Goal: Task Accomplishment & Management: Manage account settings

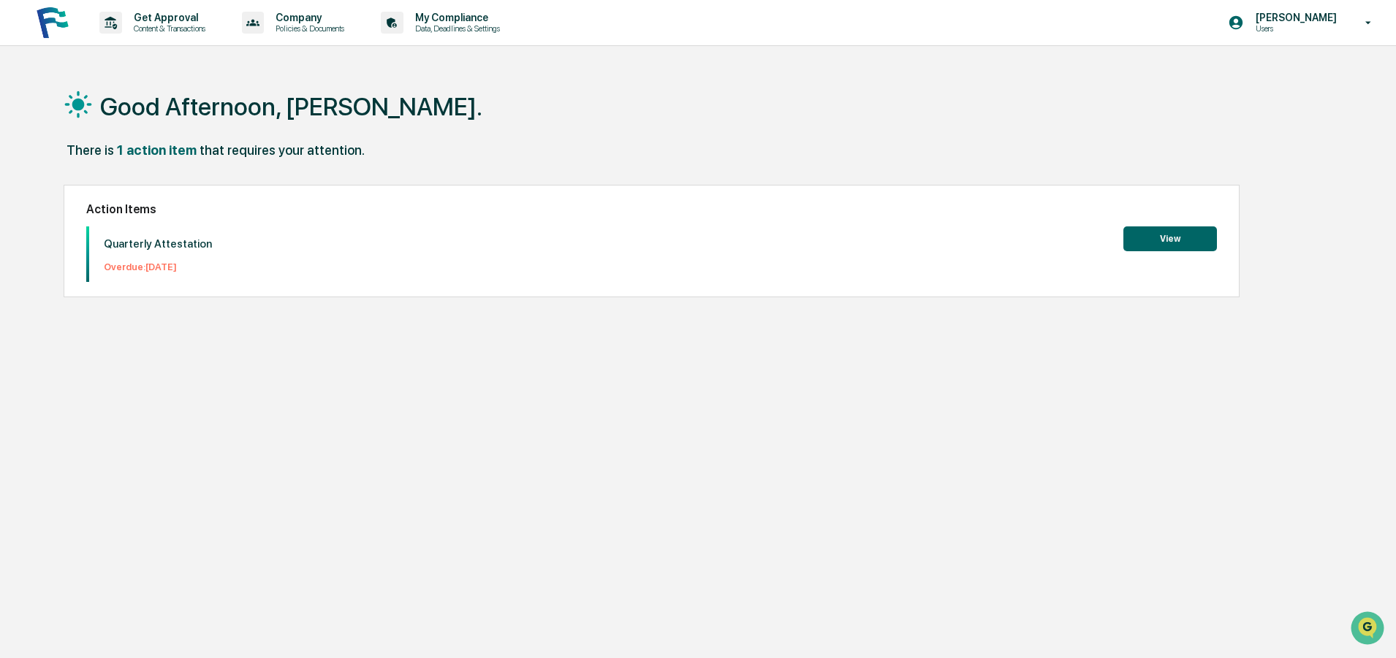
click at [1159, 229] on button "View" at bounding box center [1170, 239] width 94 height 25
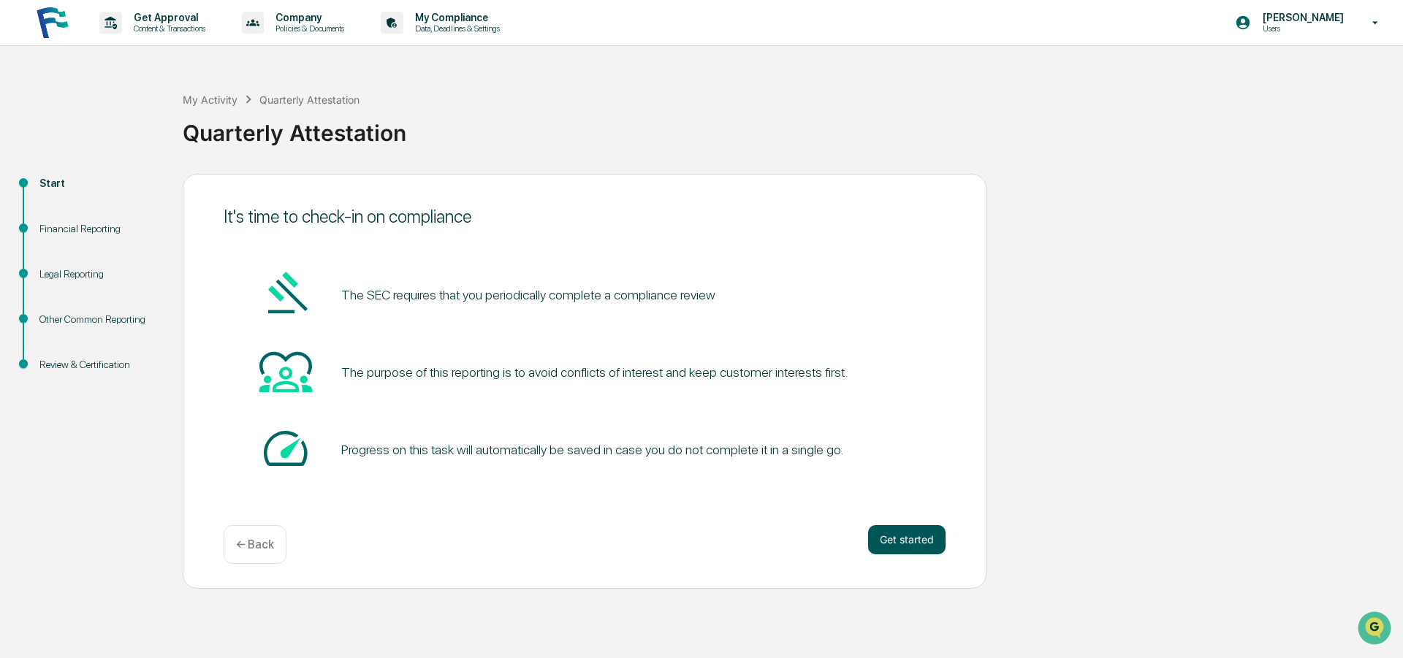
click at [913, 537] on button "Get started" at bounding box center [906, 539] width 77 height 29
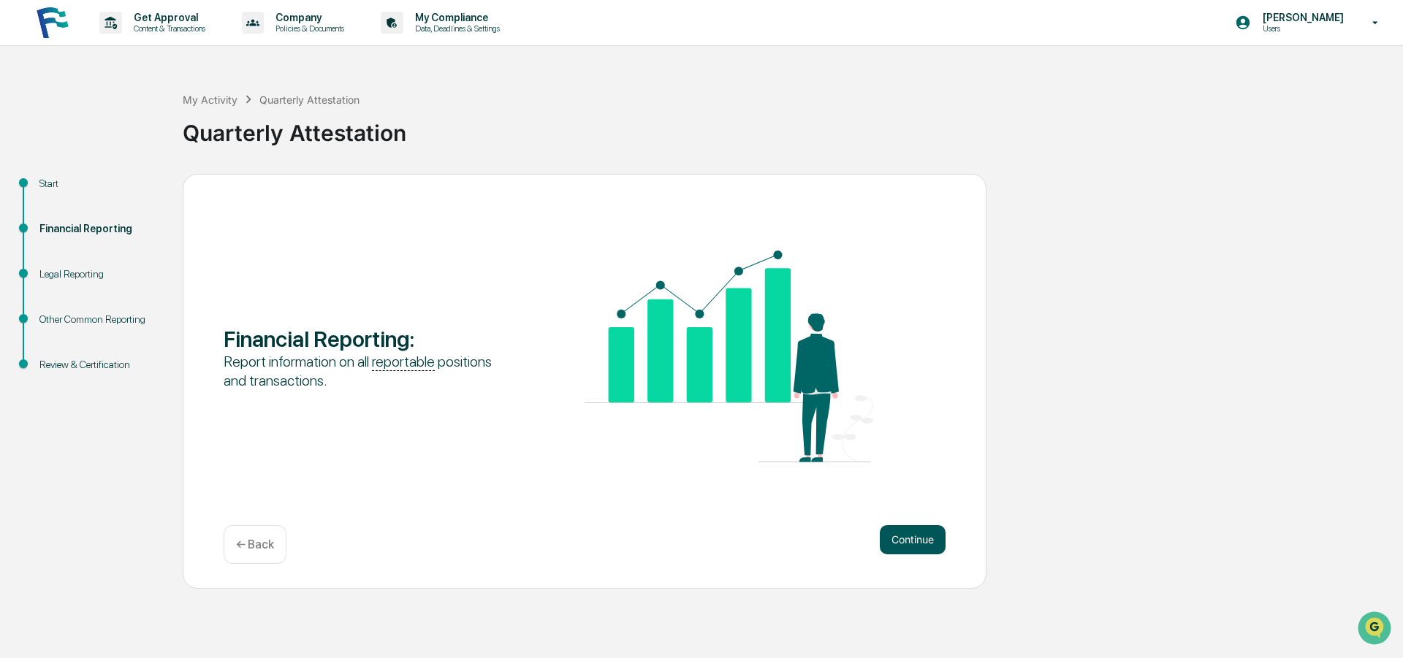
click at [905, 539] on button "Continue" at bounding box center [913, 539] width 66 height 29
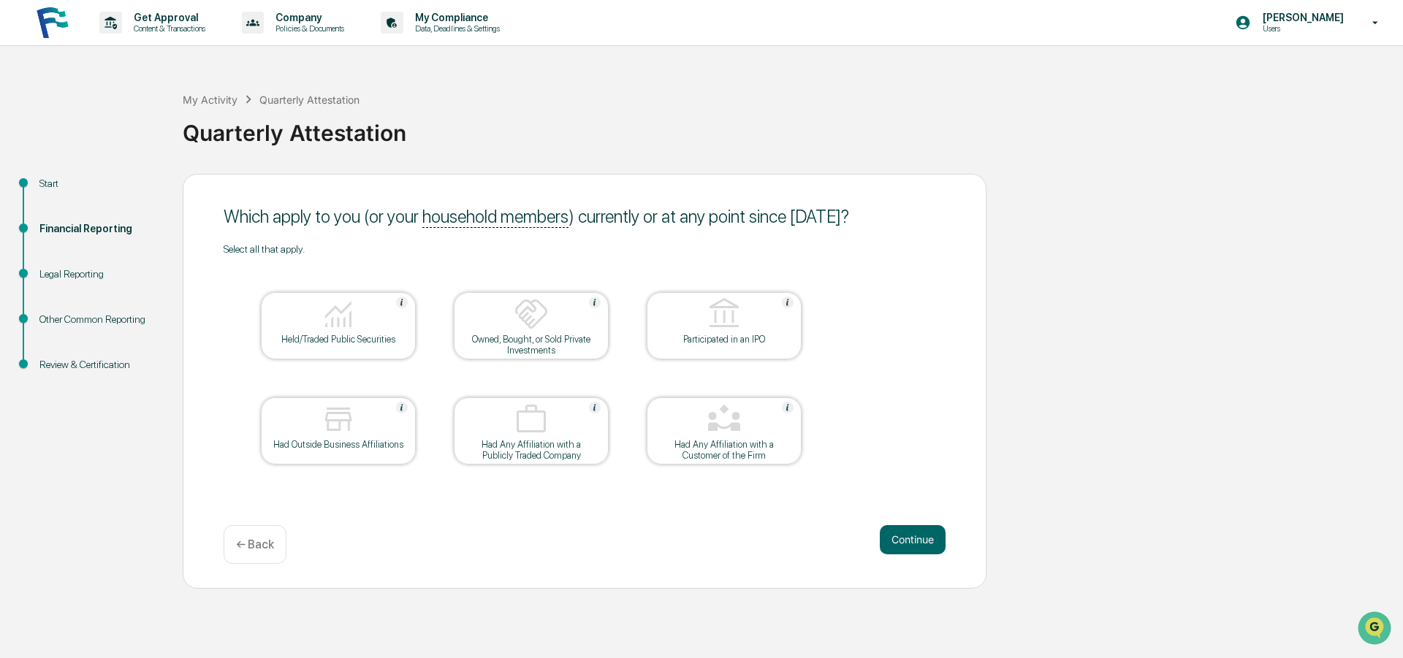
click at [327, 335] on div "Held/Traded Public Securities" at bounding box center [339, 339] width 132 height 11
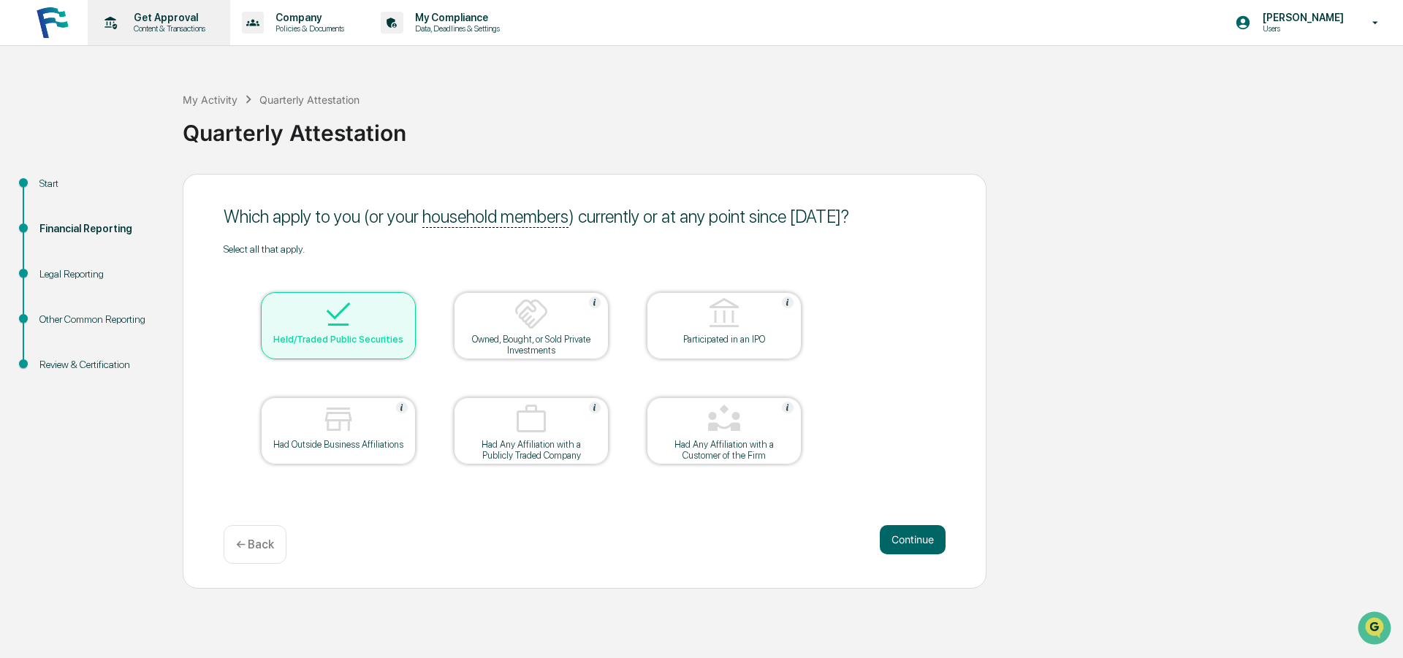
click at [166, 16] on p "Get Approval" at bounding box center [167, 18] width 91 height 12
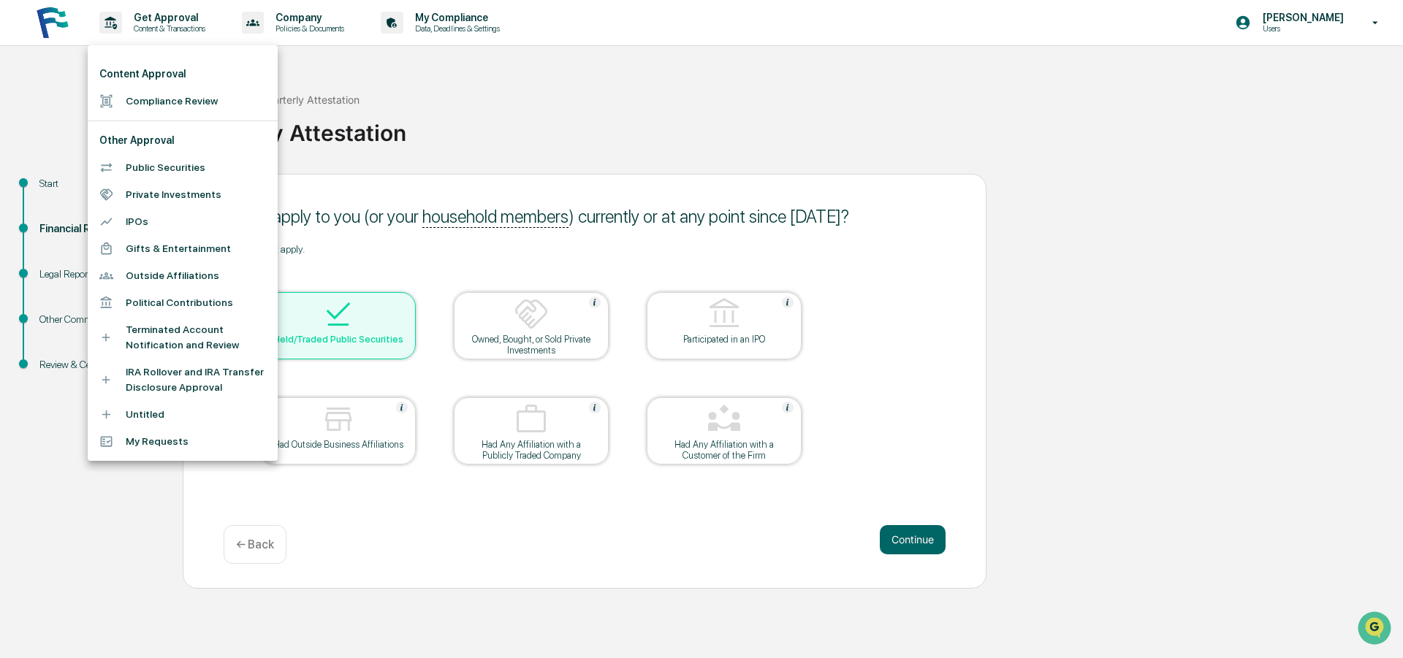
click at [355, 513] on div at bounding box center [701, 329] width 1403 height 658
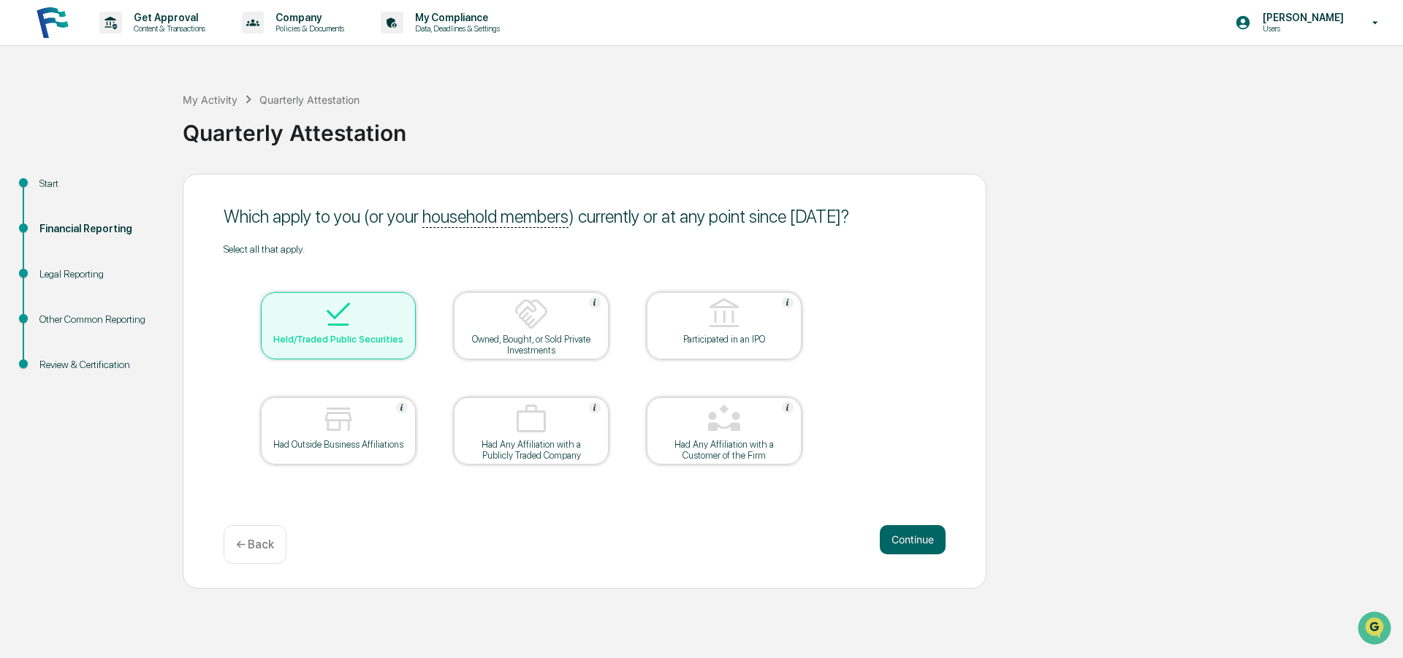
drag, startPoint x: 321, startPoint y: 421, endPoint x: 354, endPoint y: 465, distance: 54.8
click at [322, 421] on img at bounding box center [338, 419] width 35 height 35
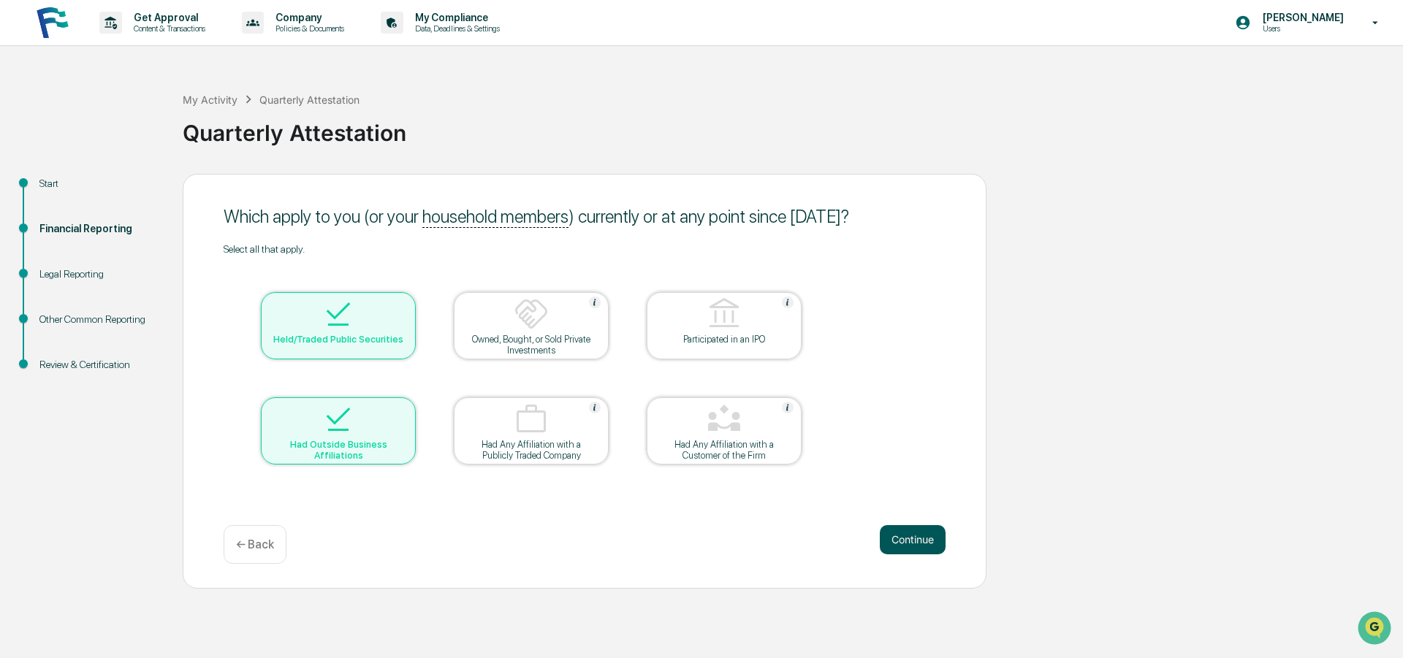
click at [911, 535] on button "Continue" at bounding box center [913, 539] width 66 height 29
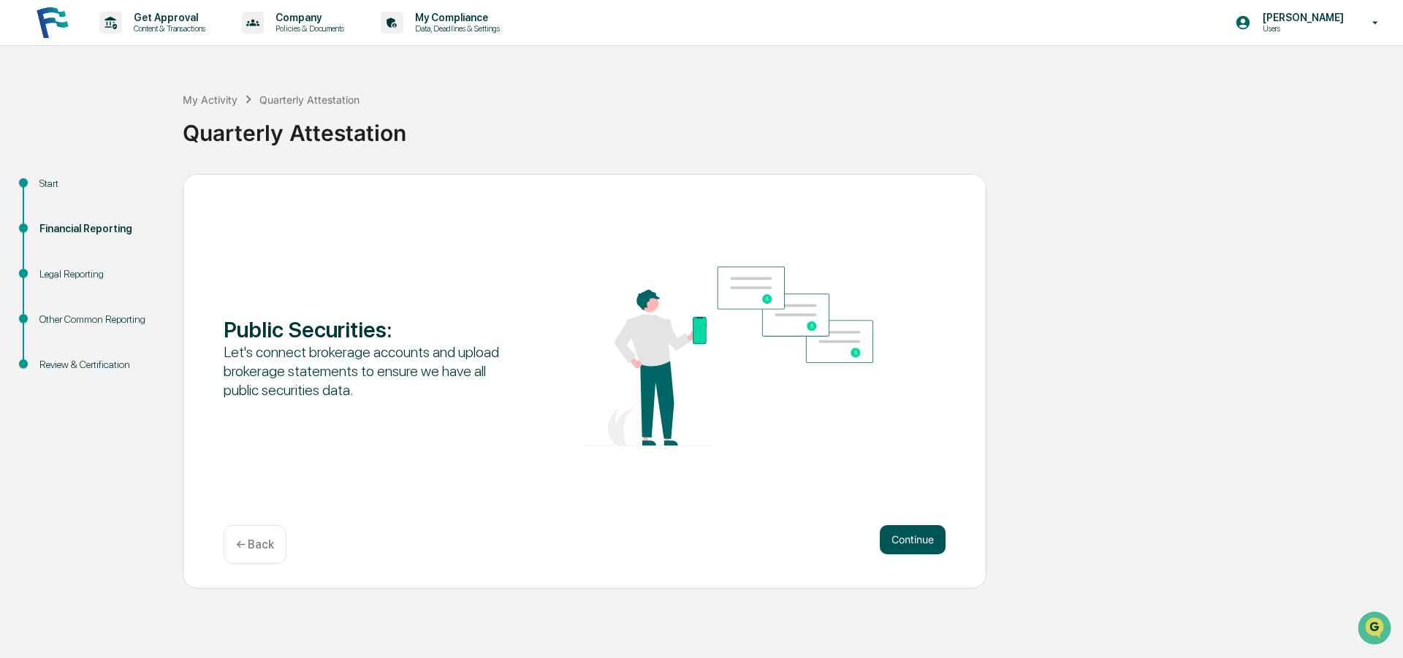
click at [916, 535] on button "Continue" at bounding box center [913, 539] width 66 height 29
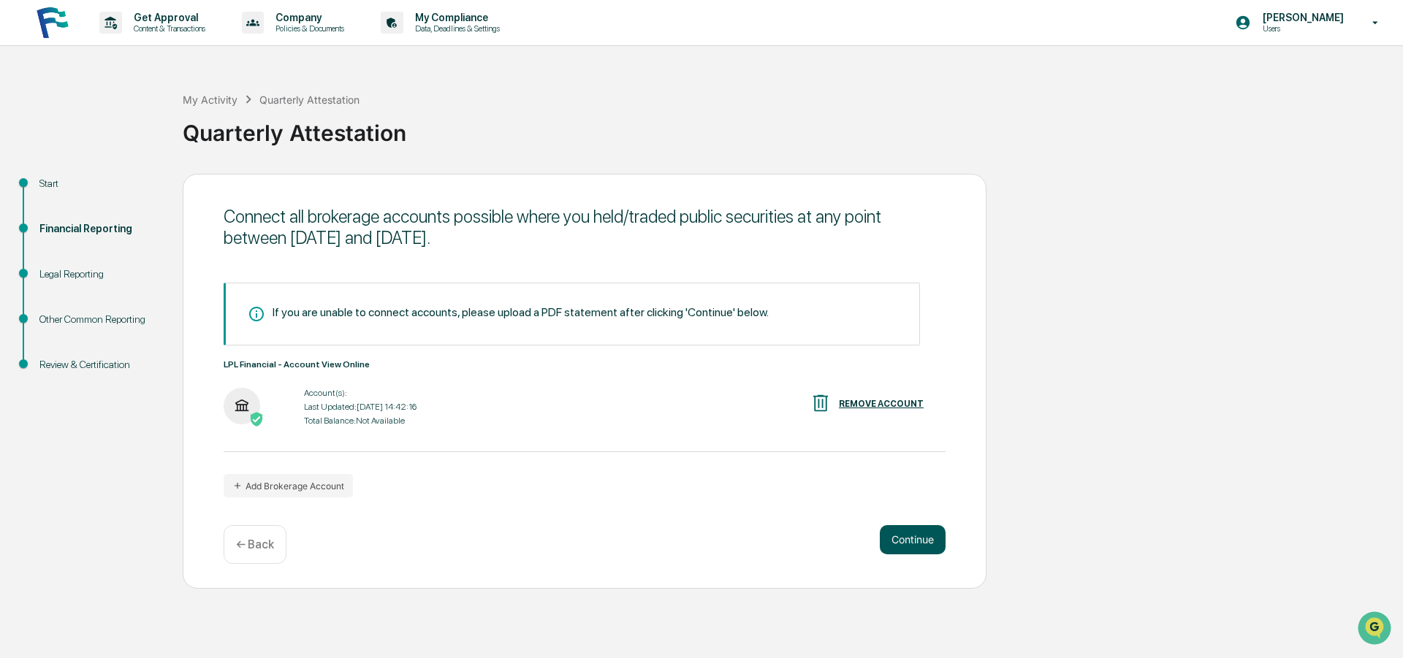
click at [916, 535] on button "Continue" at bounding box center [913, 539] width 66 height 29
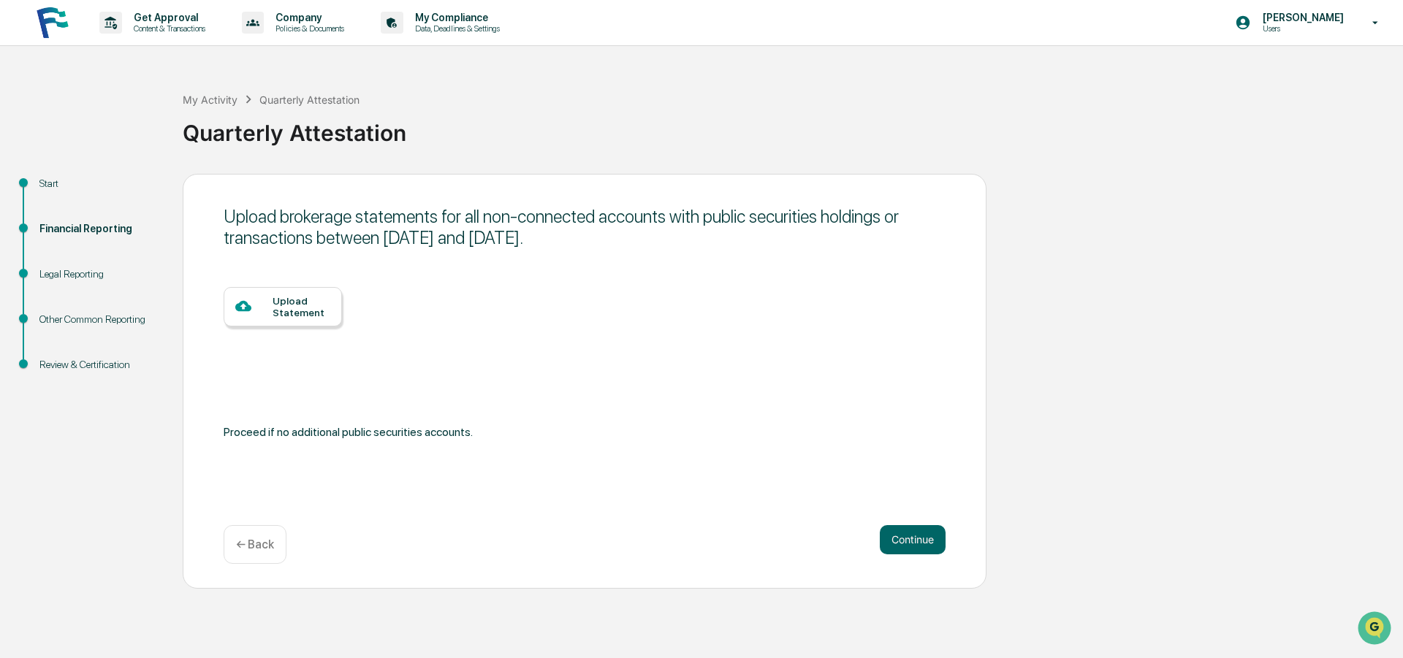
click at [252, 547] on p "← Back" at bounding box center [255, 545] width 38 height 14
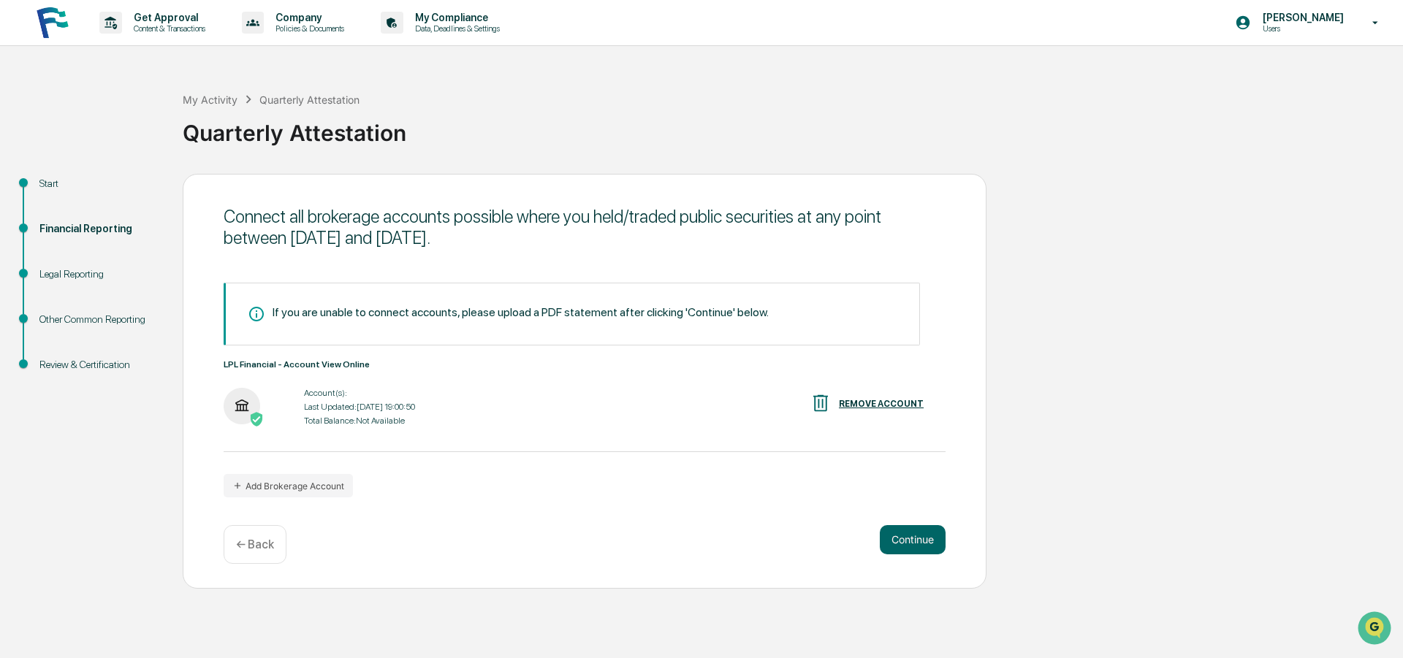
click at [342, 400] on div "Account(s): Last Updated: [DATE] 19:00:50 Total Balance: Not Available" at bounding box center [359, 406] width 111 height 45
click at [911, 537] on button "Continue" at bounding box center [913, 539] width 66 height 29
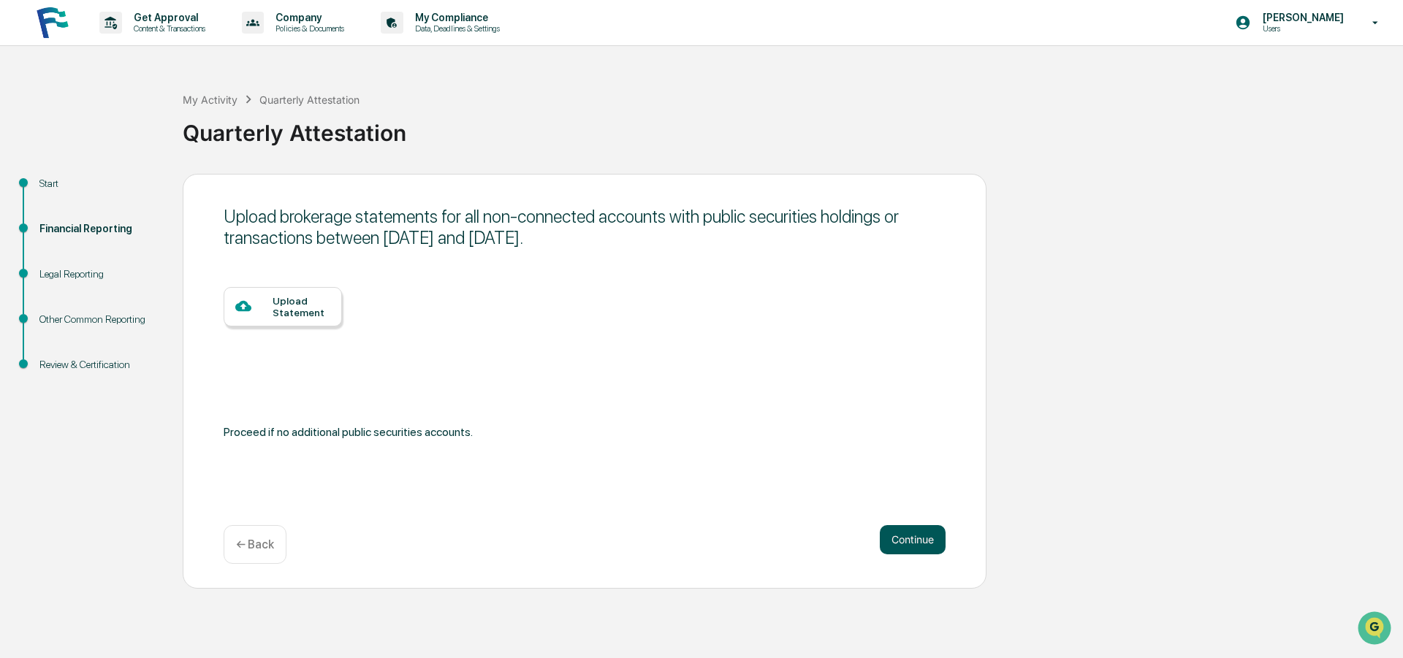
click at [911, 537] on button "Continue" at bounding box center [913, 539] width 66 height 29
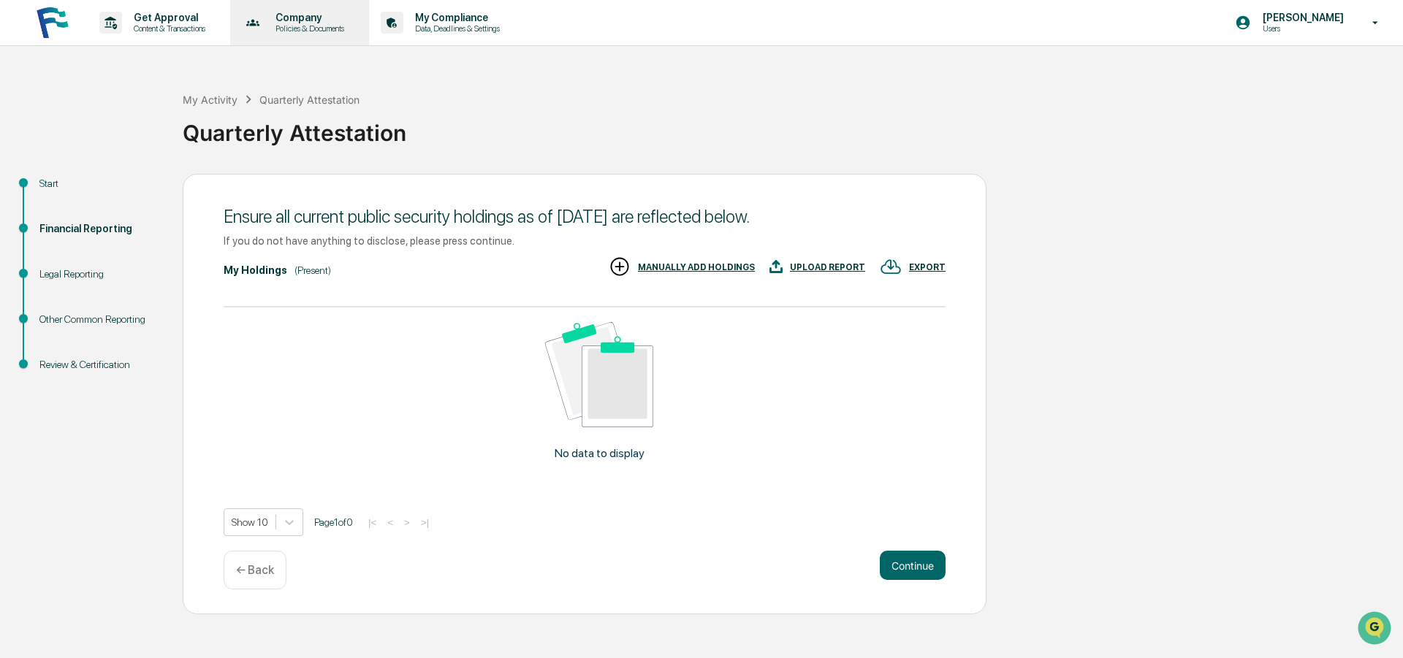
click at [294, 21] on p "Company" at bounding box center [308, 18] width 88 height 12
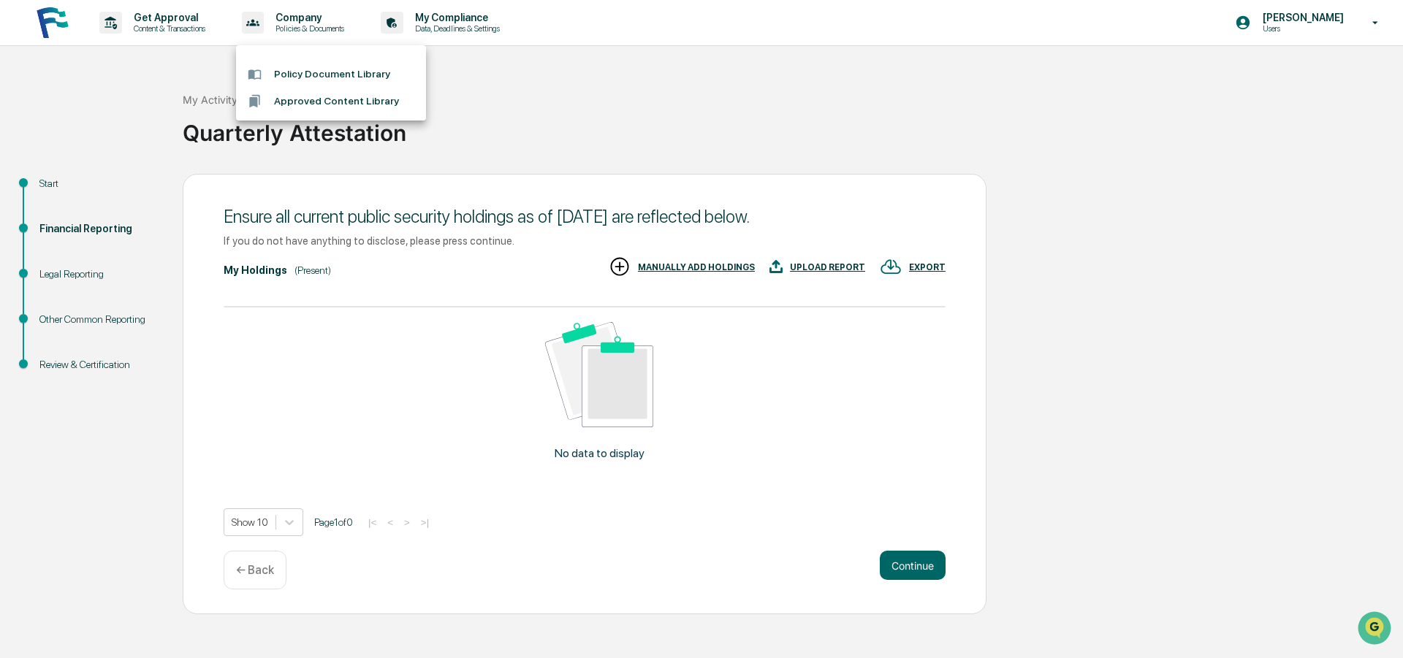
click at [450, 27] on div at bounding box center [701, 329] width 1403 height 658
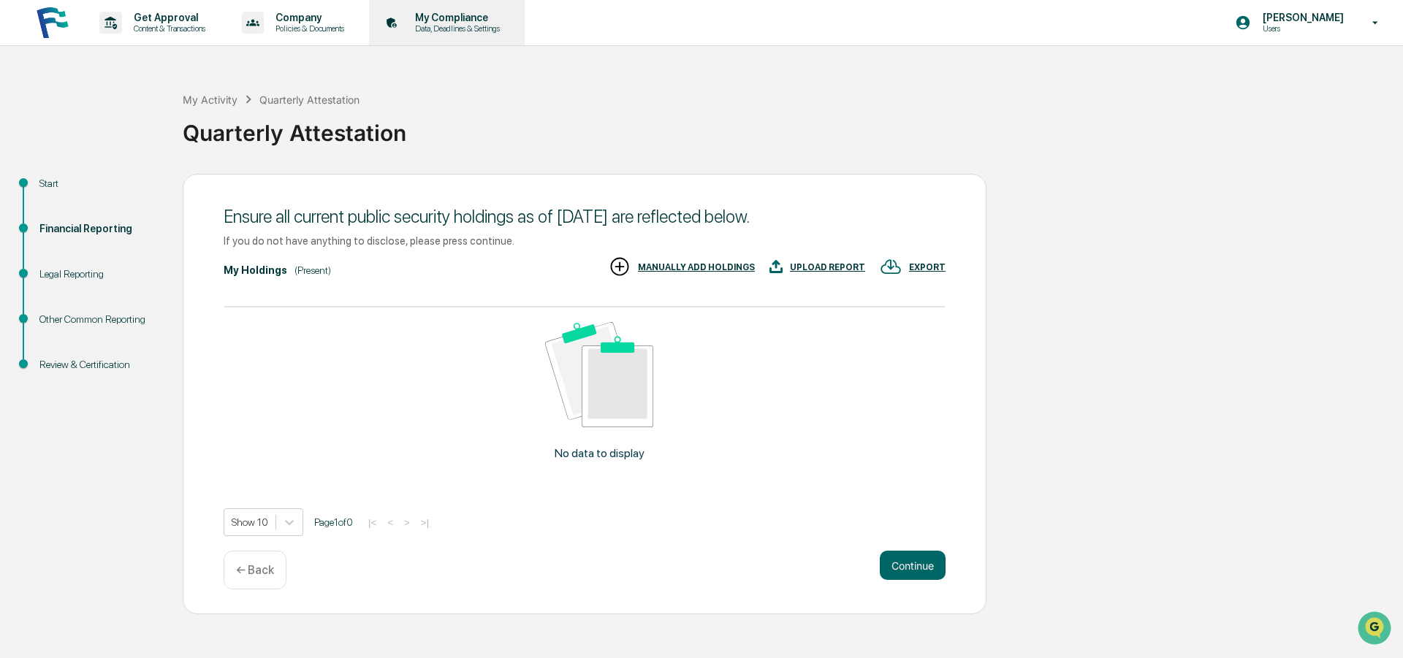
click at [451, 15] on p "My Compliance" at bounding box center [455, 18] width 104 height 12
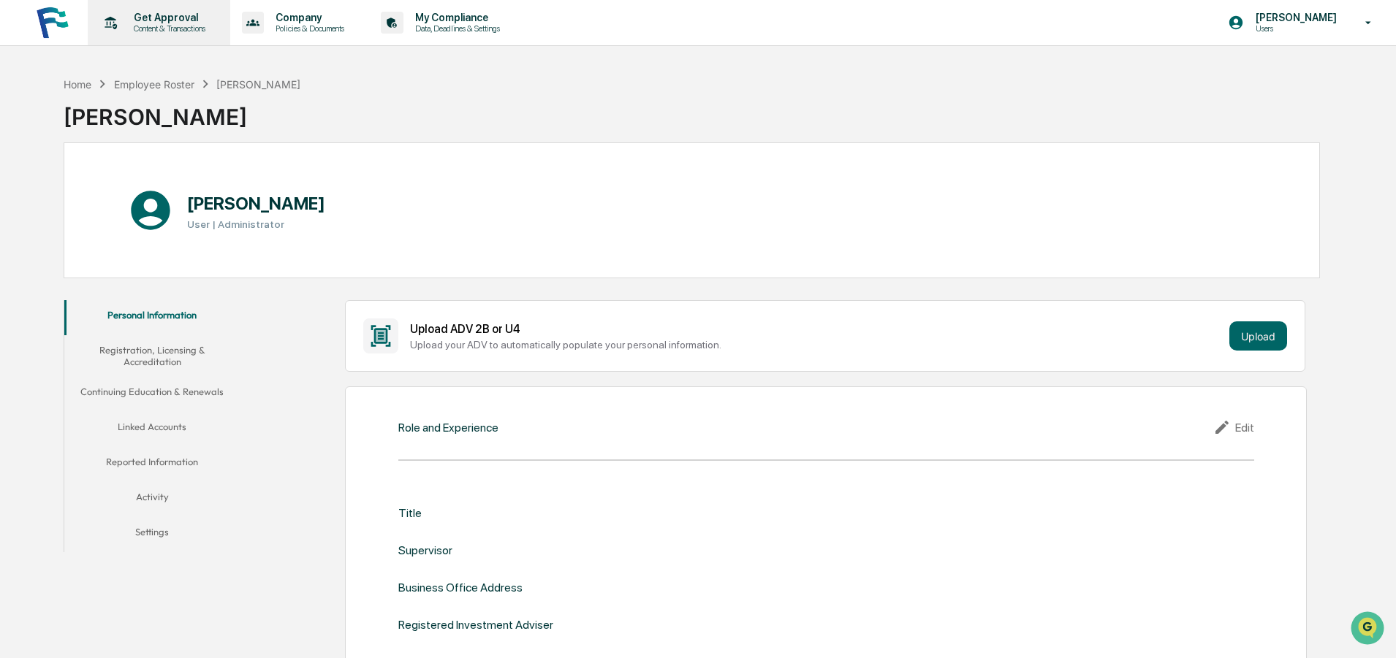
click at [122, 28] on p "Content & Transactions" at bounding box center [167, 28] width 91 height 10
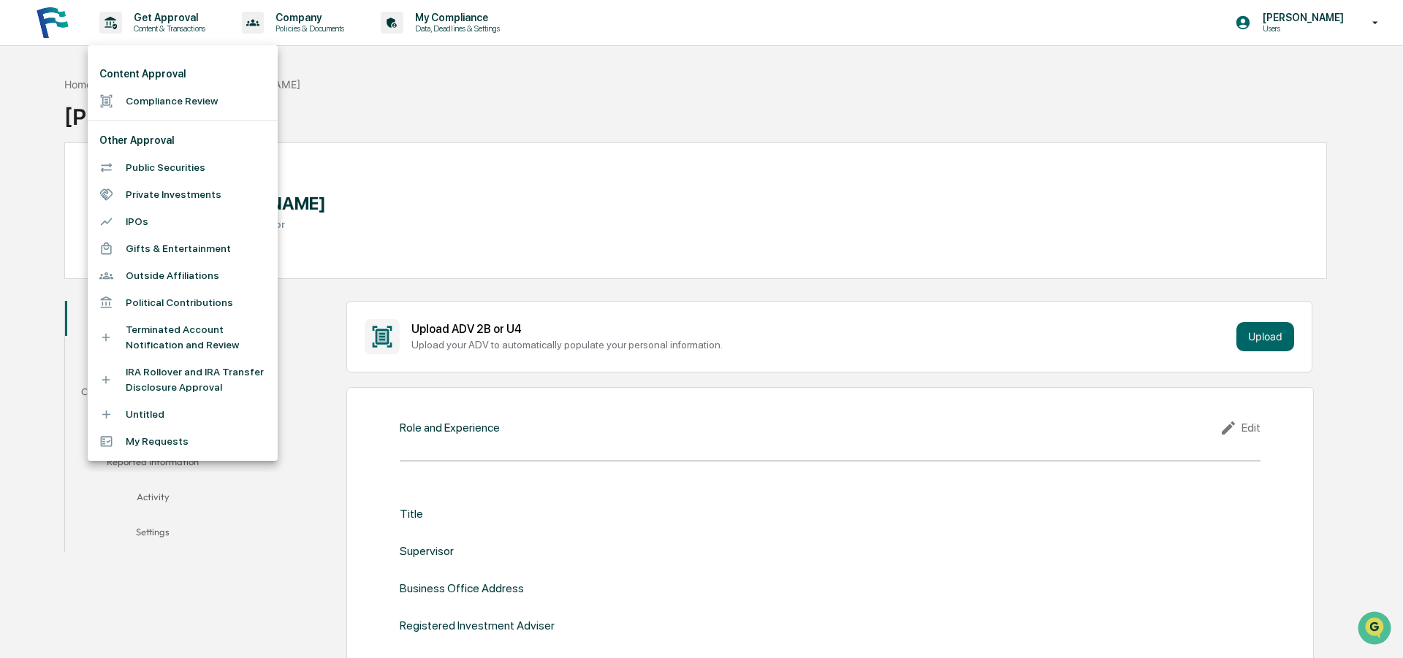
click at [1362, 19] on div at bounding box center [701, 329] width 1403 height 658
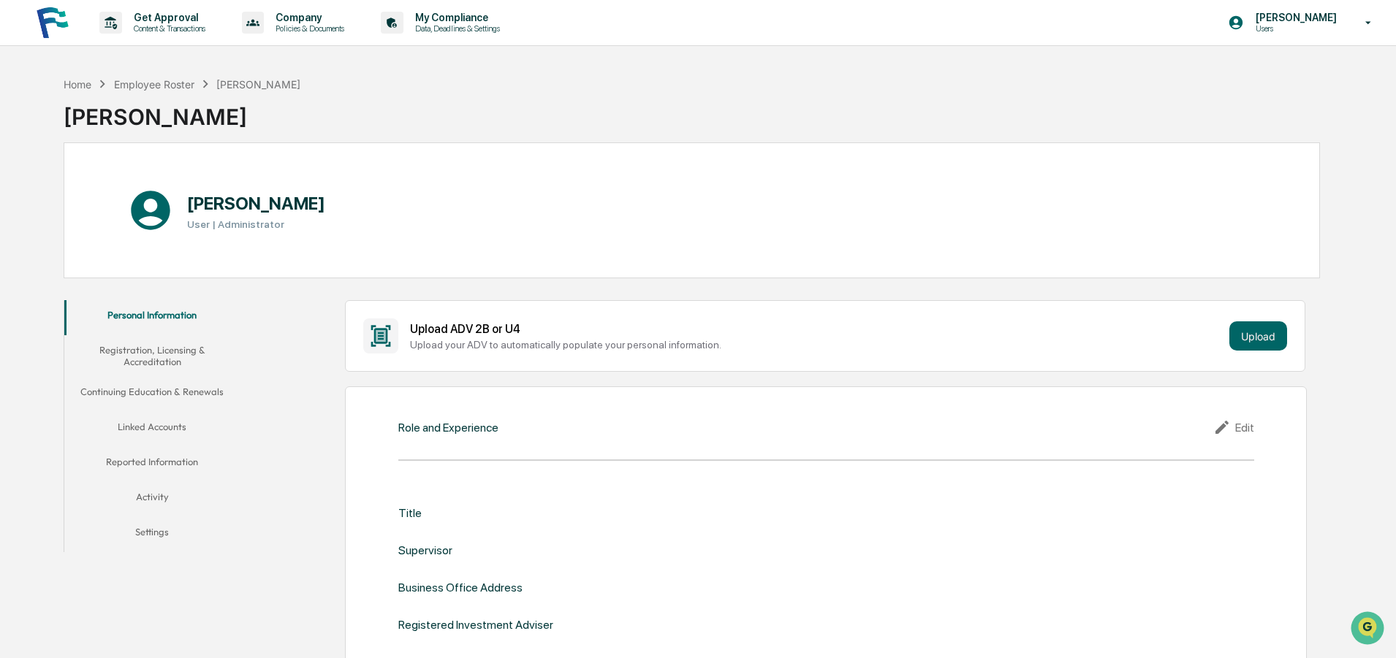
click at [1370, 24] on icon at bounding box center [1369, 23] width 26 height 14
click at [1255, 77] on li "Switch to Admin view..." at bounding box center [1289, 74] width 205 height 27
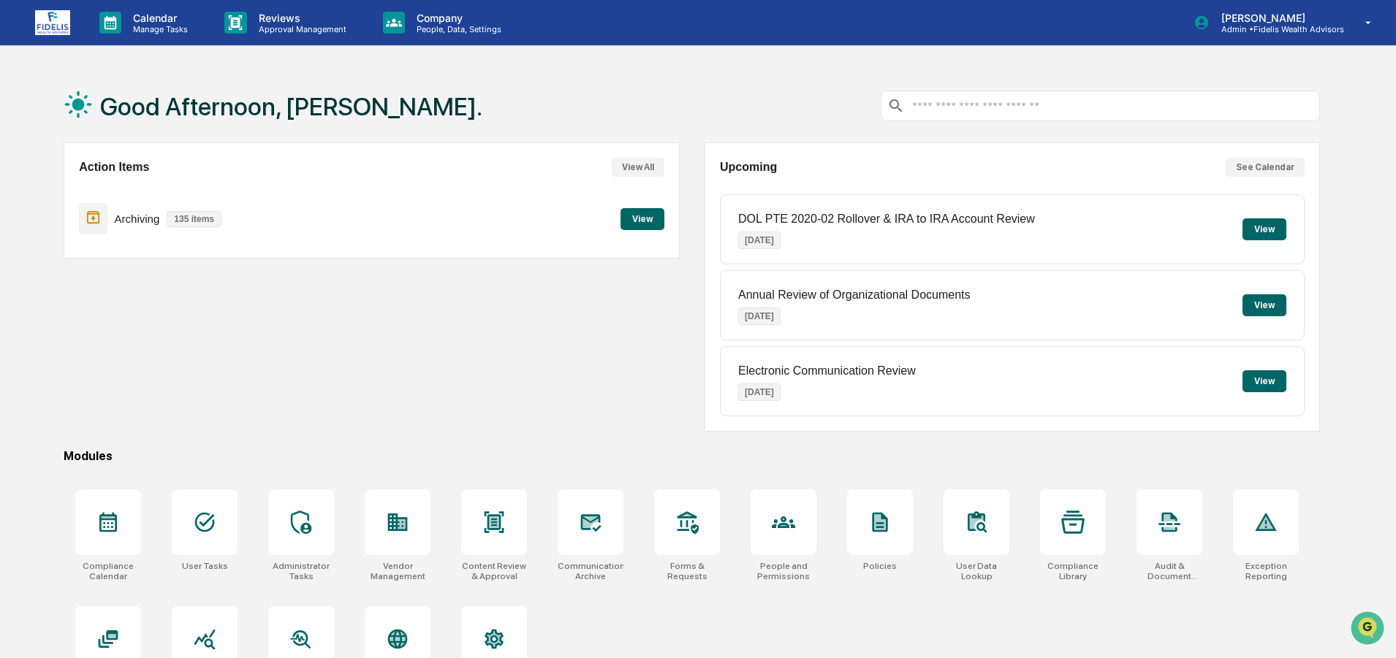
click at [643, 207] on div "Archiving 135 items View" at bounding box center [371, 218] width 585 height 49
click at [640, 220] on button "View" at bounding box center [642, 219] width 44 height 22
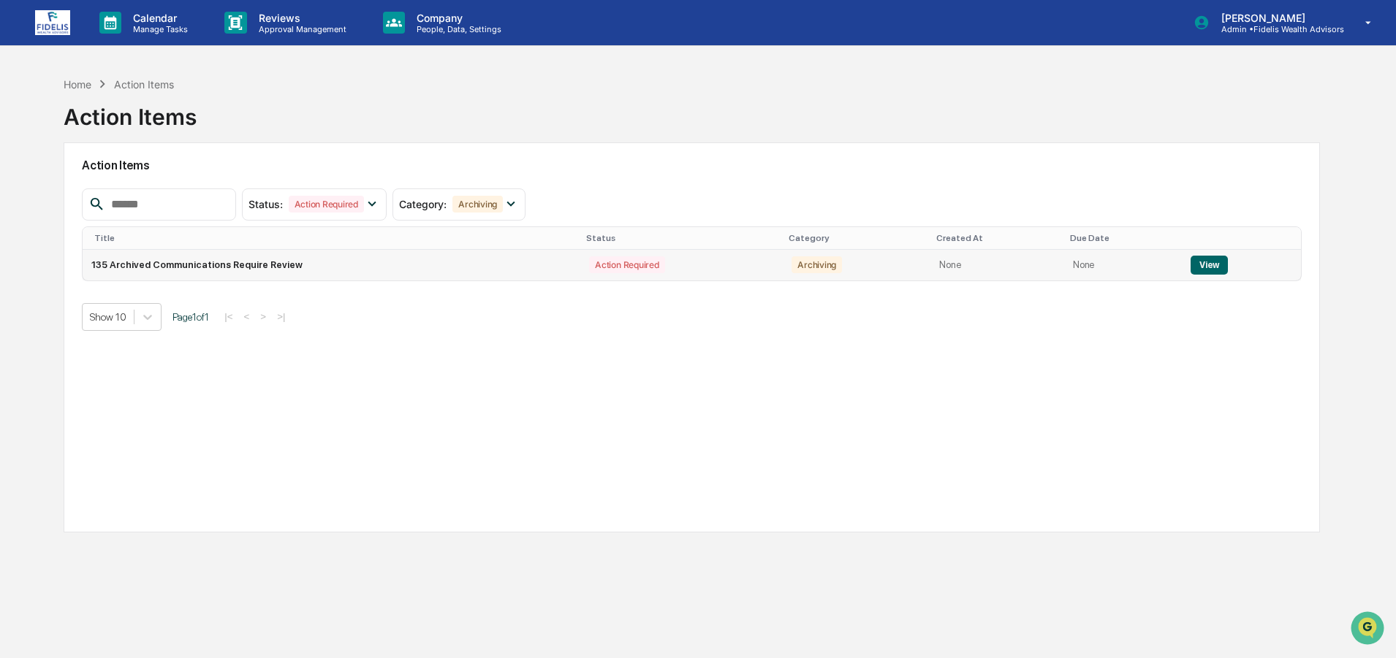
click at [1207, 263] on button "View" at bounding box center [1208, 265] width 37 height 19
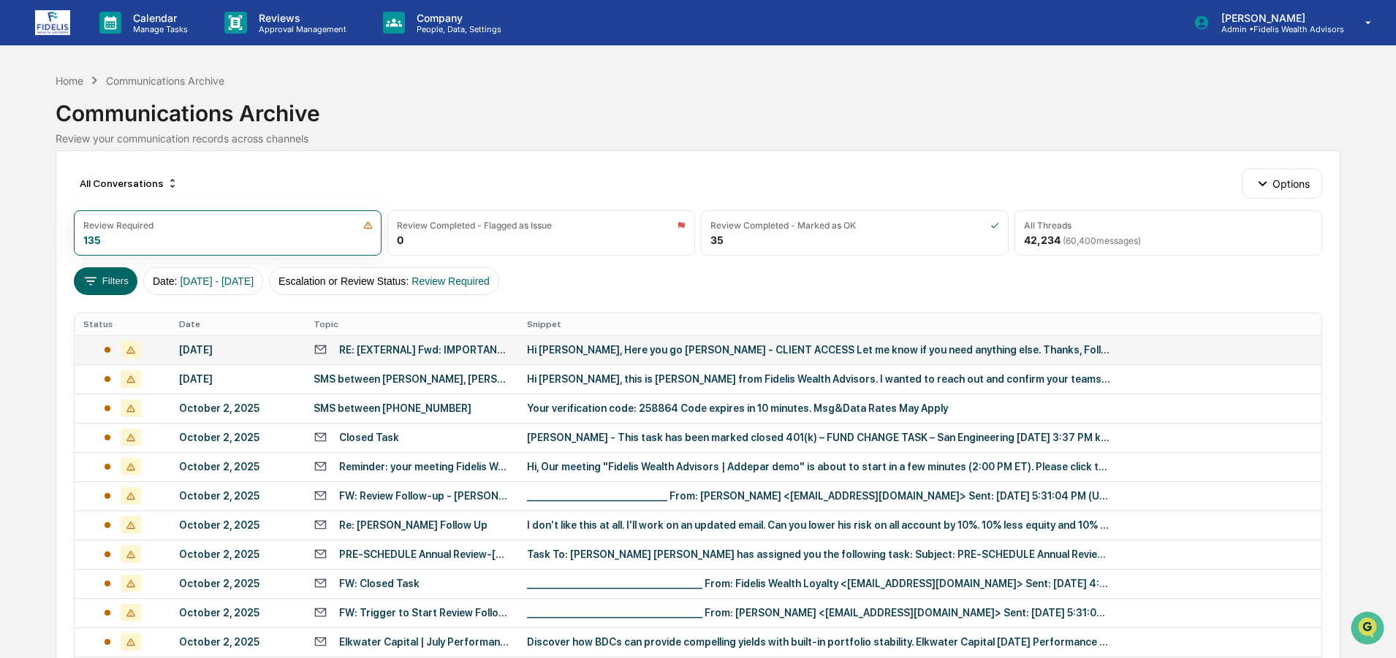
click at [231, 349] on div "[DATE]" at bounding box center [237, 350] width 117 height 12
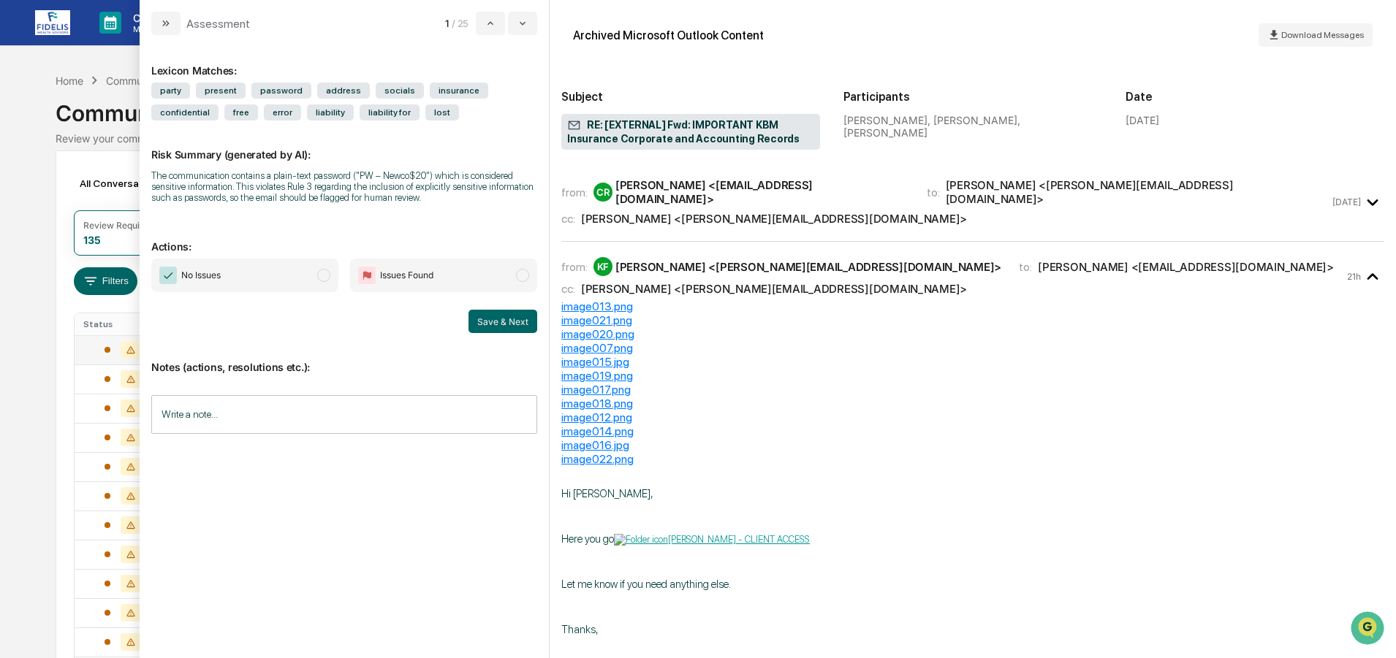
click at [326, 278] on span "modal" at bounding box center [323, 275] width 13 height 13
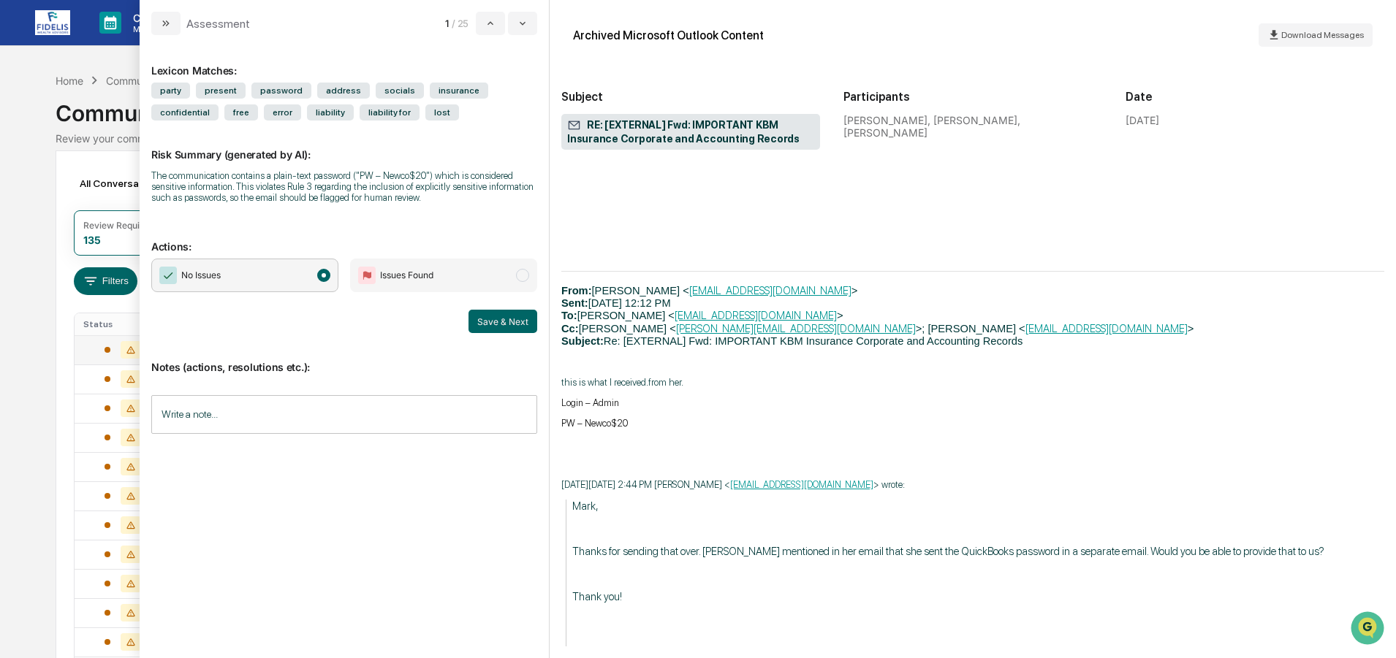
scroll to position [3289, 0]
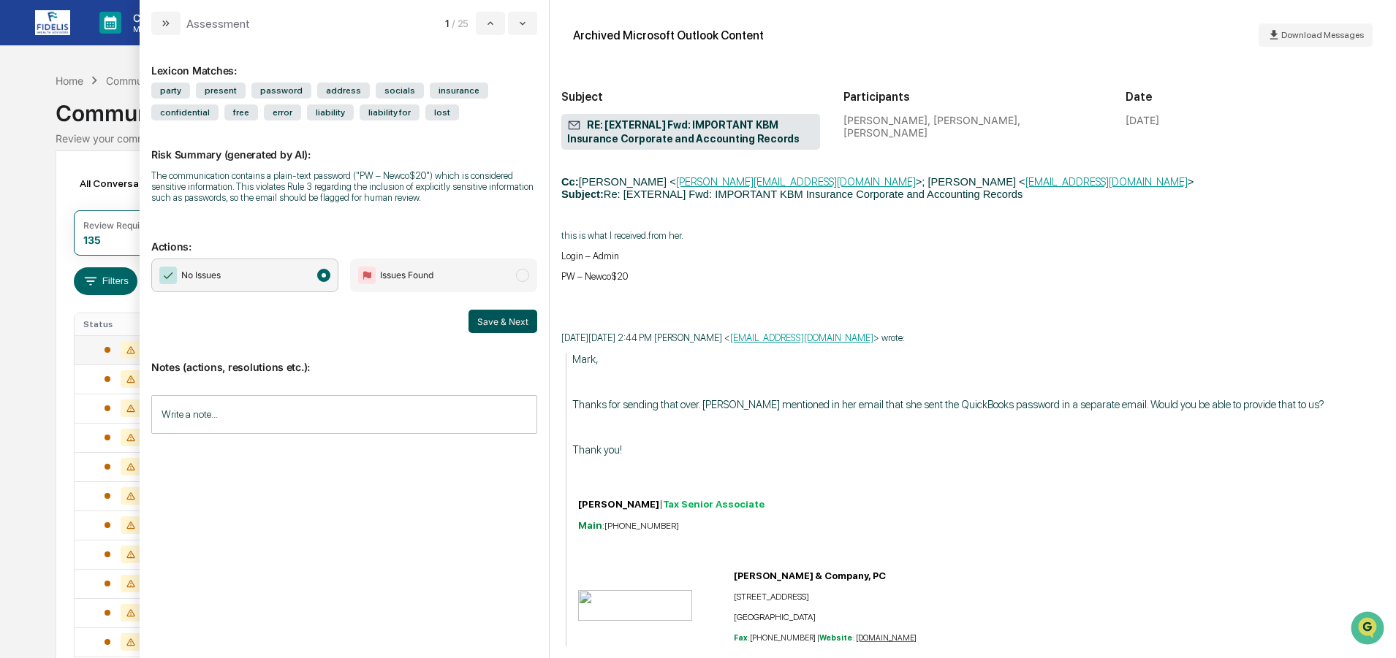
click at [500, 321] on button "Save & Next" at bounding box center [502, 321] width 69 height 23
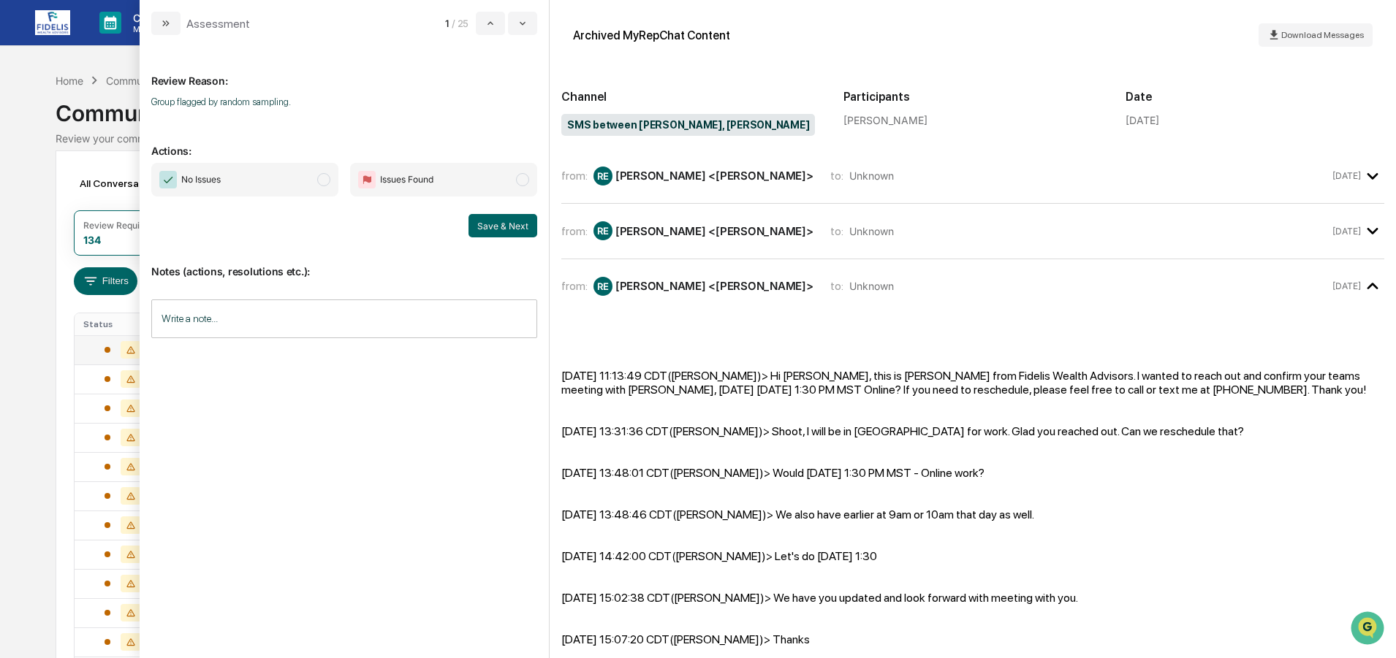
click at [229, 172] on span "No Issues" at bounding box center [244, 180] width 187 height 34
click at [493, 224] on button "Save & Next" at bounding box center [502, 225] width 69 height 23
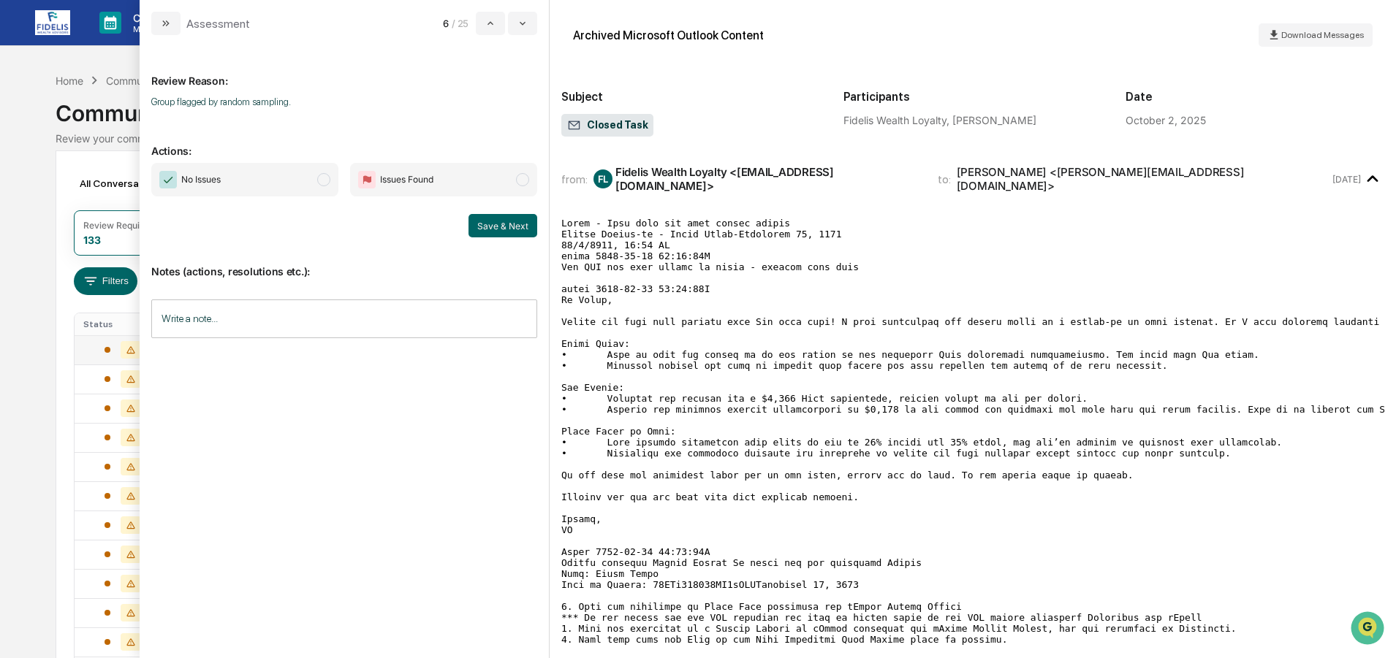
click at [233, 175] on span "No Issues" at bounding box center [244, 180] width 187 height 34
click at [492, 221] on button "Save & Next" at bounding box center [502, 225] width 69 height 23
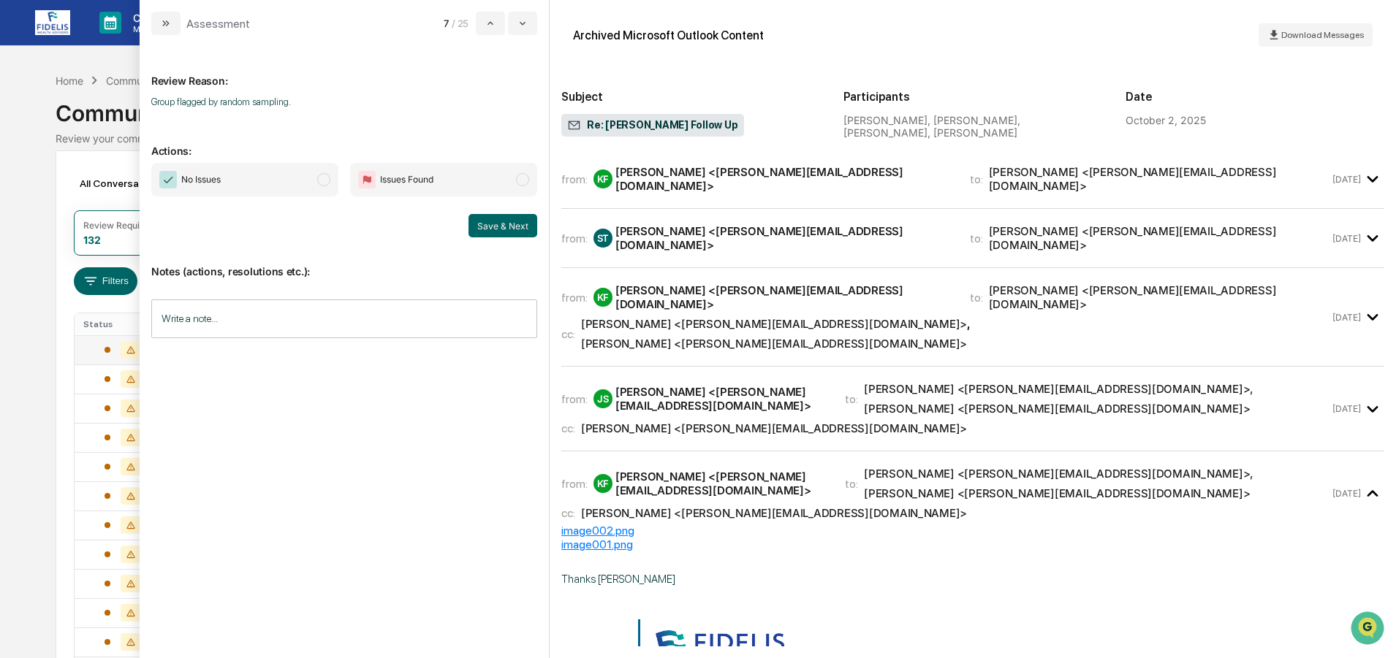
click at [243, 167] on span "No Issues" at bounding box center [244, 180] width 187 height 34
click at [495, 219] on button "Save & Next" at bounding box center [502, 225] width 69 height 23
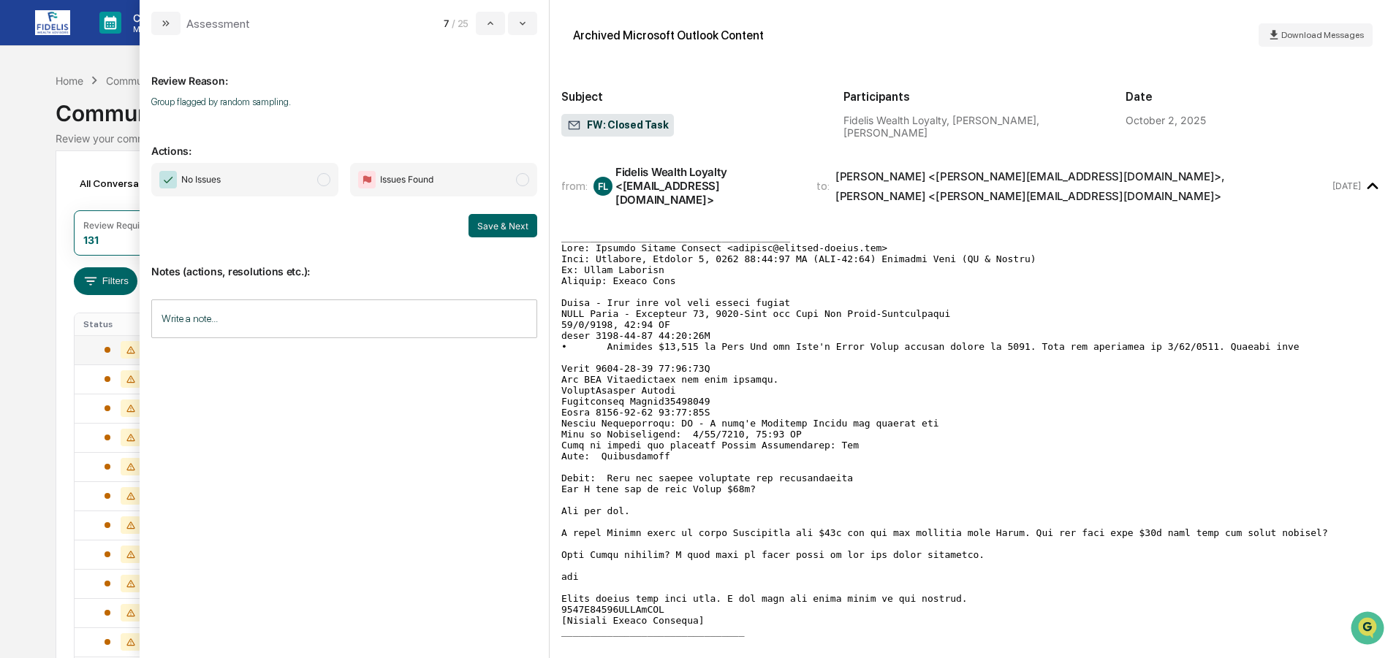
click at [254, 175] on span "No Issues" at bounding box center [244, 180] width 187 height 34
click at [504, 222] on button "Save & Next" at bounding box center [502, 225] width 69 height 23
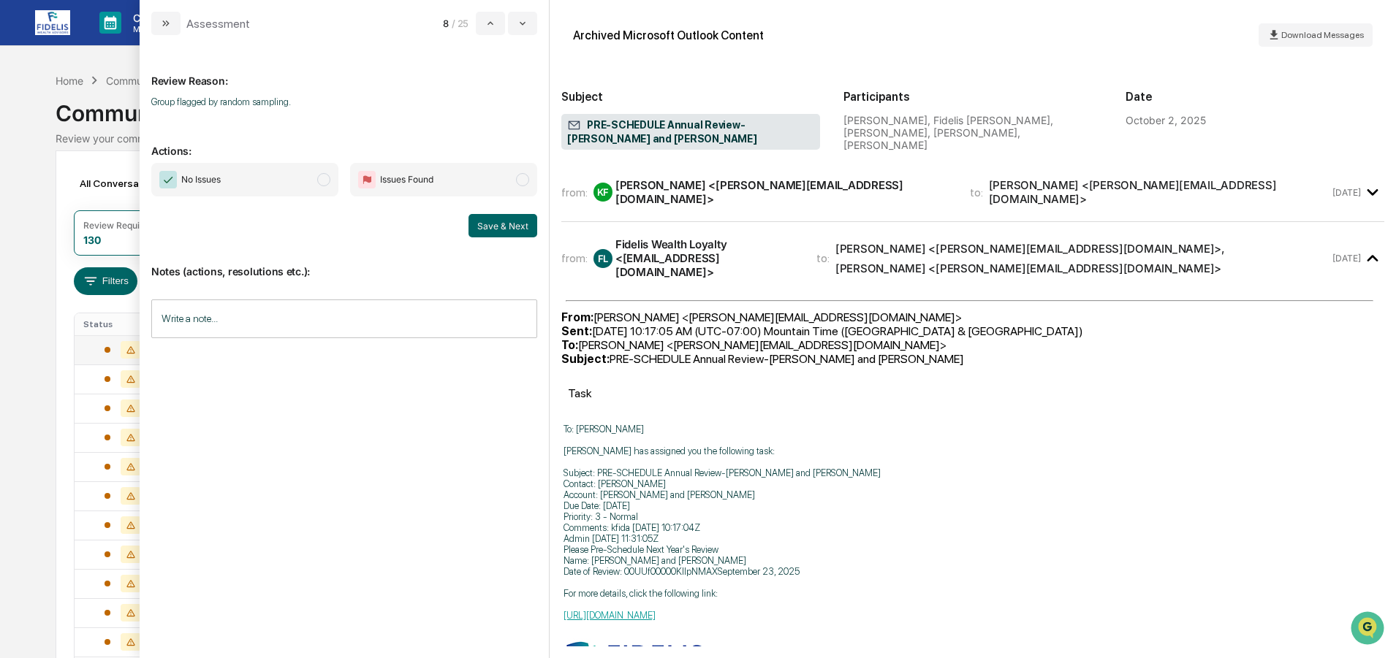
click at [267, 176] on span "No Issues" at bounding box center [244, 180] width 187 height 34
click at [496, 223] on button "Save & Next" at bounding box center [502, 225] width 69 height 23
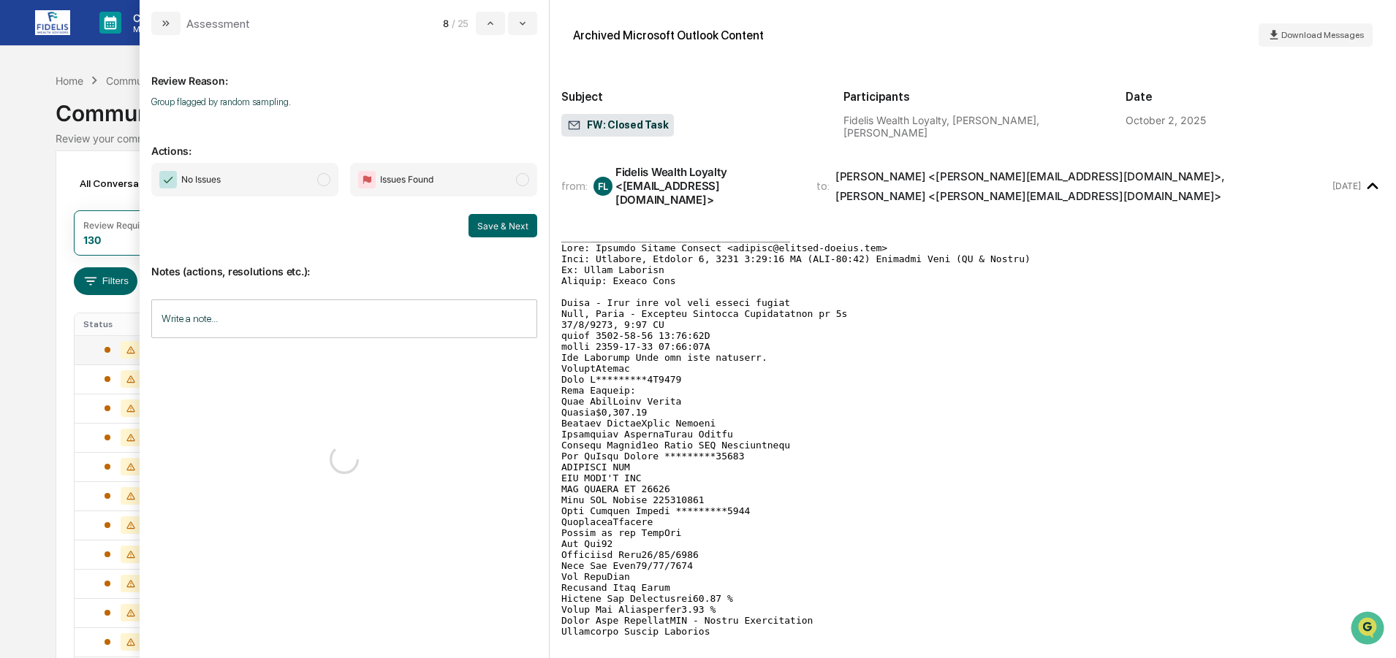
click at [252, 170] on span "No Issues" at bounding box center [244, 180] width 187 height 34
click at [497, 225] on button "Save & Next" at bounding box center [502, 225] width 69 height 23
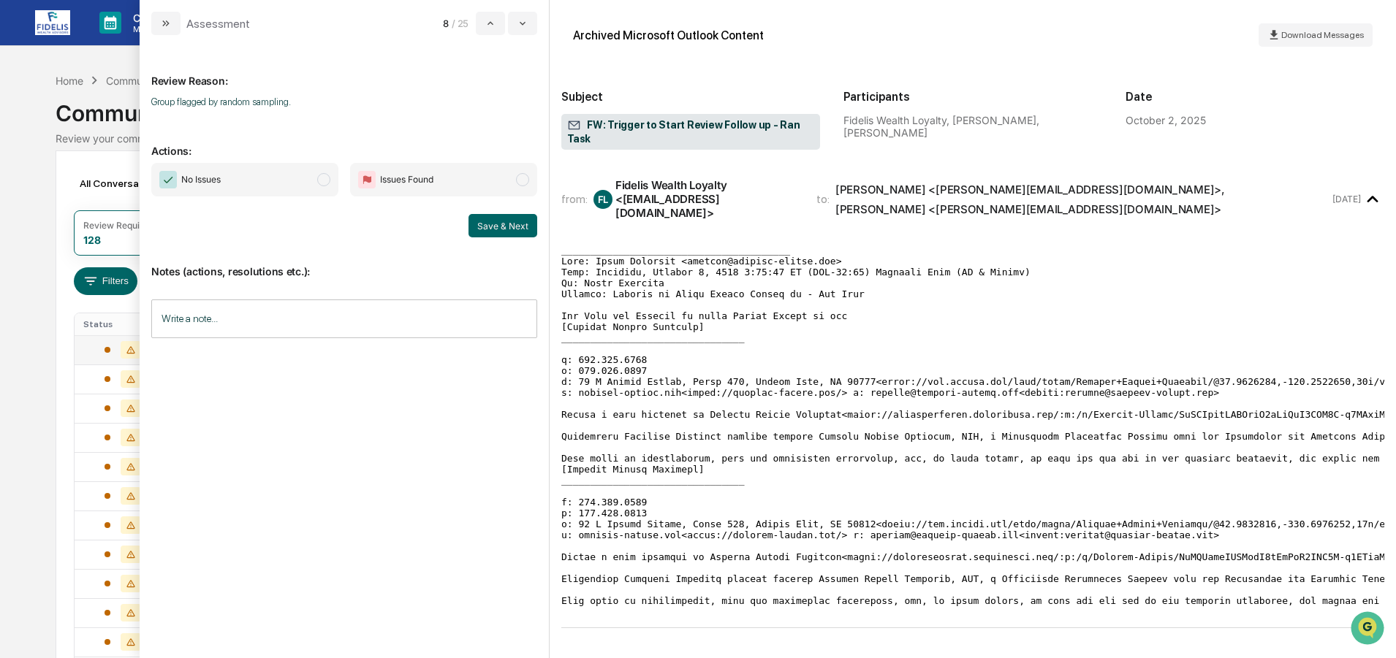
click at [276, 180] on span "No Issues" at bounding box center [244, 180] width 187 height 34
click at [526, 219] on button "Save & Next" at bounding box center [502, 225] width 69 height 23
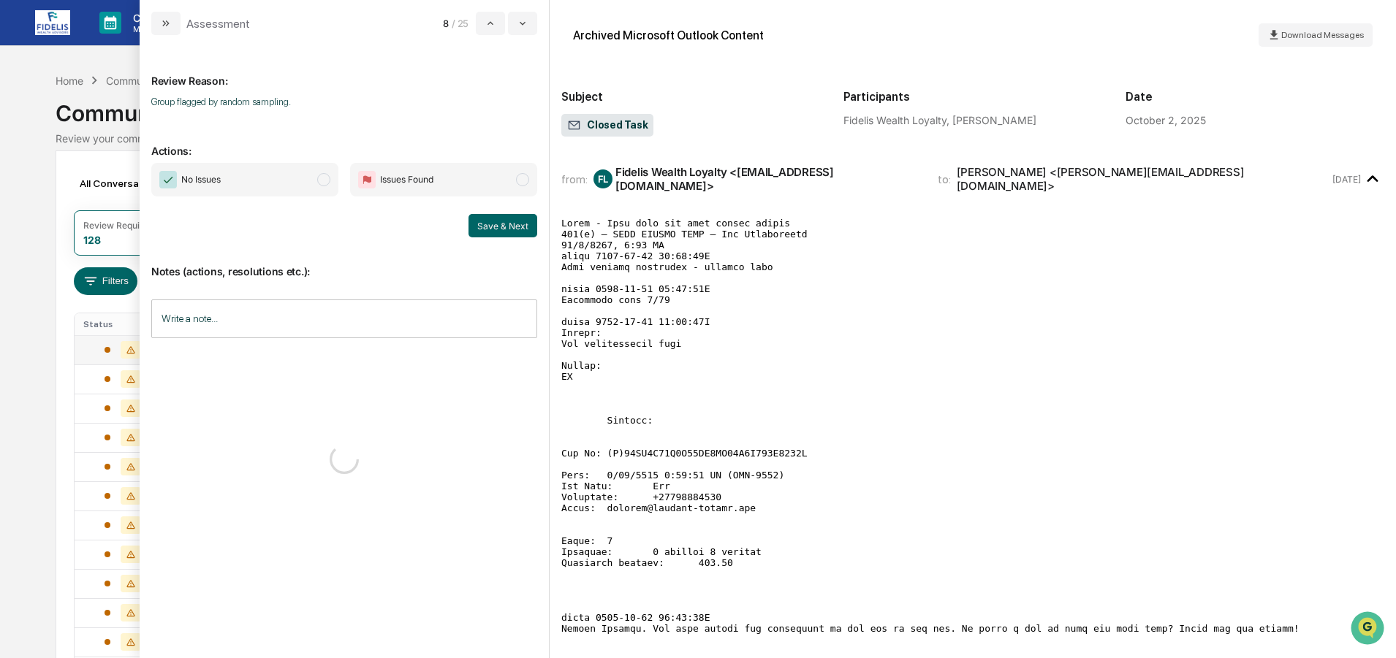
click at [246, 176] on span "No Issues" at bounding box center [244, 180] width 187 height 34
click at [517, 216] on button "Save & Next" at bounding box center [502, 225] width 69 height 23
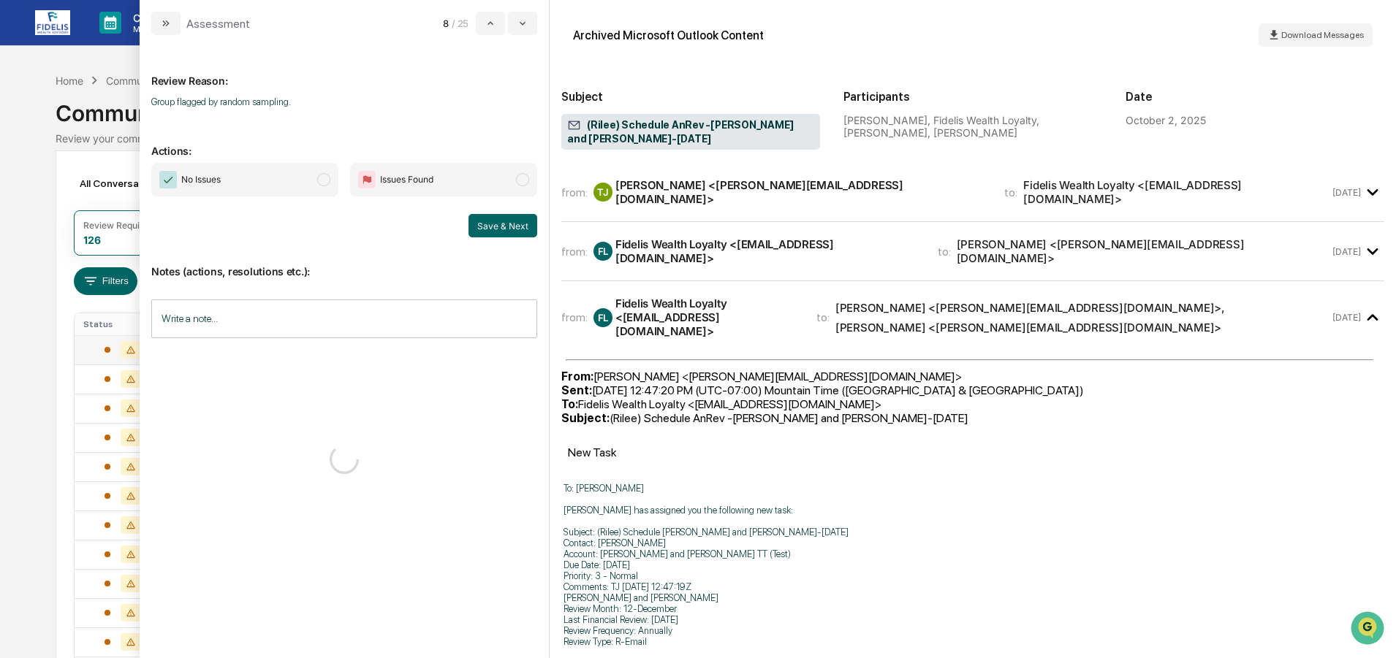
click at [268, 188] on span "No Issues" at bounding box center [244, 180] width 187 height 34
click at [492, 219] on button "Save & Next" at bounding box center [502, 225] width 69 height 23
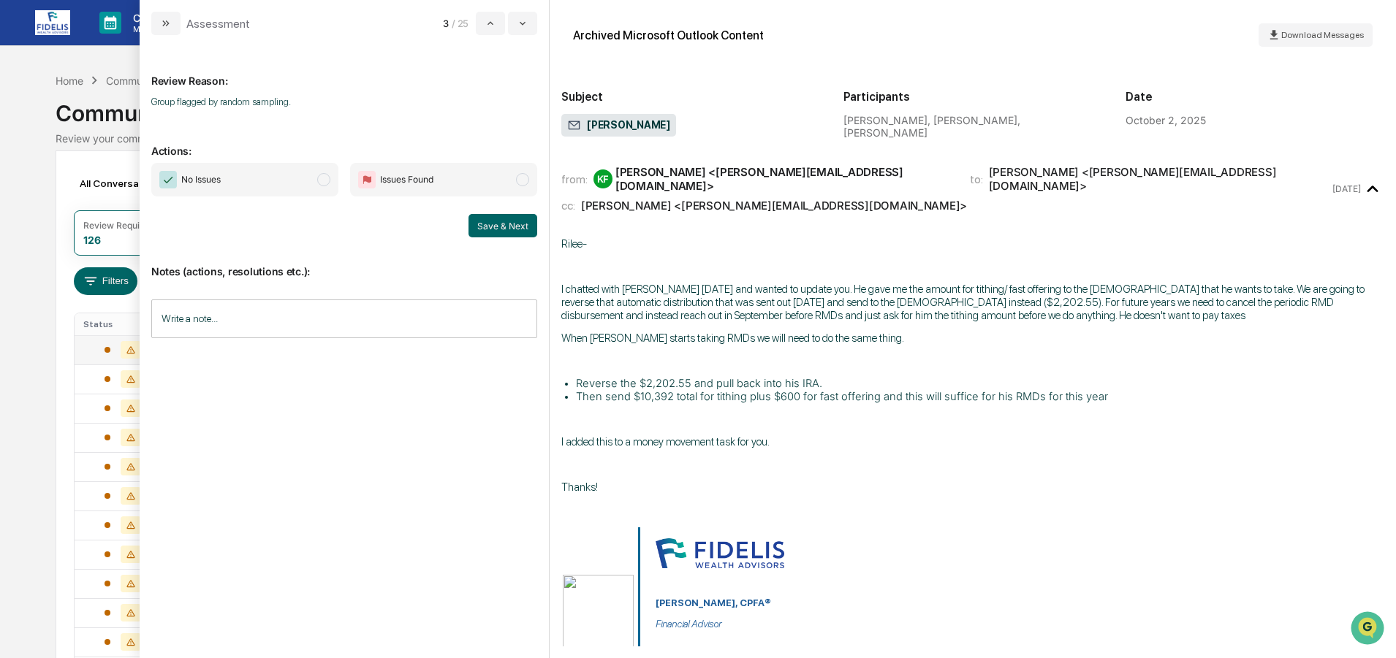
click at [255, 174] on span "No Issues" at bounding box center [244, 180] width 187 height 34
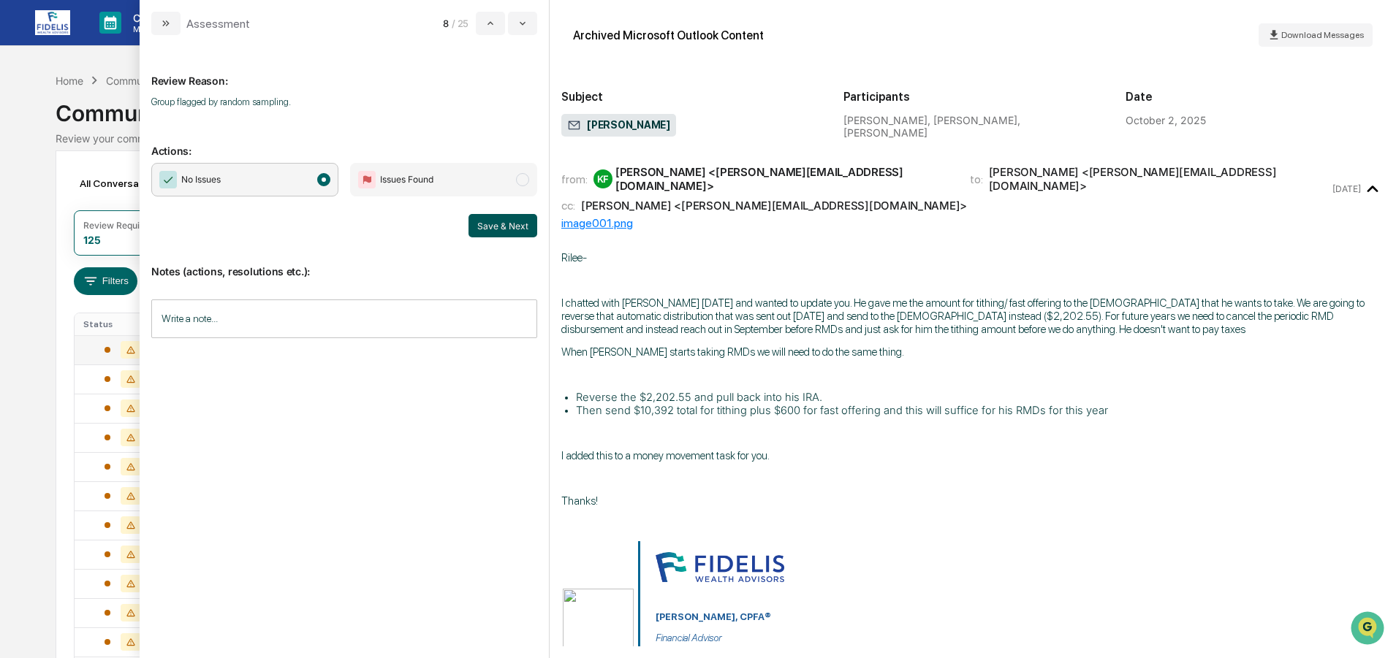
click at [489, 221] on button "Save & Next" at bounding box center [502, 225] width 69 height 23
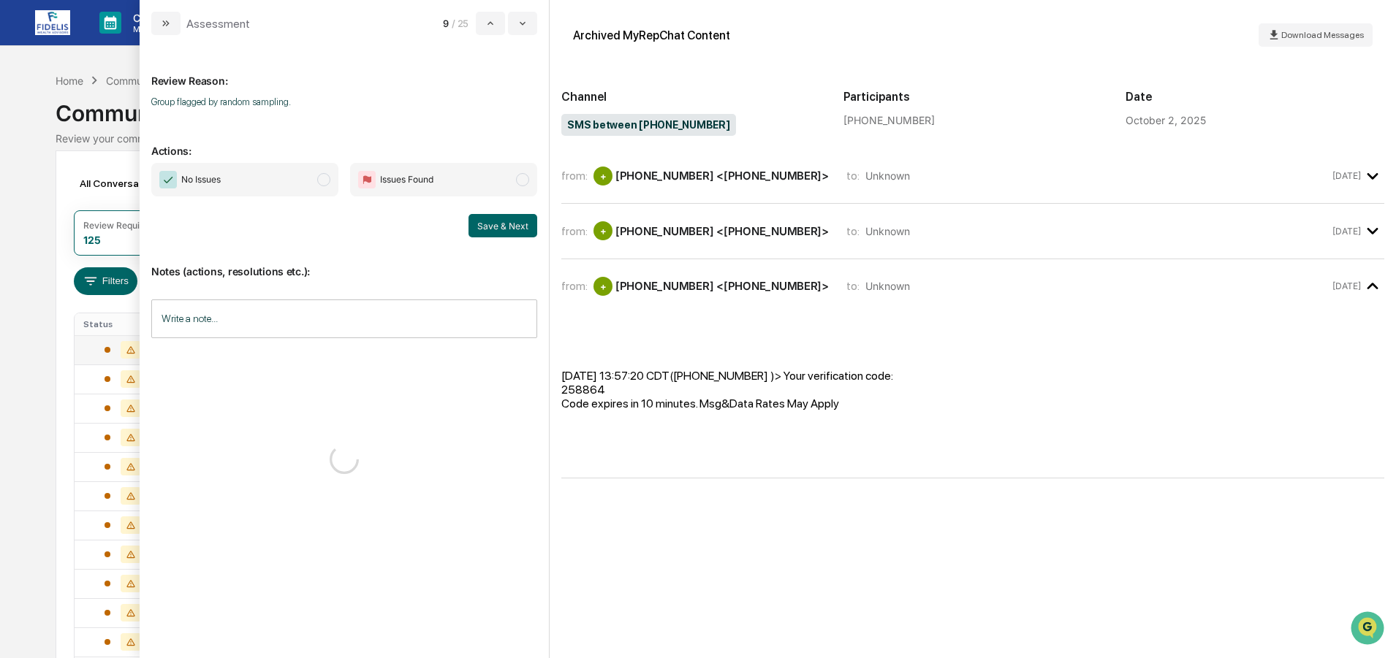
click at [256, 175] on span "No Issues" at bounding box center [244, 180] width 187 height 34
click at [500, 225] on button "Save & Next" at bounding box center [502, 225] width 69 height 23
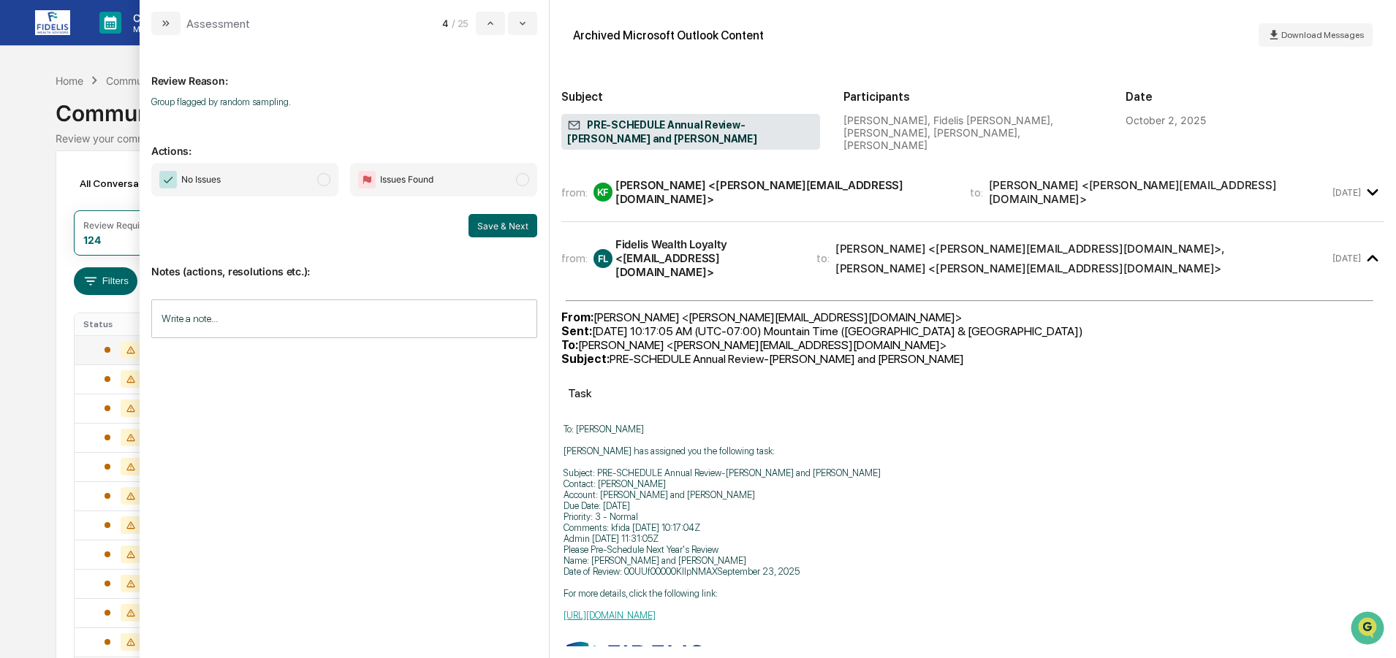
click at [247, 173] on span "No Issues" at bounding box center [244, 180] width 187 height 34
click at [509, 227] on button "Save & Next" at bounding box center [502, 225] width 69 height 23
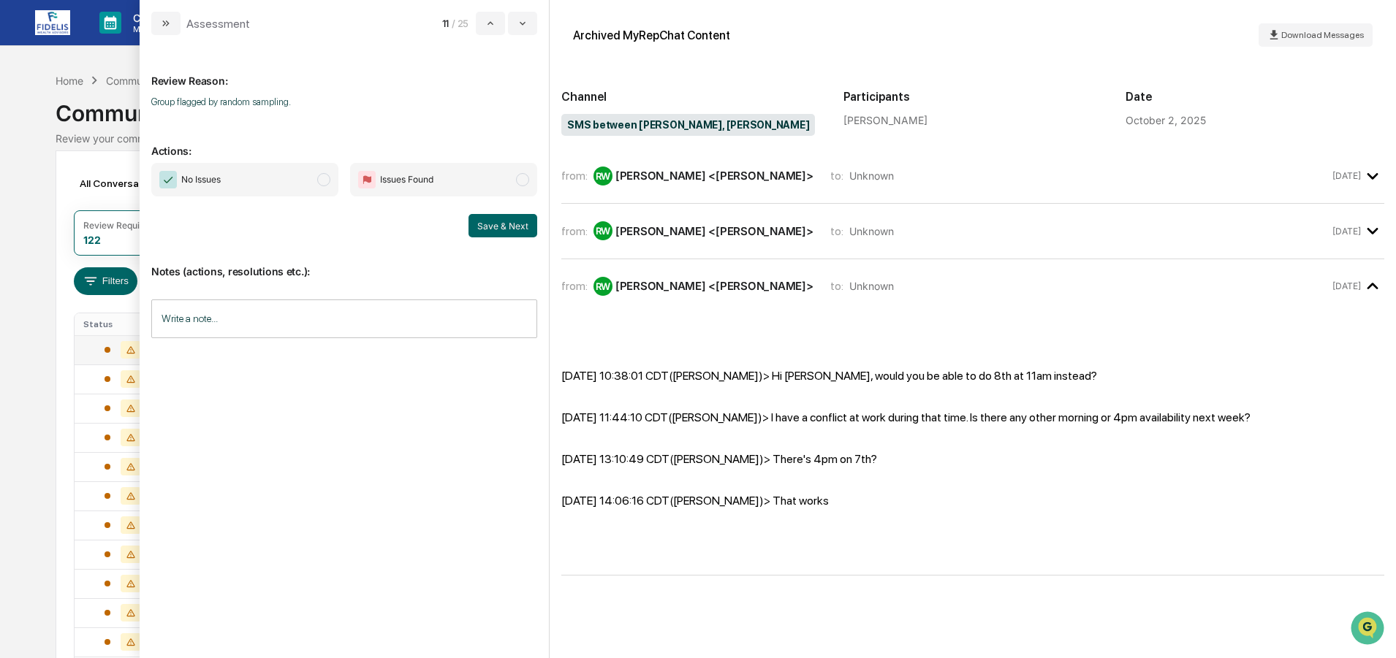
click at [276, 187] on span "No Issues" at bounding box center [244, 180] width 187 height 34
click at [501, 224] on button "Save & Next" at bounding box center [502, 225] width 69 height 23
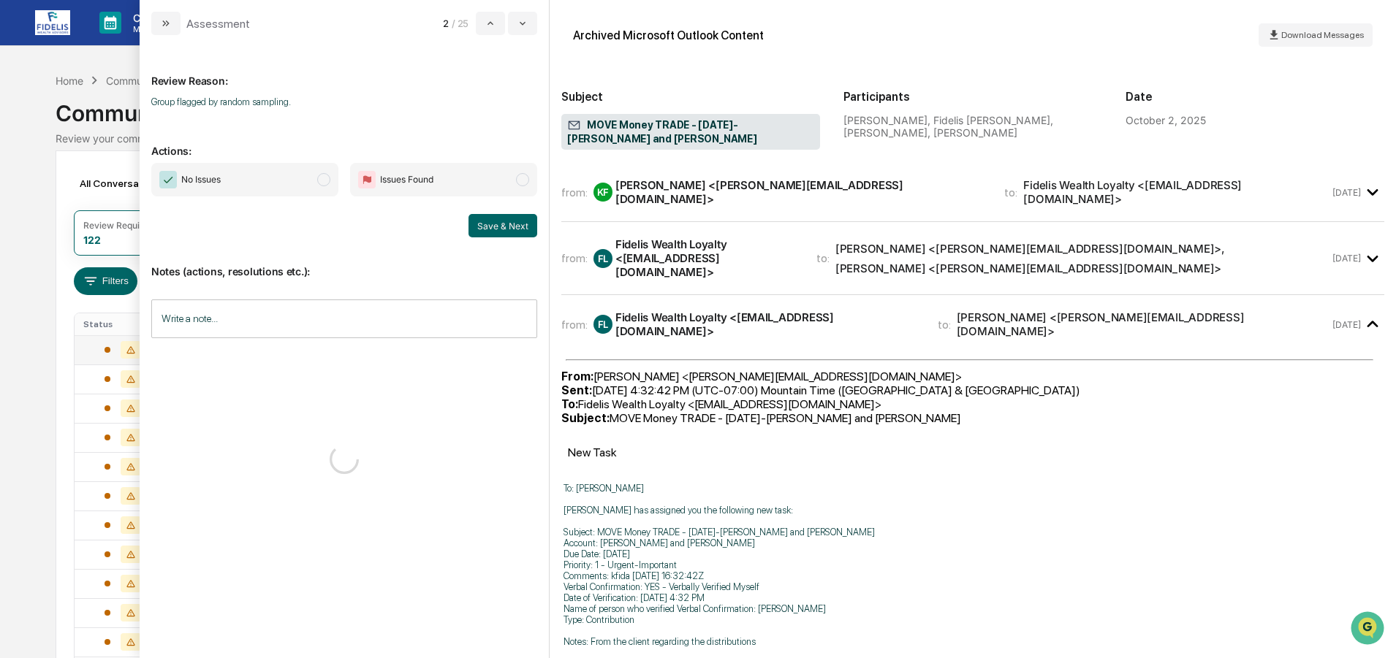
click at [272, 178] on span "No Issues" at bounding box center [244, 180] width 187 height 34
click at [497, 223] on button "Save & Next" at bounding box center [502, 225] width 69 height 23
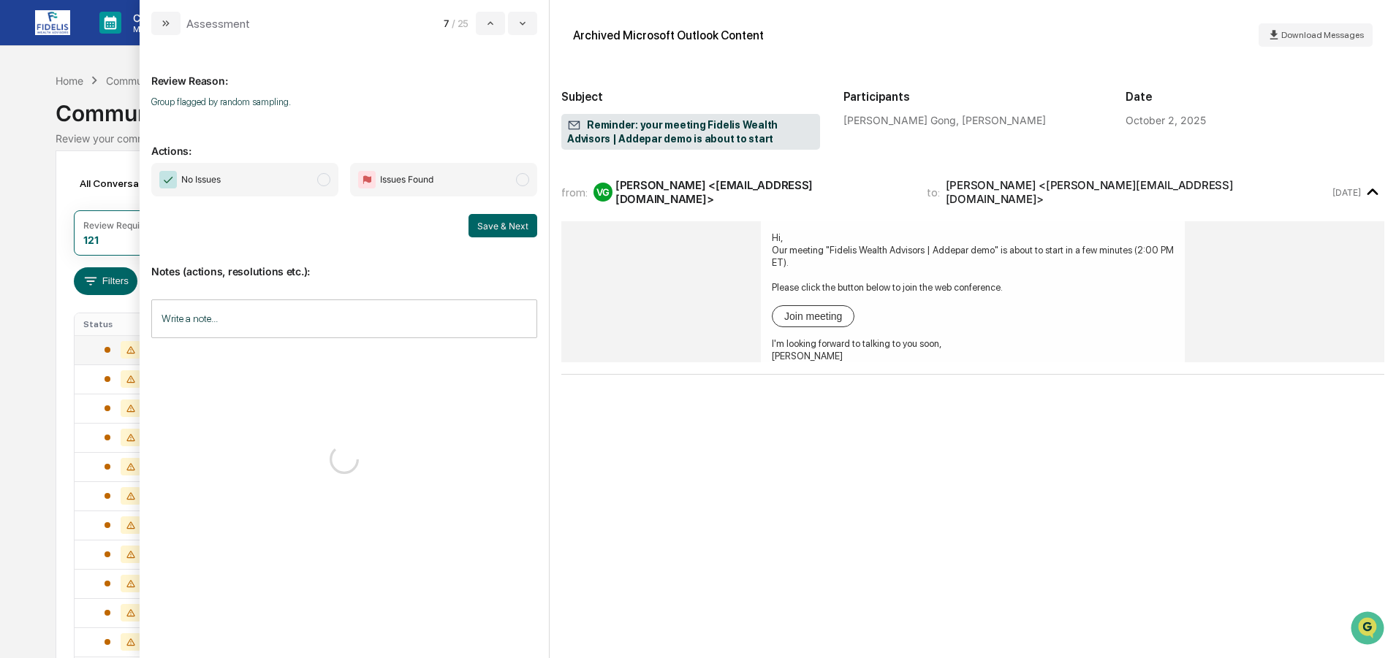
click at [292, 177] on span "No Issues" at bounding box center [244, 180] width 187 height 34
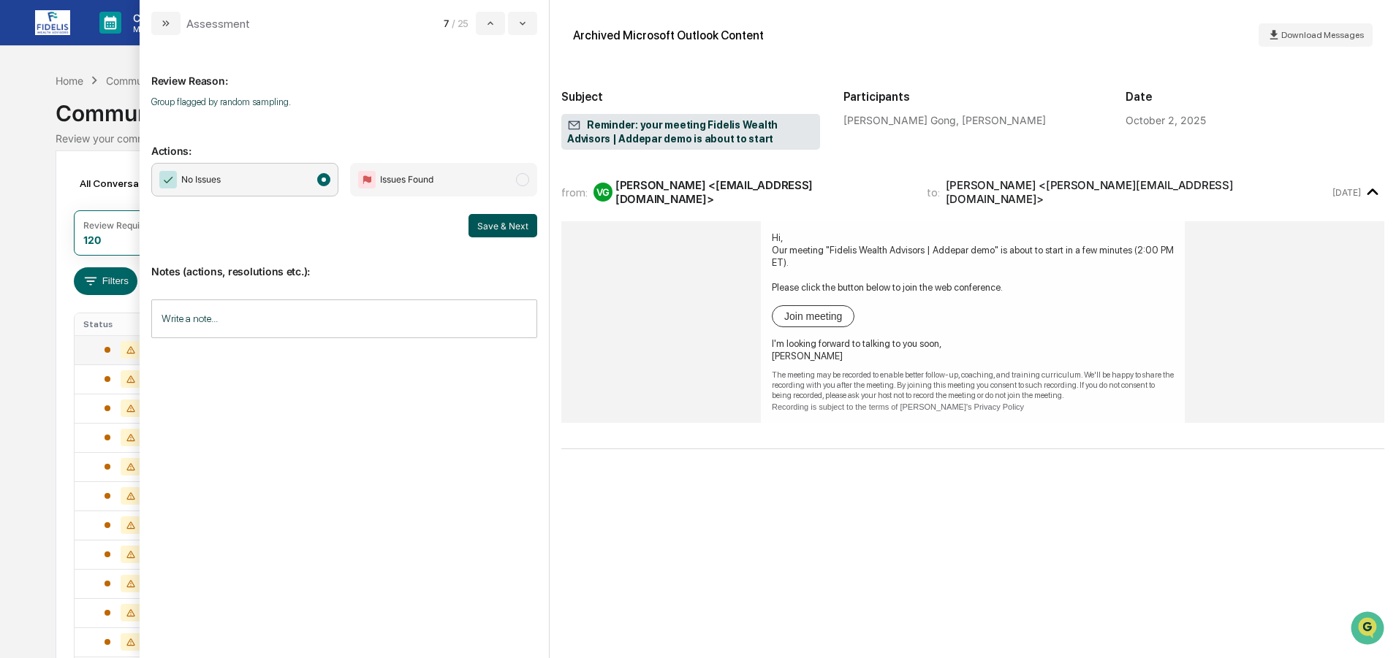
click at [504, 221] on button "Save & Next" at bounding box center [502, 225] width 69 height 23
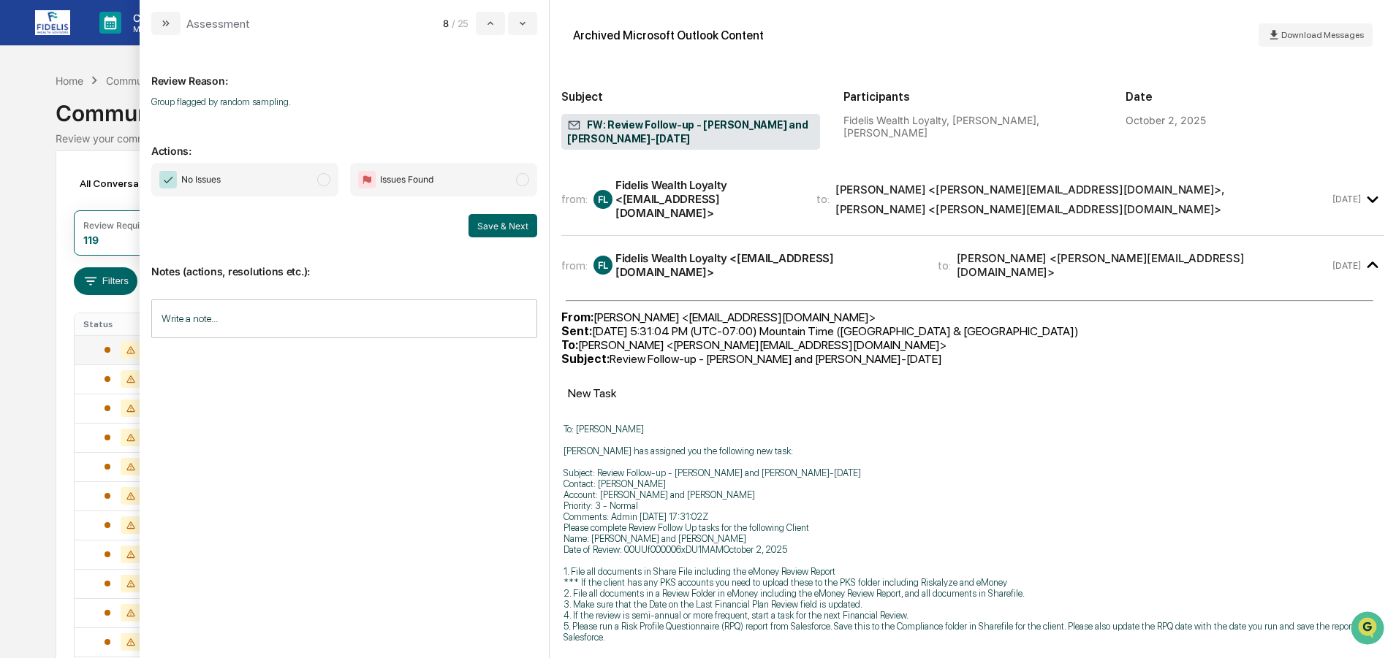
click at [270, 178] on span "No Issues" at bounding box center [244, 180] width 187 height 34
click at [492, 220] on button "Save & Next" at bounding box center [502, 225] width 69 height 23
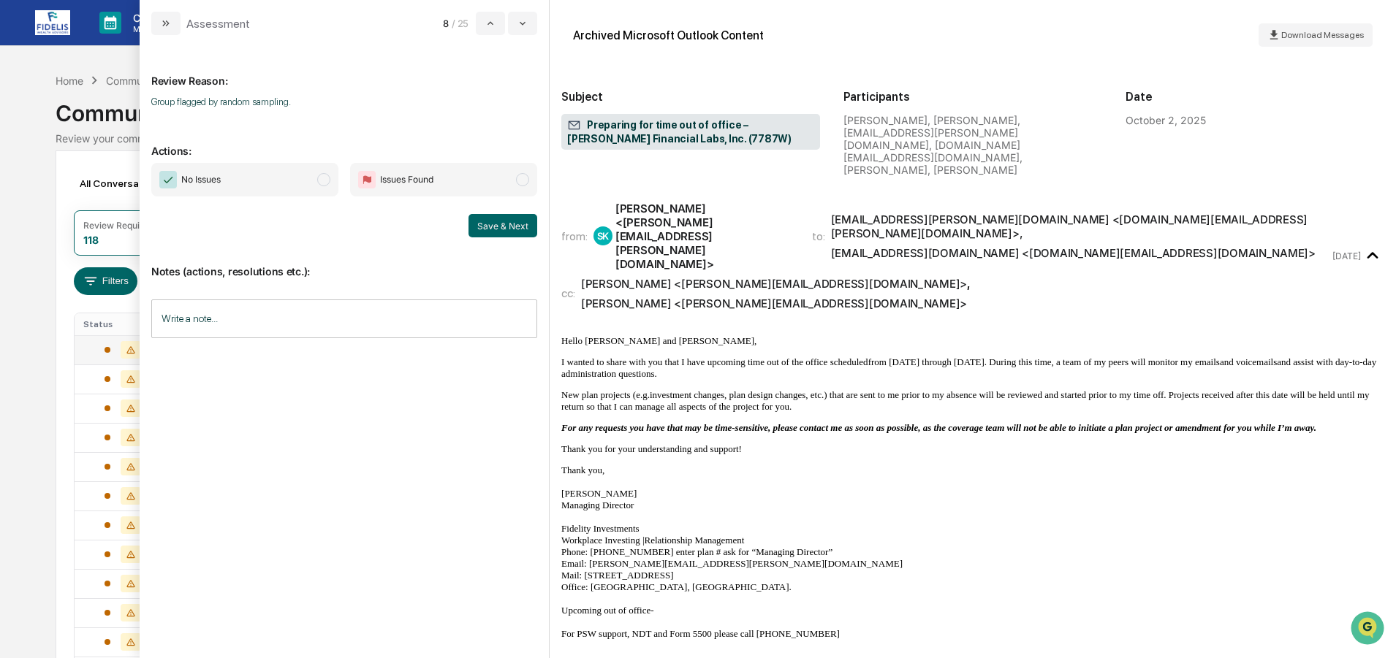
click at [261, 180] on span "No Issues" at bounding box center [244, 180] width 187 height 34
click at [514, 229] on button "Save & Next" at bounding box center [502, 225] width 69 height 23
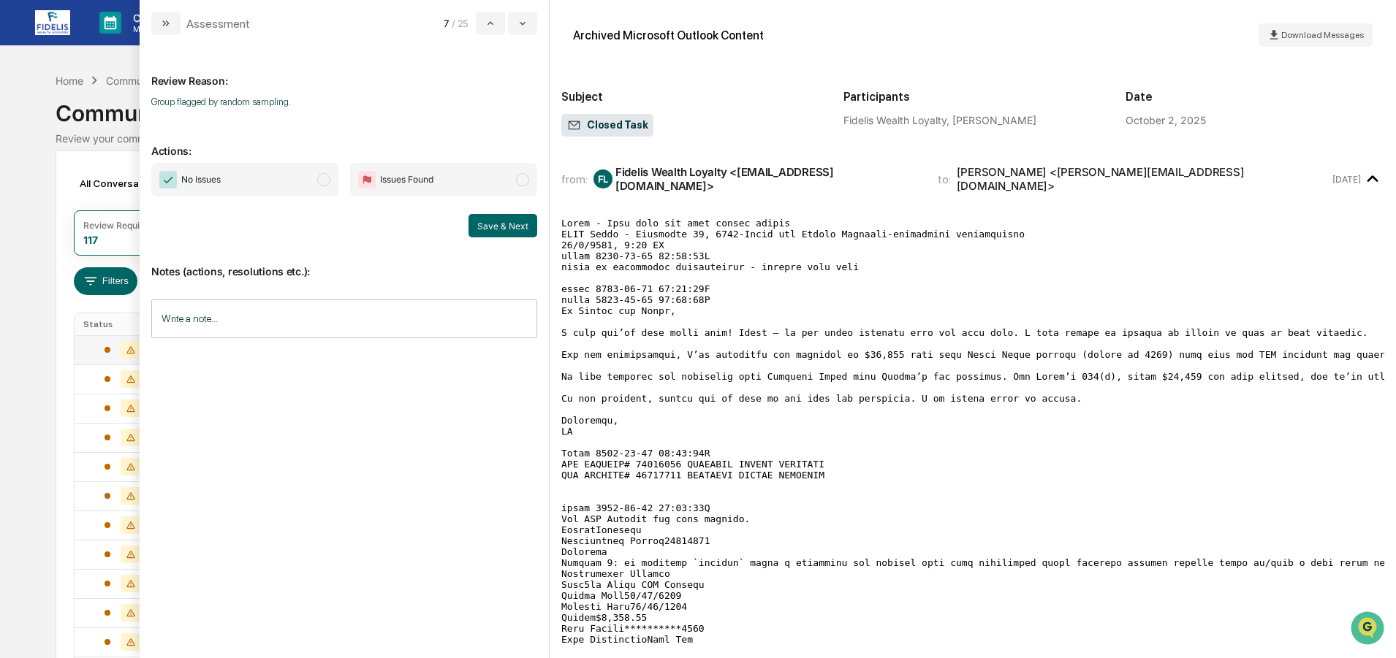
click at [251, 175] on span "No Issues" at bounding box center [244, 180] width 187 height 34
click at [502, 220] on button "Save & Next" at bounding box center [502, 225] width 69 height 23
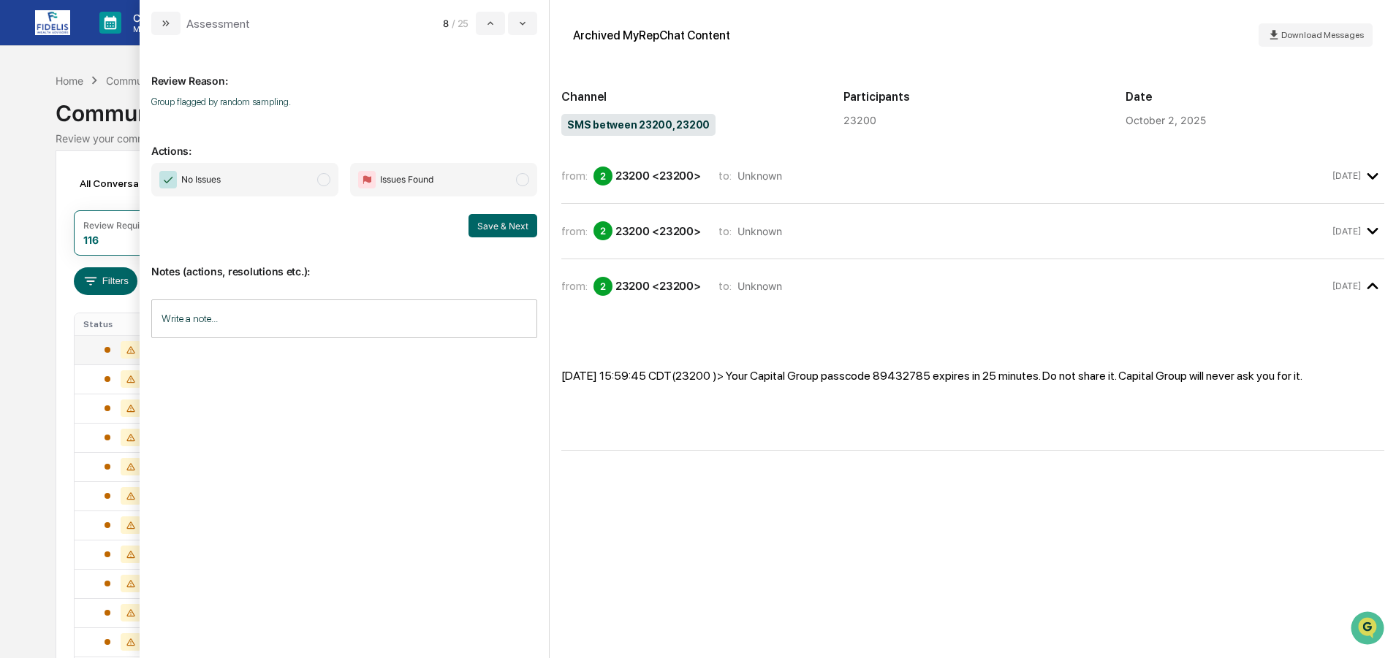
click at [255, 176] on span "No Issues" at bounding box center [244, 180] width 187 height 34
click at [501, 217] on button "Save & Next" at bounding box center [502, 225] width 69 height 23
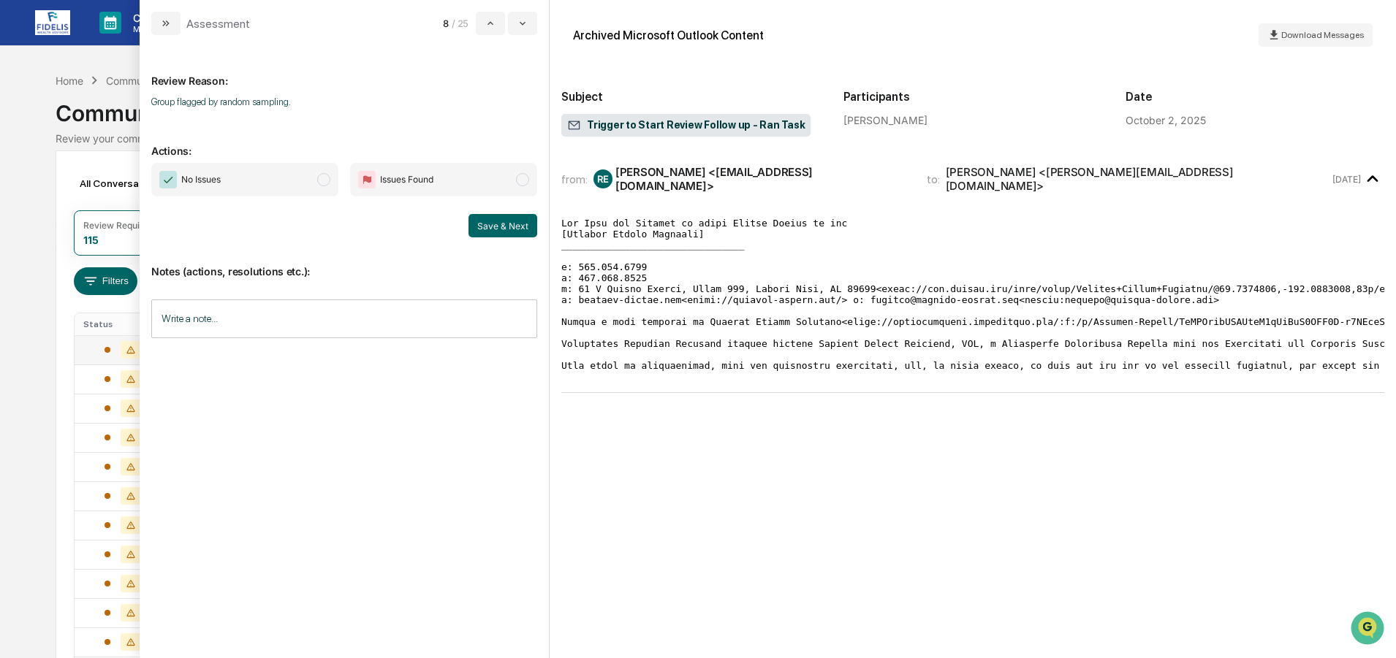
click at [282, 181] on span "No Issues" at bounding box center [244, 180] width 187 height 34
click at [494, 221] on button "Save & Next" at bounding box center [502, 225] width 69 height 23
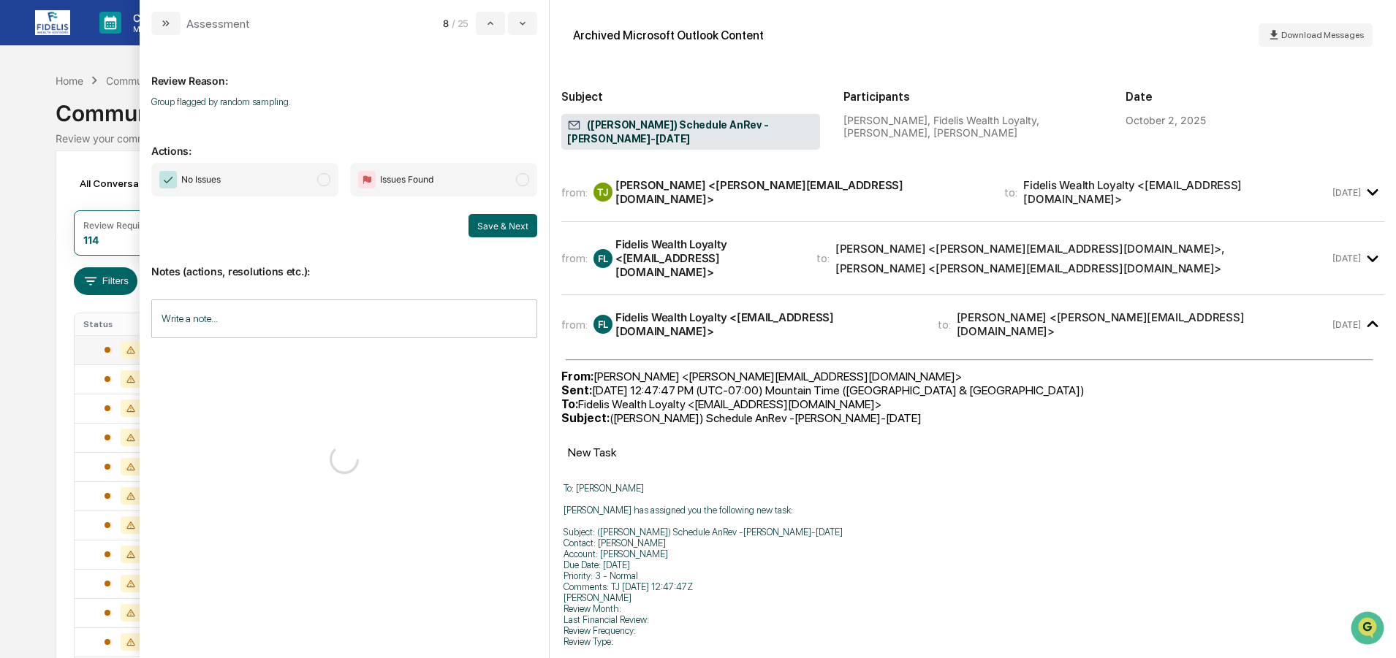
click at [273, 179] on span "No Issues" at bounding box center [244, 180] width 187 height 34
click at [490, 221] on button "Save & Next" at bounding box center [502, 225] width 69 height 23
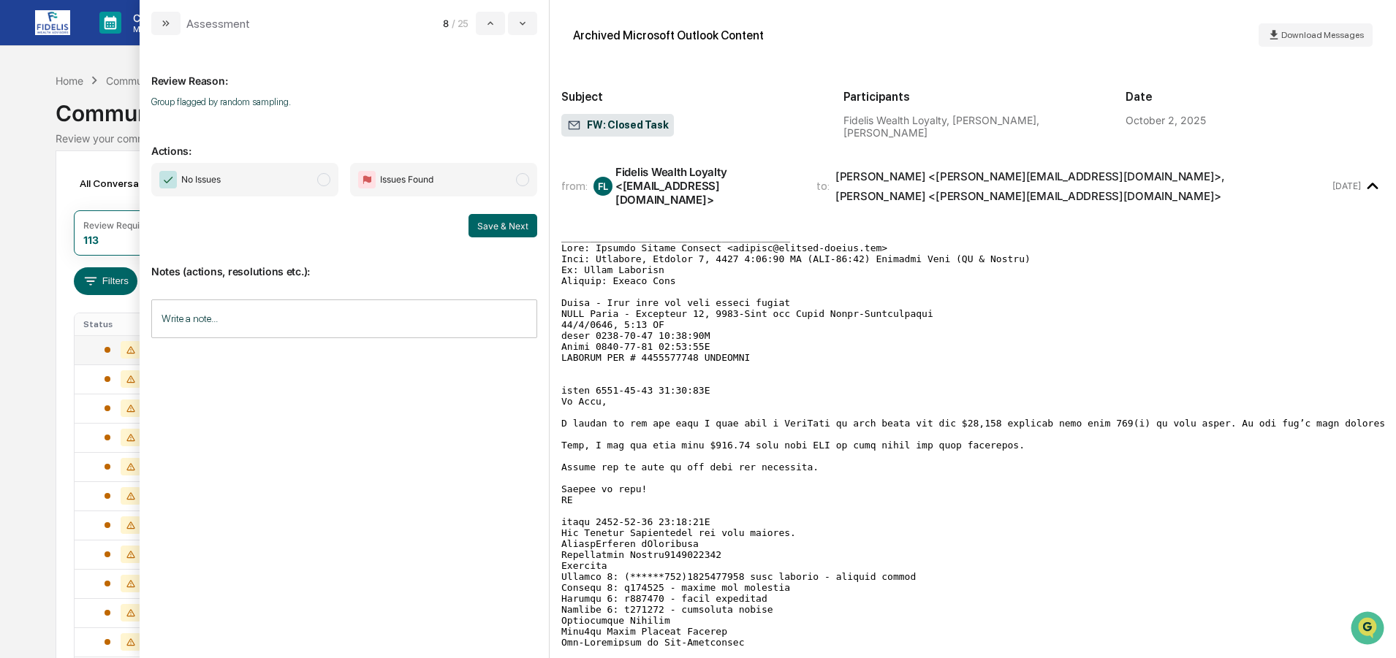
click at [239, 170] on span "No Issues" at bounding box center [244, 180] width 187 height 34
click at [500, 220] on button "Save & Next" at bounding box center [502, 225] width 69 height 23
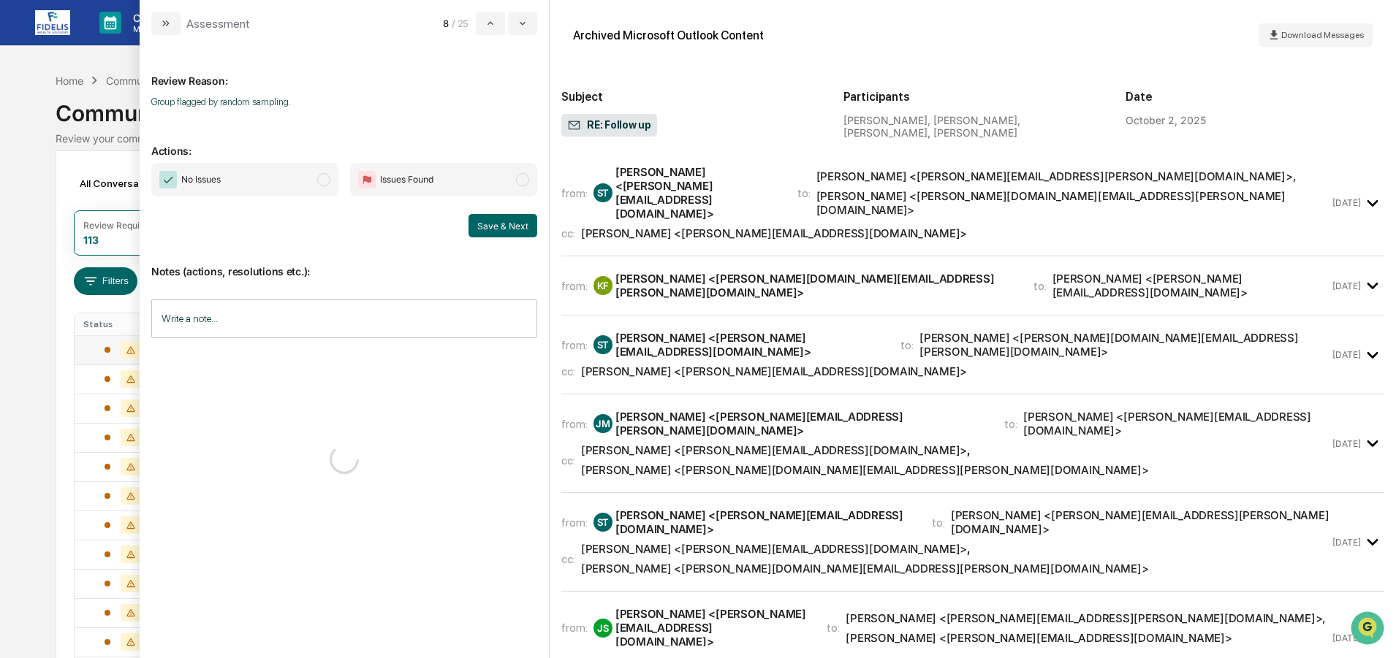
click at [248, 175] on span "No Issues" at bounding box center [244, 180] width 187 height 34
click at [506, 221] on button "Save & Next" at bounding box center [502, 225] width 69 height 23
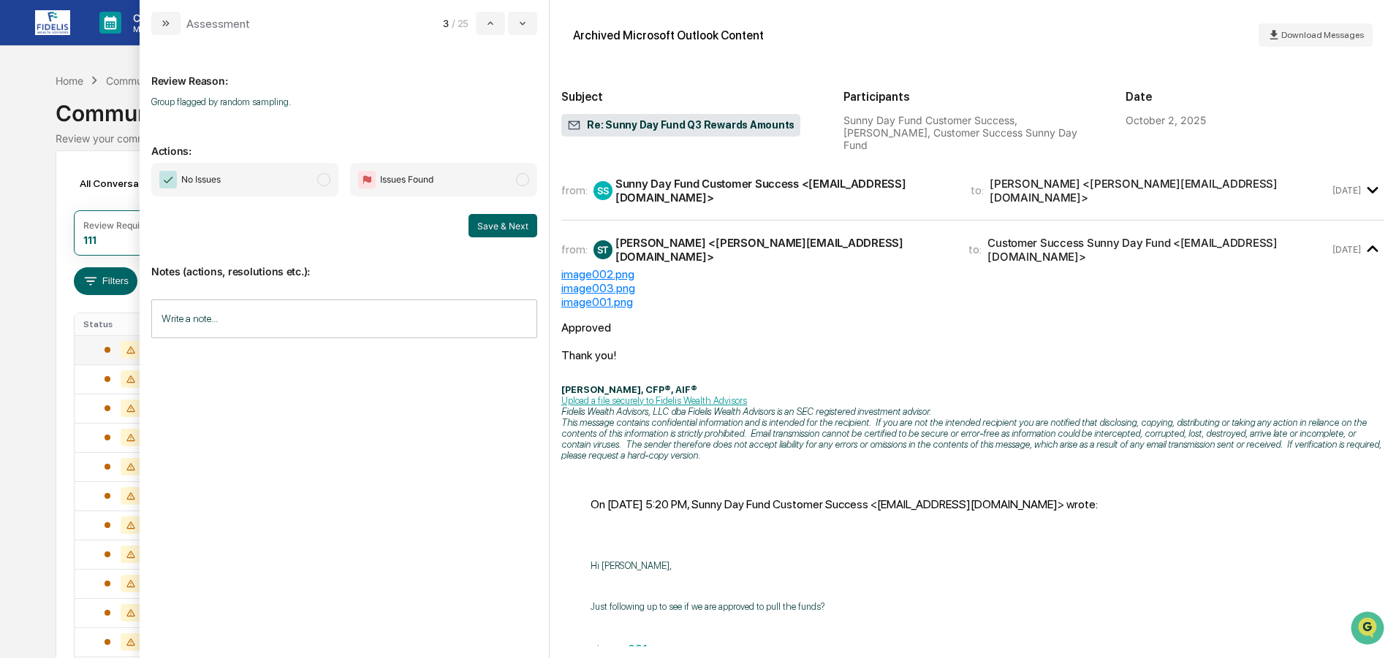
click at [270, 178] on span "No Issues" at bounding box center [244, 180] width 187 height 34
click at [513, 221] on button "Save & Next" at bounding box center [502, 225] width 69 height 23
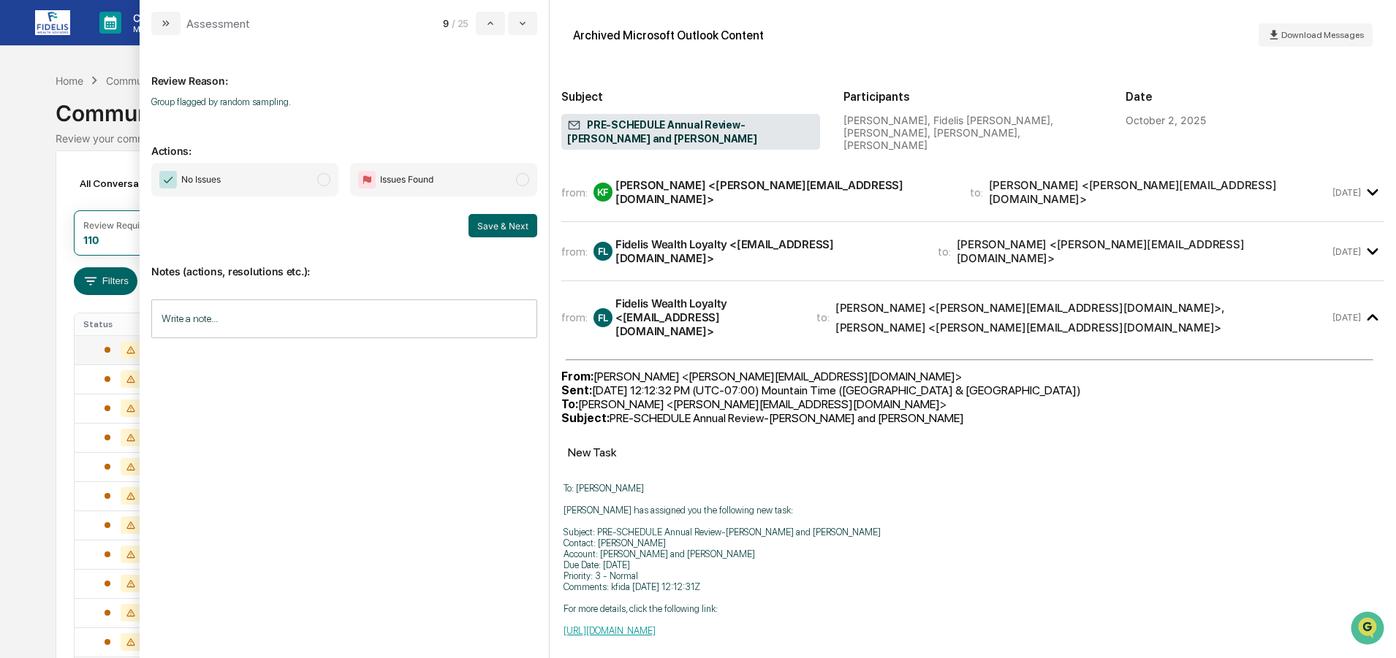
click at [256, 173] on span "No Issues" at bounding box center [244, 180] width 187 height 34
click at [498, 223] on button "Save & Next" at bounding box center [502, 225] width 69 height 23
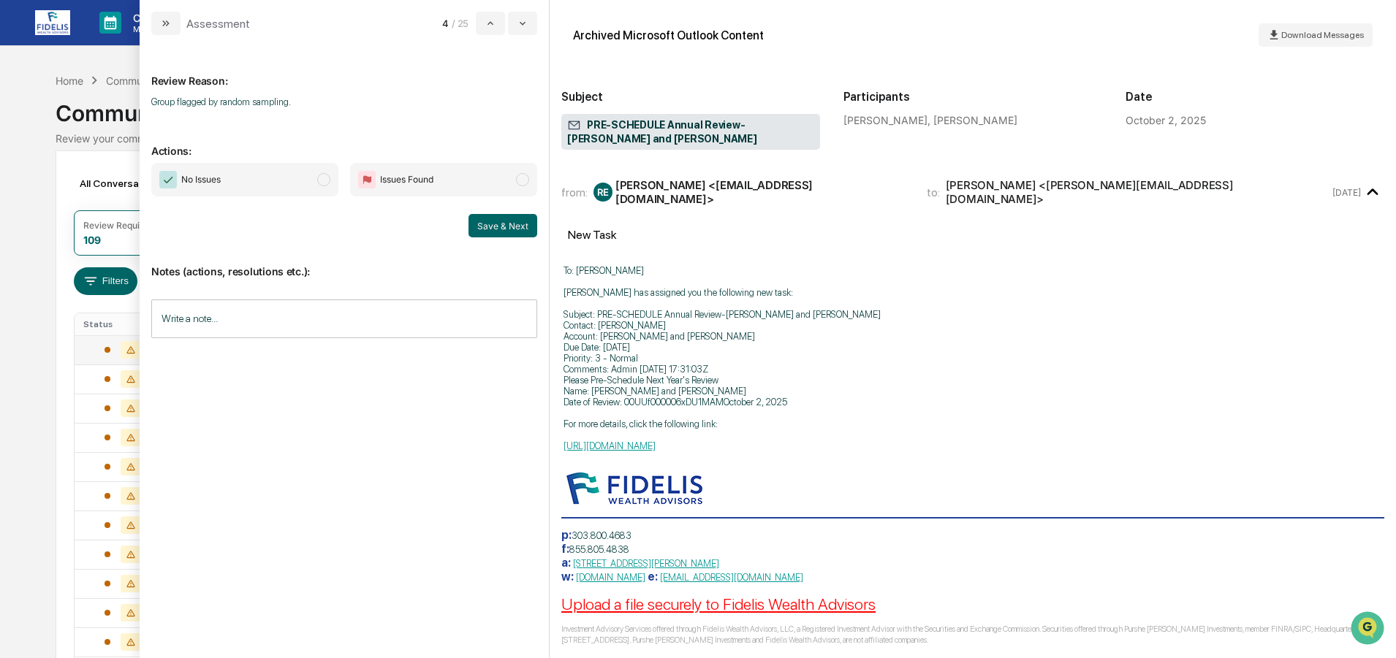
click at [249, 177] on span "No Issues" at bounding box center [244, 180] width 187 height 34
click at [496, 224] on button "Save & Next" at bounding box center [502, 225] width 69 height 23
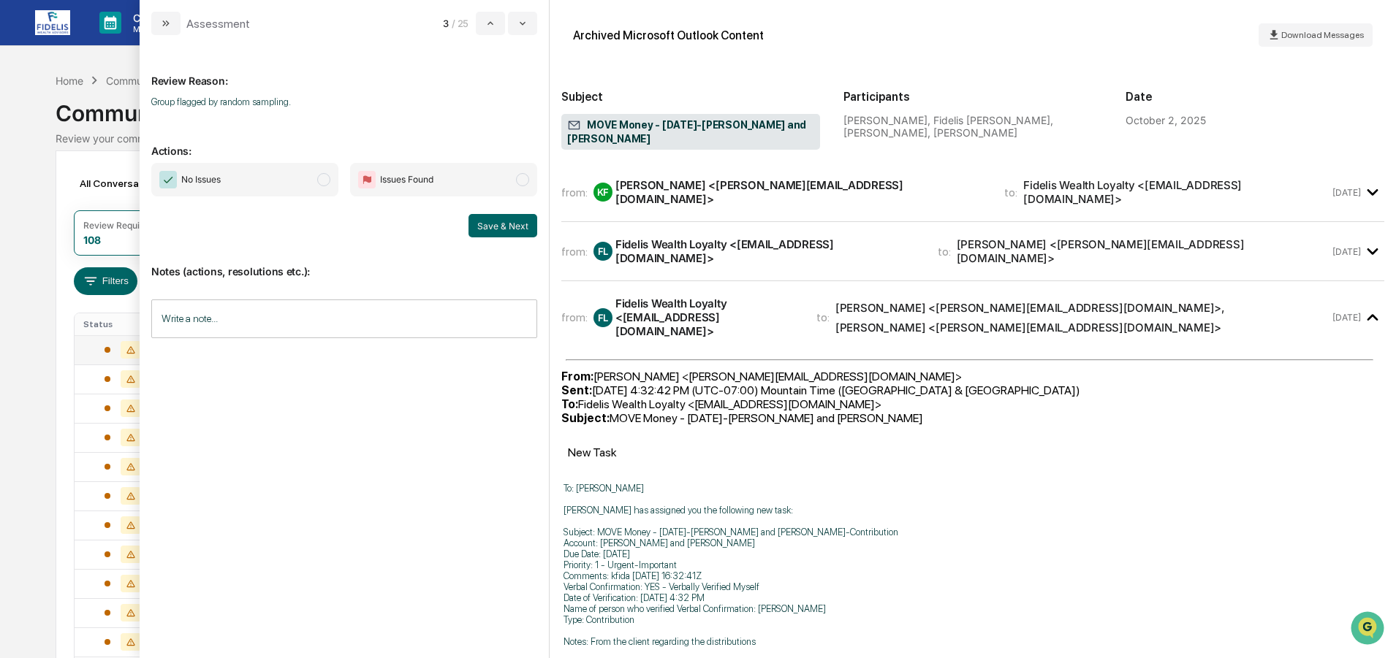
click at [250, 178] on span "No Issues" at bounding box center [244, 180] width 187 height 34
click at [493, 226] on button "Save & Next" at bounding box center [502, 225] width 69 height 23
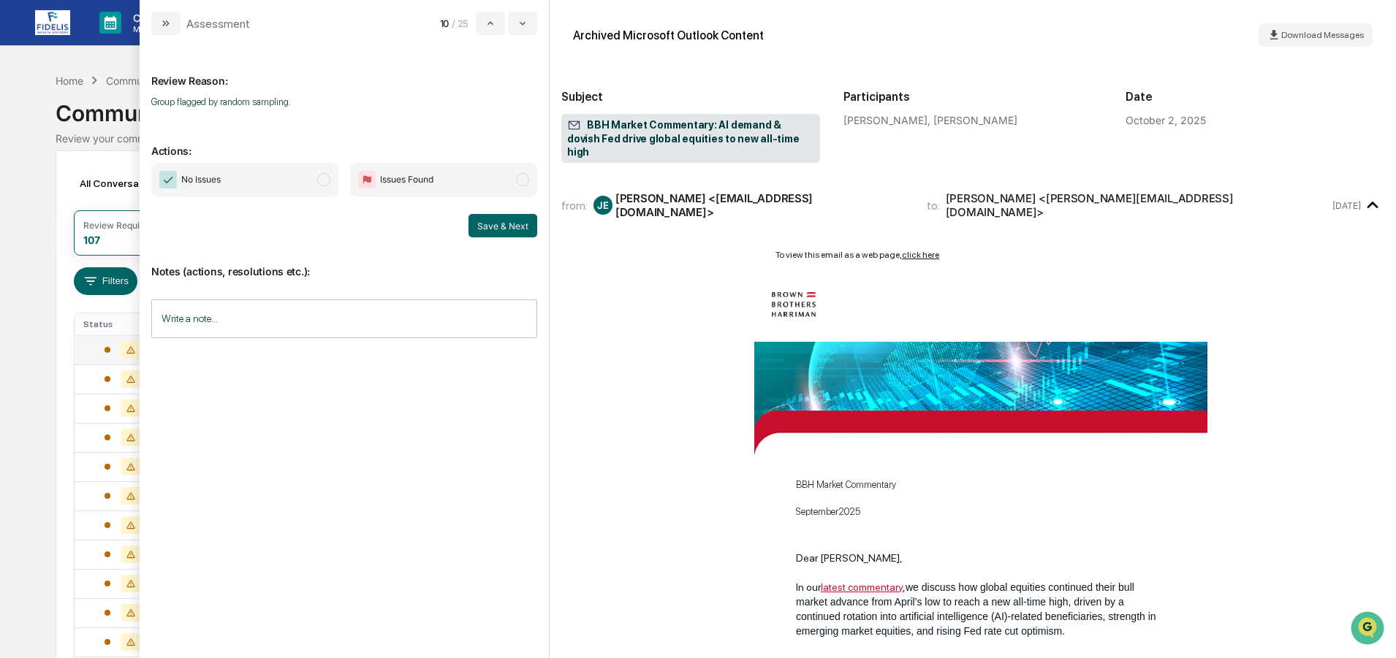
click at [245, 178] on span "No Issues" at bounding box center [244, 180] width 187 height 34
click at [501, 216] on button "Save & Next" at bounding box center [502, 225] width 69 height 23
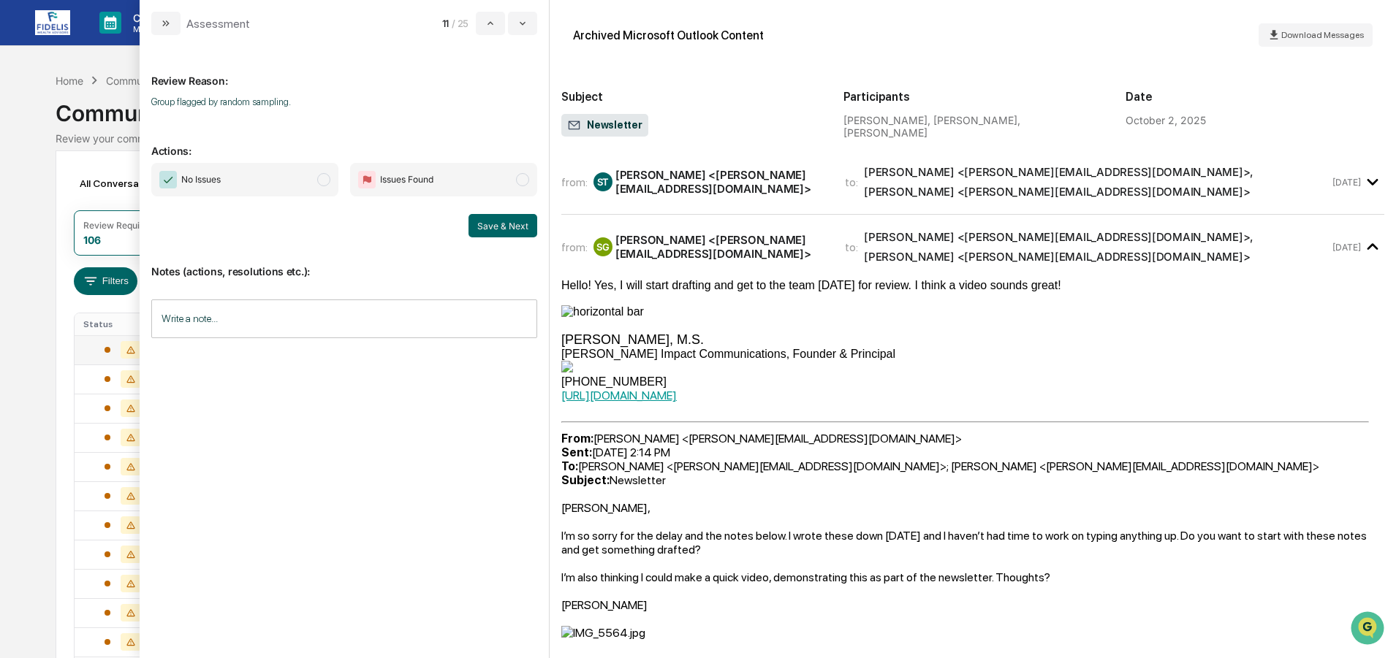
click at [253, 182] on span "No Issues" at bounding box center [244, 180] width 187 height 34
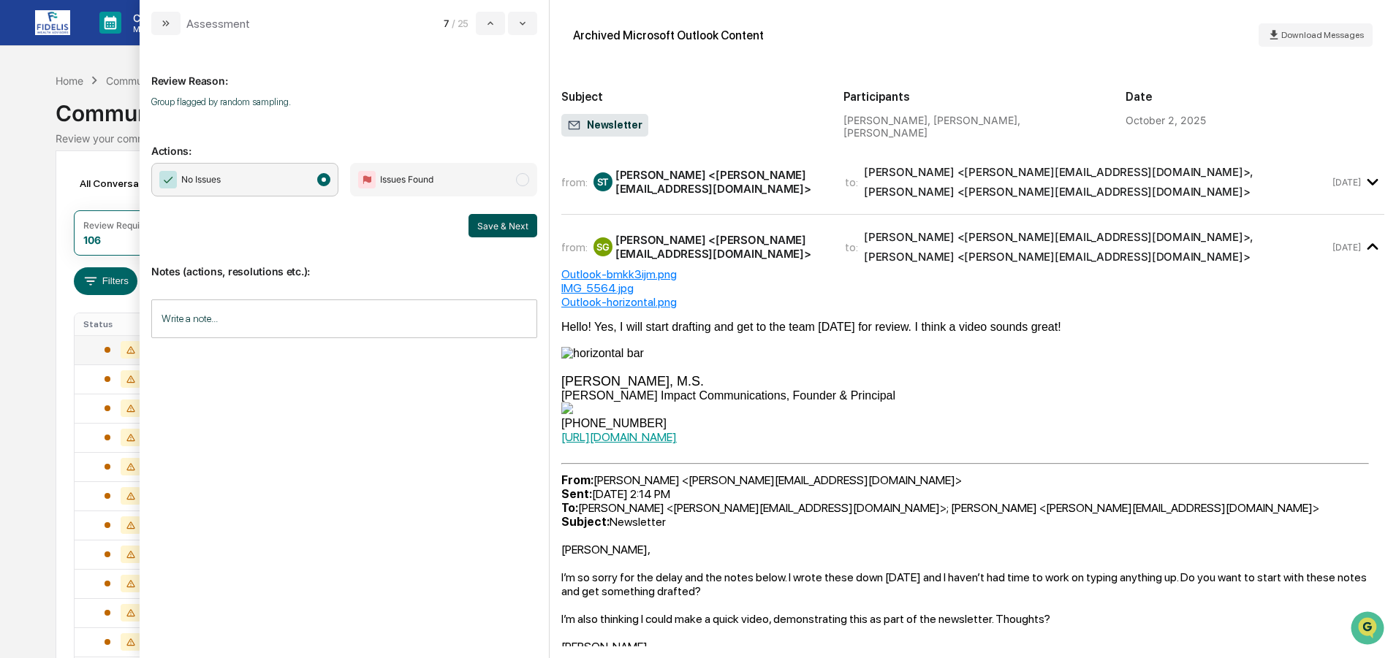
click at [489, 218] on button "Save & Next" at bounding box center [502, 225] width 69 height 23
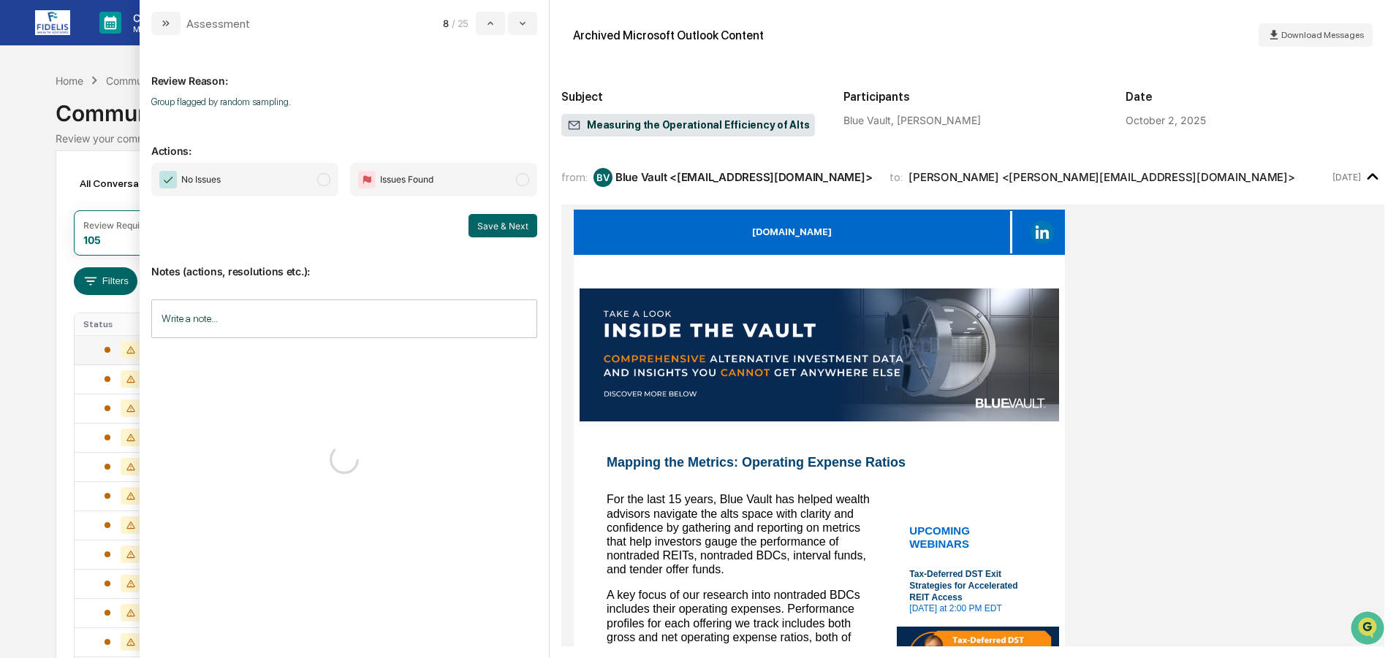
click at [261, 178] on span "No Issues" at bounding box center [244, 180] width 187 height 34
click at [501, 223] on button "Save & Next" at bounding box center [502, 225] width 69 height 23
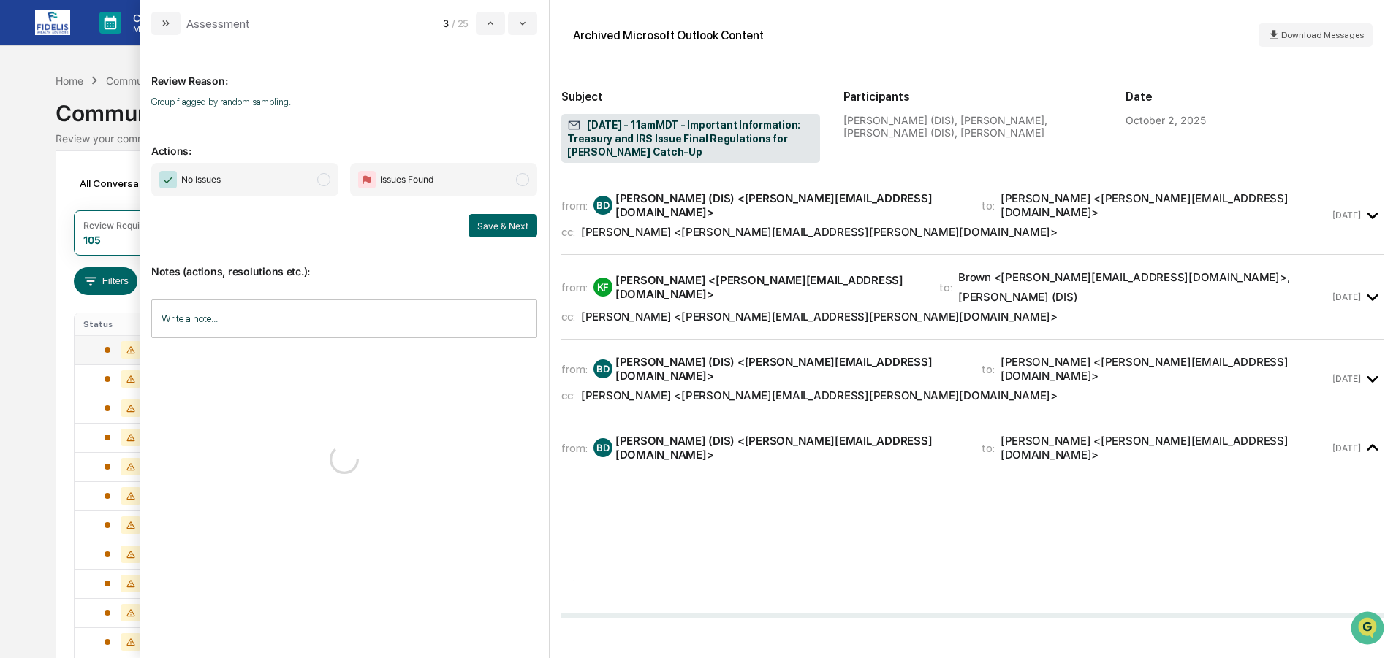
click at [281, 181] on span "No Issues" at bounding box center [244, 180] width 187 height 34
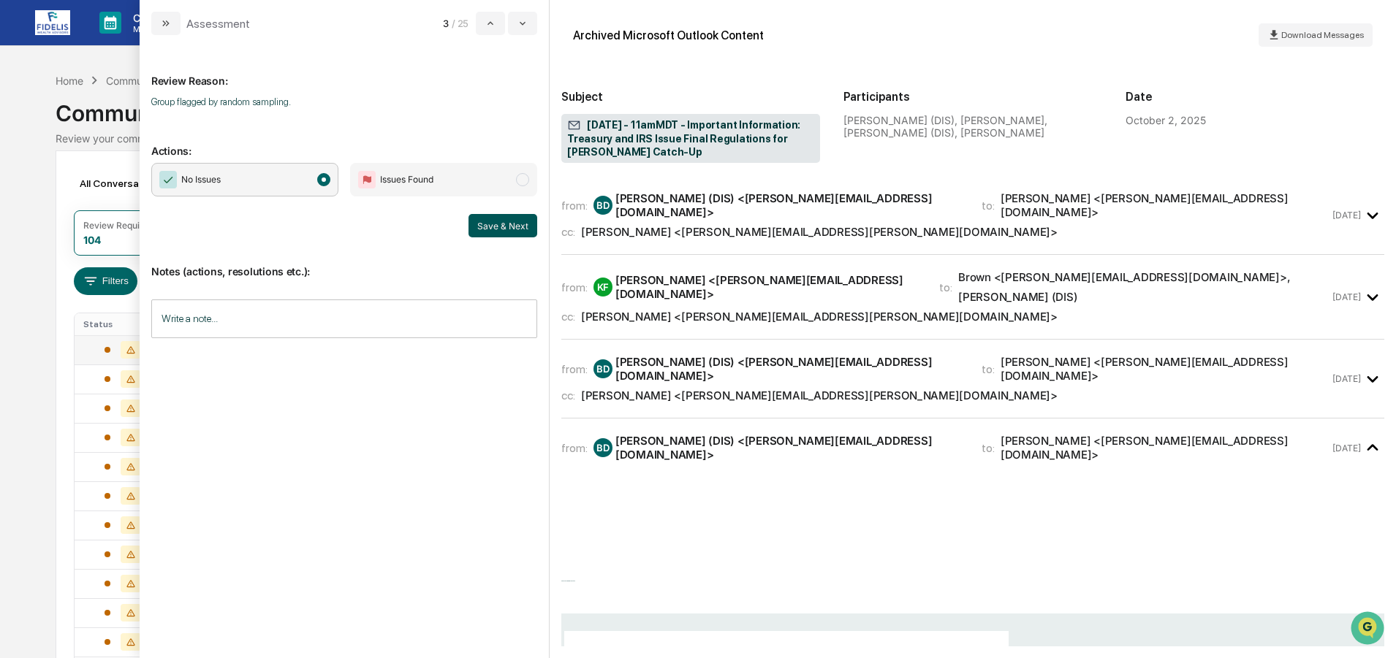
click at [506, 227] on button "Save & Next" at bounding box center [502, 225] width 69 height 23
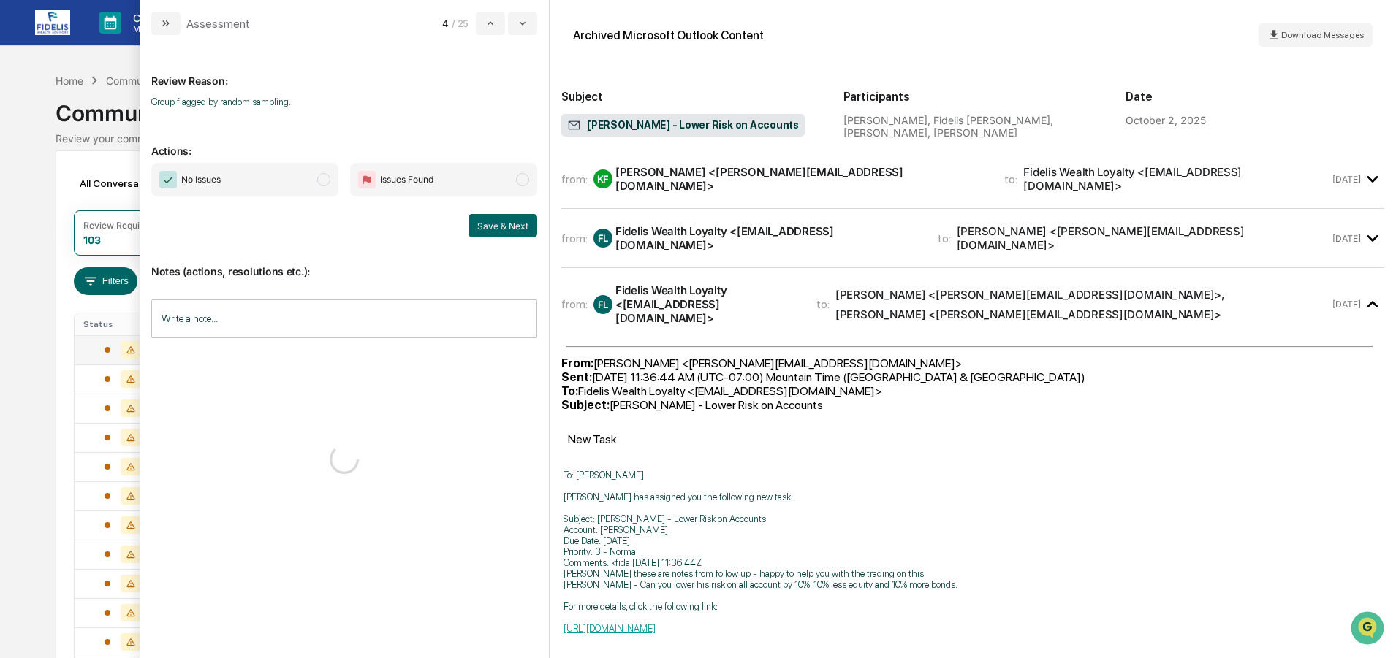
click at [286, 175] on span "No Issues" at bounding box center [244, 180] width 187 height 34
click at [495, 227] on button "Save & Next" at bounding box center [502, 225] width 69 height 23
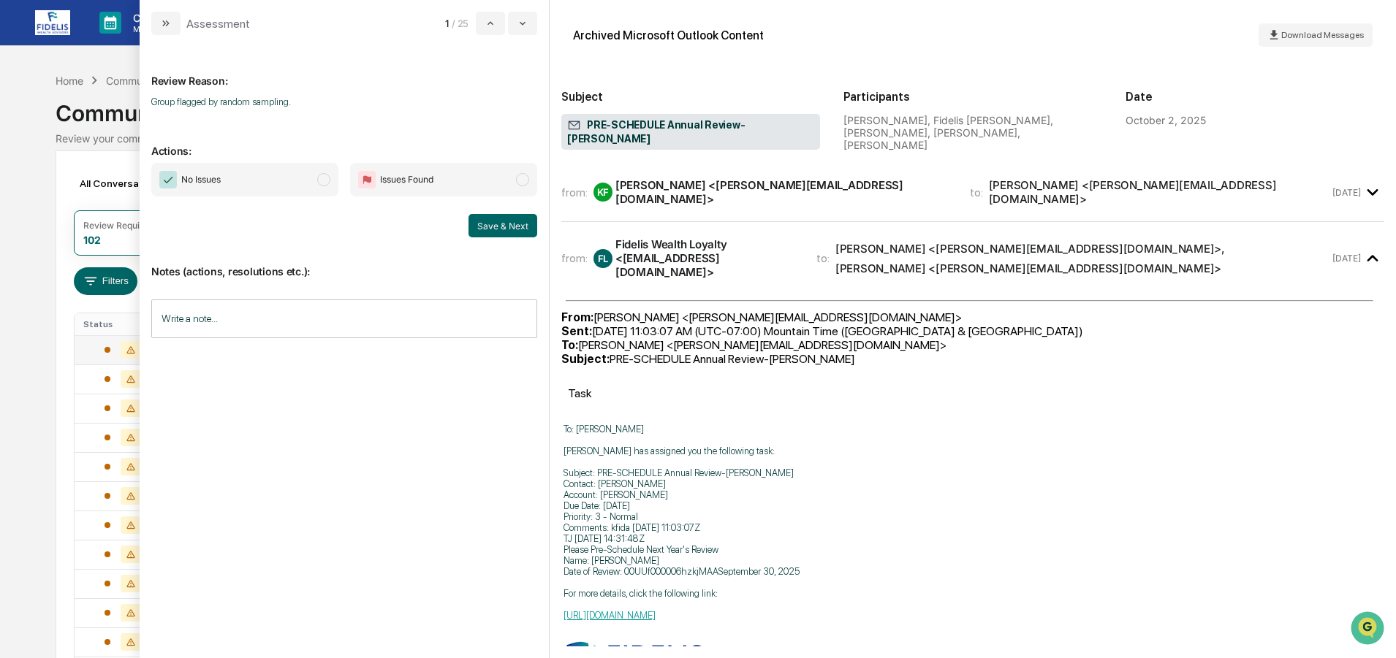
click at [267, 174] on span "No Issues" at bounding box center [244, 180] width 187 height 34
click at [496, 218] on button "Save & Next" at bounding box center [502, 225] width 69 height 23
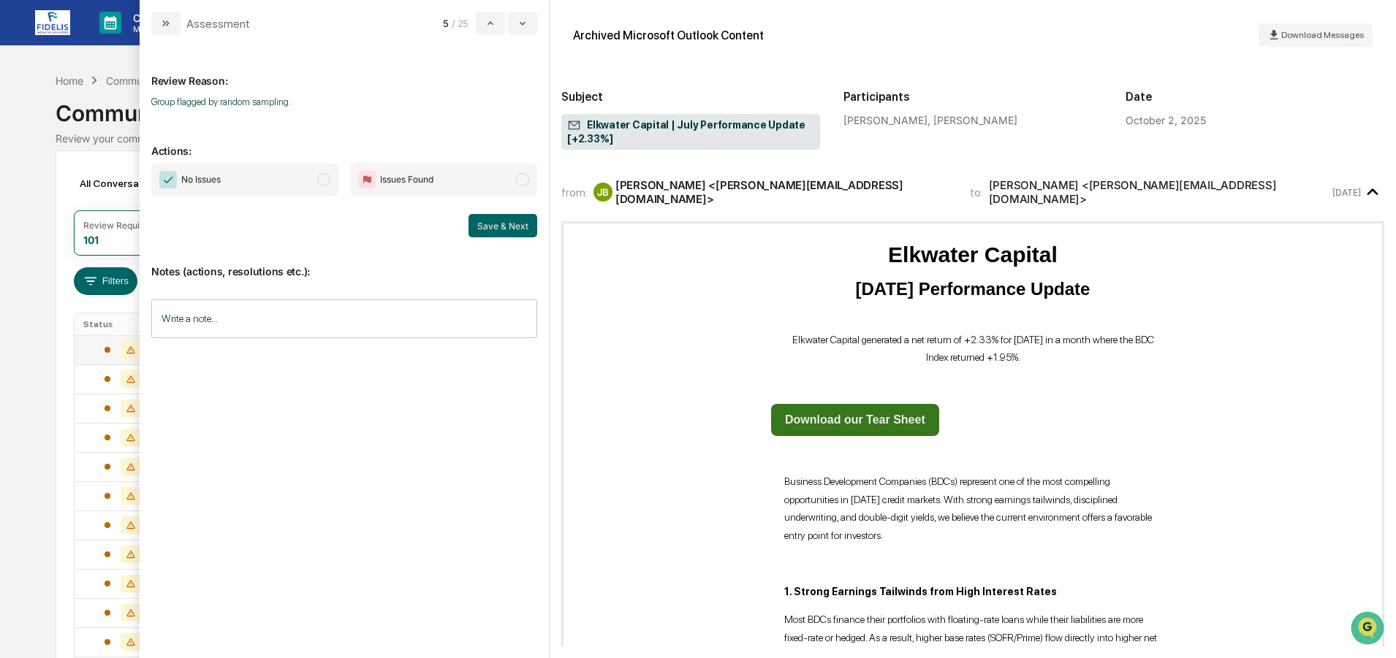
click at [274, 174] on span "No Issues" at bounding box center [244, 180] width 187 height 34
click at [509, 225] on button "Save & Next" at bounding box center [502, 225] width 69 height 23
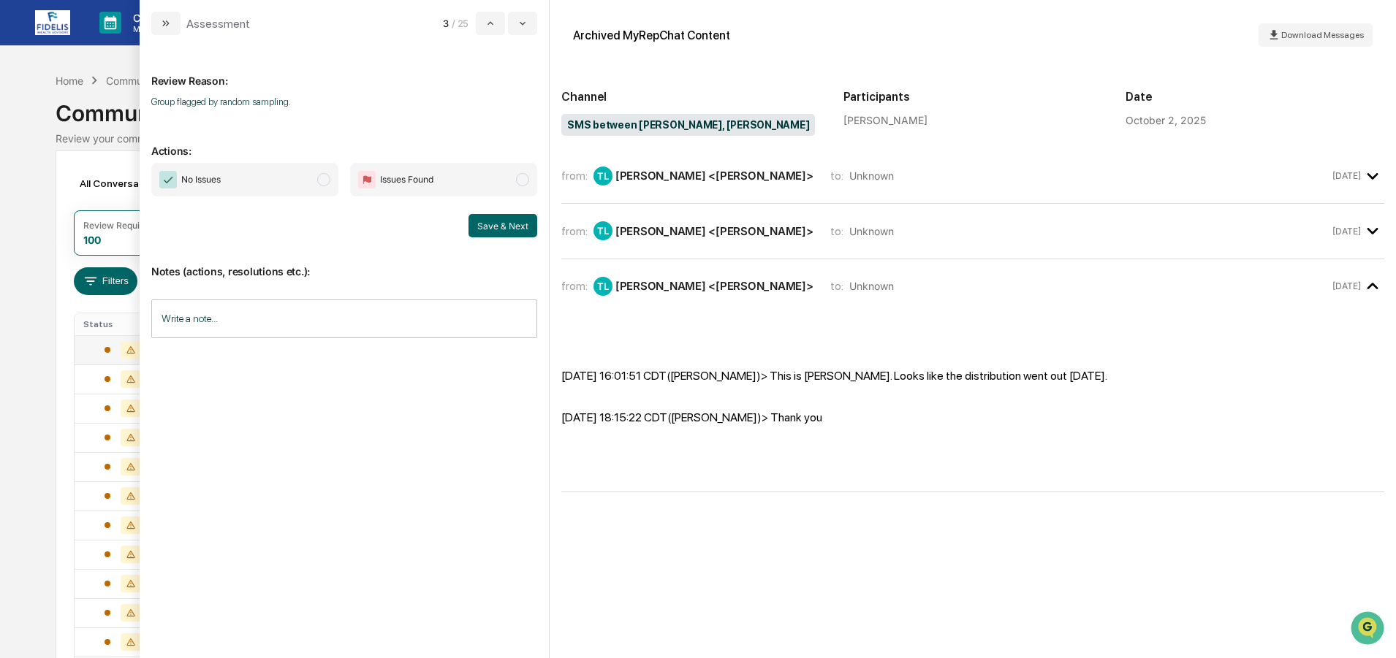
click at [263, 183] on span "No Issues" at bounding box center [244, 180] width 187 height 34
click at [490, 213] on div "No Issues Issues Found Save & Next" at bounding box center [344, 200] width 386 height 75
click at [494, 233] on button "Save & Next" at bounding box center [502, 225] width 69 height 23
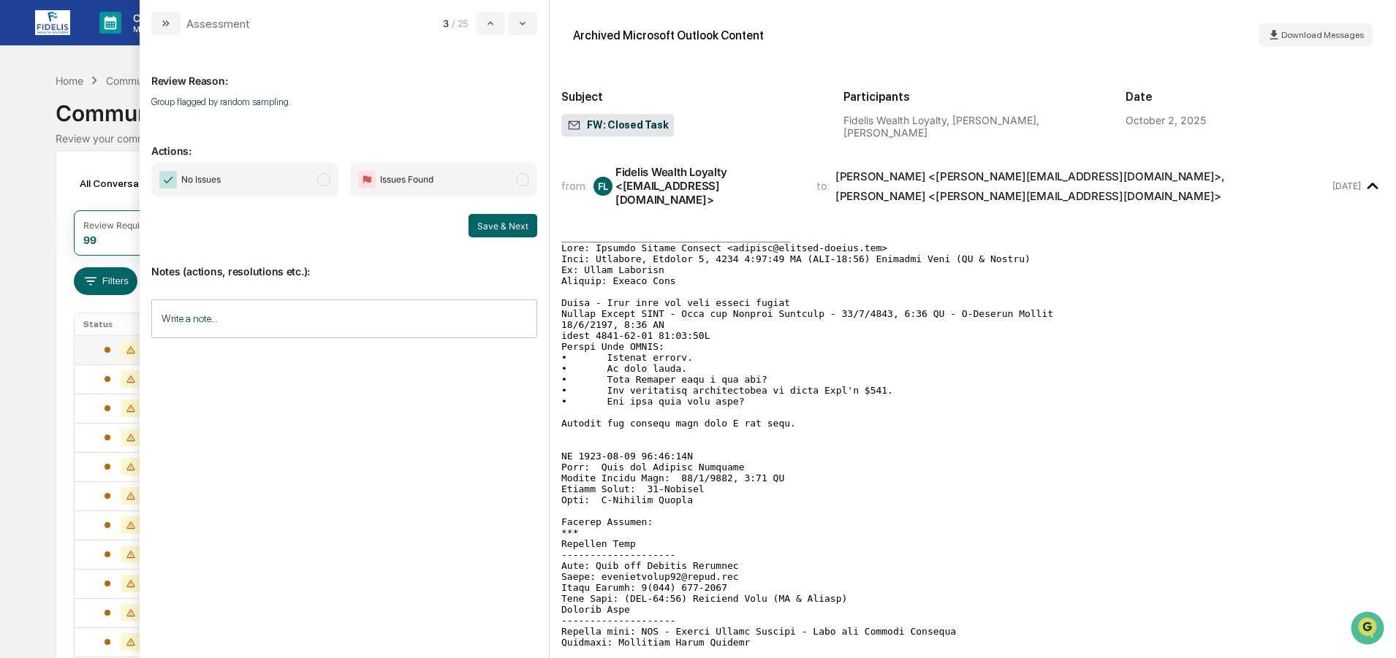
click at [263, 181] on span "No Issues" at bounding box center [244, 180] width 187 height 34
click at [489, 223] on button "Save & Next" at bounding box center [502, 225] width 69 height 23
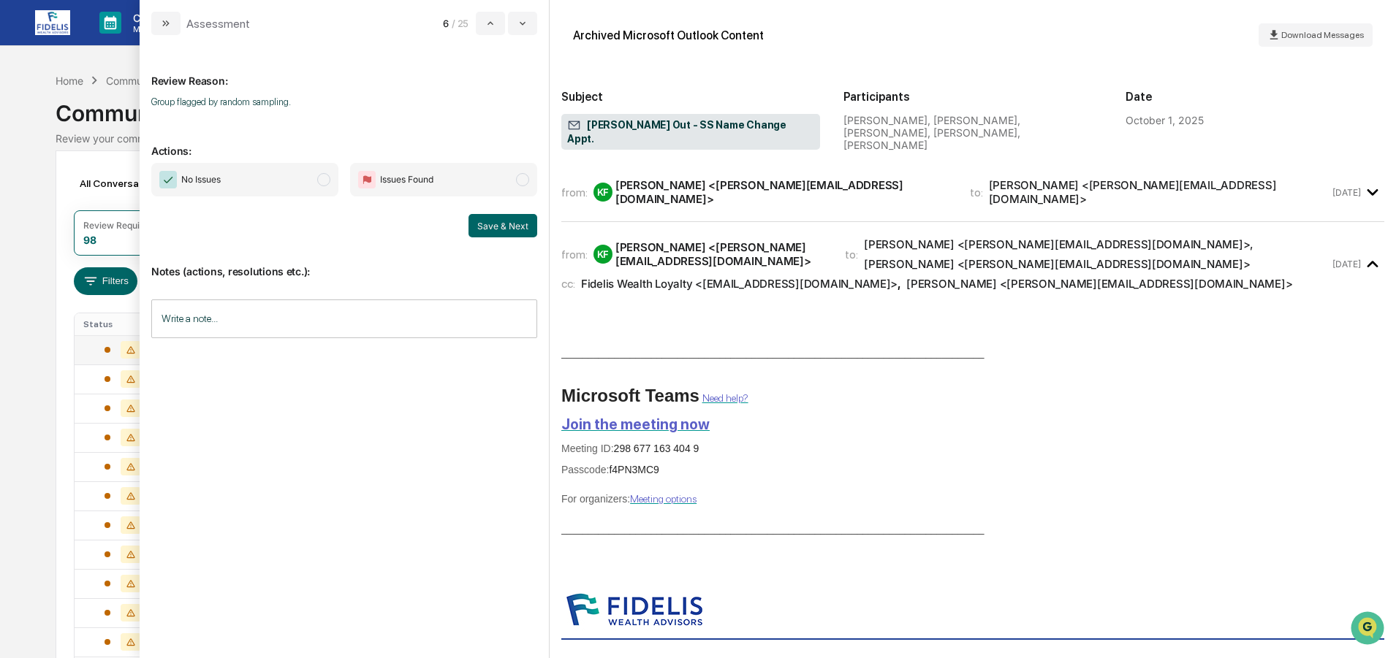
drag, startPoint x: 237, startPoint y: 187, endPoint x: 384, endPoint y: 219, distance: 150.4
click at [238, 187] on span "No Issues" at bounding box center [244, 180] width 187 height 34
click at [499, 223] on button "Save & Next" at bounding box center [502, 225] width 69 height 23
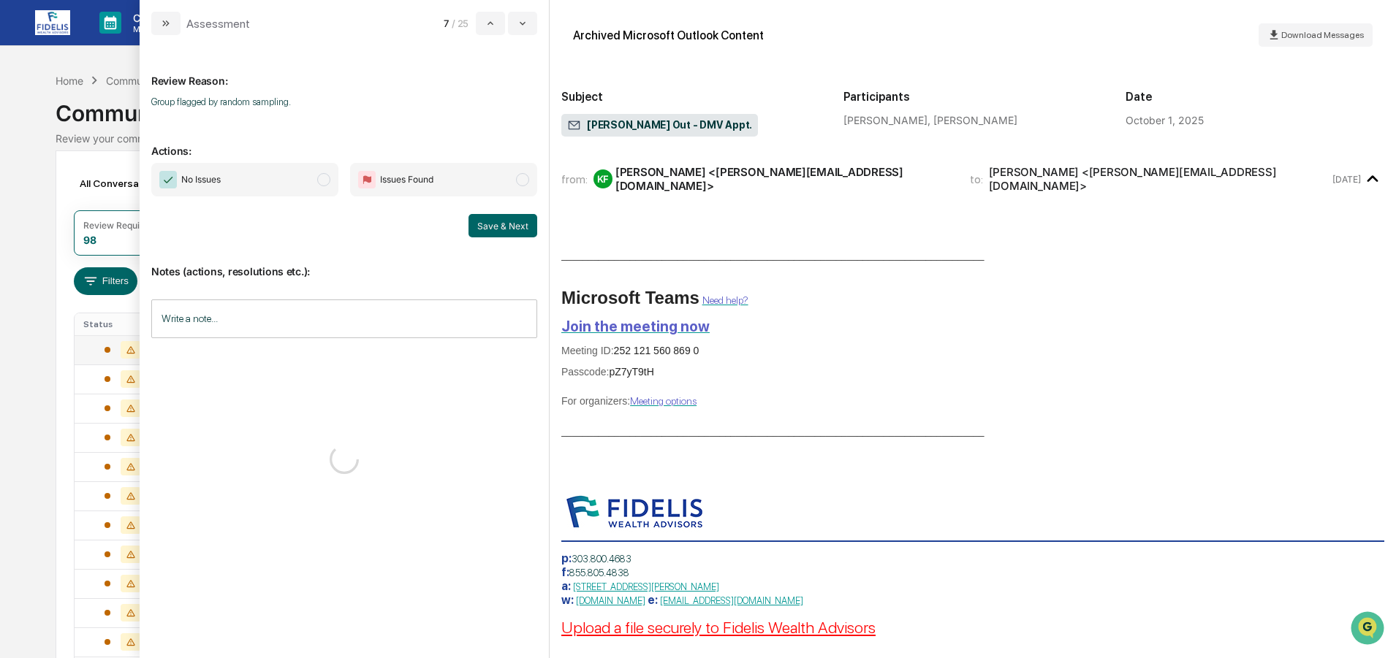
click at [249, 181] on span "No Issues" at bounding box center [244, 180] width 187 height 34
click at [507, 221] on button "Save & Next" at bounding box center [502, 225] width 69 height 23
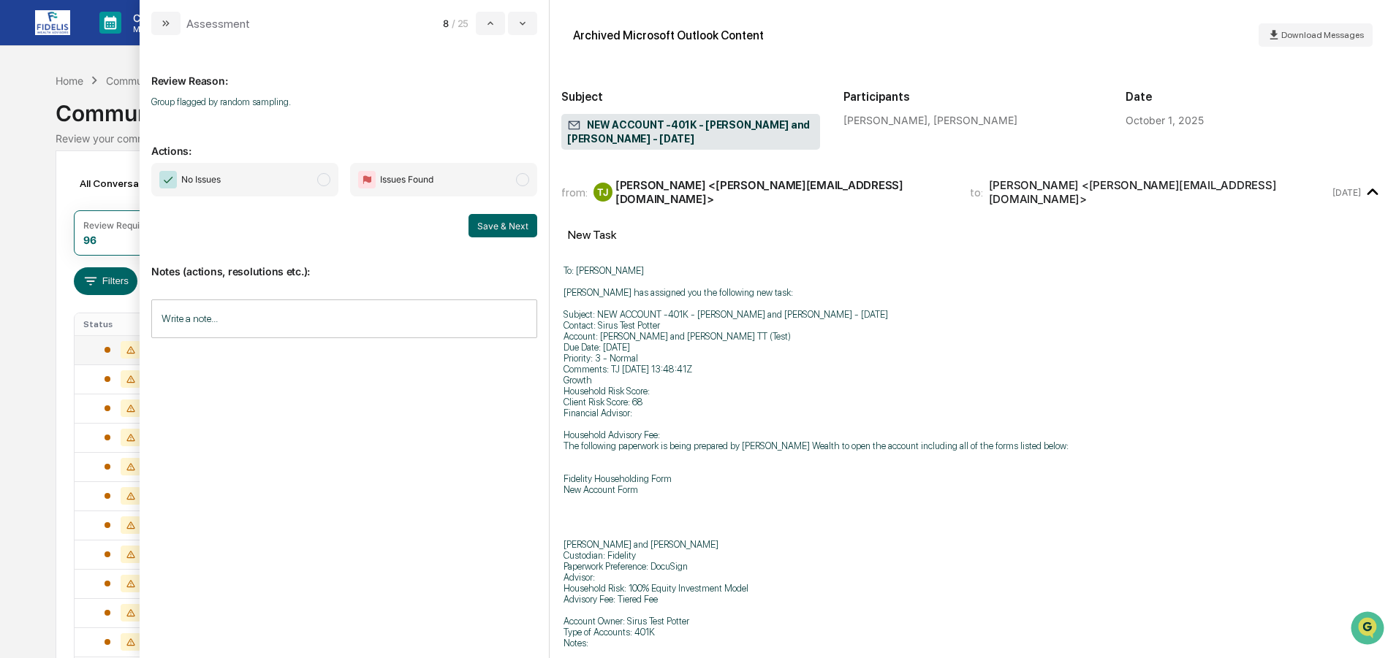
click at [251, 177] on span "No Issues" at bounding box center [244, 180] width 187 height 34
click at [509, 219] on button "Save & Next" at bounding box center [502, 225] width 69 height 23
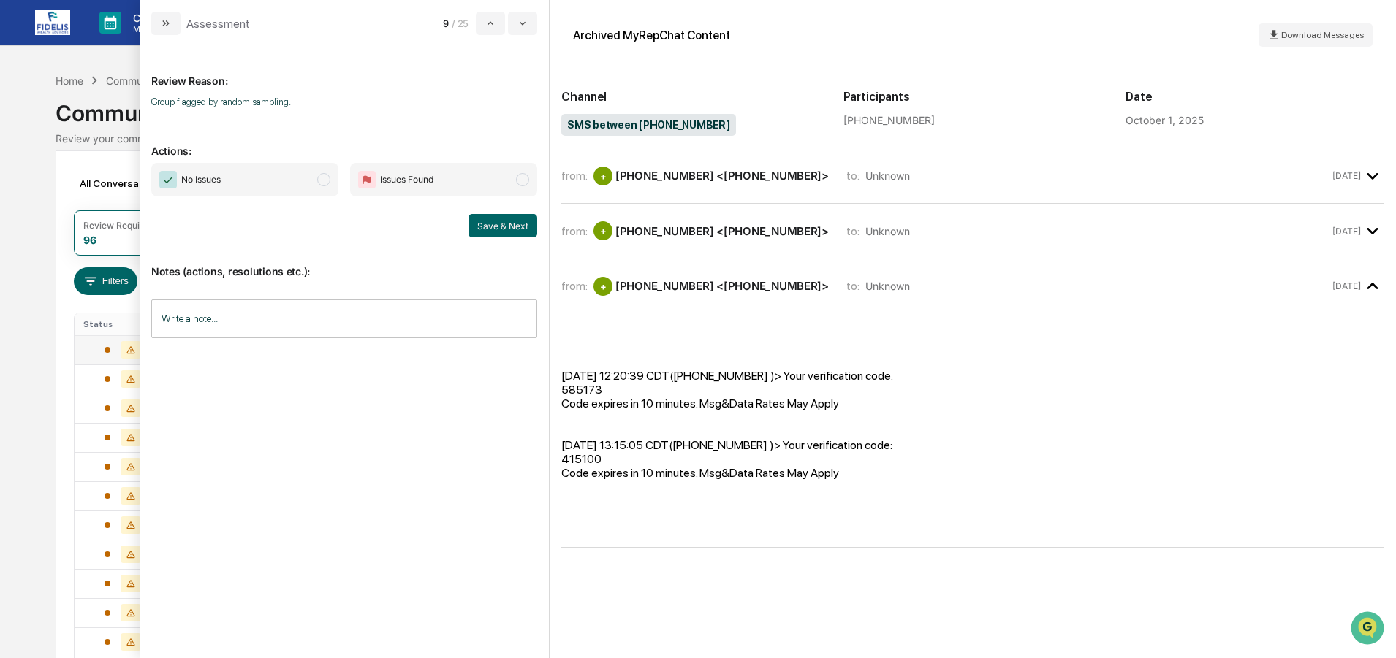
click at [243, 173] on span "No Issues" at bounding box center [244, 180] width 187 height 34
click at [501, 220] on button "Save & Next" at bounding box center [502, 225] width 69 height 23
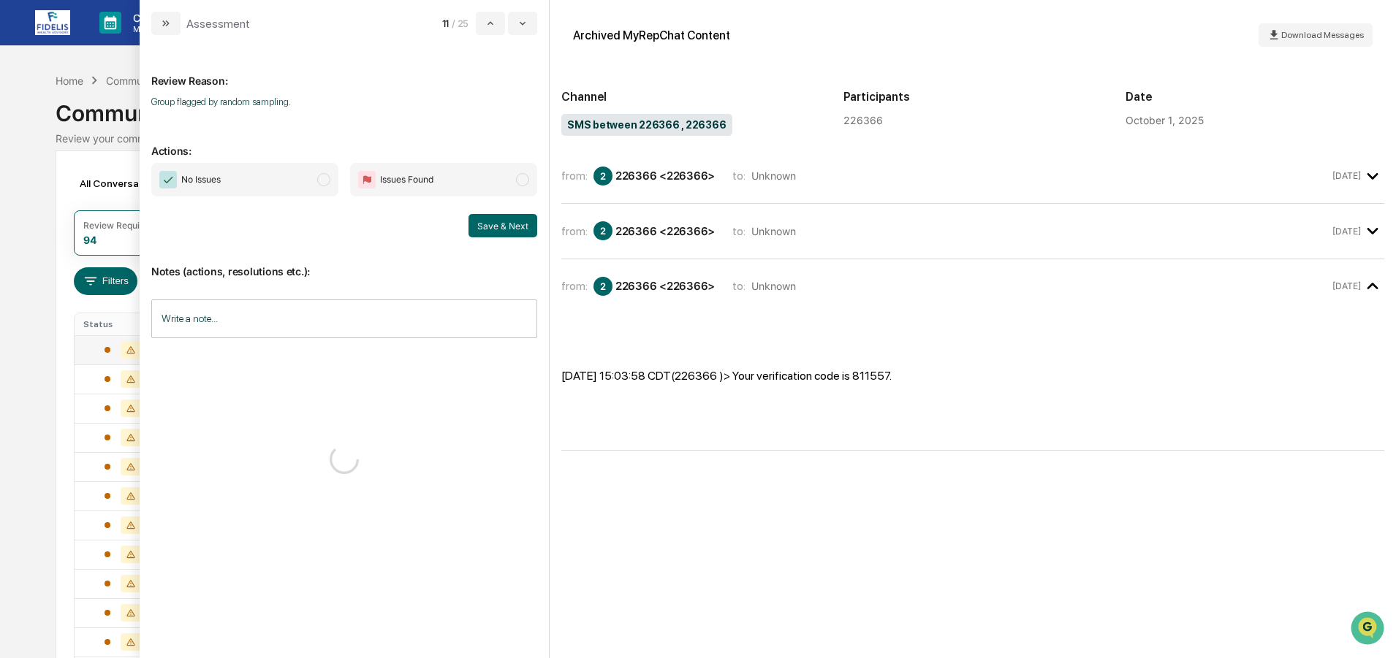
click at [267, 175] on span "No Issues" at bounding box center [244, 180] width 187 height 34
click at [505, 224] on button "Save & Next" at bounding box center [502, 225] width 69 height 23
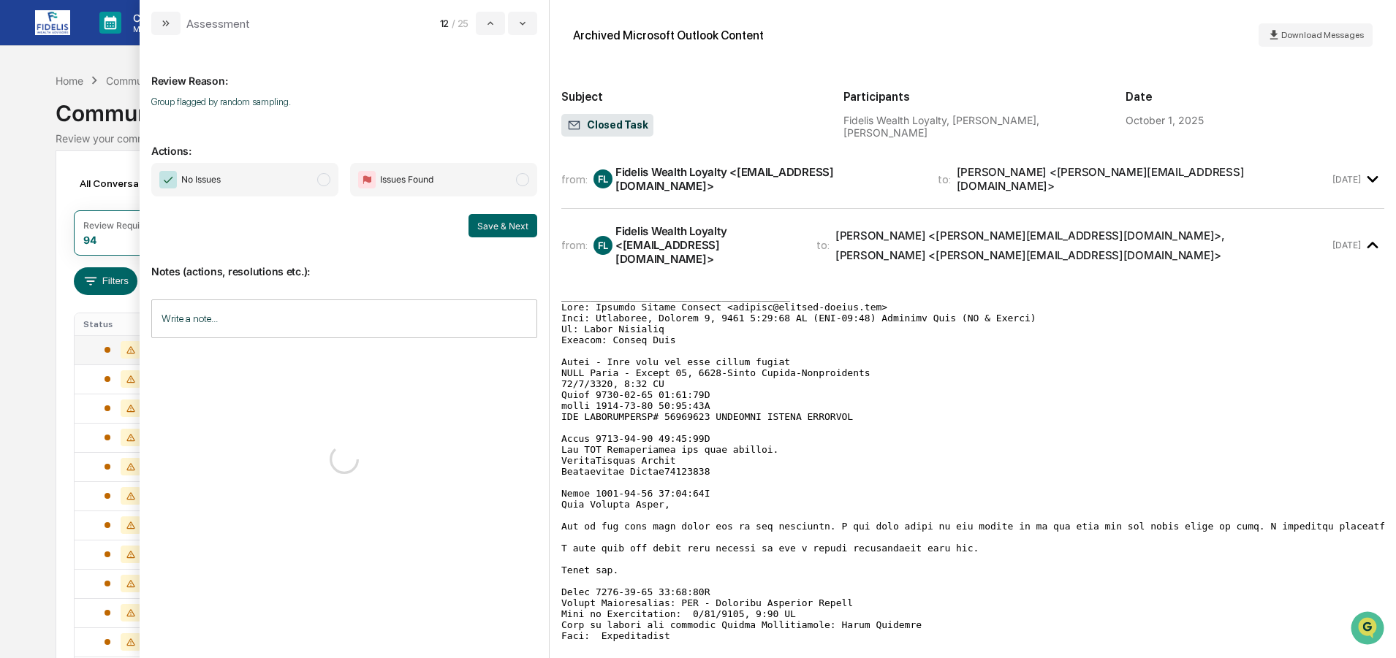
click at [300, 175] on span "No Issues" at bounding box center [244, 180] width 187 height 34
click at [499, 220] on button "Save & Next" at bounding box center [502, 225] width 69 height 23
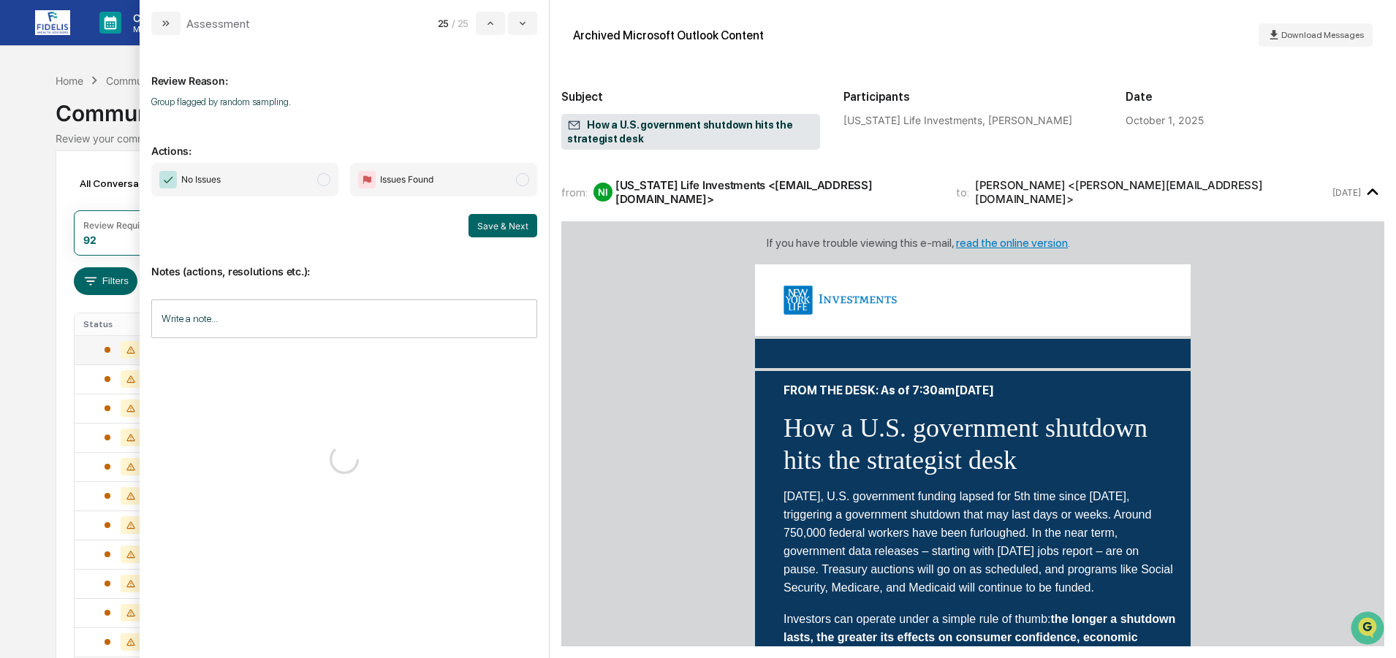
click at [287, 174] on span "No Issues" at bounding box center [244, 180] width 187 height 34
click at [491, 219] on button "Save & Next" at bounding box center [502, 225] width 69 height 23
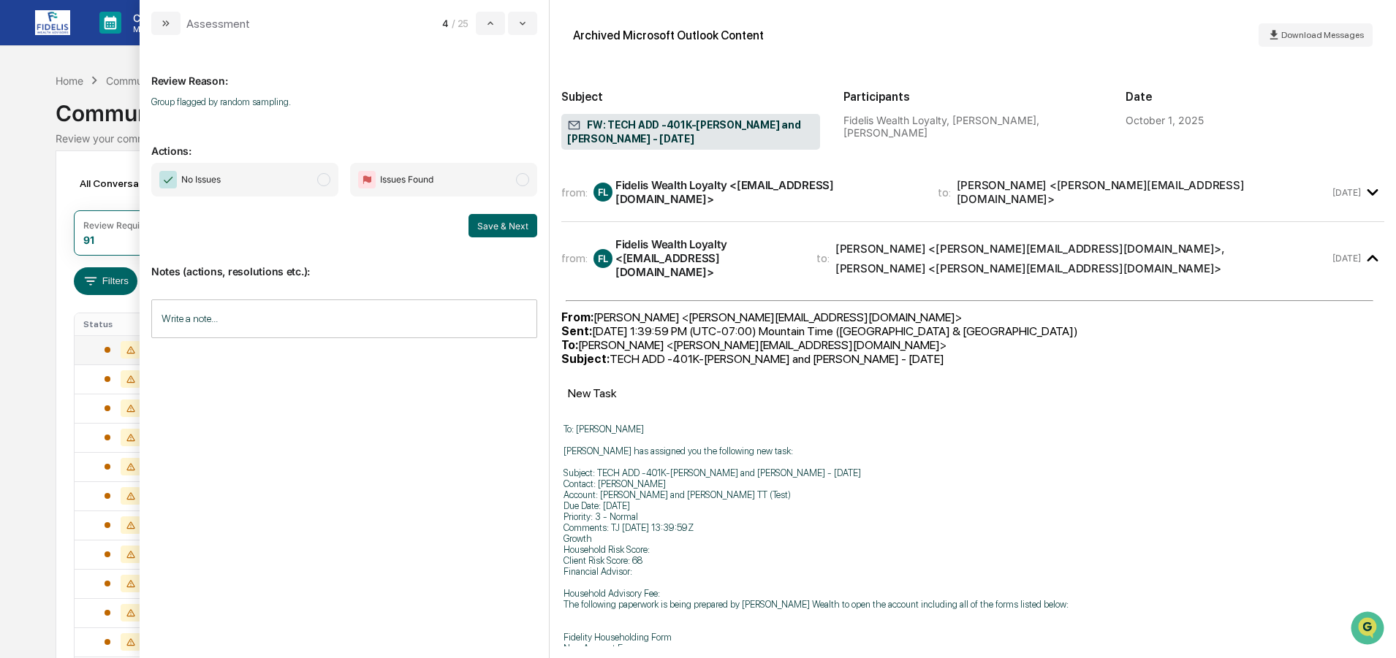
click at [289, 173] on span "No Issues" at bounding box center [244, 180] width 187 height 34
click at [504, 221] on button "Save & Next" at bounding box center [502, 225] width 69 height 23
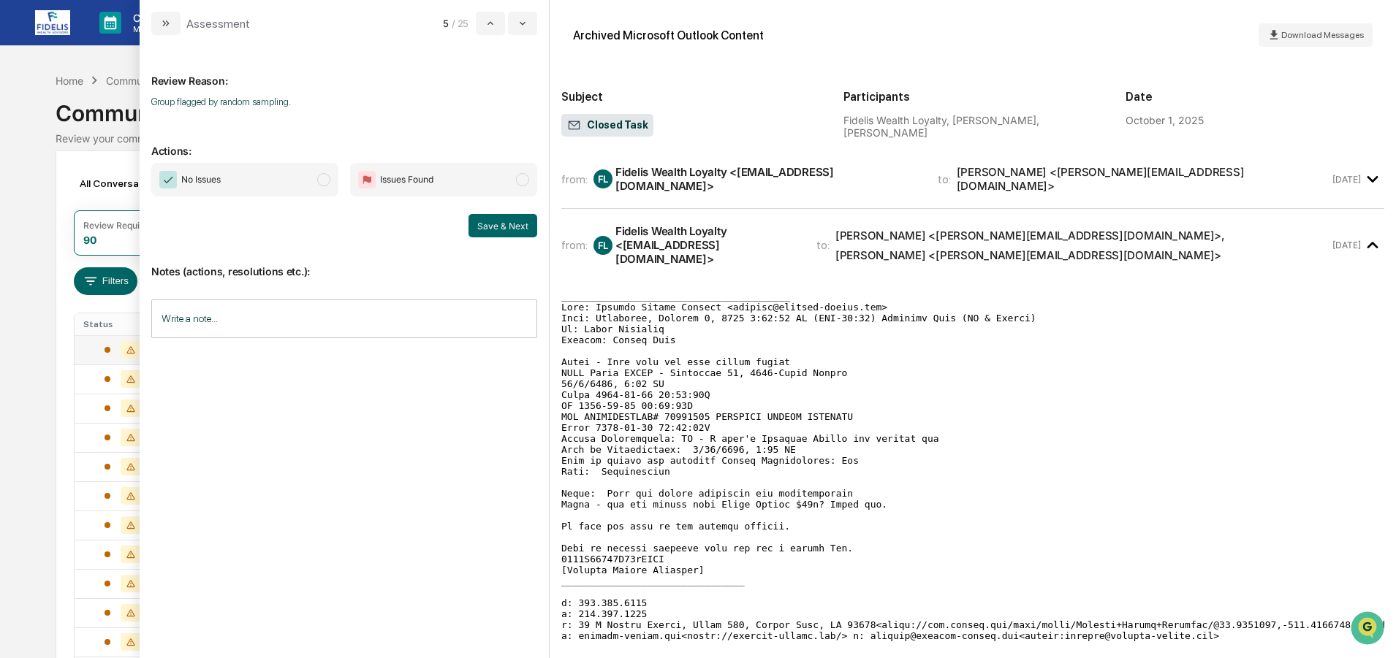
click at [287, 182] on span "No Issues" at bounding box center [244, 180] width 187 height 34
click at [501, 226] on button "Save & Next" at bounding box center [502, 225] width 69 height 23
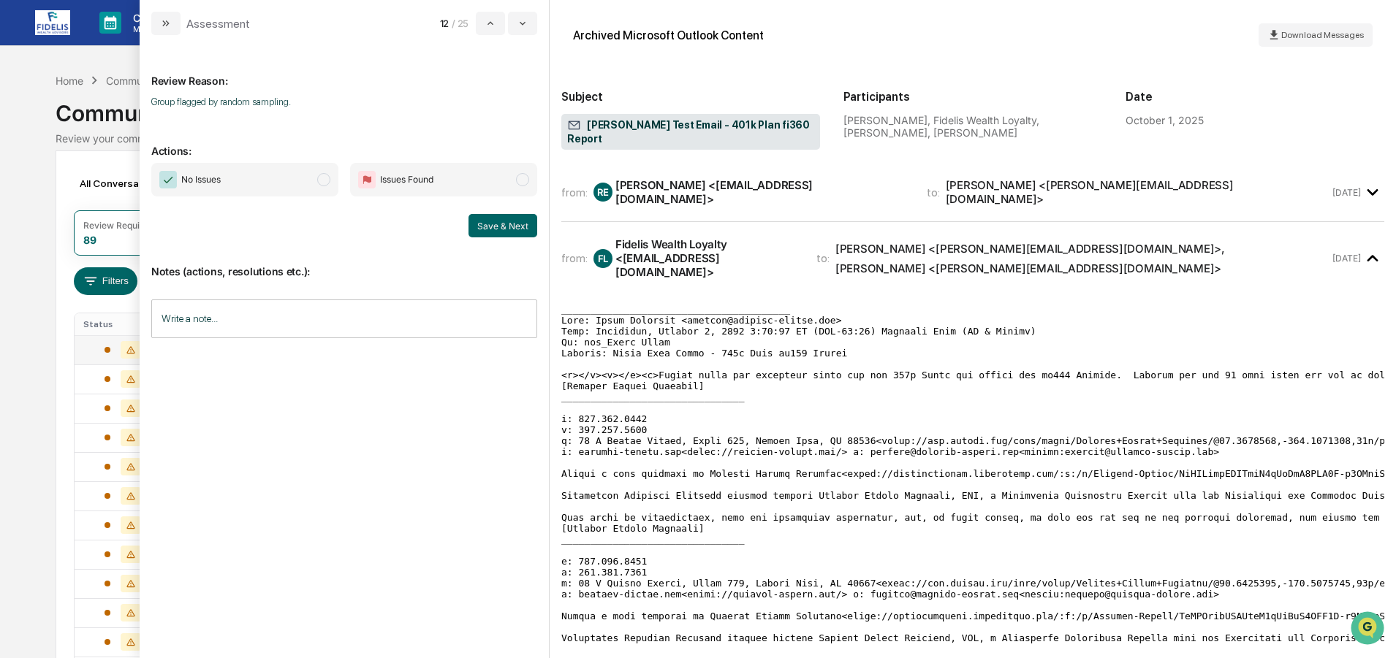
click at [277, 180] on span "No Issues" at bounding box center [244, 180] width 187 height 34
click at [490, 223] on button "Save & Next" at bounding box center [502, 225] width 69 height 23
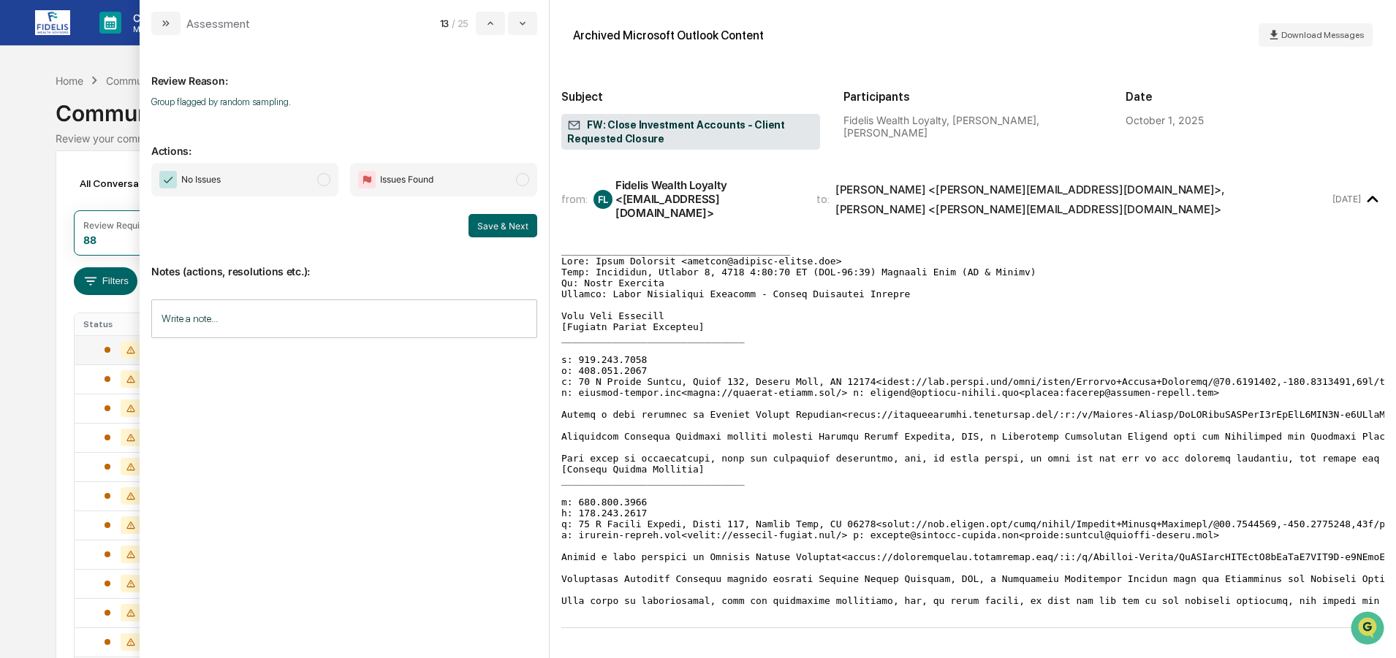
click at [262, 175] on span "No Issues" at bounding box center [244, 180] width 187 height 34
click at [507, 220] on button "Save & Next" at bounding box center [502, 225] width 69 height 23
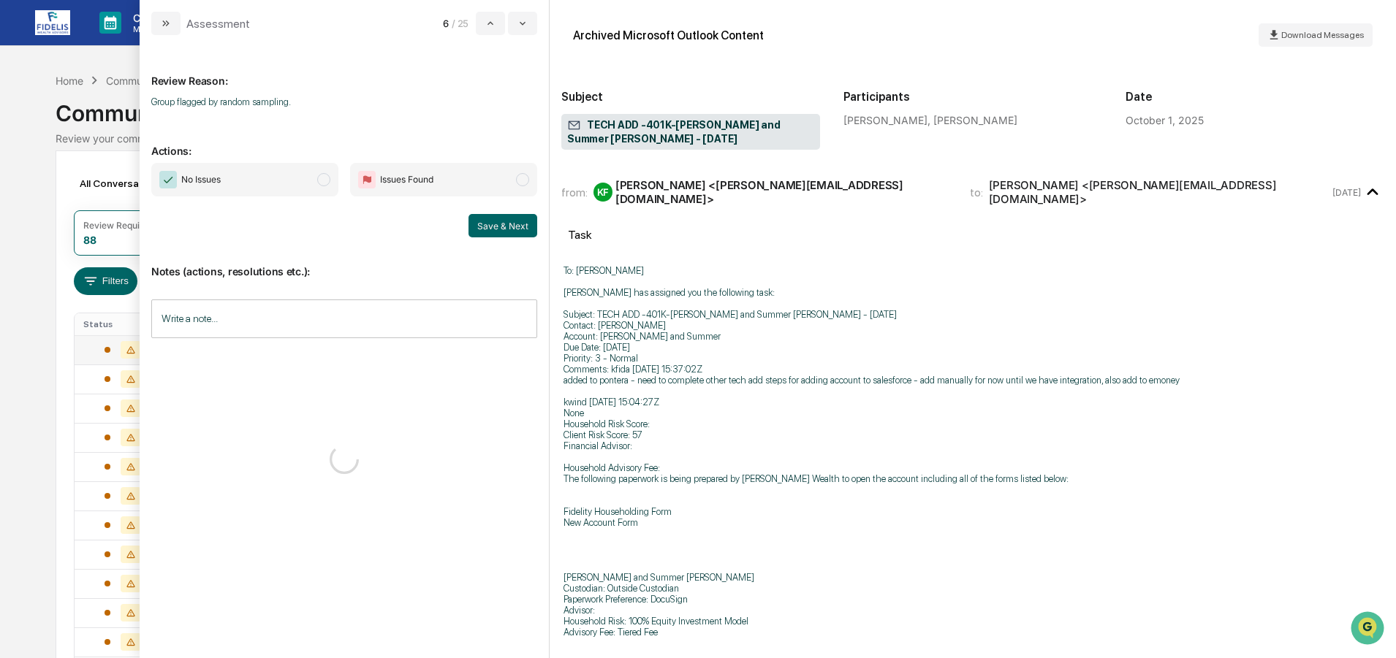
click at [303, 176] on span "No Issues" at bounding box center [244, 180] width 187 height 34
click at [501, 225] on button "Save & Next" at bounding box center [502, 225] width 69 height 23
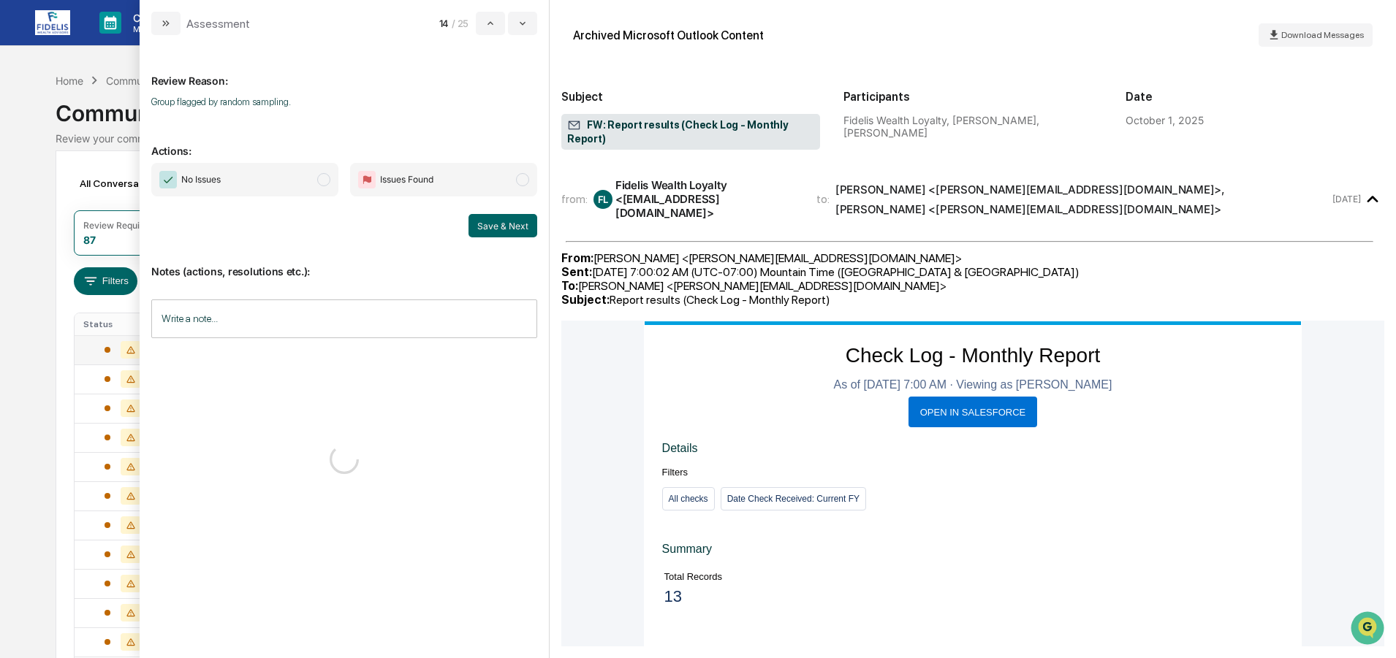
click at [283, 174] on span "No Issues" at bounding box center [244, 180] width 187 height 34
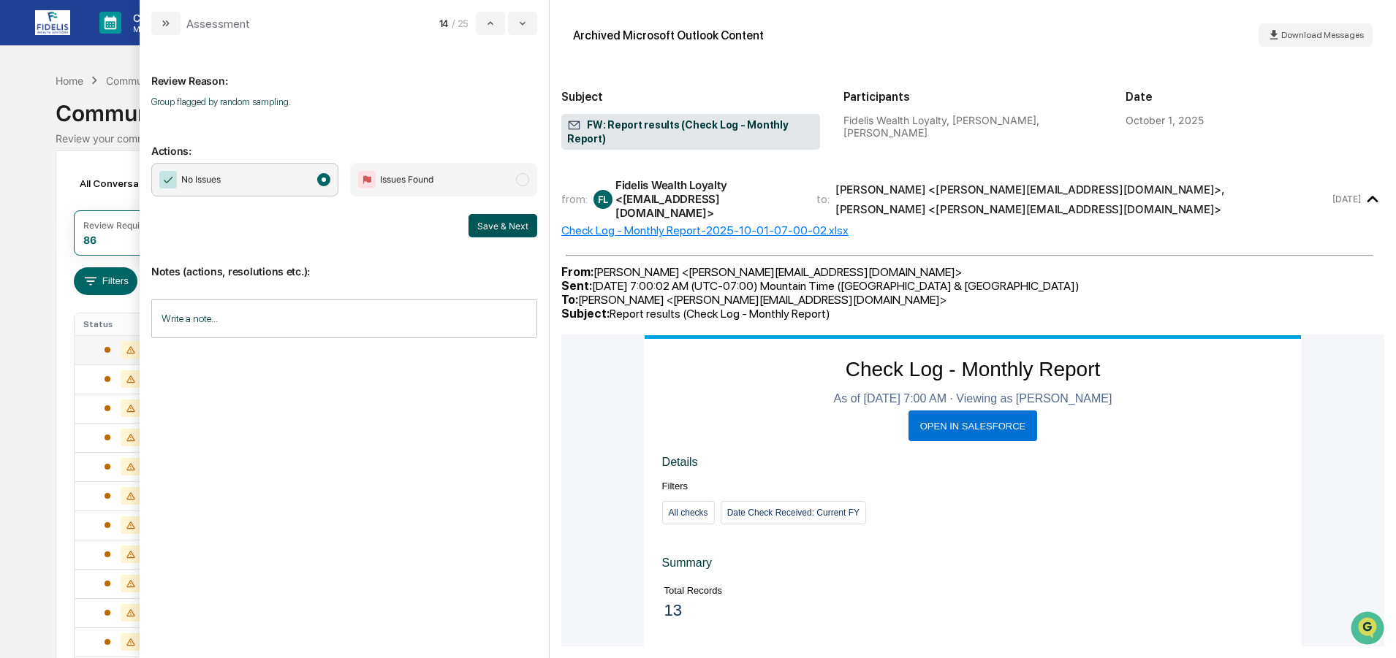
click at [487, 229] on button "Save & Next" at bounding box center [502, 225] width 69 height 23
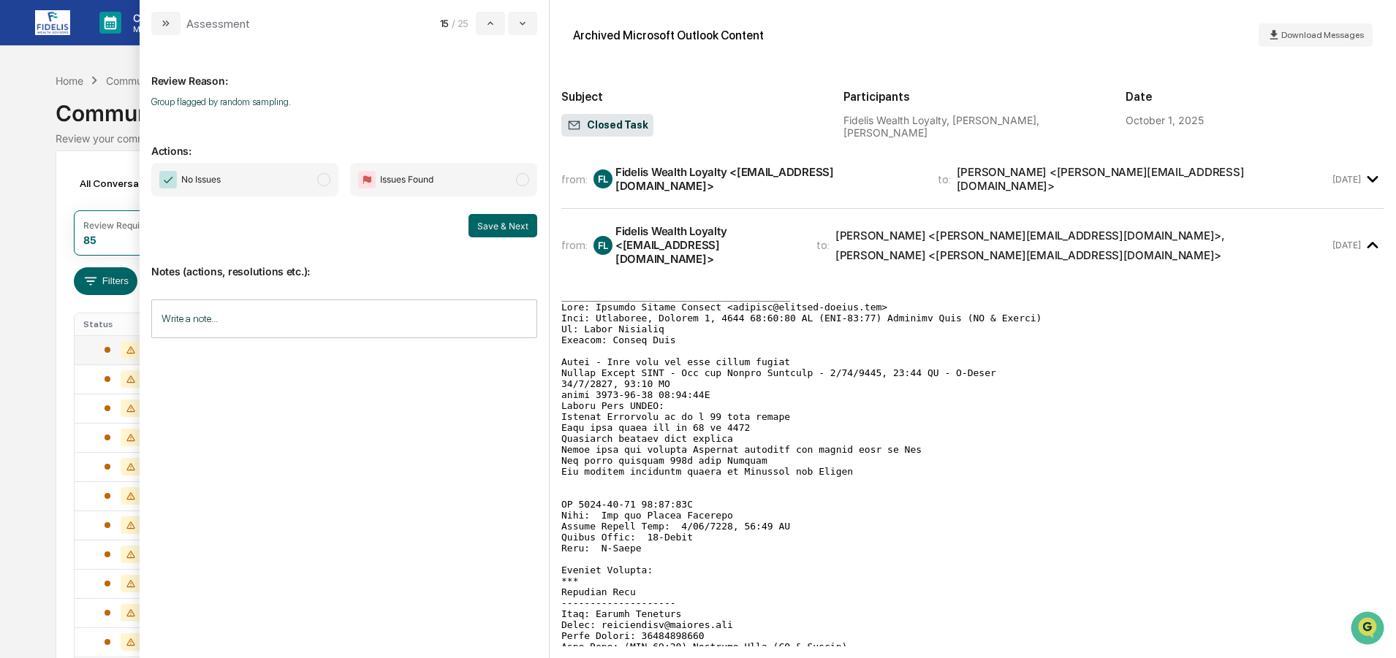
click at [245, 189] on span "No Issues" at bounding box center [244, 180] width 187 height 34
click at [489, 220] on button "Save & Next" at bounding box center [502, 225] width 69 height 23
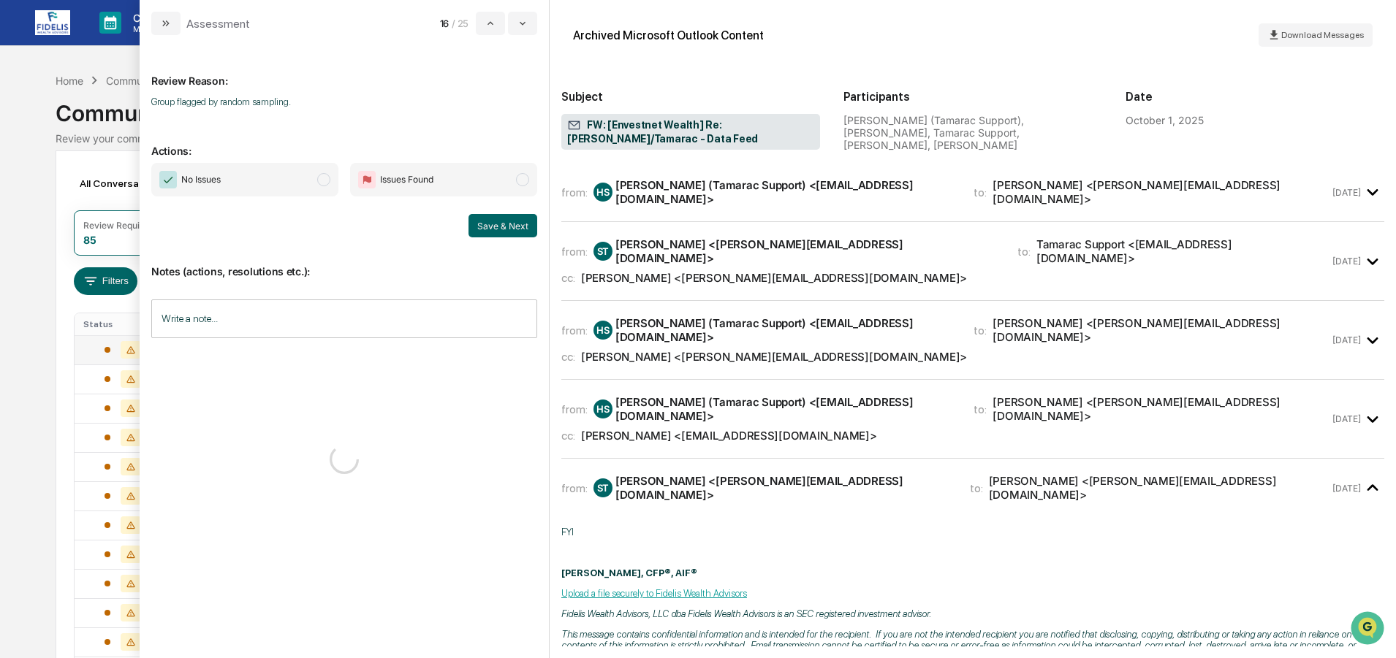
click at [243, 178] on span "No Issues" at bounding box center [244, 180] width 187 height 34
click at [500, 221] on button "Save & Next" at bounding box center [502, 225] width 69 height 23
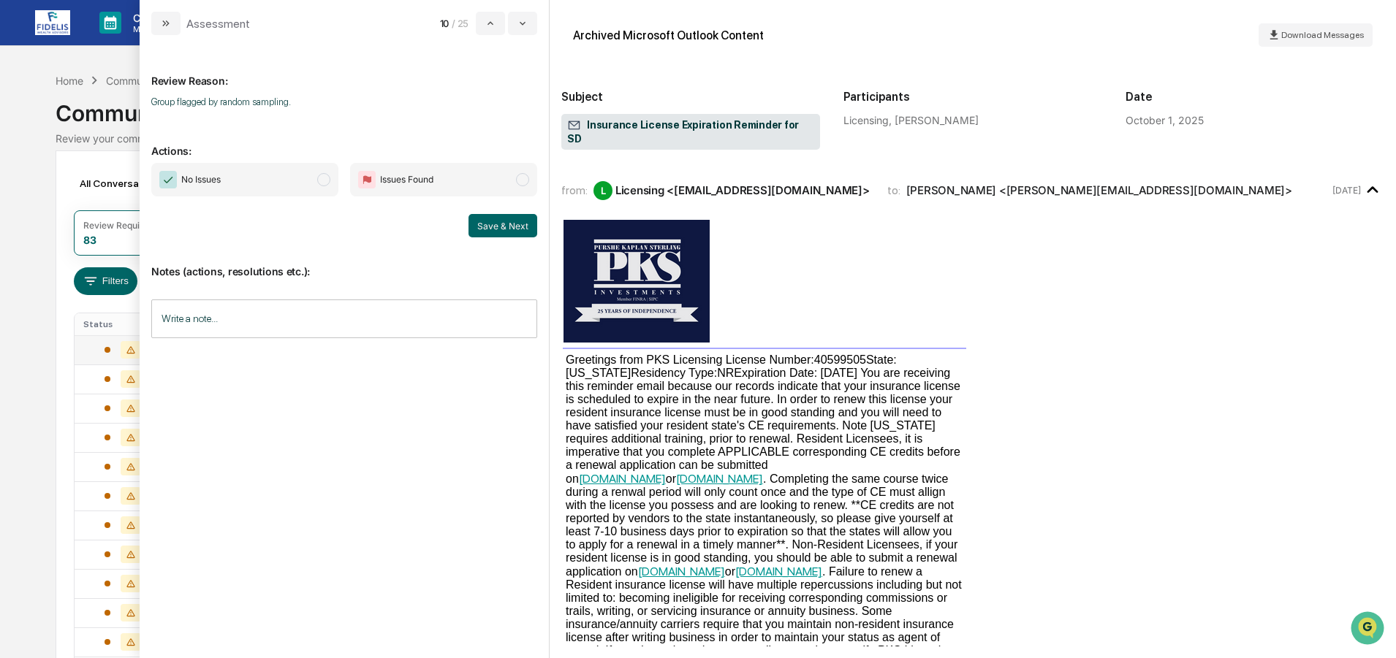
click at [208, 175] on span "No Issues" at bounding box center [200, 179] width 39 height 15
click at [503, 219] on button "Save & Next" at bounding box center [502, 225] width 69 height 23
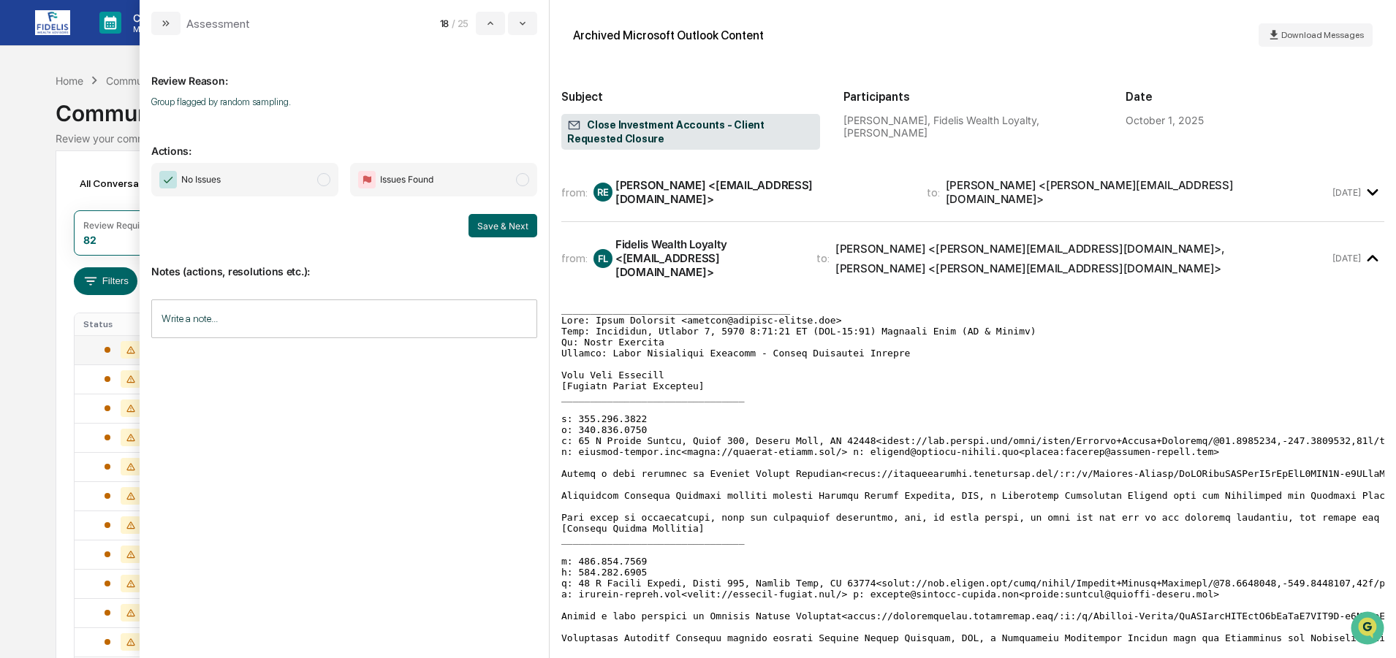
click at [262, 170] on span "No Issues" at bounding box center [244, 180] width 187 height 34
click at [494, 222] on button "Save & Next" at bounding box center [502, 225] width 69 height 23
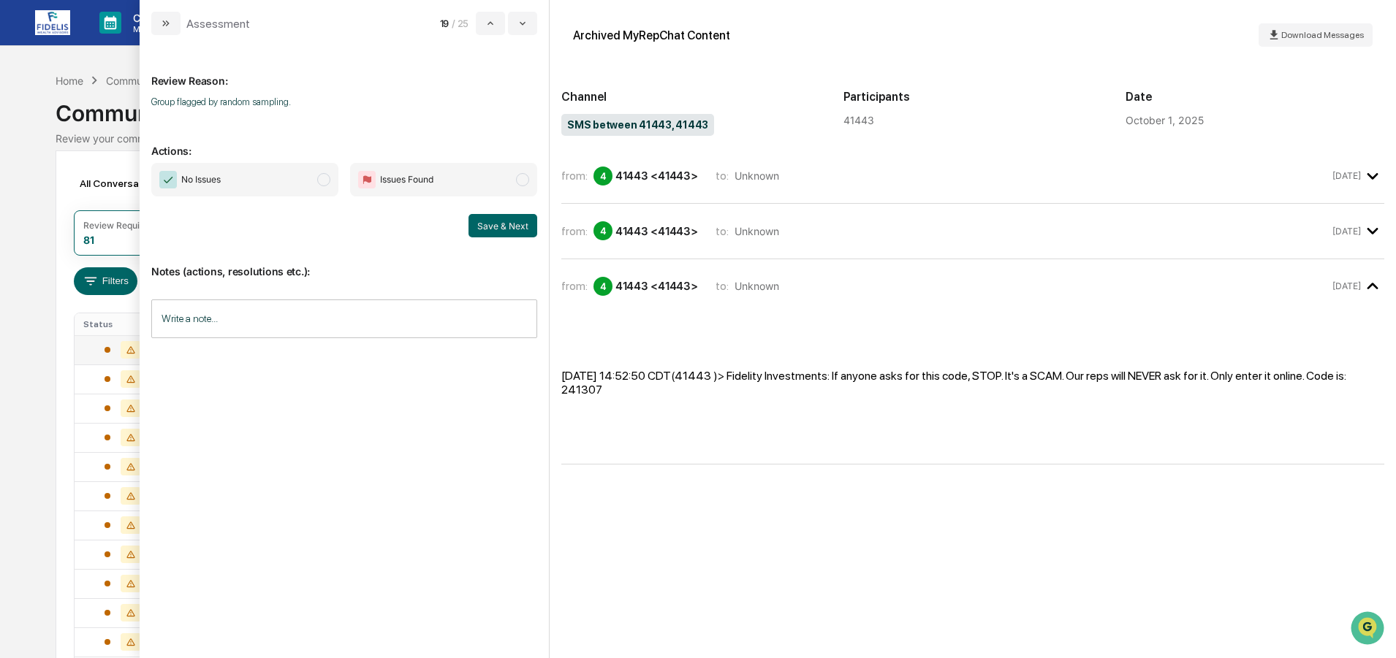
click at [253, 175] on span "No Issues" at bounding box center [244, 180] width 187 height 34
click at [516, 219] on button "Save & Next" at bounding box center [502, 225] width 69 height 23
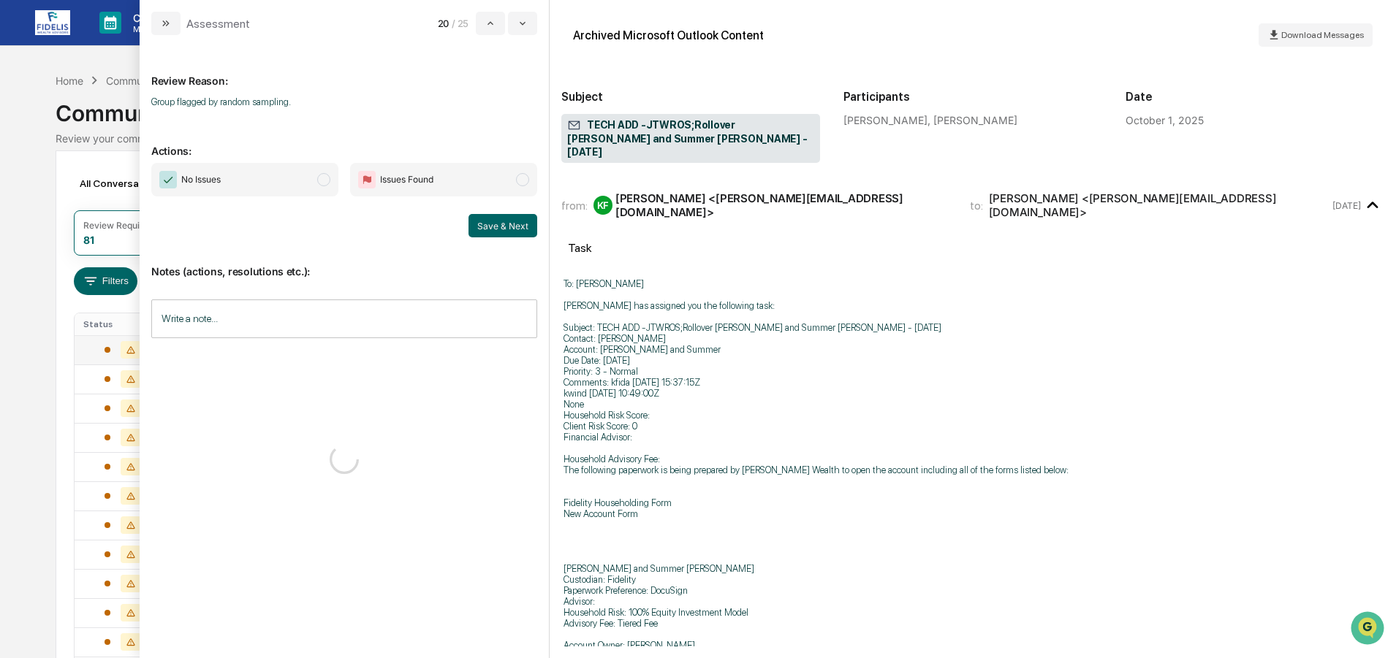
click at [244, 179] on span "No Issues" at bounding box center [244, 180] width 187 height 34
click at [514, 220] on button "Save & Next" at bounding box center [502, 225] width 69 height 23
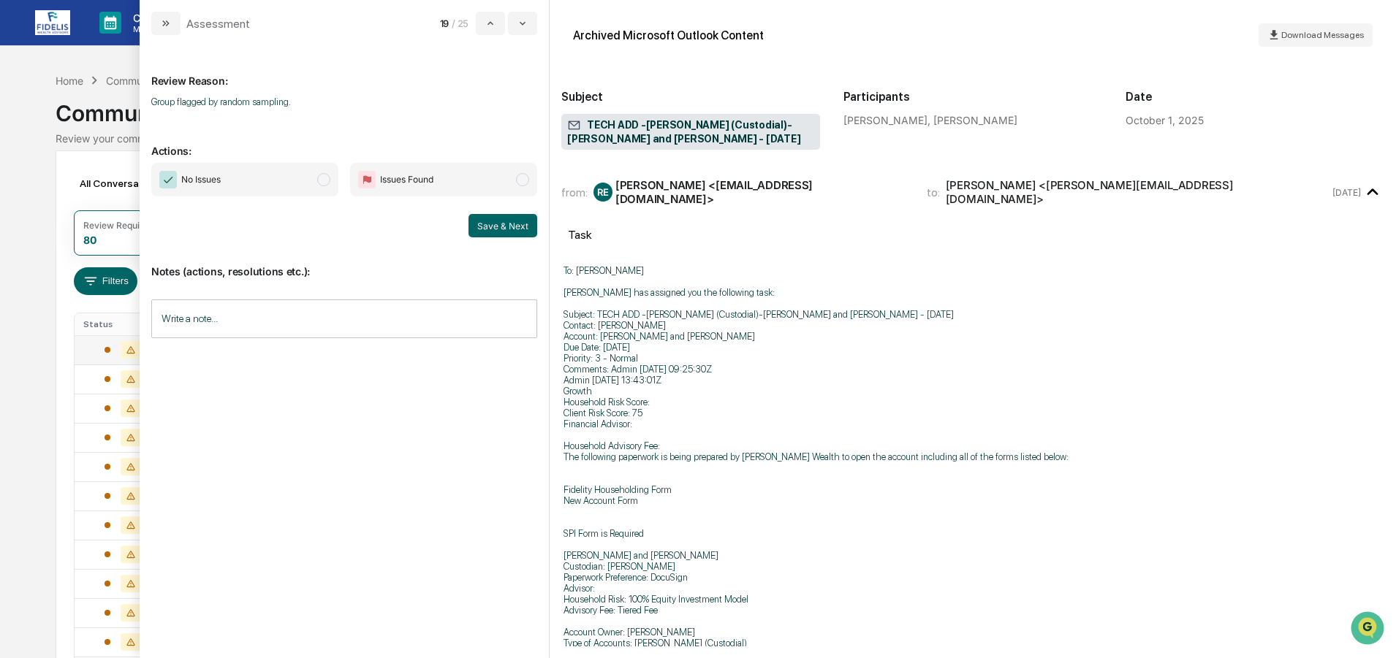
drag, startPoint x: 233, startPoint y: 173, endPoint x: 256, endPoint y: 197, distance: 32.6
click at [233, 174] on span "No Issues" at bounding box center [244, 180] width 187 height 34
click at [492, 222] on button "Save & Next" at bounding box center [502, 225] width 69 height 23
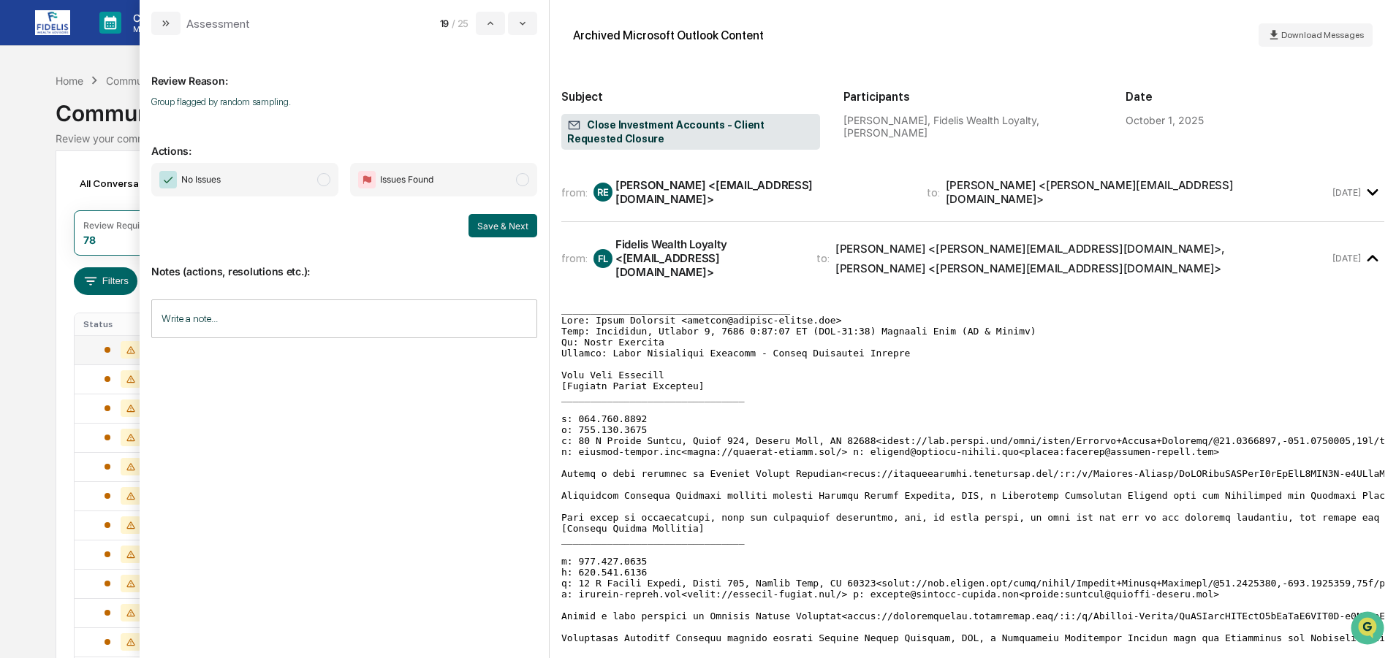
click at [255, 169] on span "No Issues" at bounding box center [244, 180] width 187 height 34
click at [506, 221] on button "Save & Next" at bounding box center [502, 225] width 69 height 23
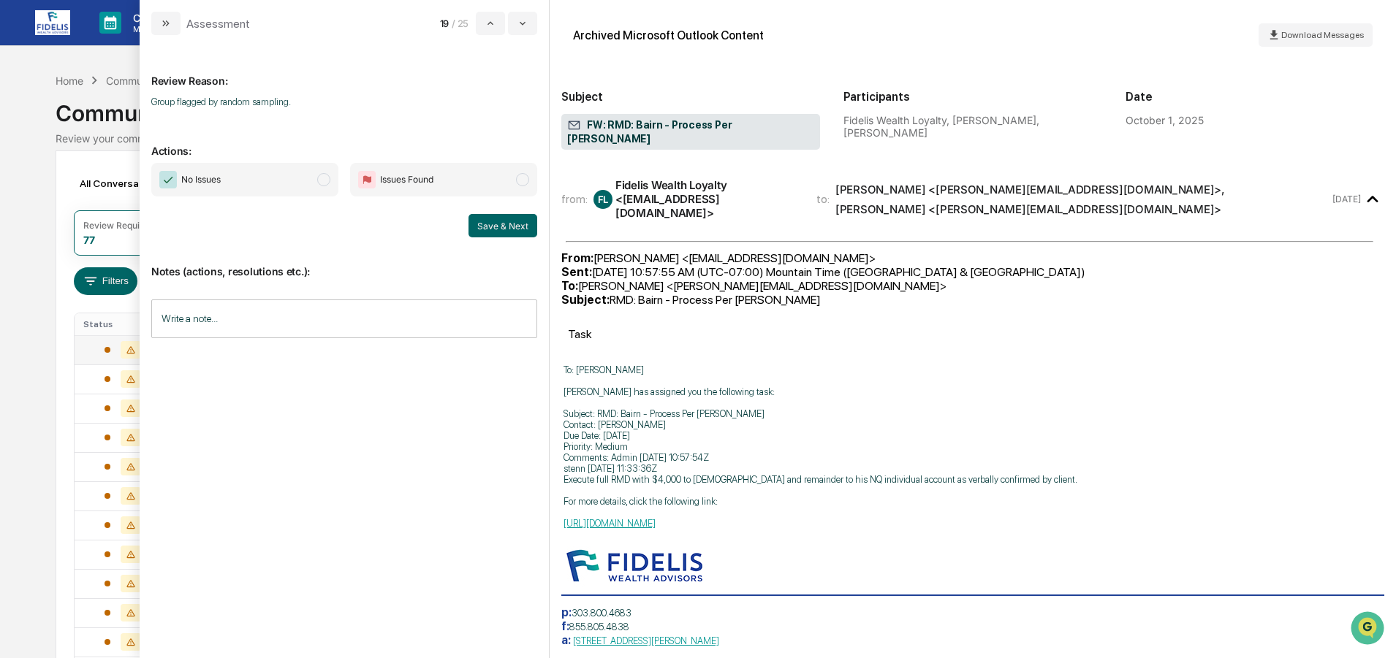
drag, startPoint x: 255, startPoint y: 176, endPoint x: 310, endPoint y: 222, distance: 71.6
click at [256, 176] on span "No Issues" at bounding box center [244, 180] width 187 height 34
click at [491, 218] on button "Save & Next" at bounding box center [502, 225] width 69 height 23
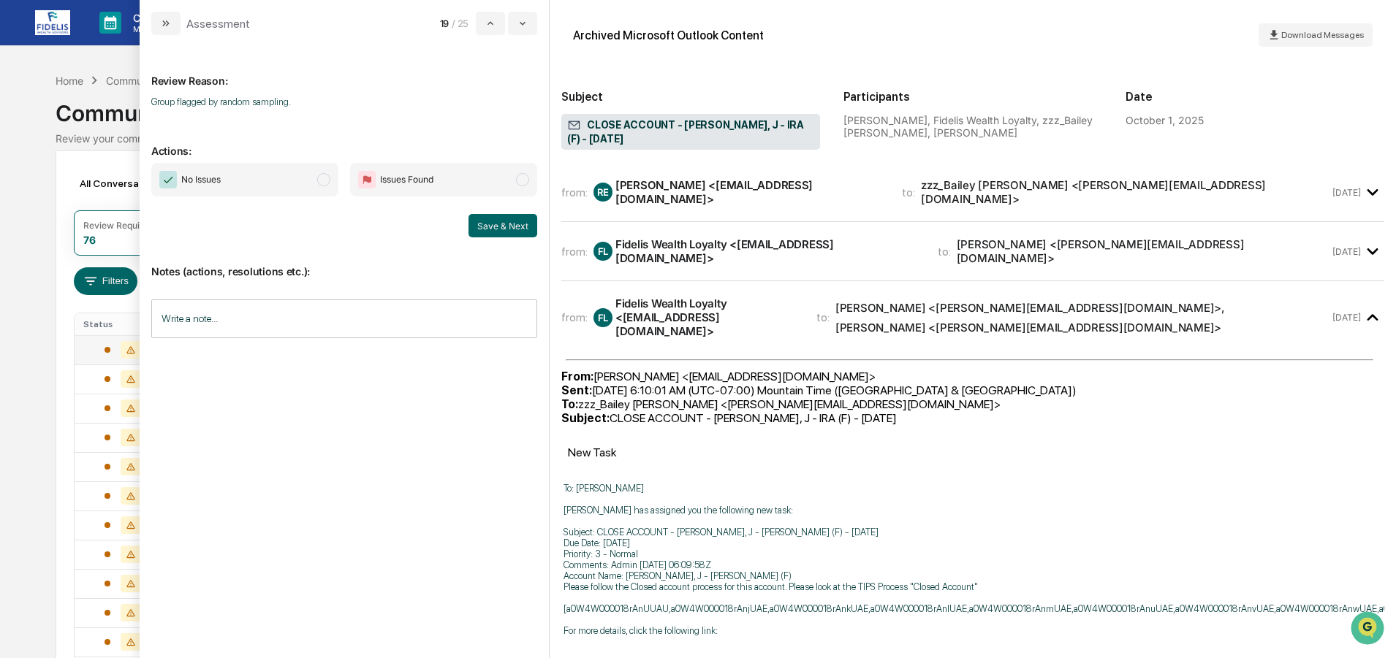
click at [275, 179] on span "No Issues" at bounding box center [244, 180] width 187 height 34
click at [501, 221] on button "Save & Next" at bounding box center [502, 225] width 69 height 23
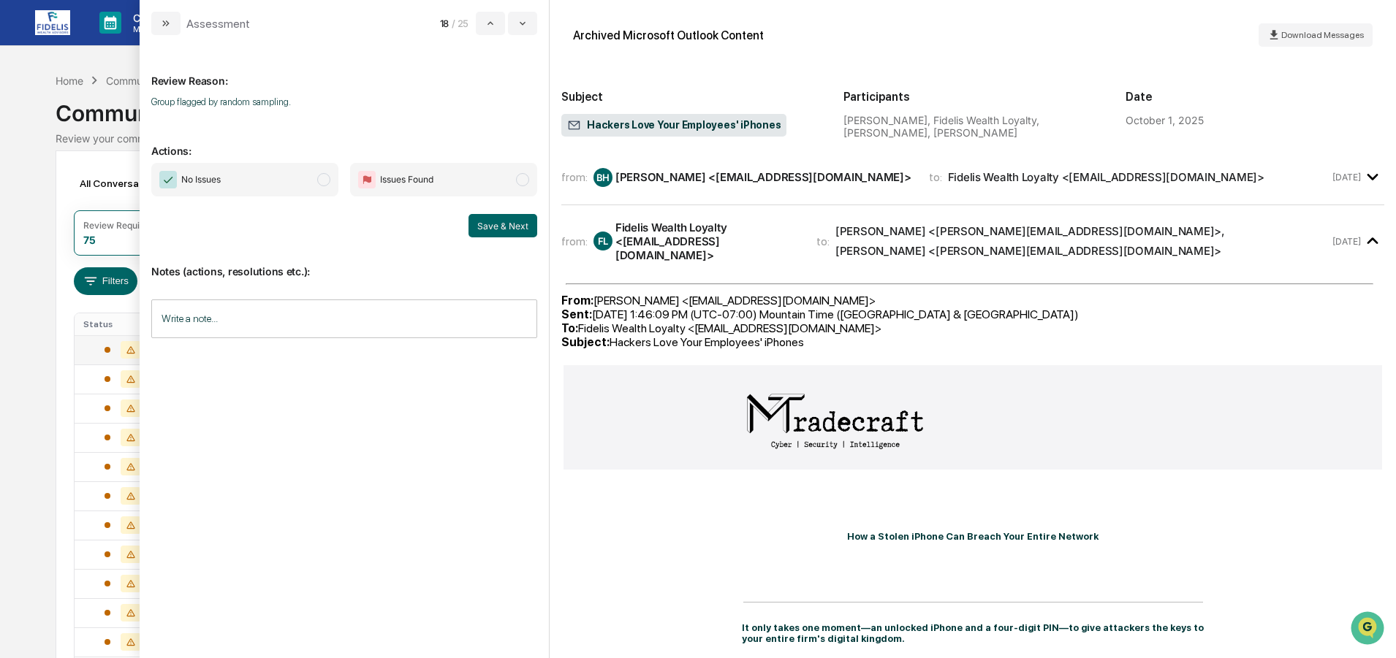
click at [245, 169] on span "No Issues" at bounding box center [244, 180] width 187 height 34
click at [488, 225] on button "Save & Next" at bounding box center [502, 225] width 69 height 23
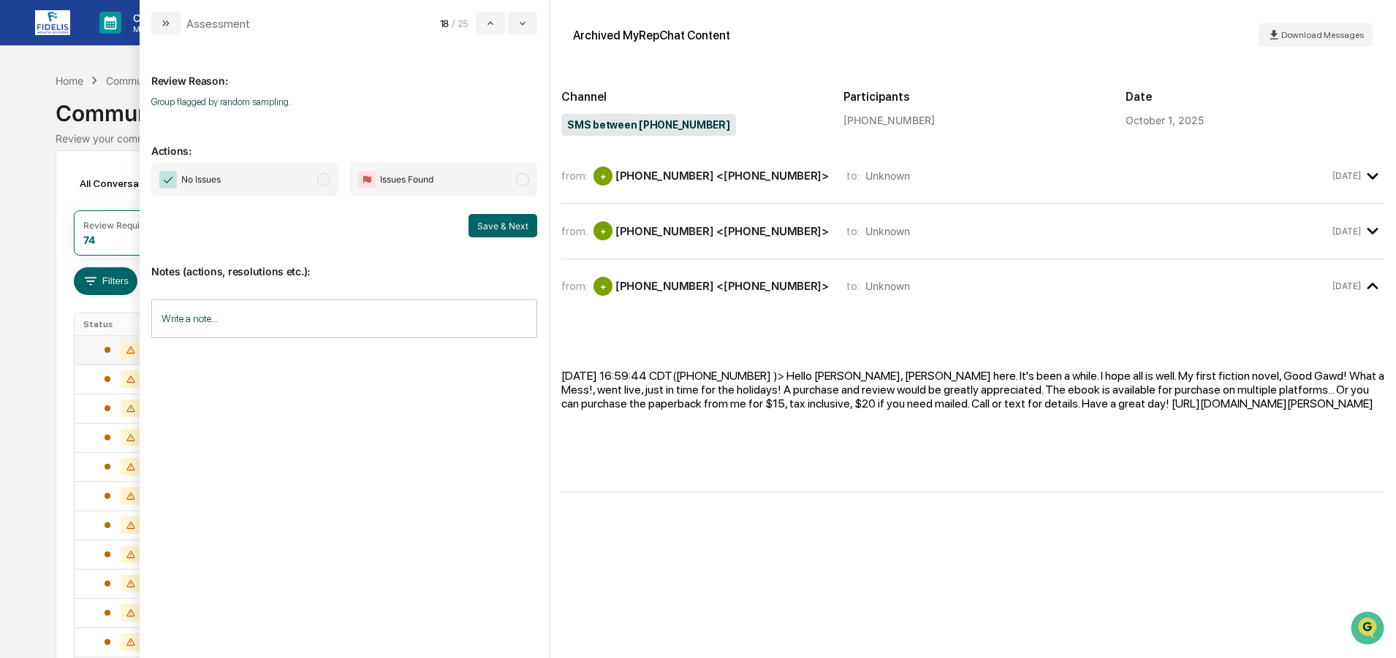
click at [258, 184] on span "No Issues" at bounding box center [244, 180] width 187 height 34
click at [490, 227] on button "Save & Next" at bounding box center [502, 225] width 69 height 23
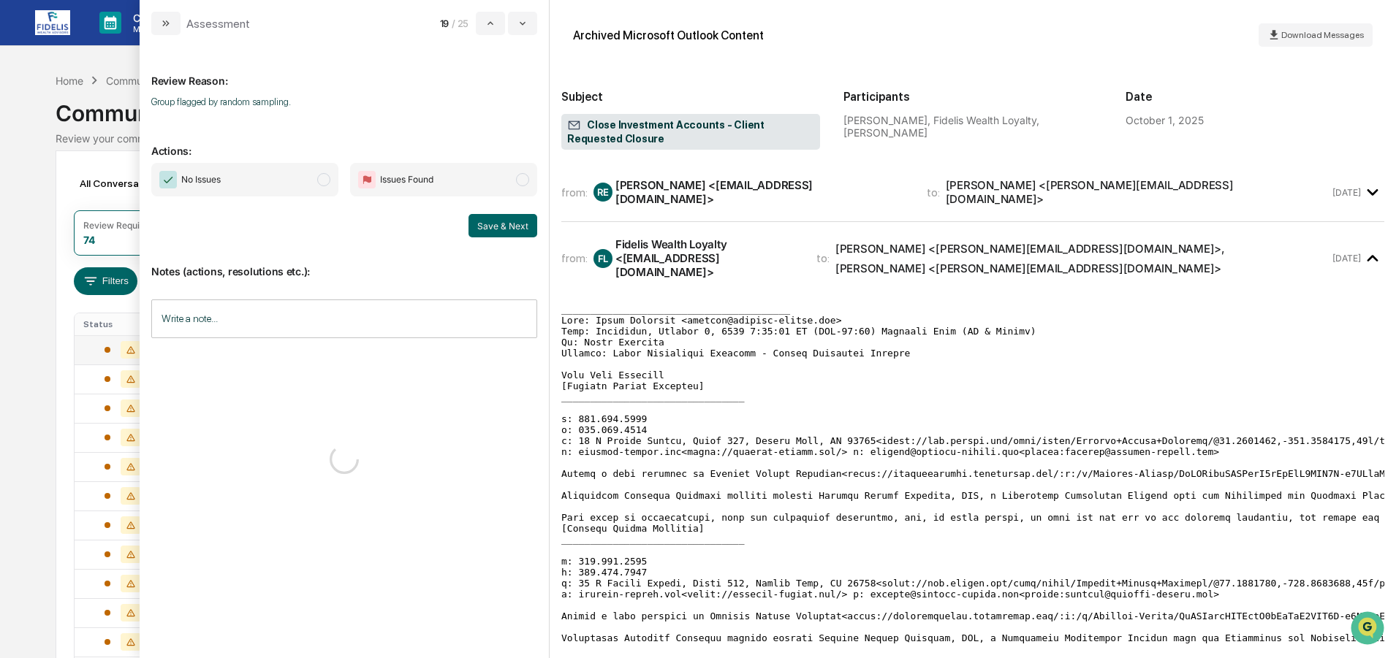
click at [283, 185] on span "No Issues" at bounding box center [244, 180] width 187 height 34
click at [490, 221] on button "Save & Next" at bounding box center [502, 225] width 69 height 23
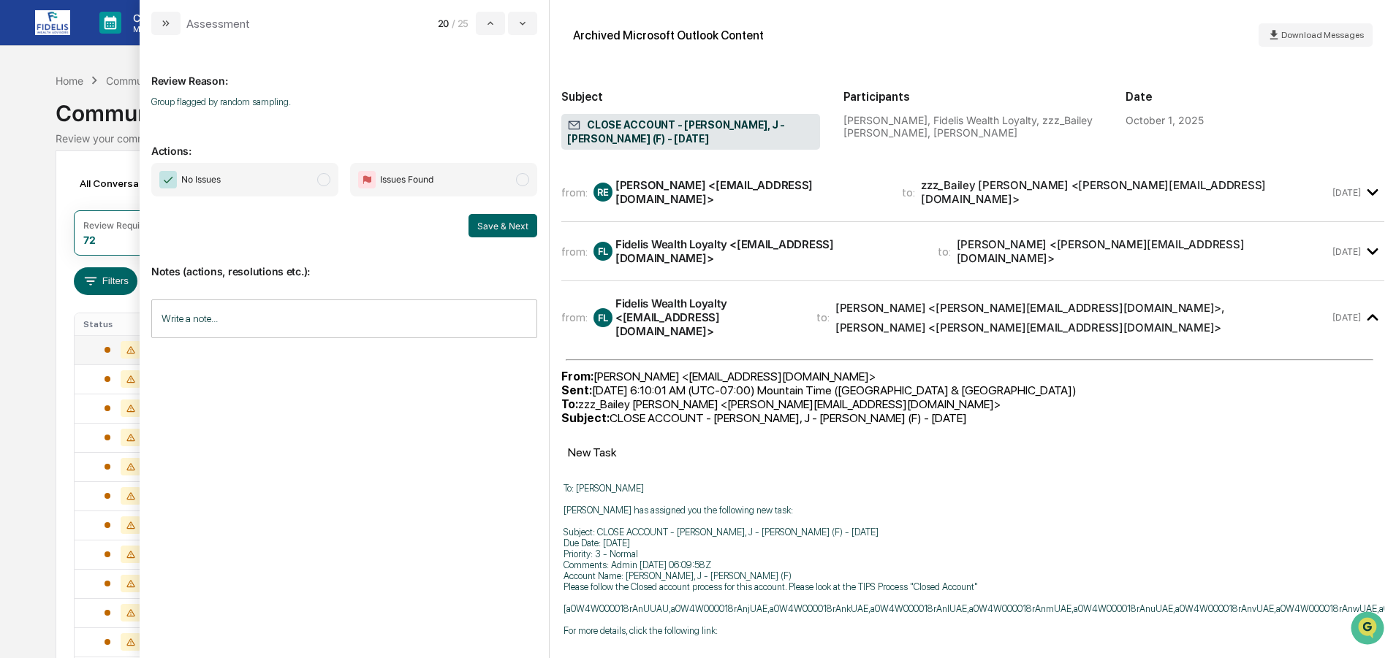
click at [254, 176] on span "No Issues" at bounding box center [244, 180] width 187 height 34
click at [493, 224] on button "Save & Next" at bounding box center [502, 225] width 69 height 23
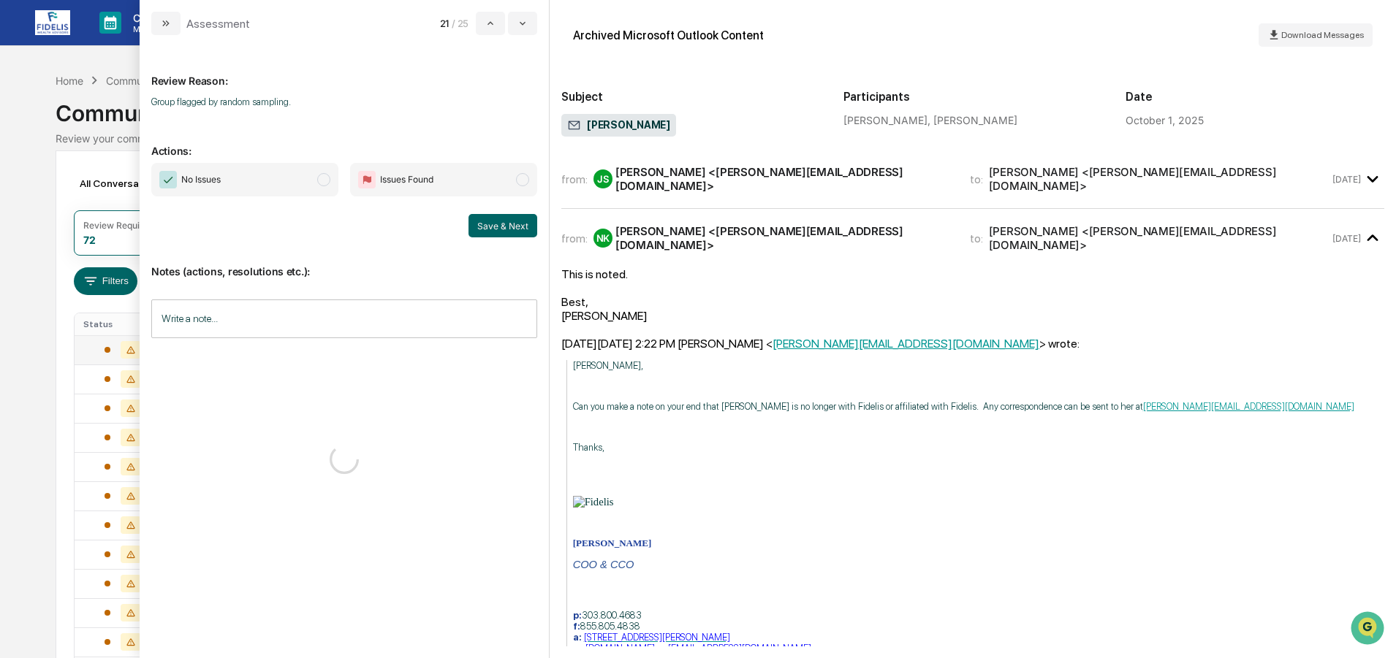
click at [288, 172] on span "No Issues" at bounding box center [244, 180] width 187 height 34
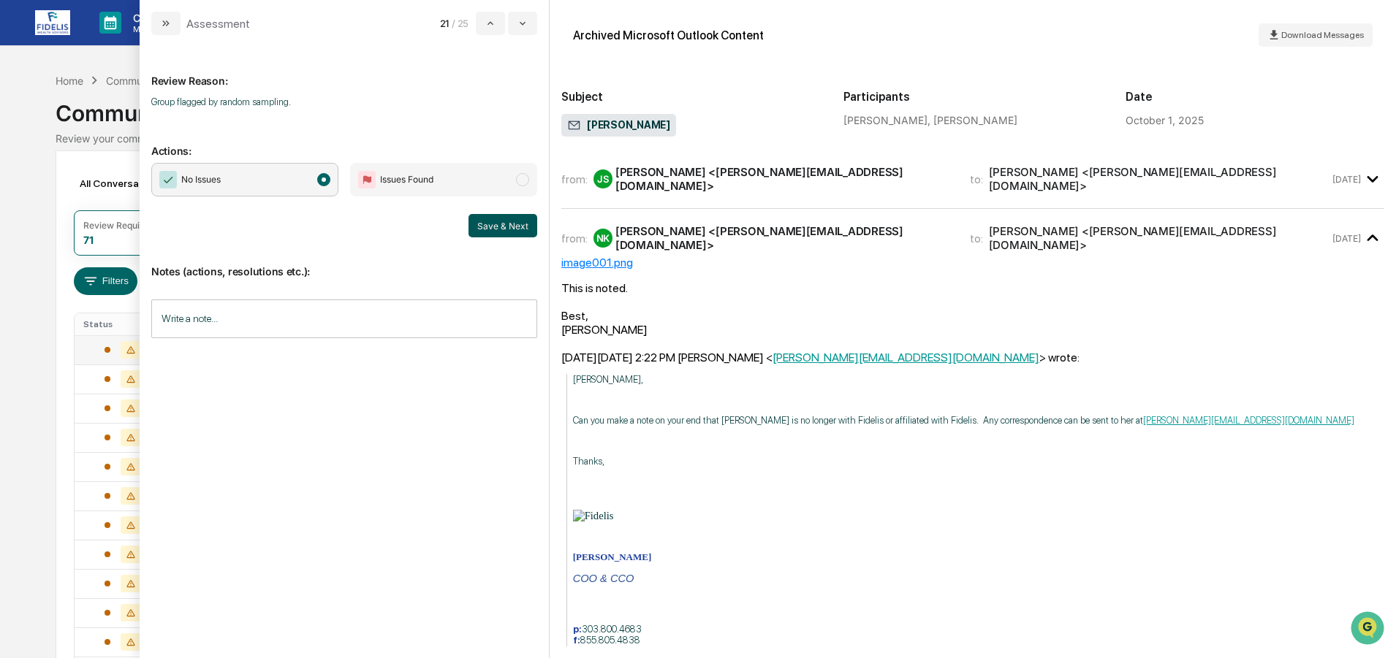
click at [503, 227] on button "Save & Next" at bounding box center [502, 225] width 69 height 23
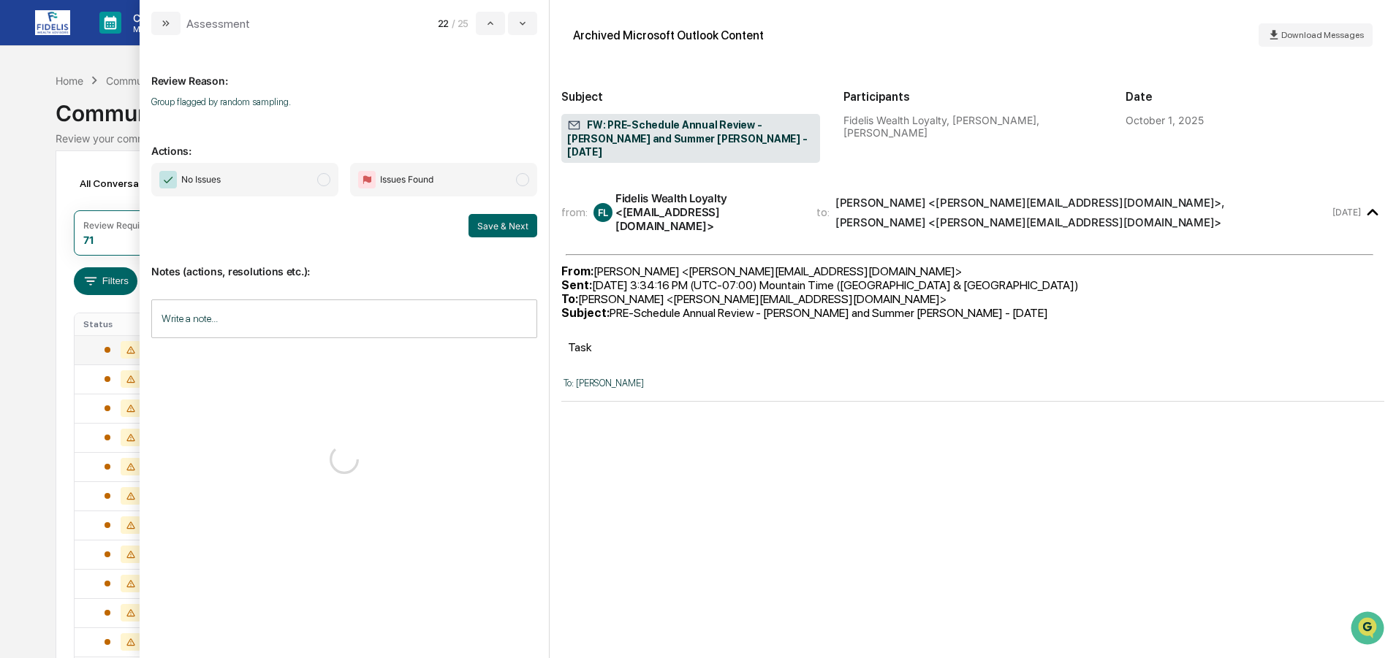
click at [267, 175] on span "No Issues" at bounding box center [244, 180] width 187 height 34
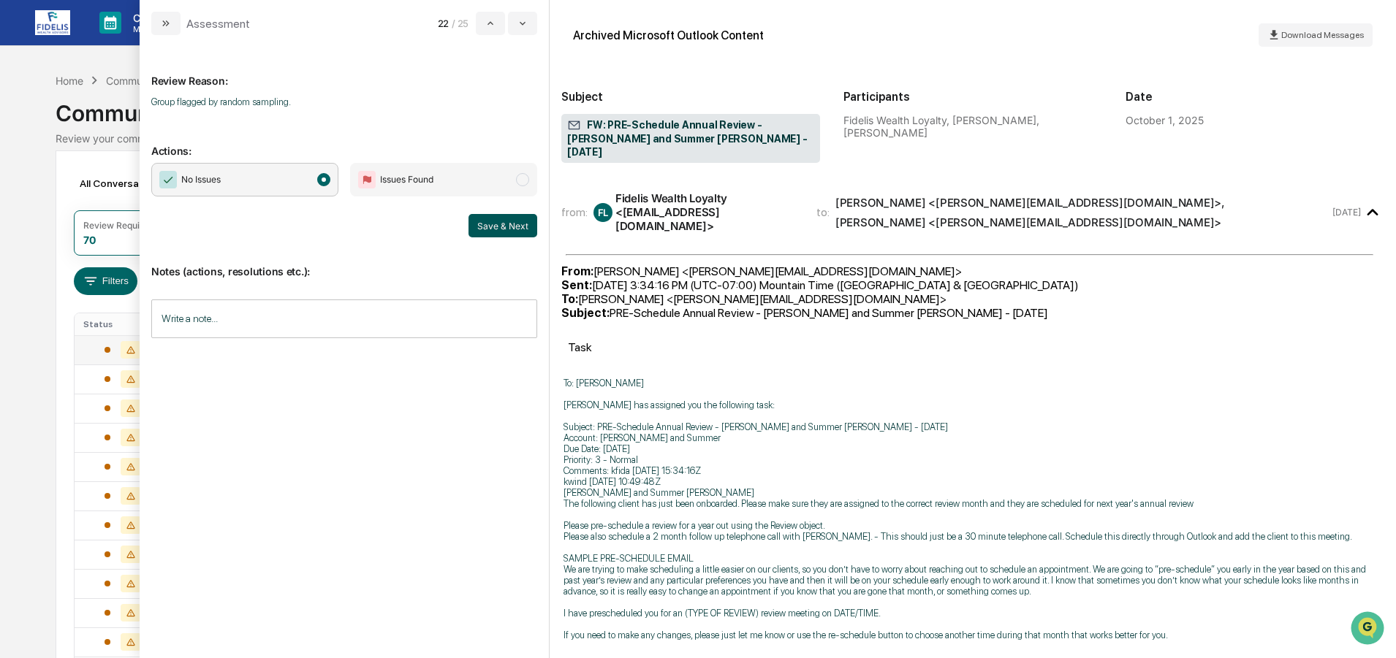
click at [514, 223] on button "Save & Next" at bounding box center [502, 225] width 69 height 23
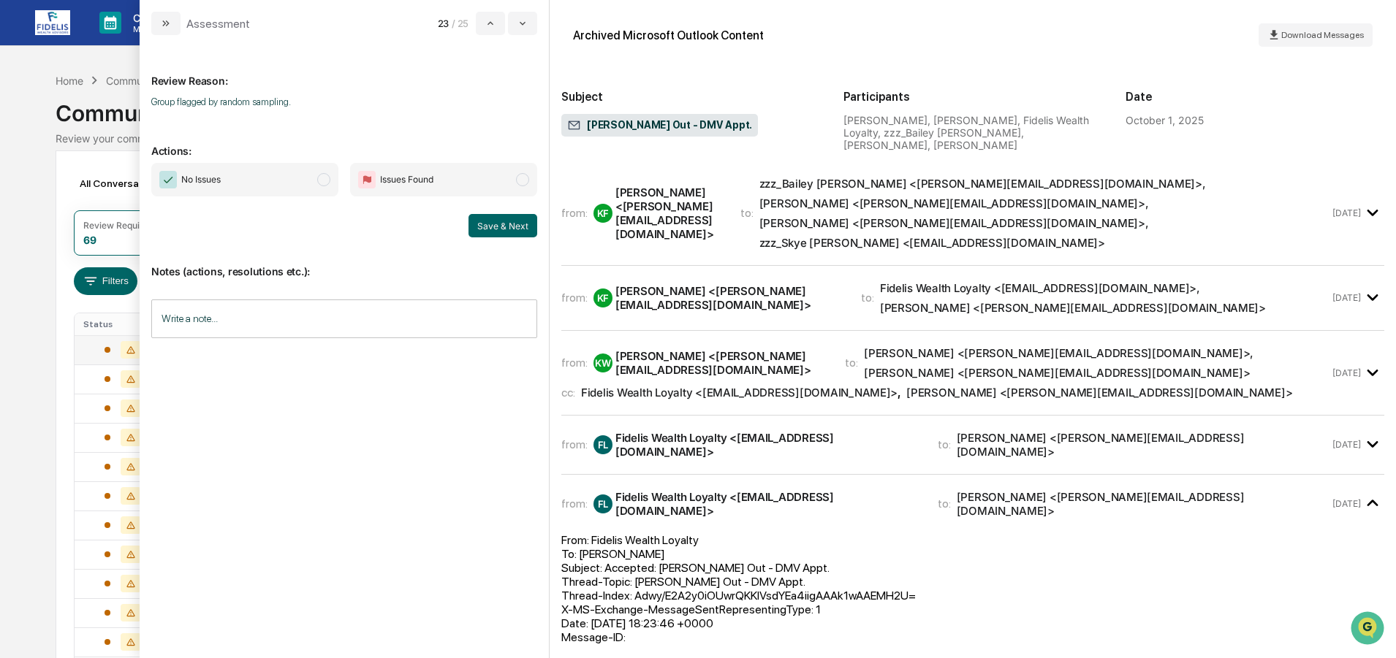
click at [245, 181] on span "No Issues" at bounding box center [244, 180] width 187 height 34
click at [502, 224] on button "Save & Next" at bounding box center [502, 225] width 69 height 23
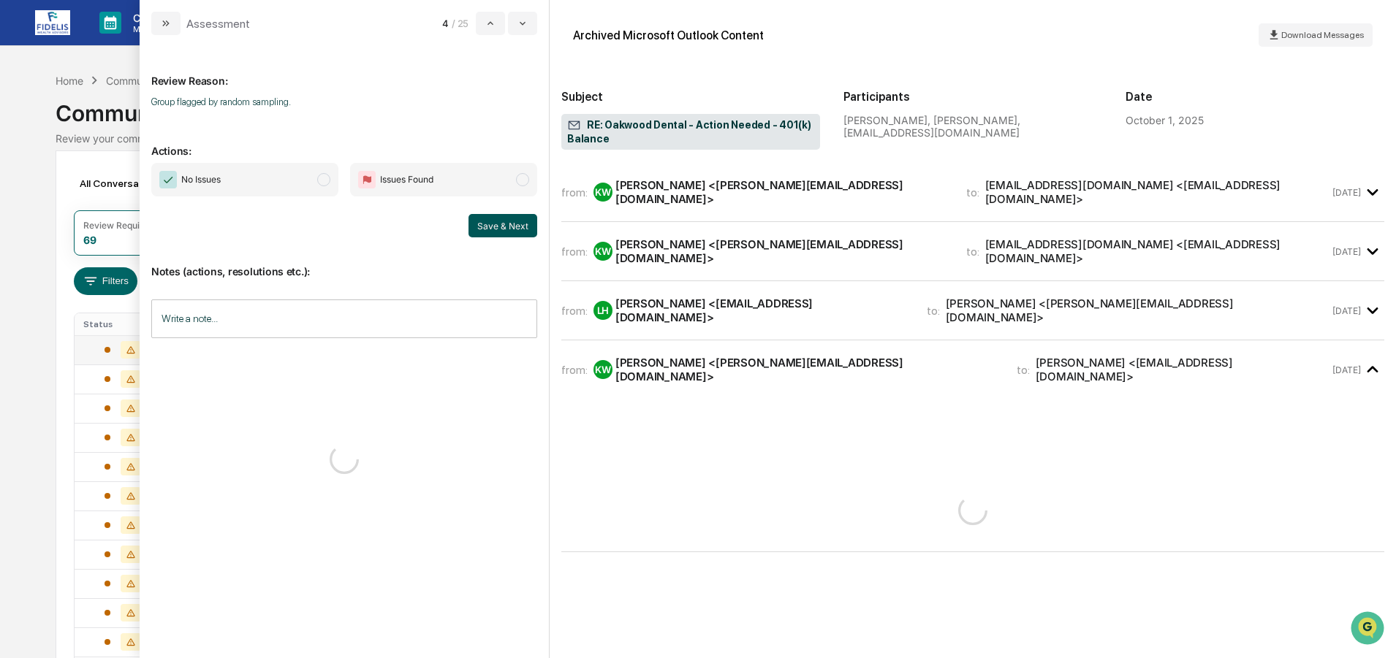
click at [248, 171] on span "No Issues" at bounding box center [244, 180] width 187 height 34
click at [494, 218] on button "Save & Next" at bounding box center [502, 225] width 69 height 23
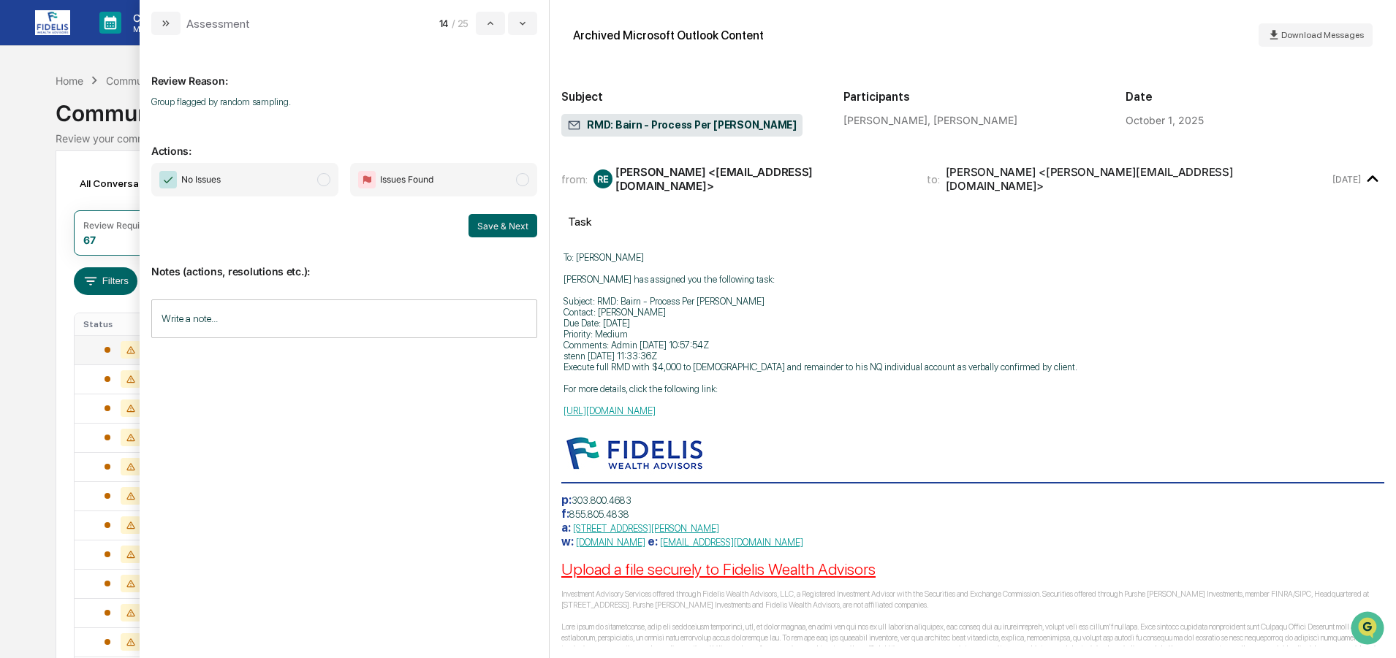
click at [211, 176] on span "No Issues" at bounding box center [200, 179] width 39 height 15
click at [505, 221] on button "Save & Next" at bounding box center [502, 225] width 69 height 23
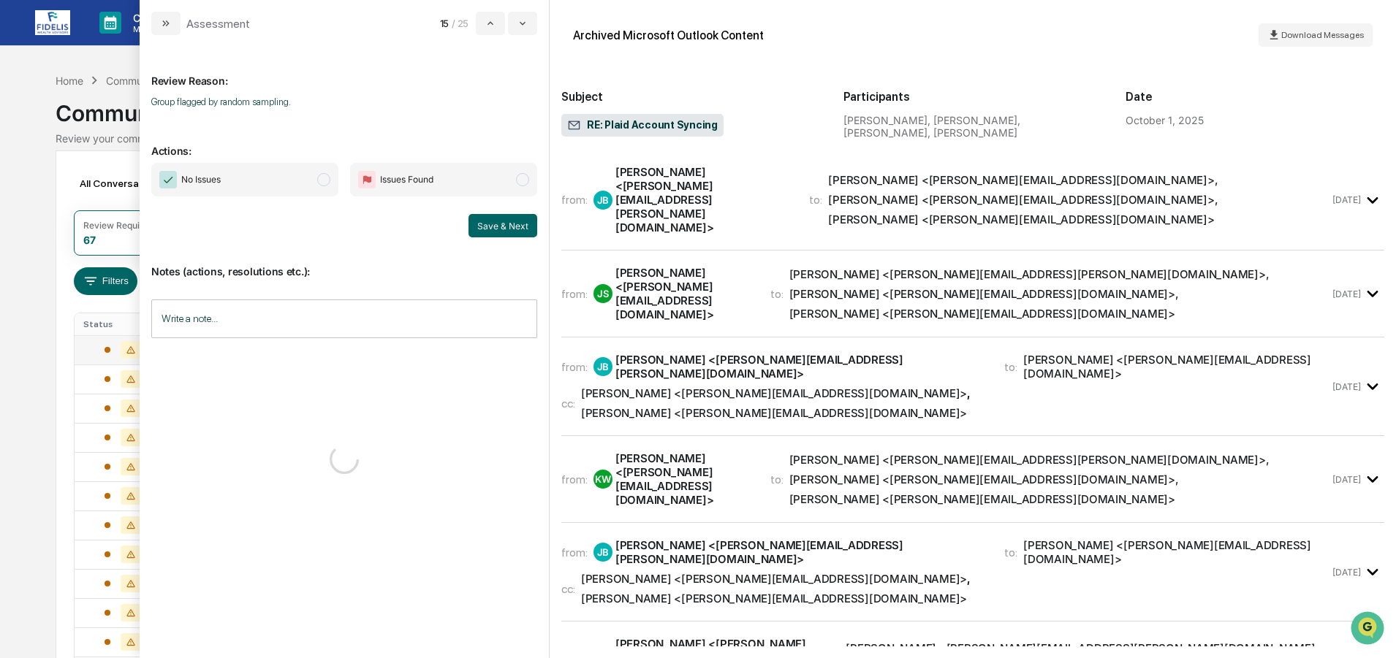
click at [217, 176] on span "No Issues" at bounding box center [200, 179] width 39 height 15
click at [501, 222] on button "Save & Next" at bounding box center [502, 225] width 69 height 23
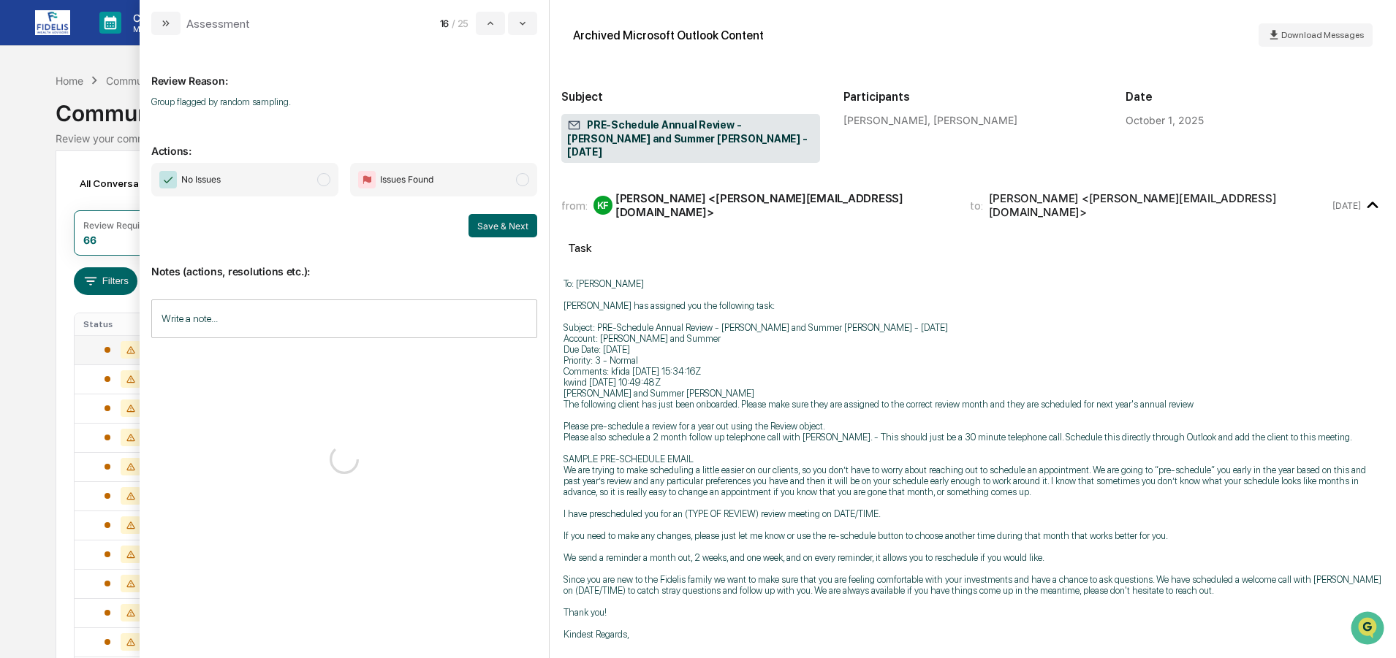
click at [243, 182] on span "No Issues" at bounding box center [244, 180] width 187 height 34
click at [508, 219] on button "Save & Next" at bounding box center [502, 225] width 69 height 23
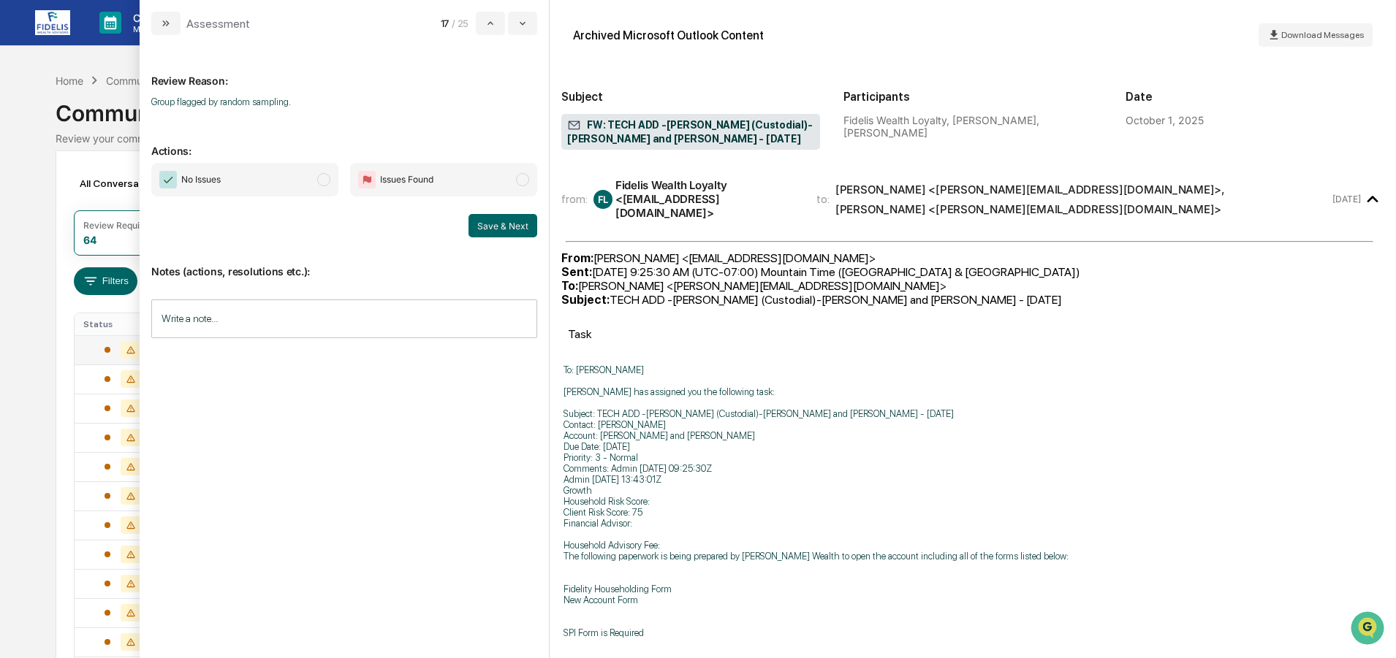
click at [225, 182] on span "No Issues" at bounding box center [244, 180] width 187 height 34
click at [496, 222] on button "Save & Next" at bounding box center [502, 225] width 69 height 23
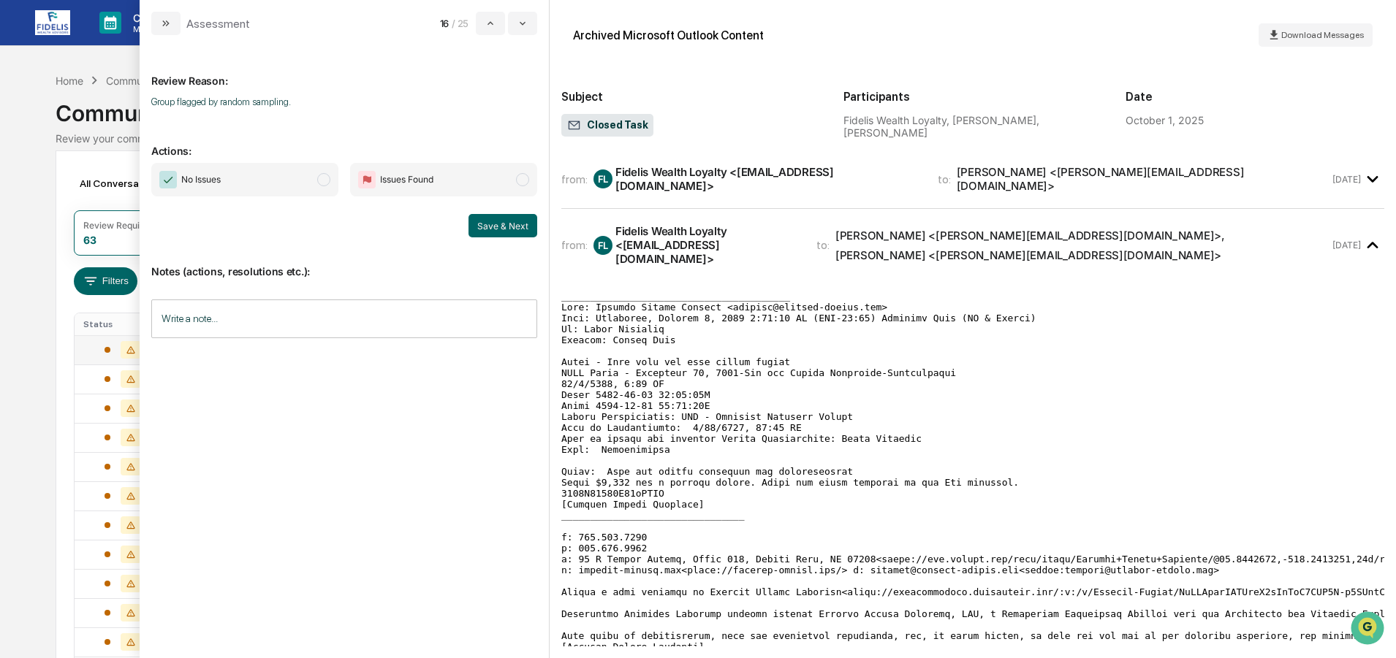
click at [239, 174] on span "No Issues" at bounding box center [244, 180] width 187 height 34
click at [510, 218] on button "Save & Next" at bounding box center [502, 225] width 69 height 23
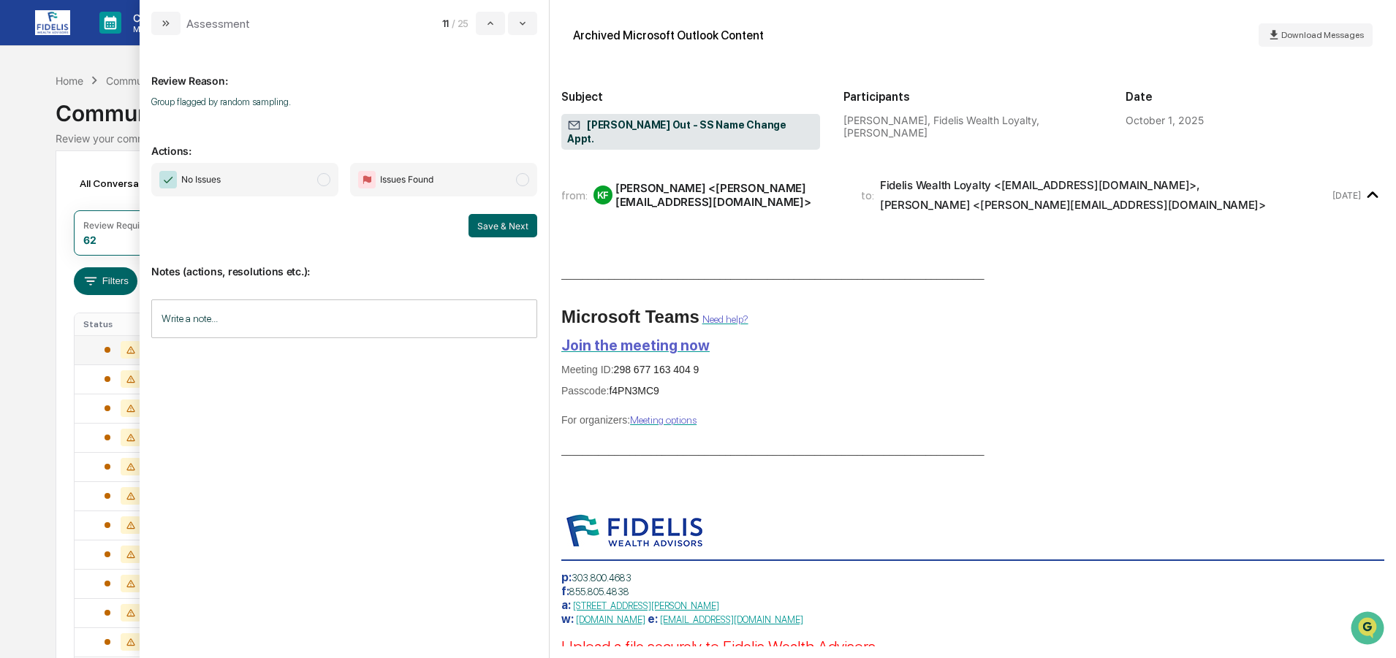
click at [217, 172] on span "No Issues" at bounding box center [189, 180] width 61 height 18
click at [512, 224] on button "Save & Next" at bounding box center [502, 225] width 69 height 23
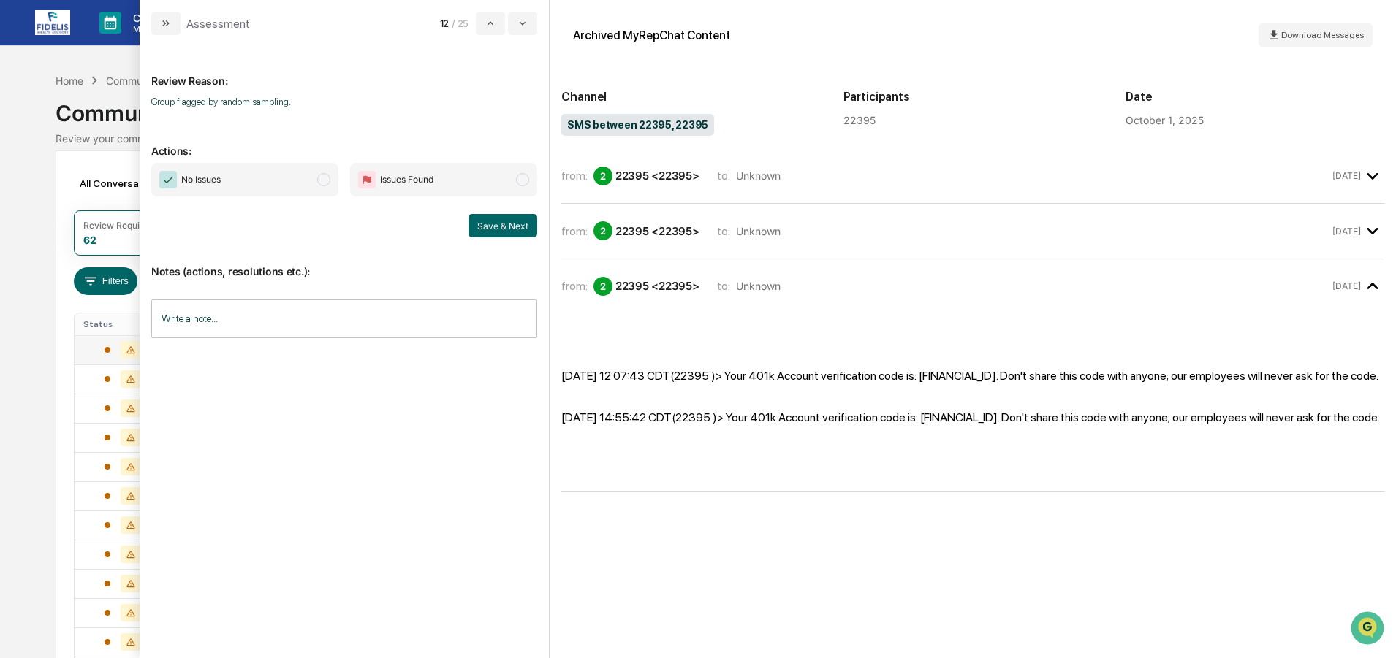
click at [237, 180] on span "No Issues" at bounding box center [244, 180] width 187 height 34
click at [496, 222] on button "Save & Next" at bounding box center [502, 225] width 69 height 23
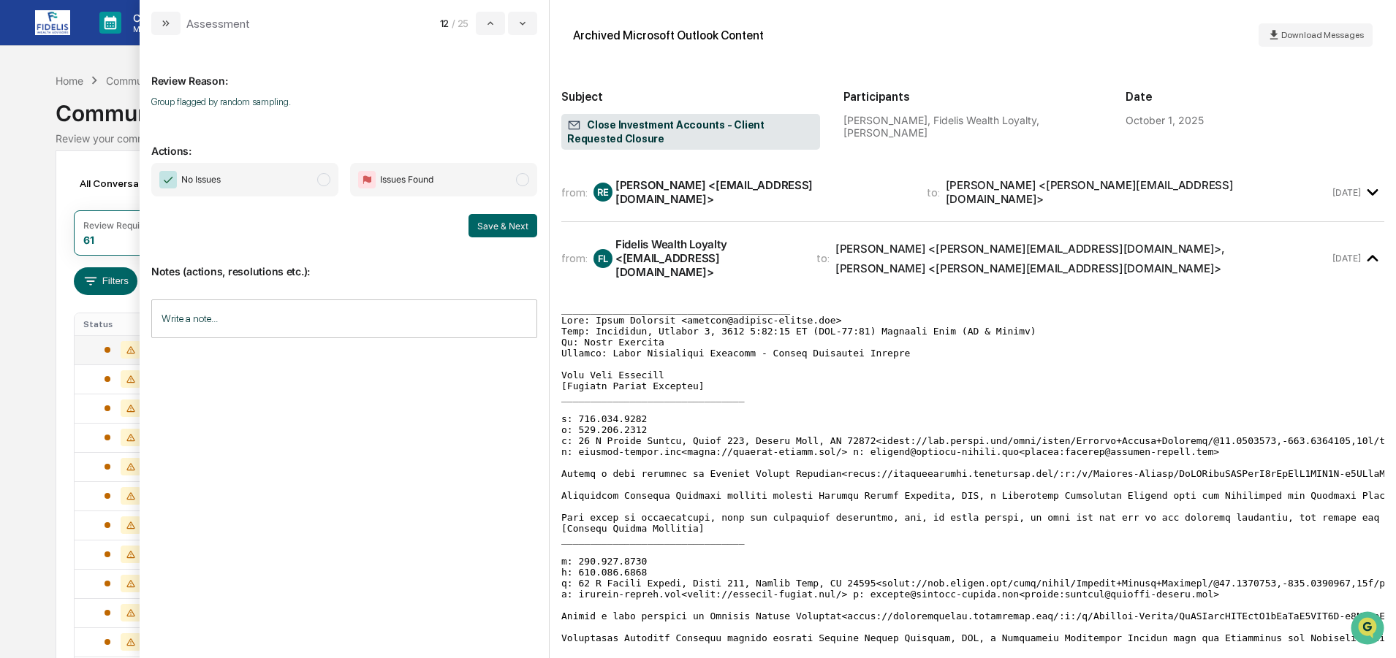
click at [251, 178] on span "No Issues" at bounding box center [244, 180] width 187 height 34
click at [508, 228] on button "Save & Next" at bounding box center [502, 225] width 69 height 23
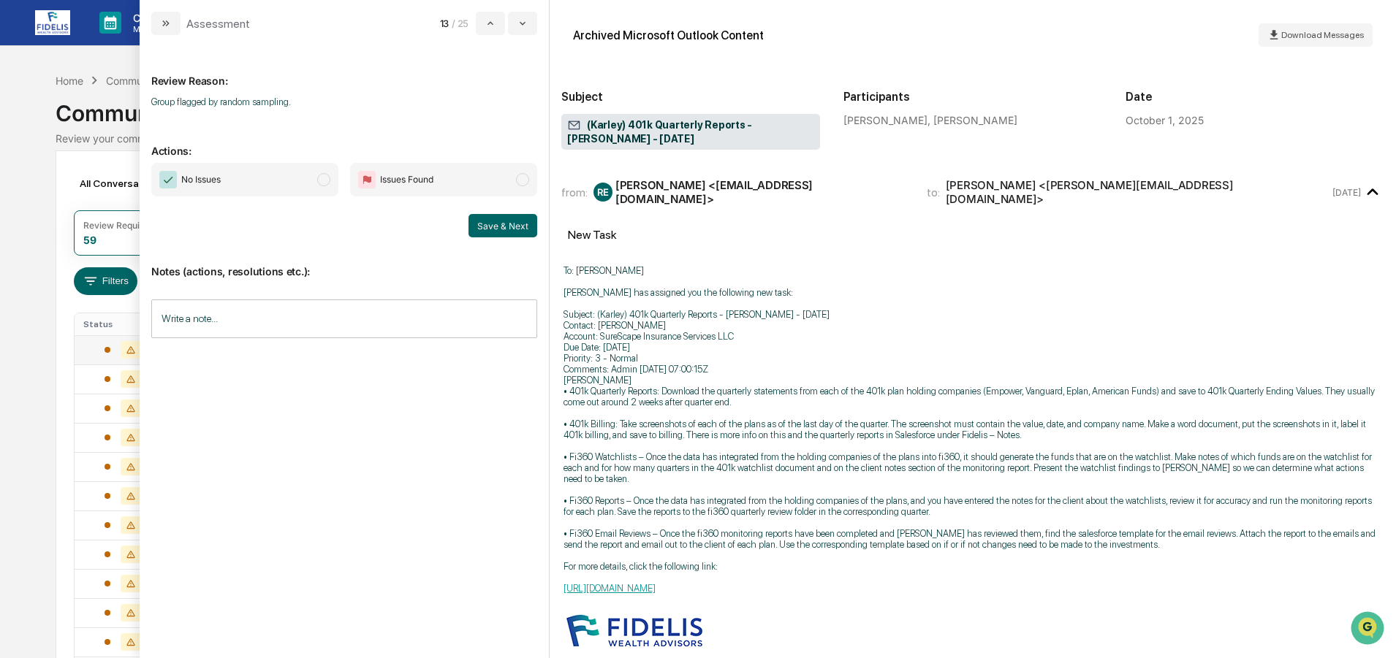
drag, startPoint x: 231, startPoint y: 178, endPoint x: 395, endPoint y: 207, distance: 167.0
click at [232, 178] on span "No Issues" at bounding box center [244, 180] width 187 height 34
click at [512, 220] on button "Save & Next" at bounding box center [502, 225] width 69 height 23
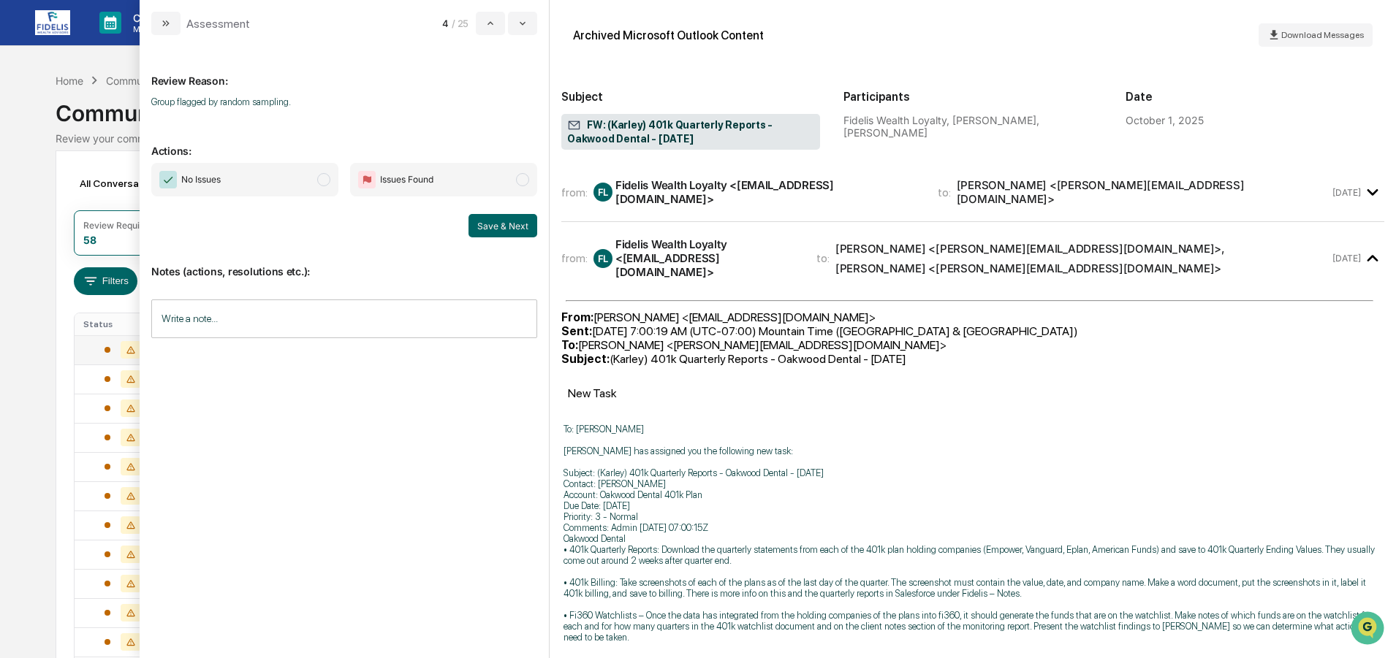
click at [235, 170] on span "No Issues" at bounding box center [244, 180] width 187 height 34
click at [488, 227] on button "Save & Next" at bounding box center [502, 225] width 69 height 23
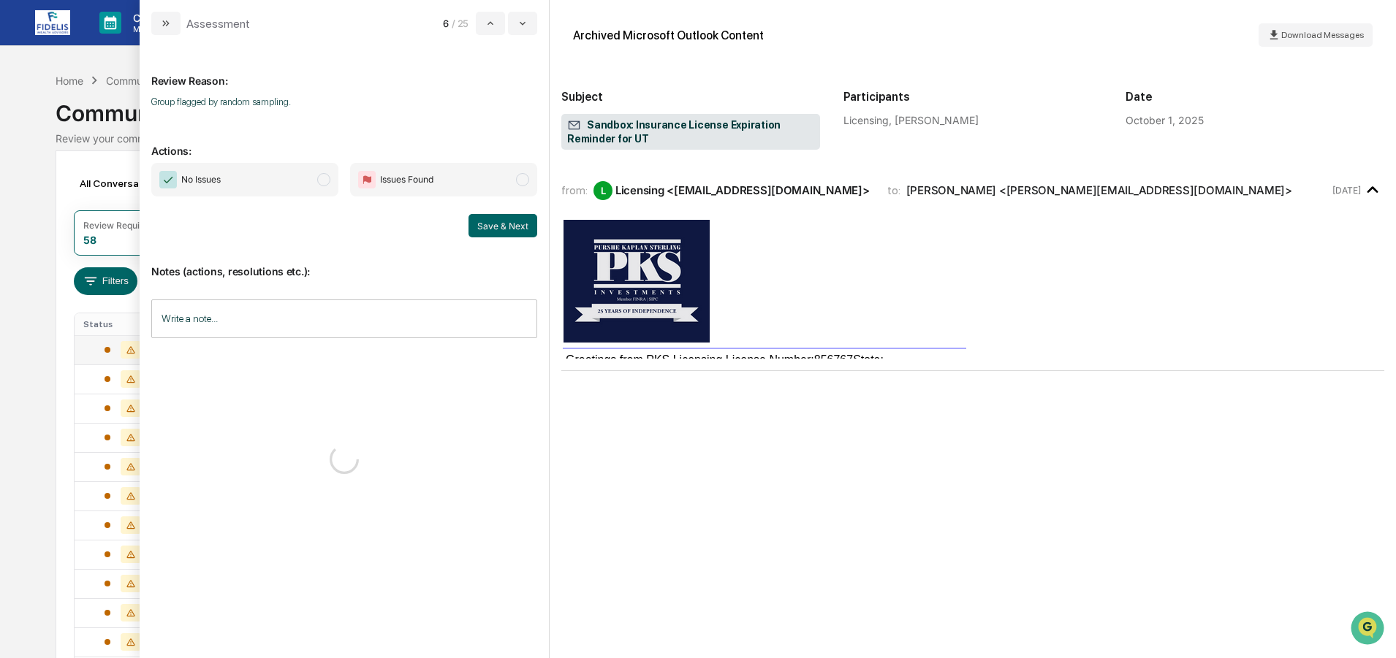
click at [230, 177] on span "No Issues" at bounding box center [244, 180] width 187 height 34
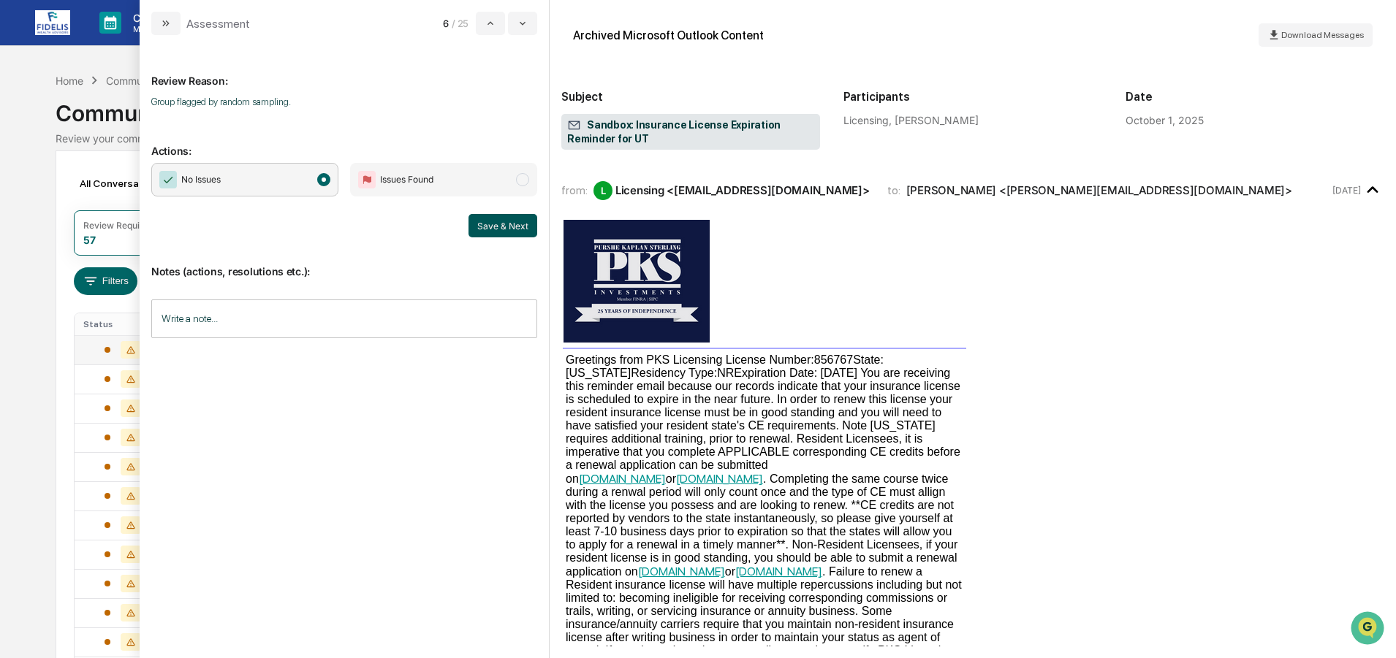
click at [501, 218] on button "Save & Next" at bounding box center [502, 225] width 69 height 23
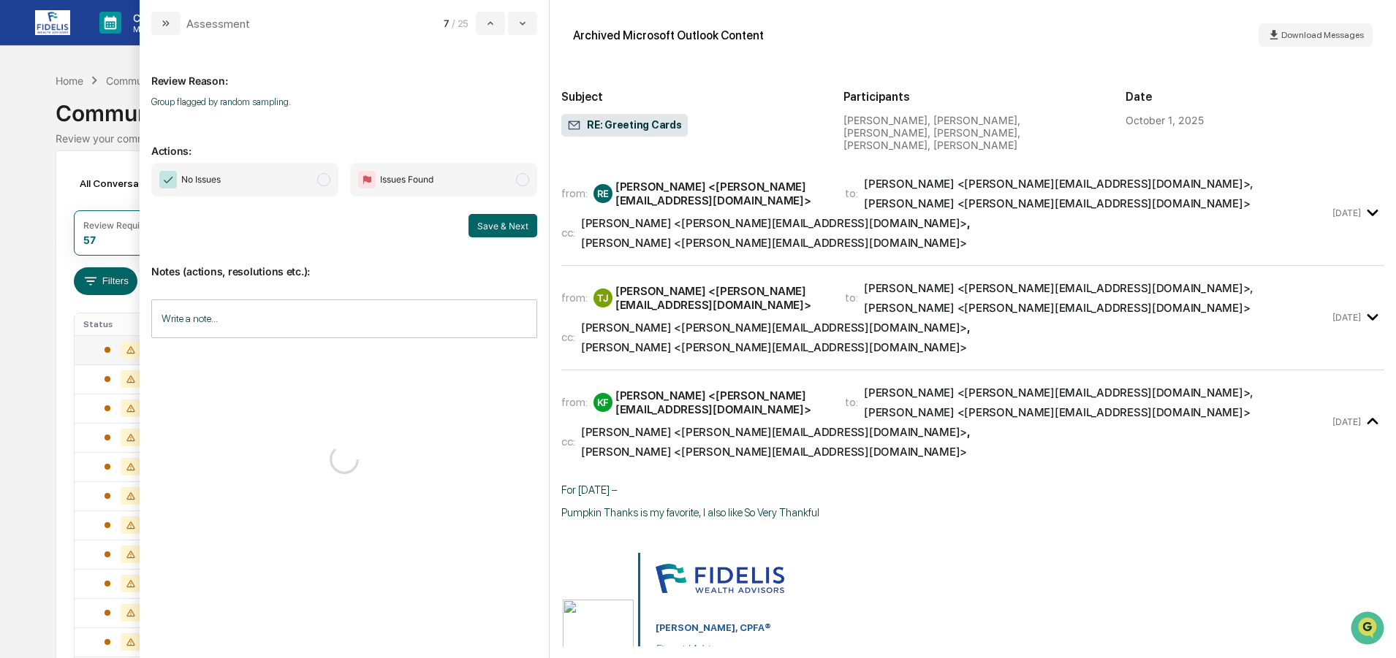
click at [244, 180] on span "No Issues" at bounding box center [244, 180] width 187 height 34
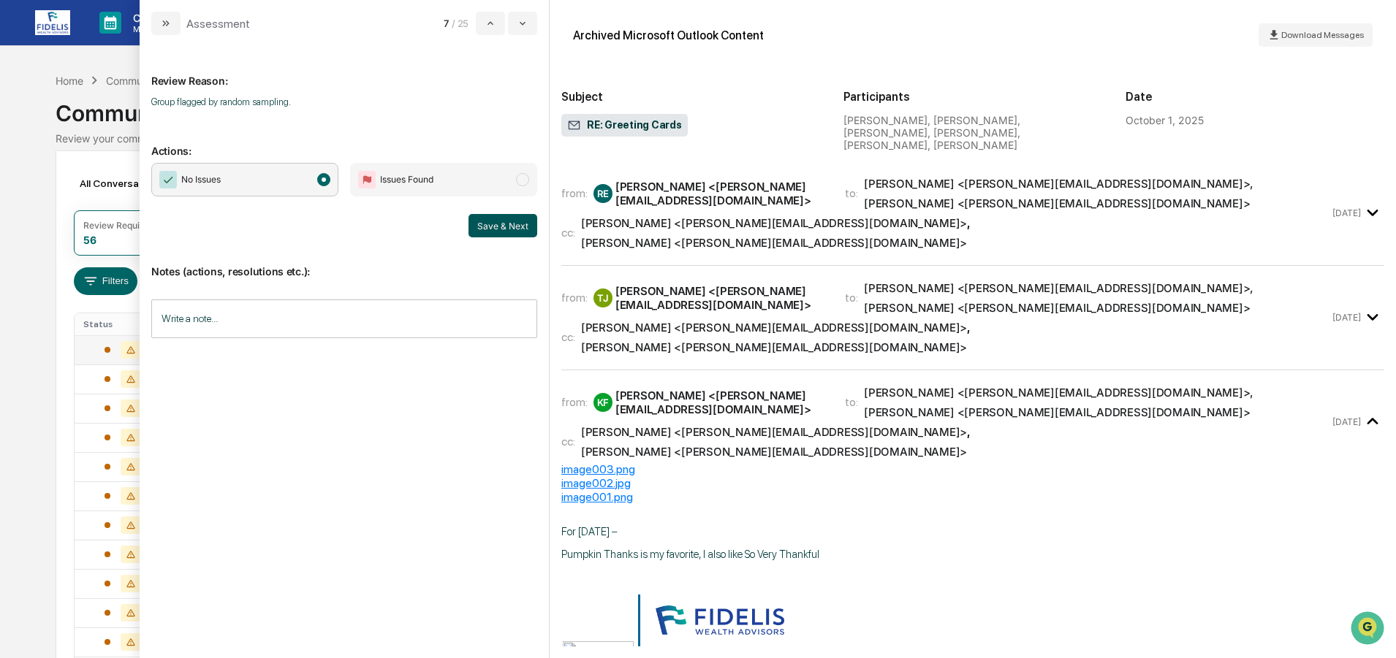
click at [507, 222] on button "Save & Next" at bounding box center [502, 225] width 69 height 23
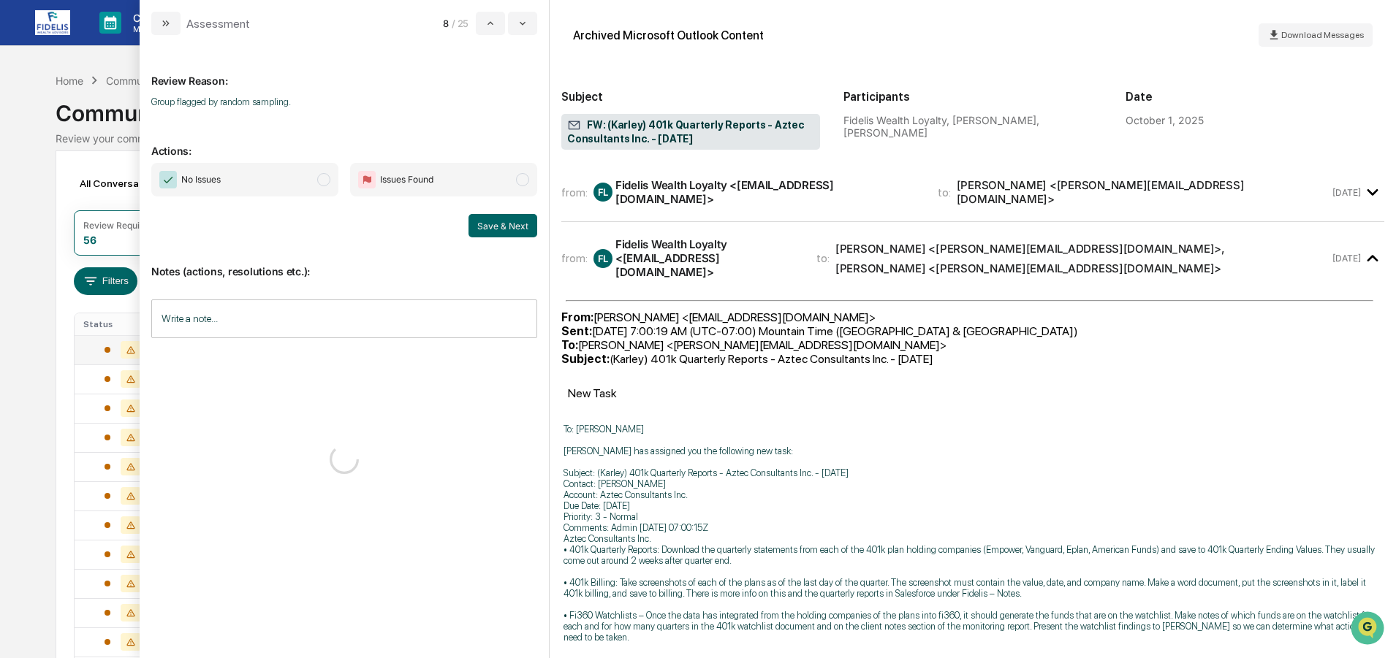
click at [226, 182] on span "No Issues" at bounding box center [244, 180] width 187 height 34
click at [490, 223] on button "Save & Next" at bounding box center [502, 225] width 69 height 23
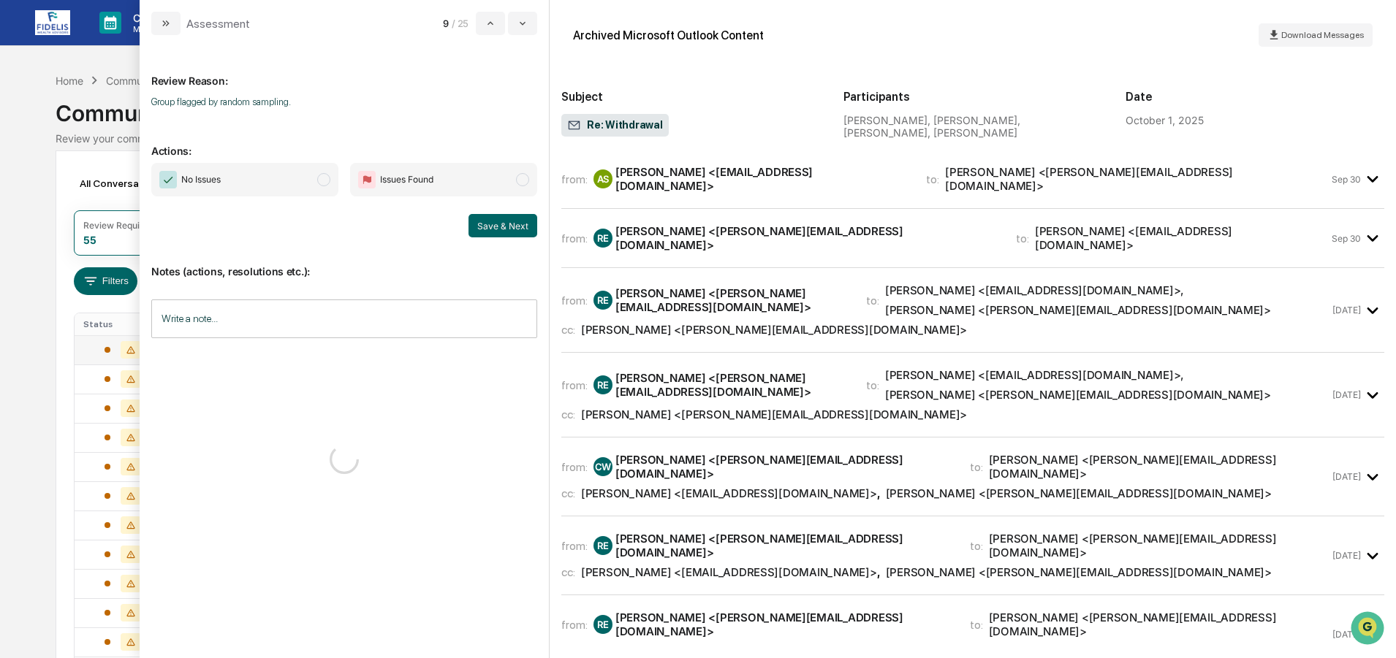
click at [232, 170] on span "No Issues" at bounding box center [244, 180] width 187 height 34
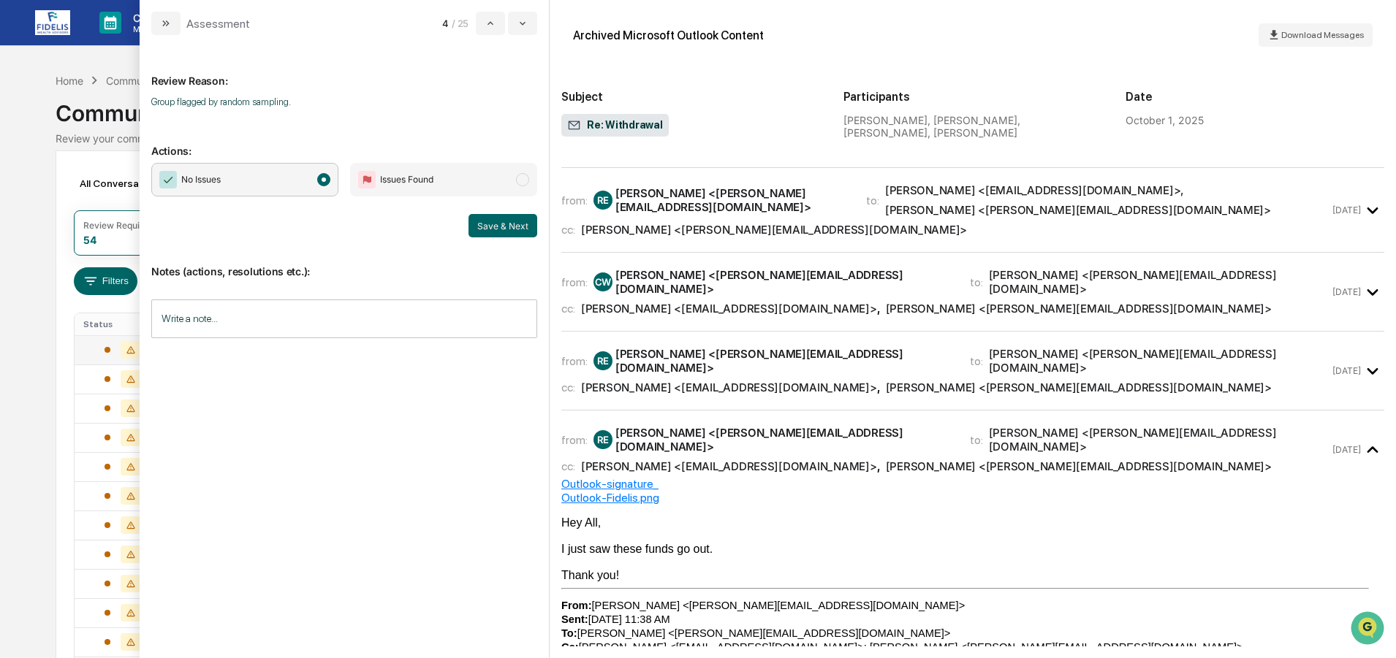
scroll to position [292, 0]
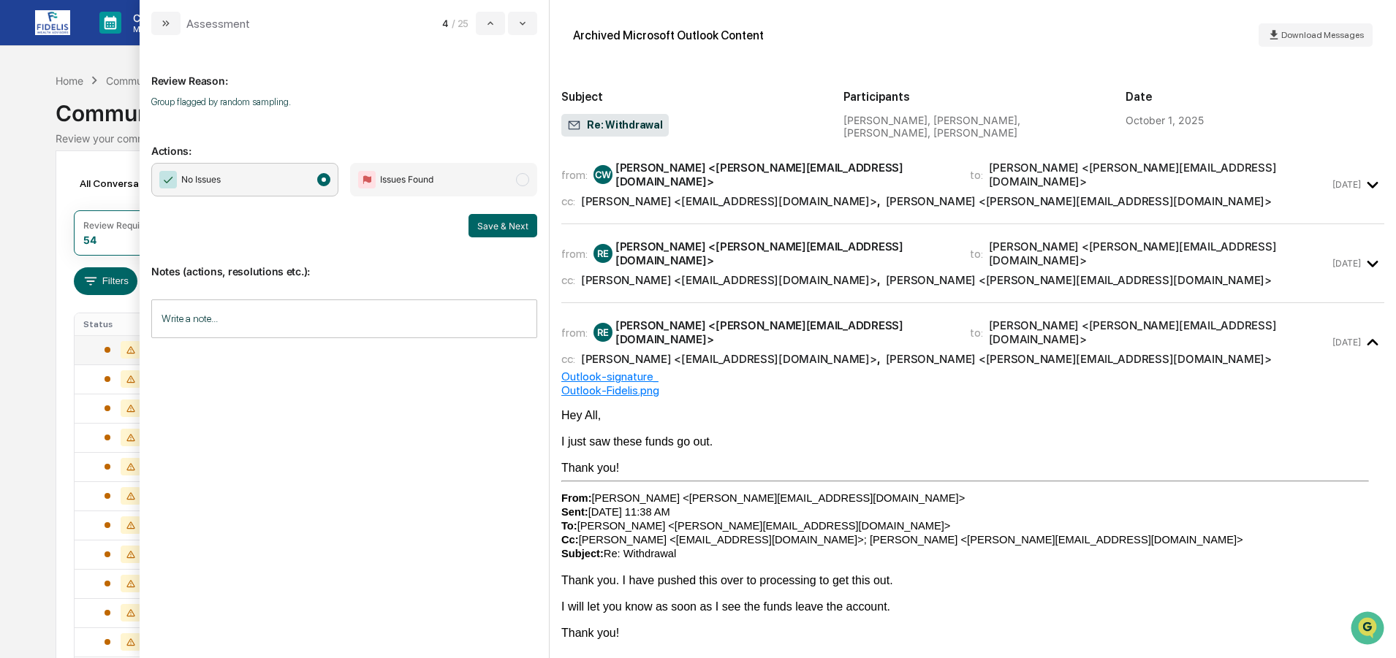
drag, startPoint x: 496, startPoint y: 221, endPoint x: 474, endPoint y: 251, distance: 37.1
click at [496, 224] on button "Save & Next" at bounding box center [502, 225] width 69 height 23
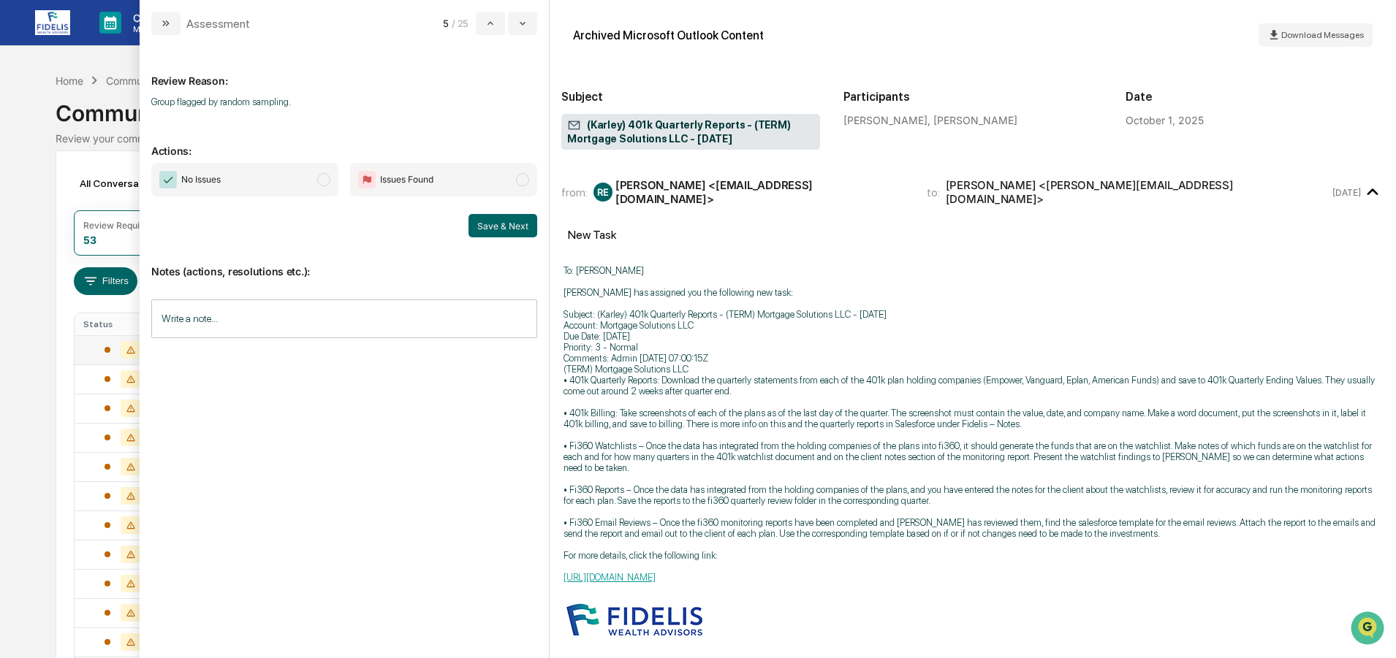
drag, startPoint x: 238, startPoint y: 183, endPoint x: 295, endPoint y: 206, distance: 61.3
click at [239, 183] on span "No Issues" at bounding box center [244, 180] width 187 height 34
click at [505, 216] on button "Save & Next" at bounding box center [502, 225] width 69 height 23
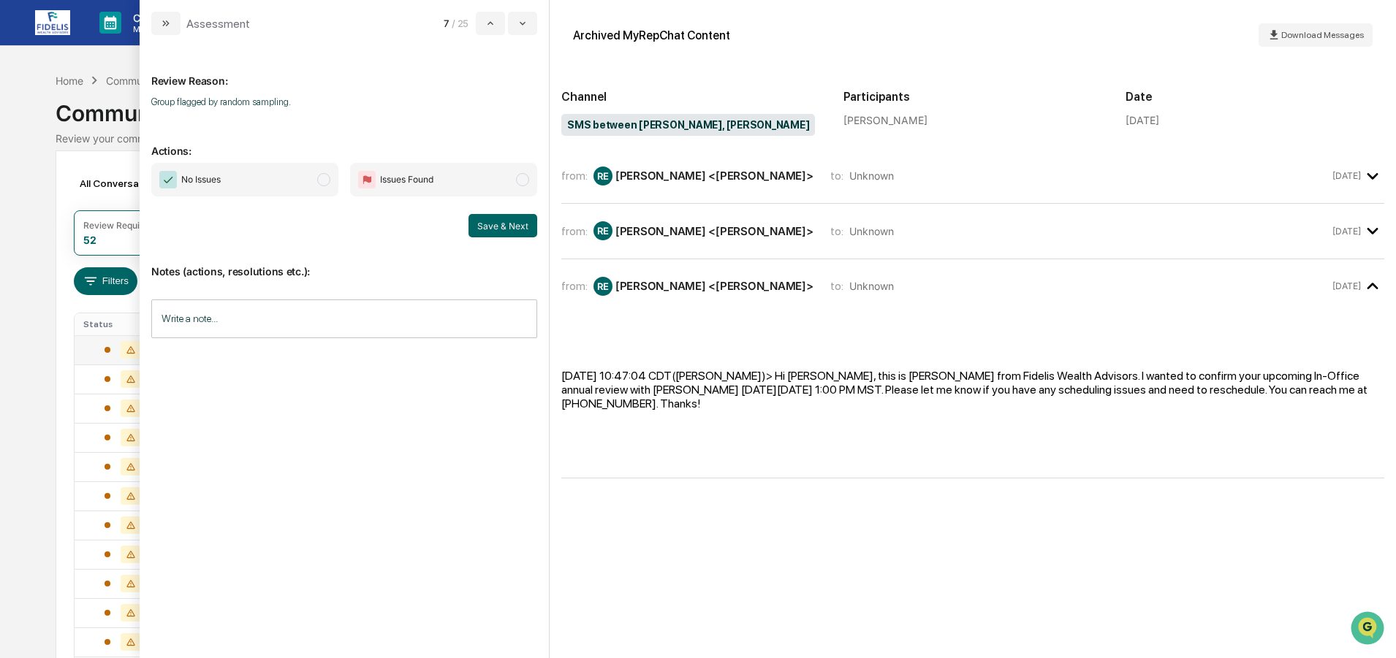
drag, startPoint x: 241, startPoint y: 178, endPoint x: 289, endPoint y: 202, distance: 54.3
click at [242, 178] on span "No Issues" at bounding box center [244, 180] width 187 height 34
click at [501, 224] on button "Save & Next" at bounding box center [502, 225] width 69 height 23
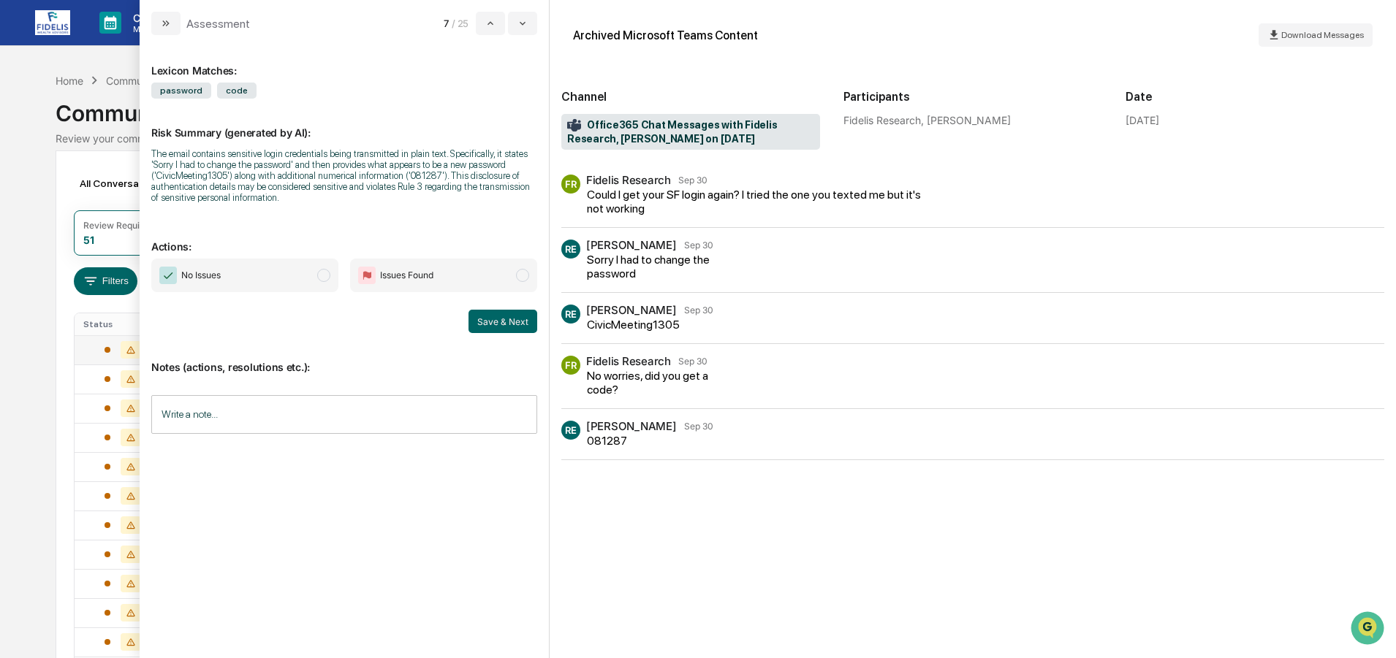
click at [251, 278] on span "No Issues" at bounding box center [244, 276] width 187 height 34
click at [246, 417] on input "Write a note..." at bounding box center [344, 414] width 386 height 39
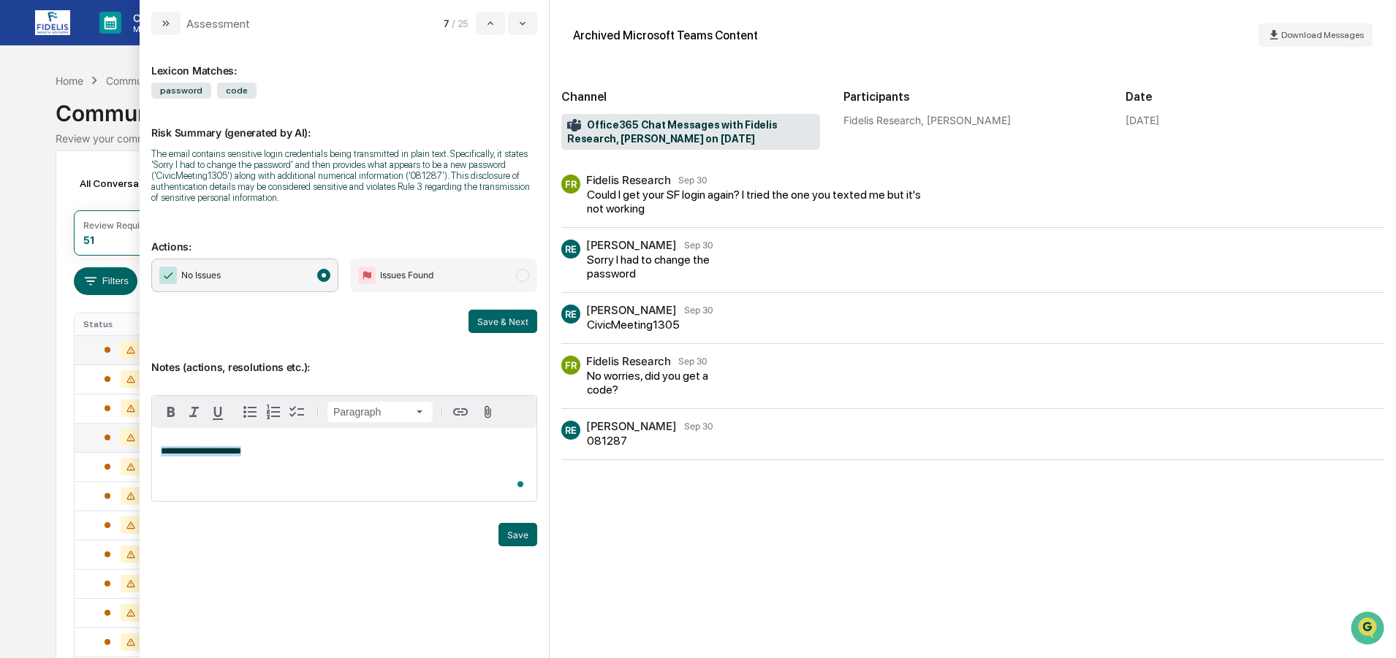
drag, startPoint x: 261, startPoint y: 452, endPoint x: 102, endPoint y: 433, distance: 159.6
click at [102, 433] on body "Calendar Manage Tasks Reviews Approval Management Company People, Data, Setting…" at bounding box center [698, 575] width 1396 height 1150
copy span "**********"
click at [519, 528] on button "Save" at bounding box center [517, 534] width 39 height 23
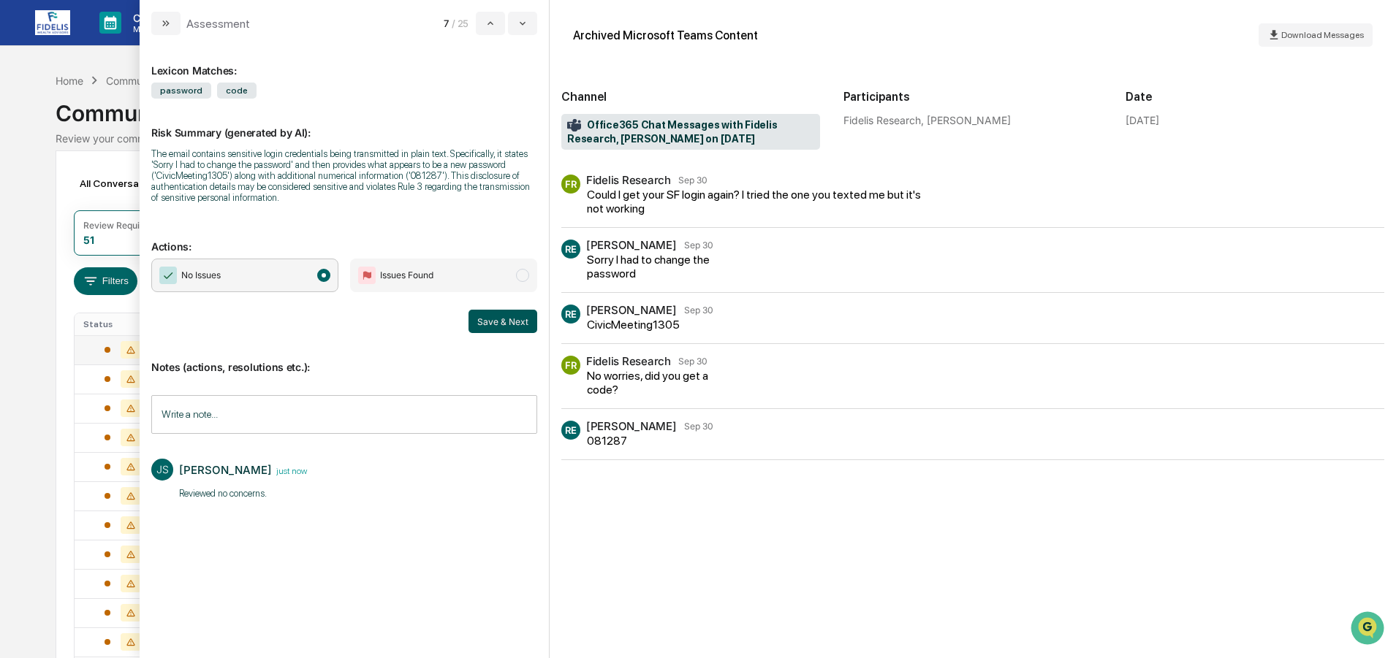
click at [502, 320] on button "Save & Next" at bounding box center [502, 321] width 69 height 23
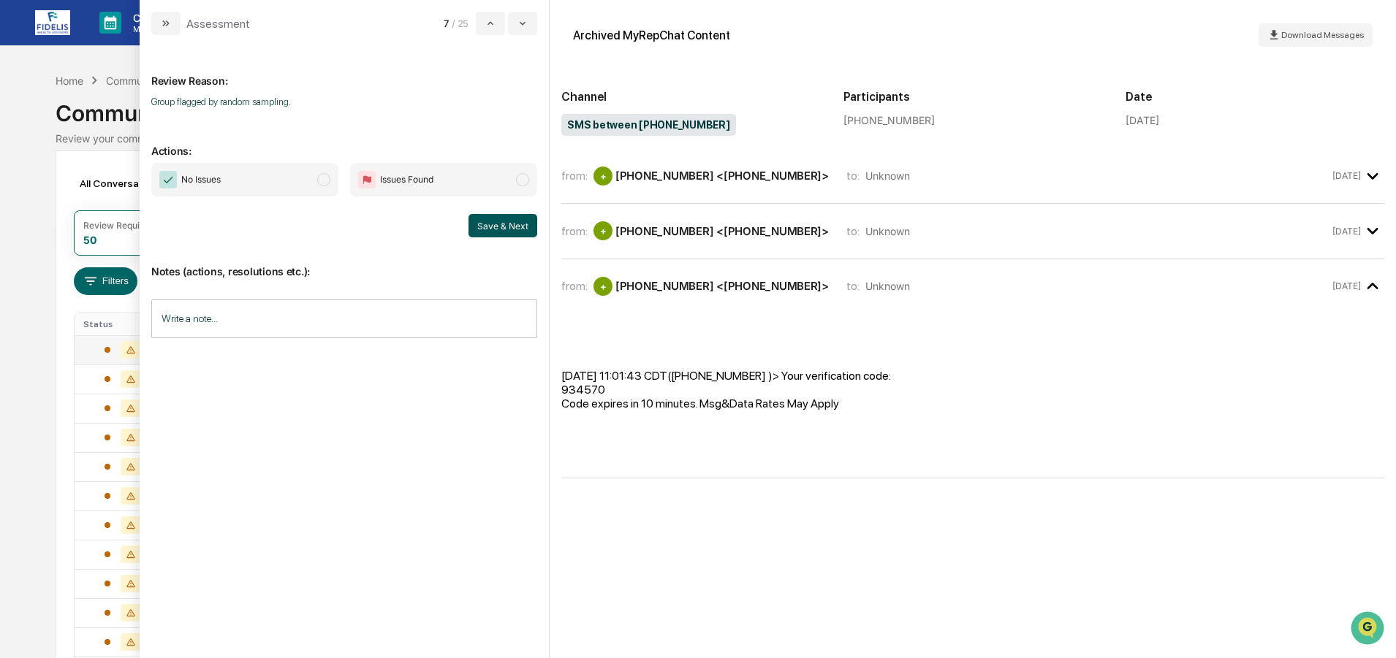
click at [495, 218] on button "Save & Next" at bounding box center [502, 225] width 69 height 23
click at [303, 175] on span "No Issues" at bounding box center [244, 180] width 187 height 34
click at [490, 230] on button "Save & Next" at bounding box center [502, 225] width 69 height 23
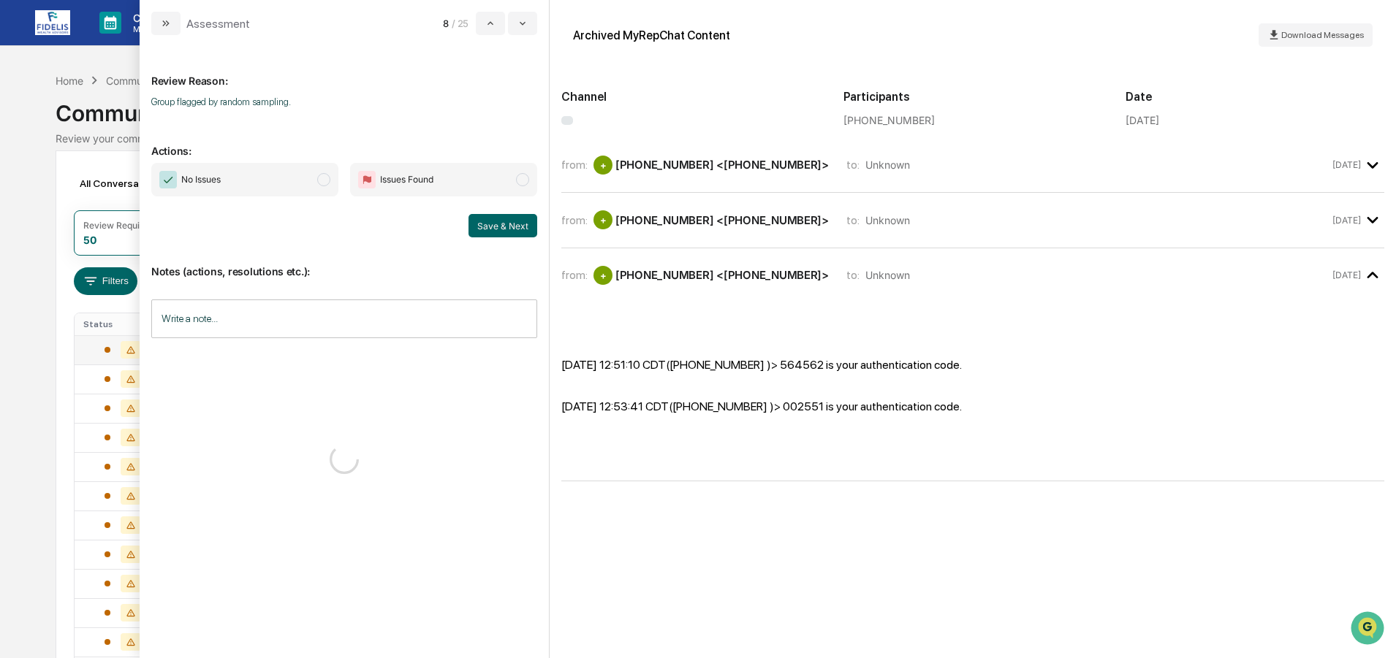
click at [236, 172] on span "No Issues" at bounding box center [244, 180] width 187 height 34
click at [493, 221] on button "Save & Next" at bounding box center [502, 225] width 69 height 23
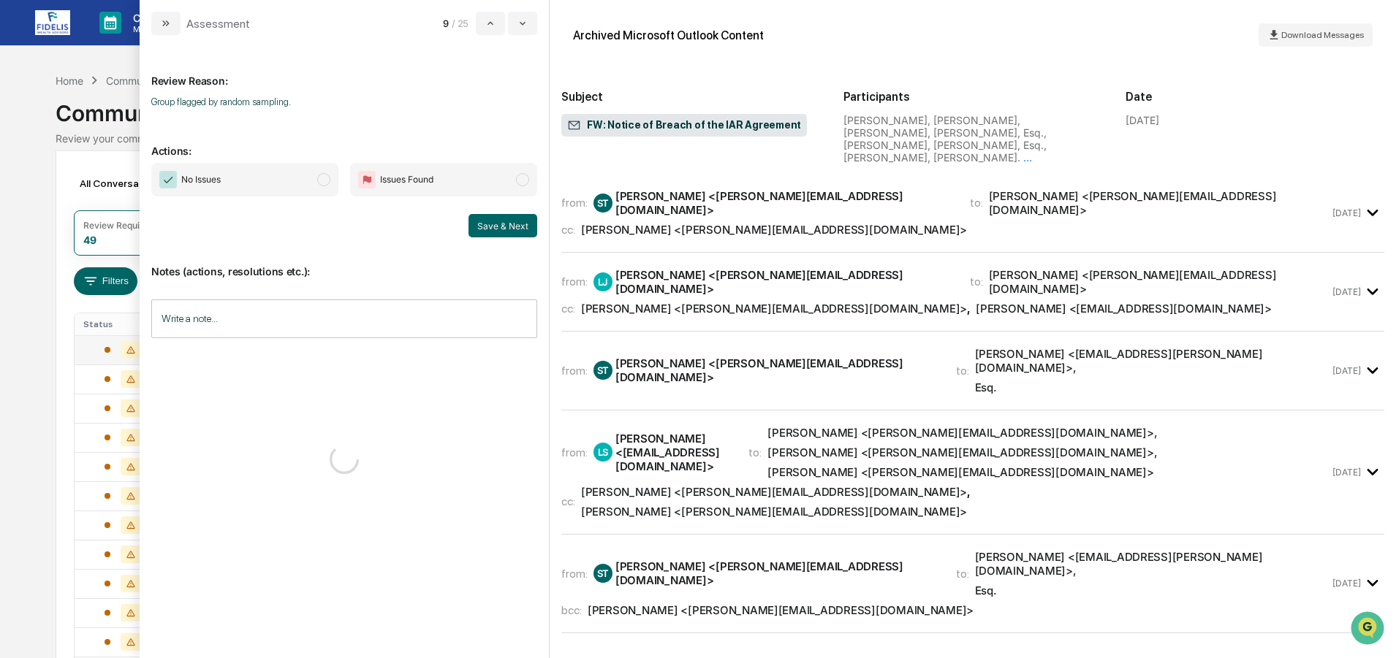
click at [208, 177] on span "No Issues" at bounding box center [200, 179] width 39 height 15
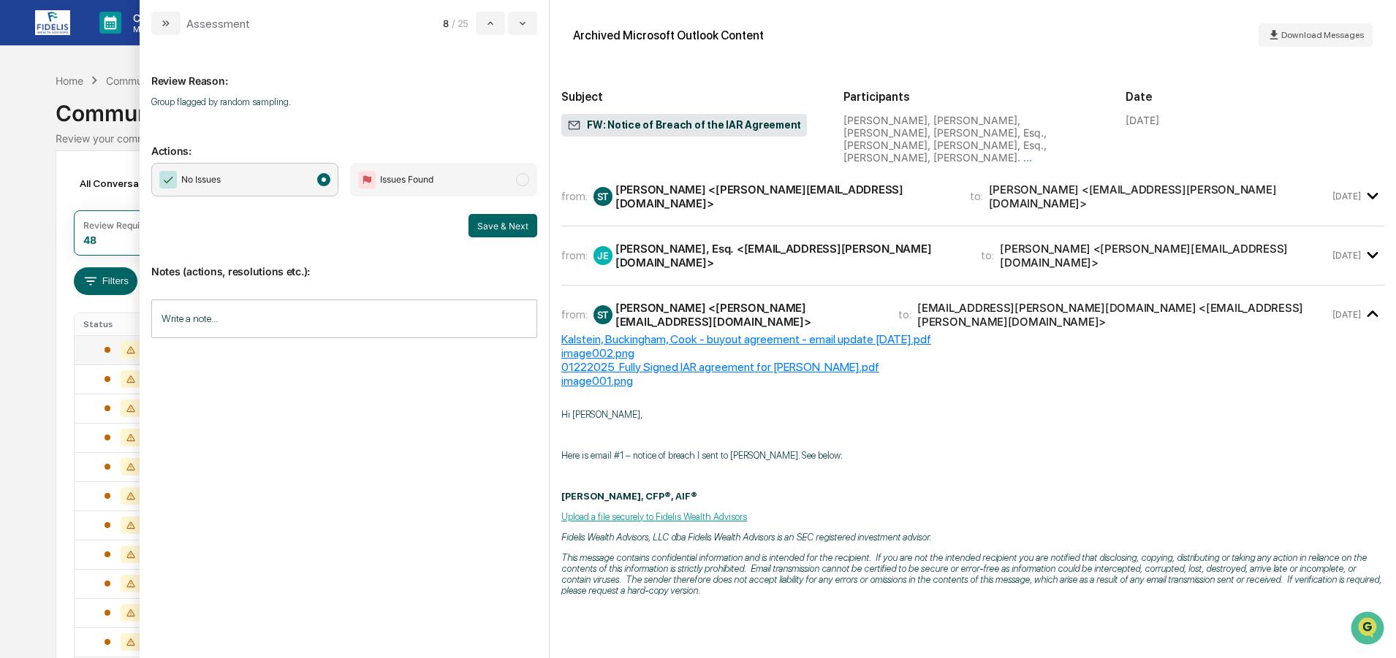
scroll to position [658, 0]
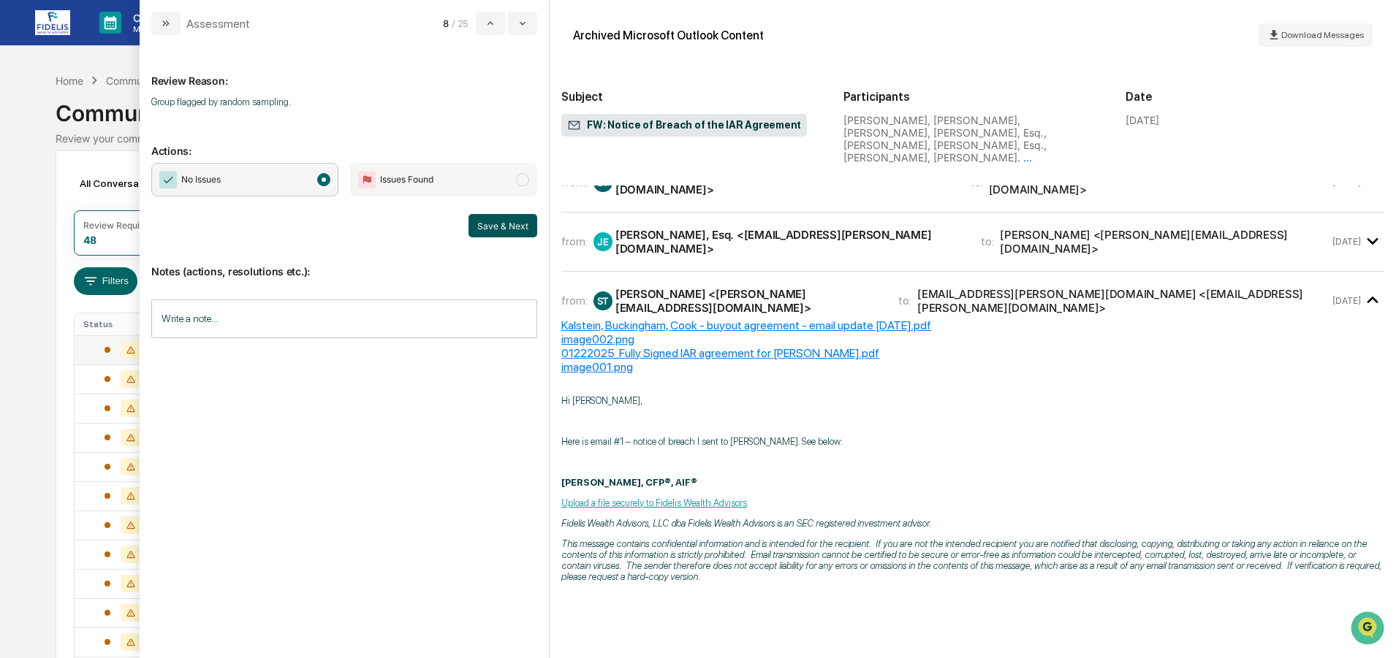
click at [489, 221] on button "Save & Next" at bounding box center [502, 225] width 69 height 23
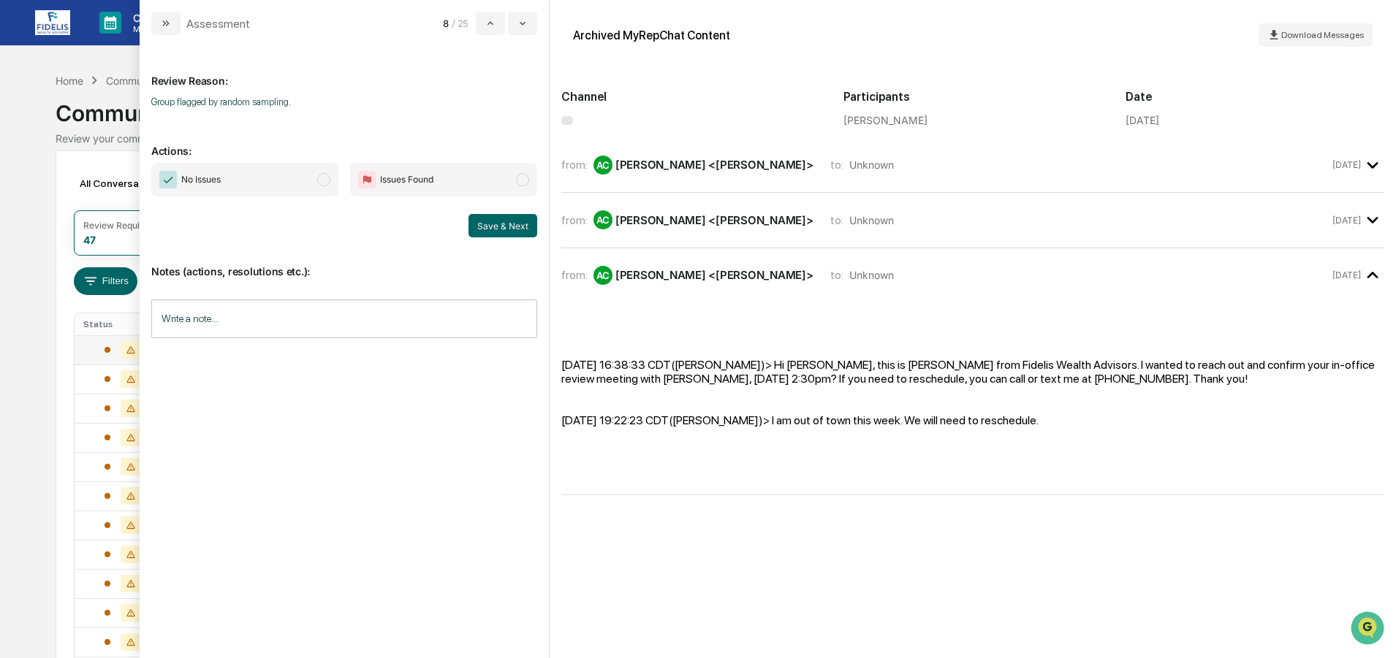
click at [231, 175] on span "No Issues" at bounding box center [244, 180] width 187 height 34
click at [512, 222] on button "Save & Next" at bounding box center [502, 225] width 69 height 23
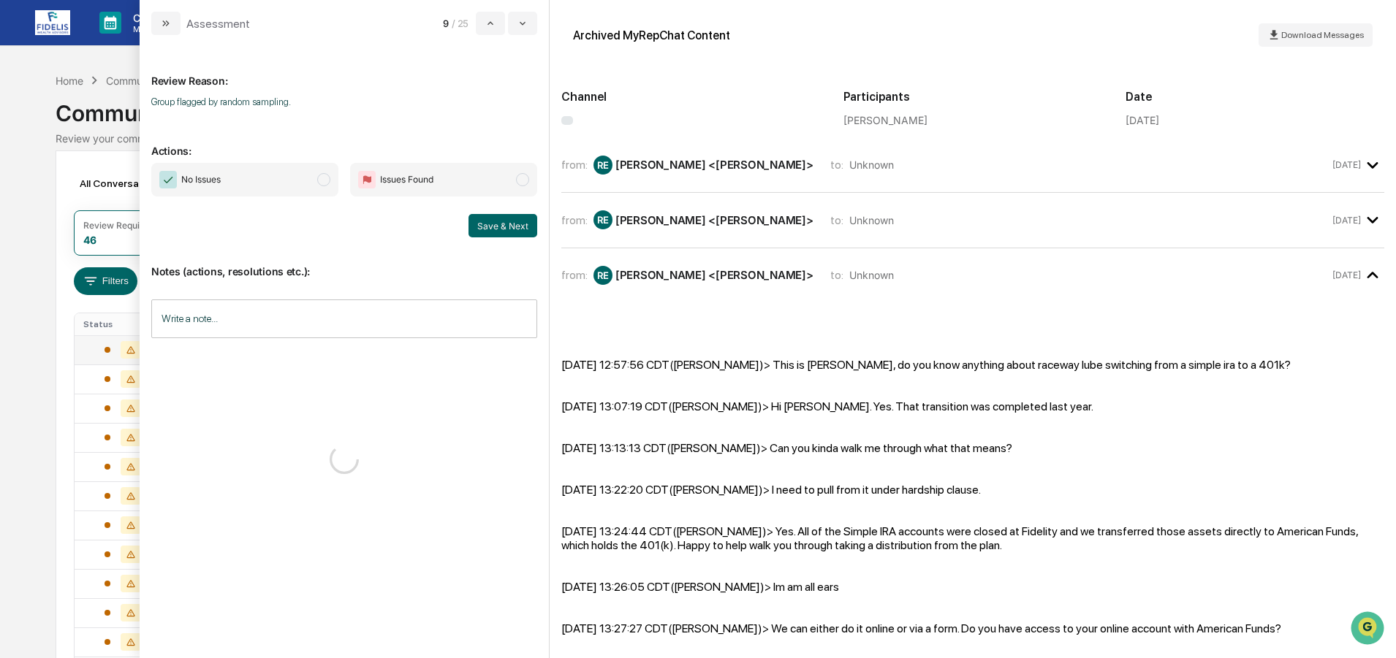
click at [265, 173] on span "No Issues" at bounding box center [244, 180] width 187 height 34
click at [512, 222] on button "Save & Next" at bounding box center [502, 225] width 69 height 23
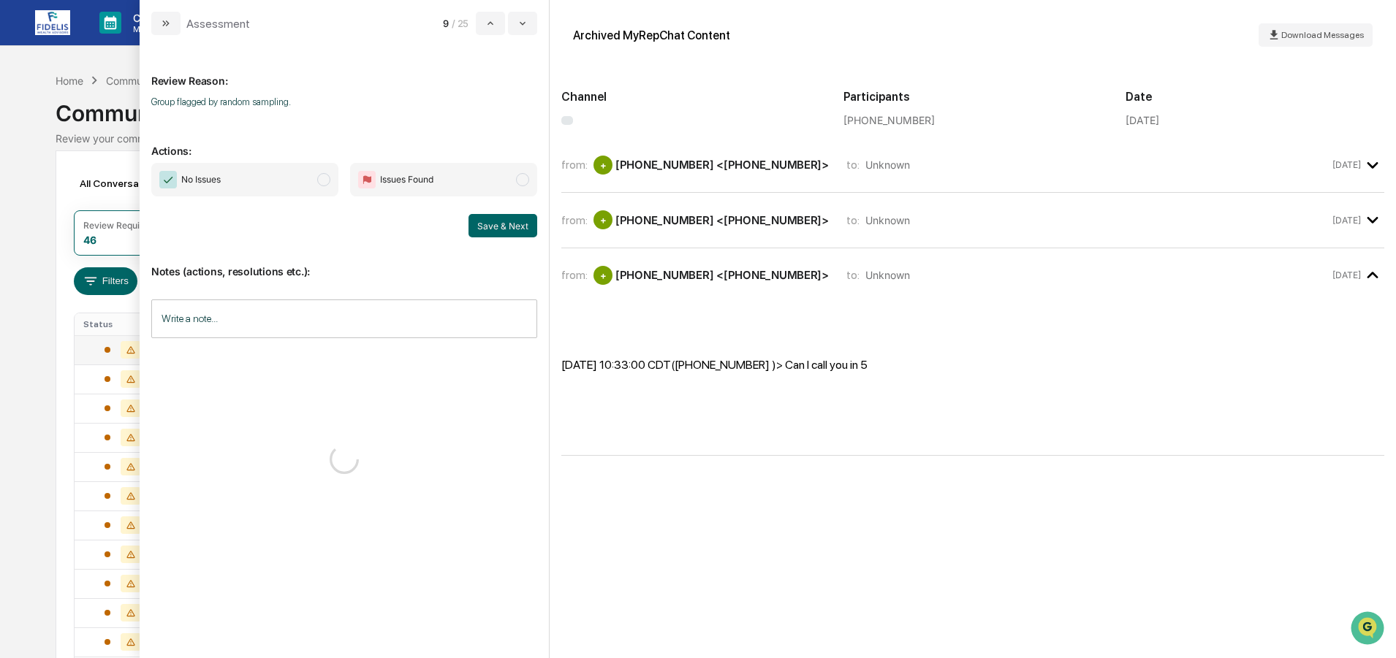
click at [238, 178] on span "No Issues" at bounding box center [244, 180] width 187 height 34
click at [512, 219] on button "Save & Next" at bounding box center [502, 225] width 69 height 23
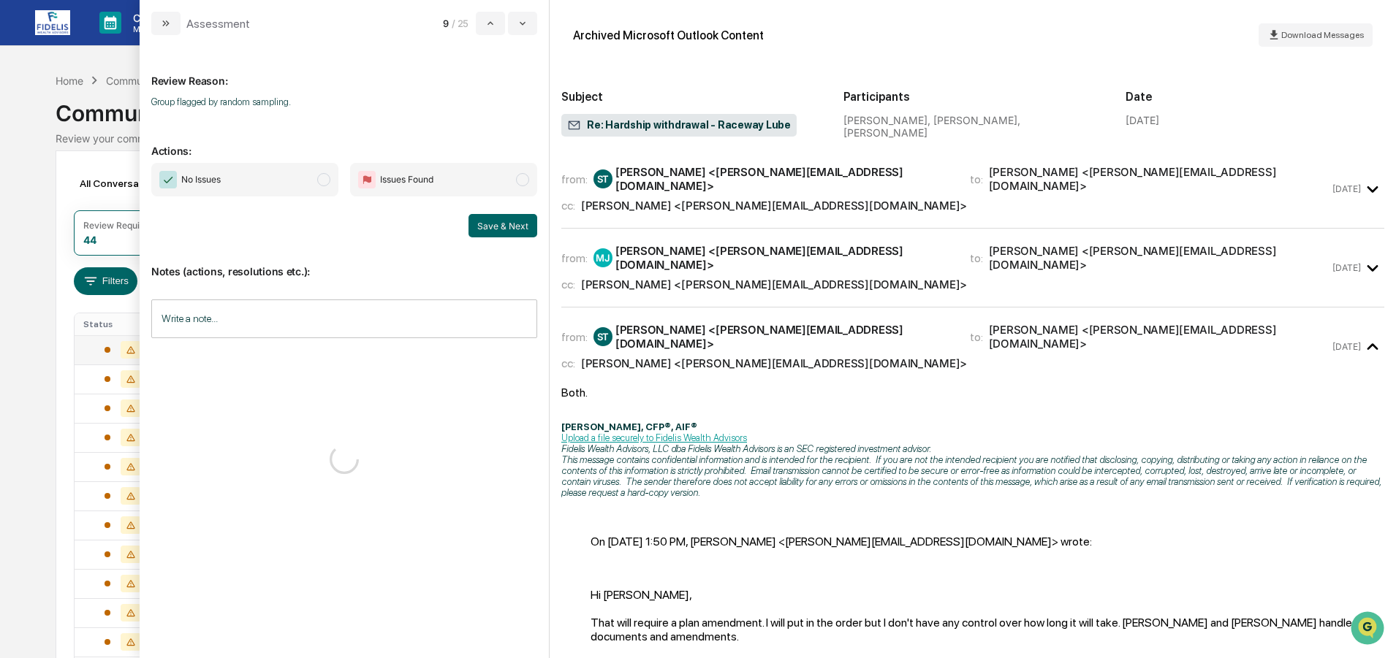
click at [232, 173] on span "No Issues" at bounding box center [244, 180] width 187 height 34
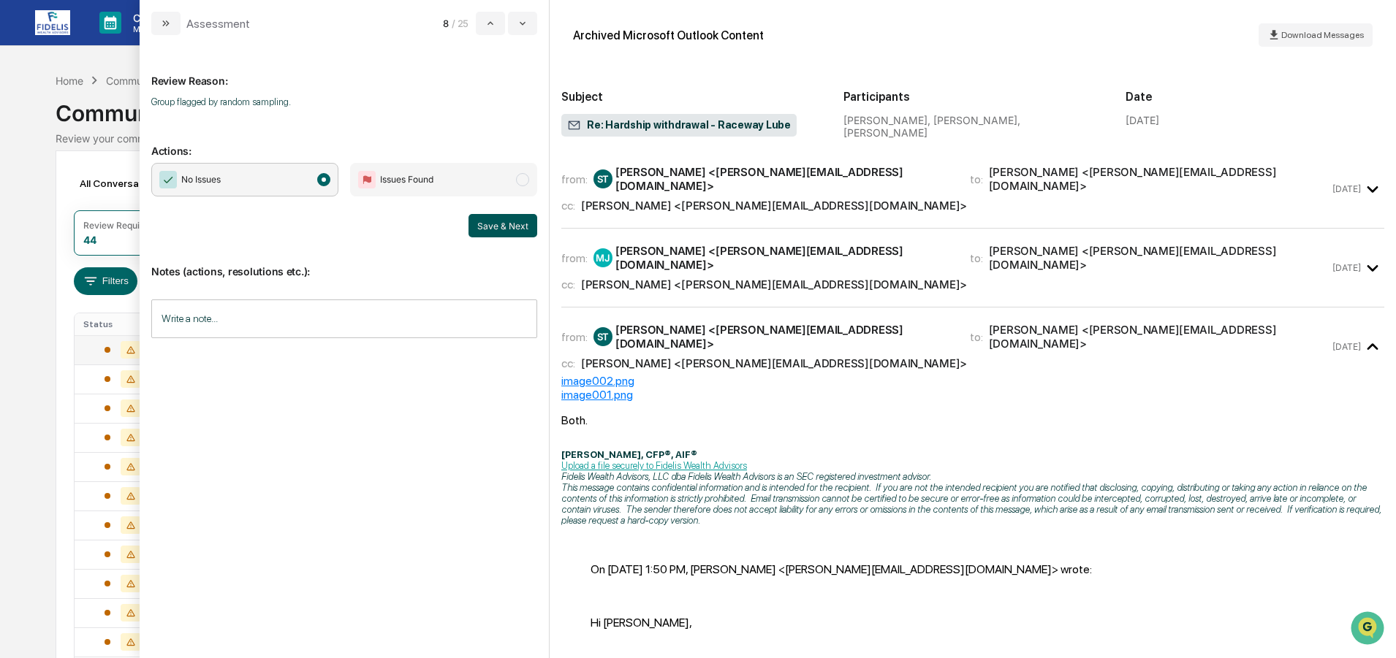
click at [502, 222] on button "Save & Next" at bounding box center [502, 225] width 69 height 23
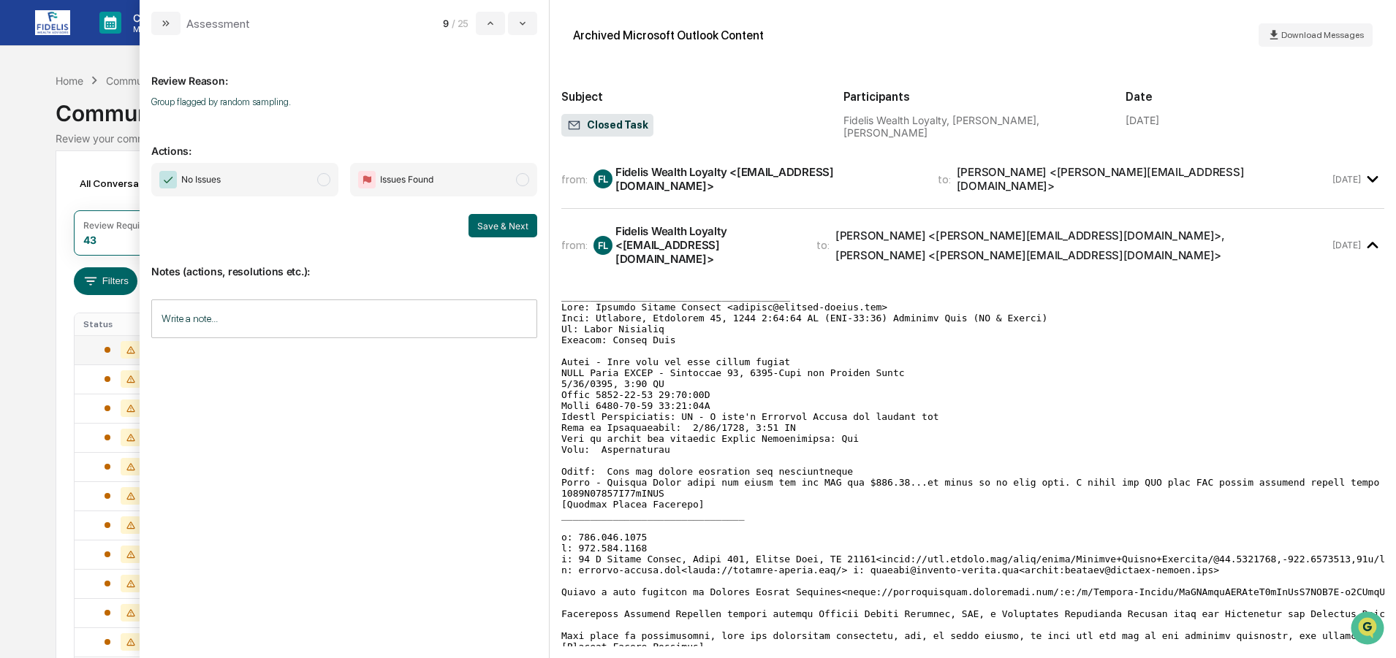
click at [244, 166] on span "No Issues" at bounding box center [244, 180] width 187 height 34
click at [493, 222] on button "Save & Next" at bounding box center [502, 225] width 69 height 23
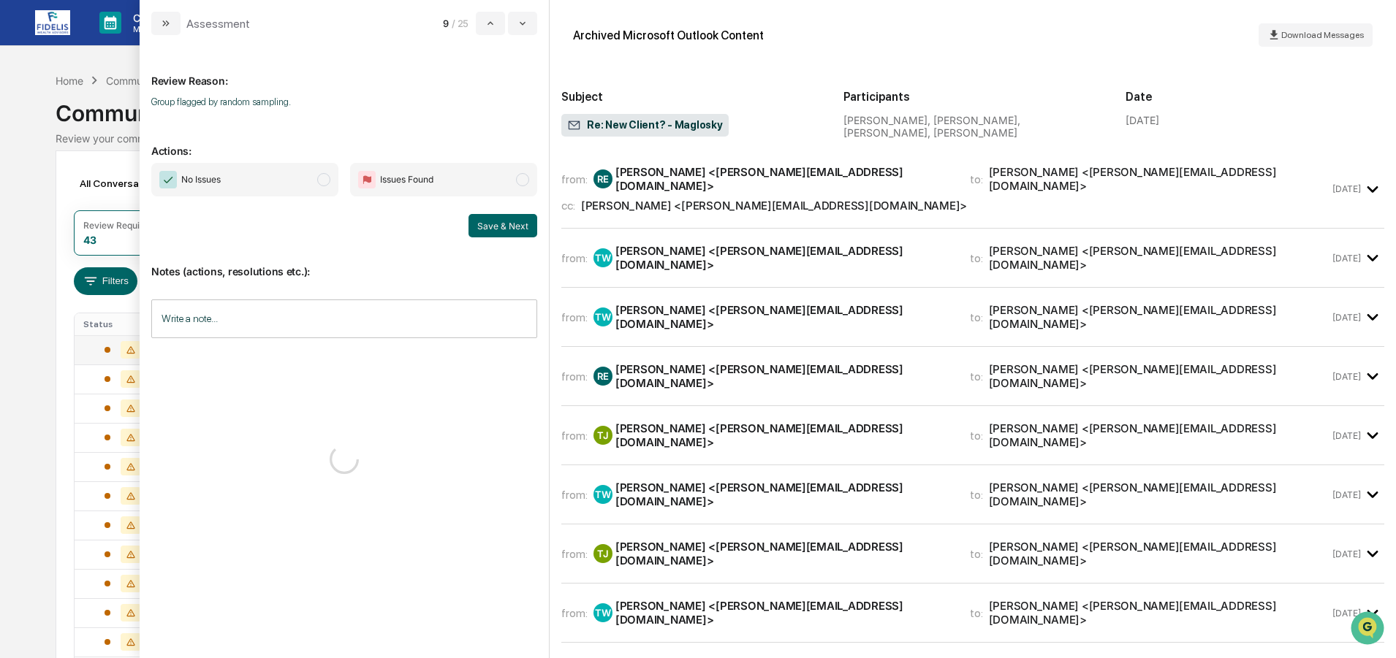
click at [240, 175] on span "No Issues" at bounding box center [244, 180] width 187 height 34
click at [507, 223] on button "Save & Next" at bounding box center [502, 225] width 69 height 23
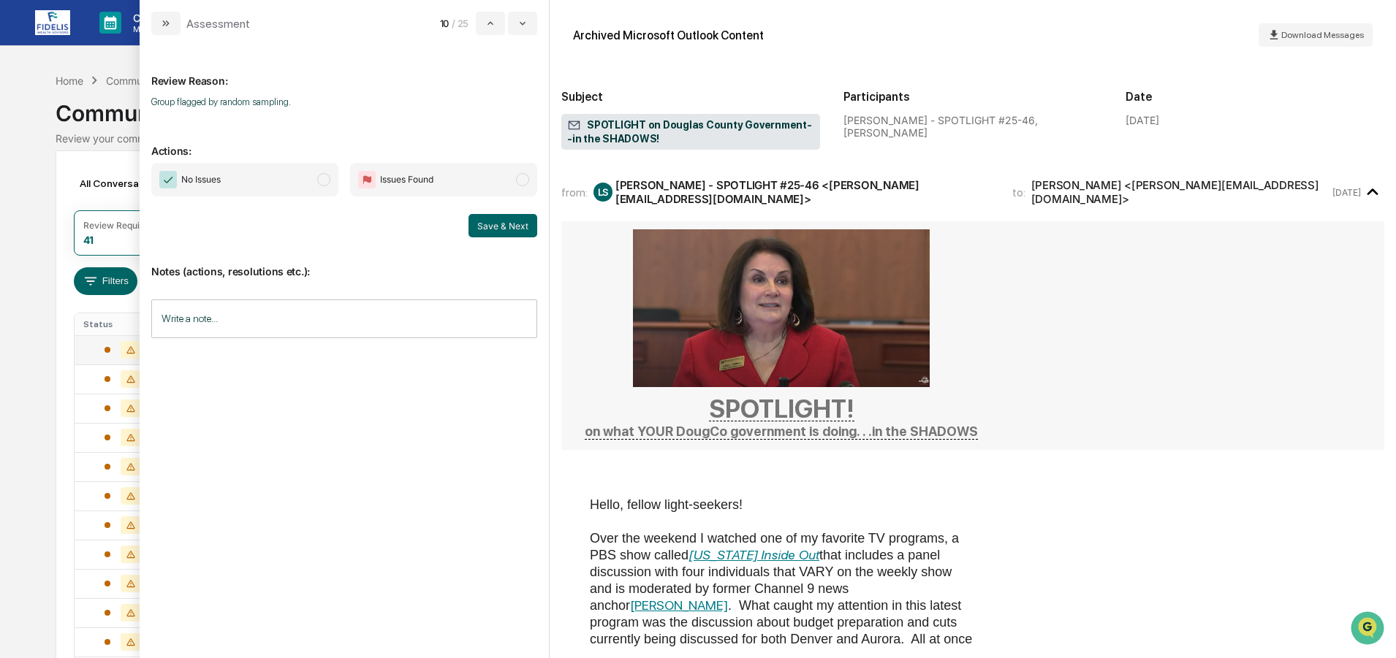
click at [249, 186] on span "No Issues" at bounding box center [244, 180] width 187 height 34
click at [506, 226] on button "Save & Next" at bounding box center [502, 225] width 69 height 23
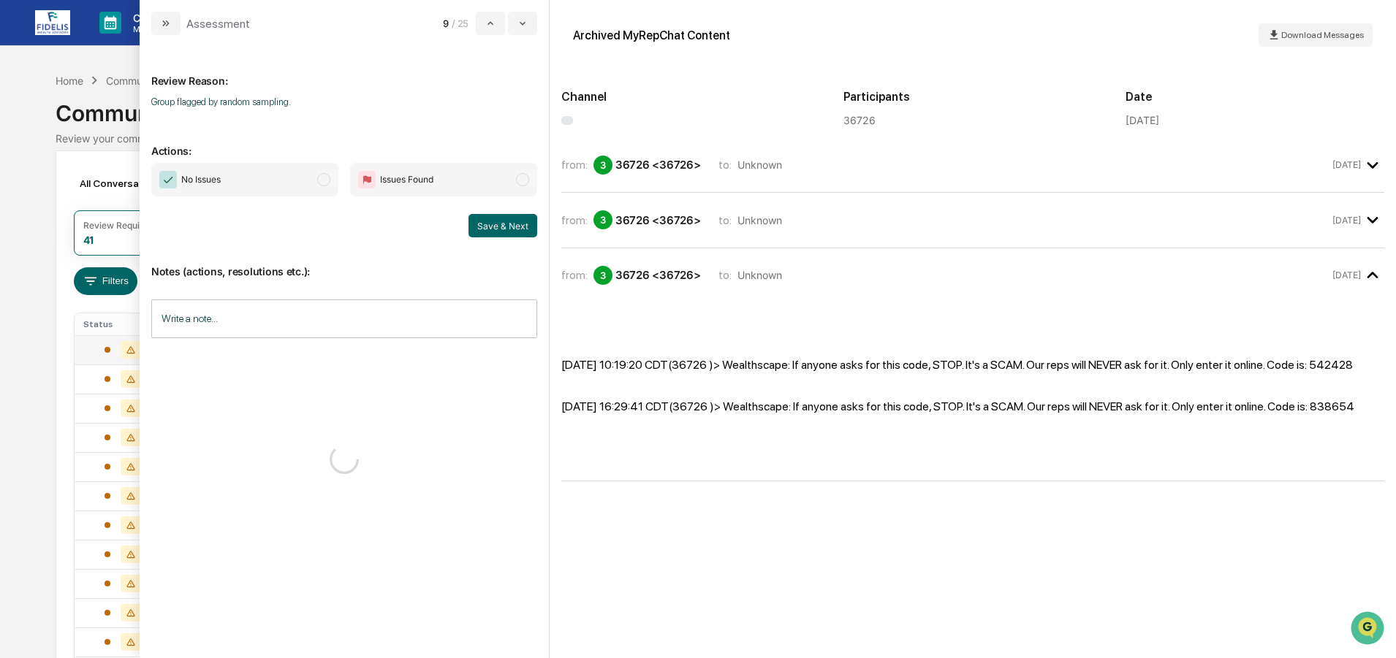
click at [256, 174] on span "No Issues" at bounding box center [244, 180] width 187 height 34
click at [497, 226] on button "Save & Next" at bounding box center [502, 225] width 69 height 23
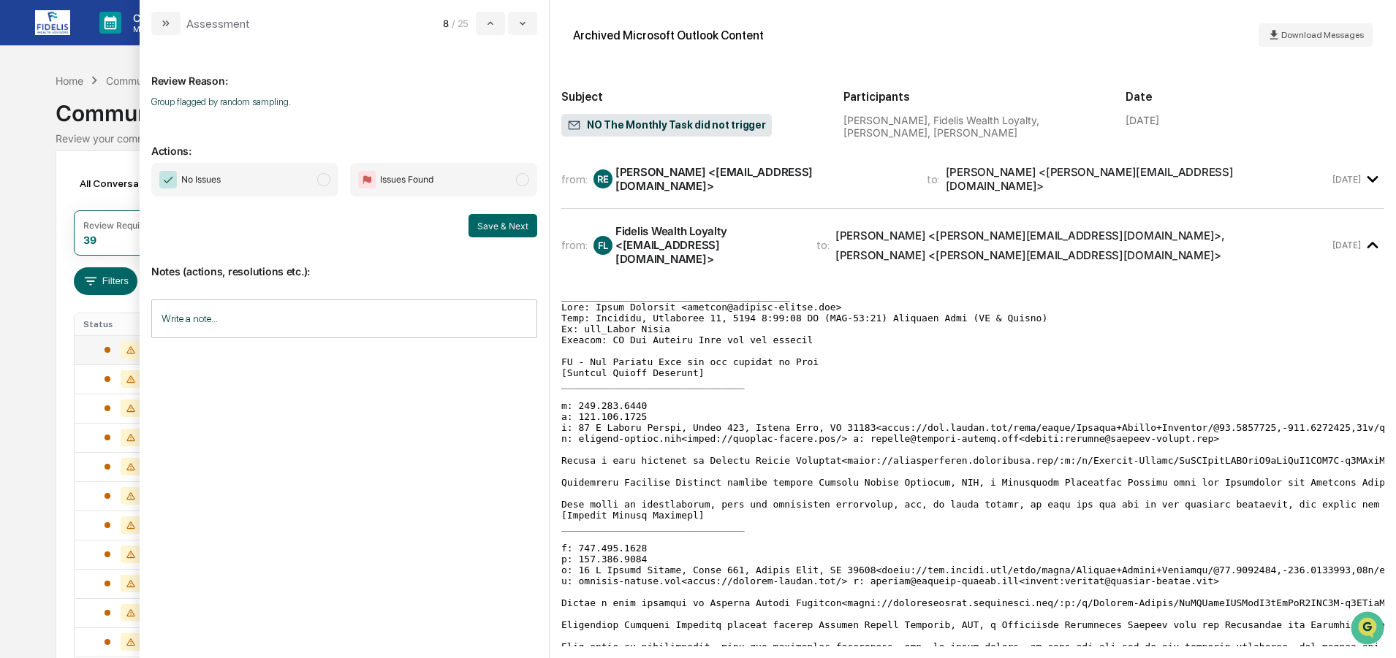
click at [235, 176] on span "No Issues" at bounding box center [244, 180] width 187 height 34
click at [487, 216] on button "Save & Next" at bounding box center [502, 225] width 69 height 23
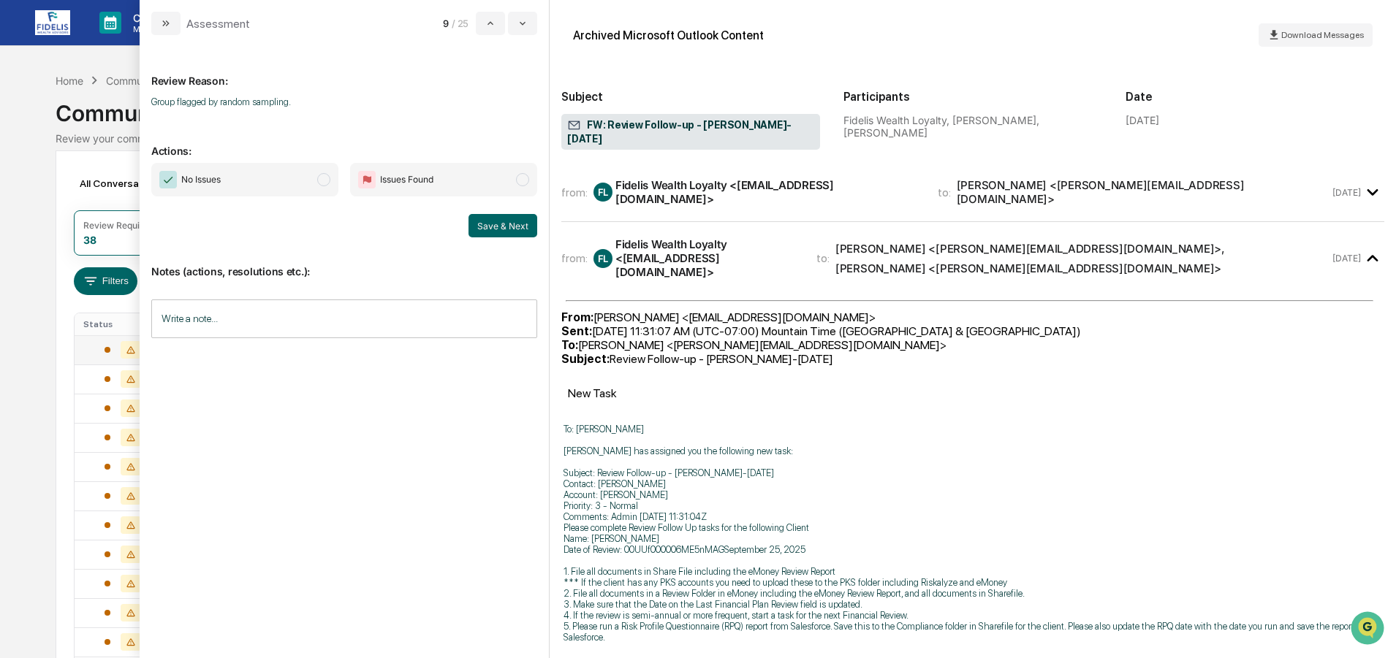
click at [241, 179] on span "No Issues" at bounding box center [244, 180] width 187 height 34
click at [488, 222] on button "Save & Next" at bounding box center [502, 225] width 69 height 23
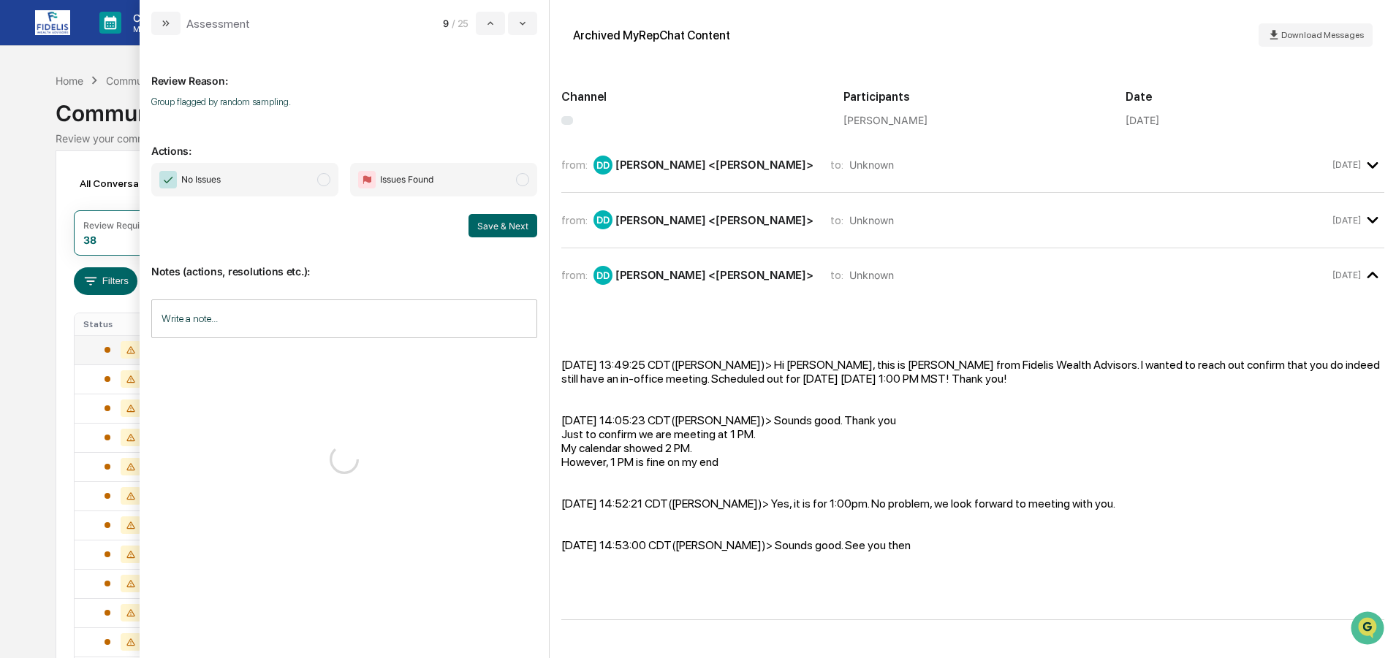
click at [229, 182] on span "No Issues" at bounding box center [244, 180] width 187 height 34
click at [524, 222] on button "Save & Next" at bounding box center [502, 225] width 69 height 23
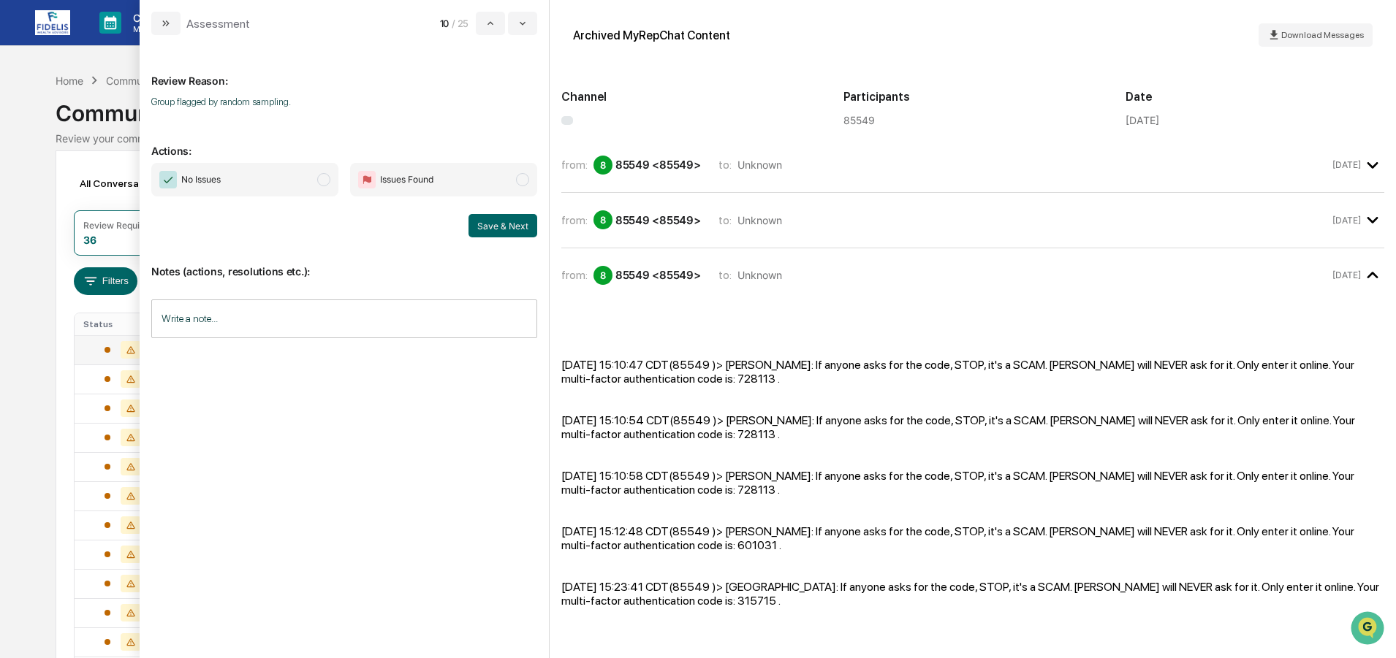
click at [240, 181] on span "No Issues" at bounding box center [244, 180] width 187 height 34
click at [497, 221] on button "Save & Next" at bounding box center [502, 225] width 69 height 23
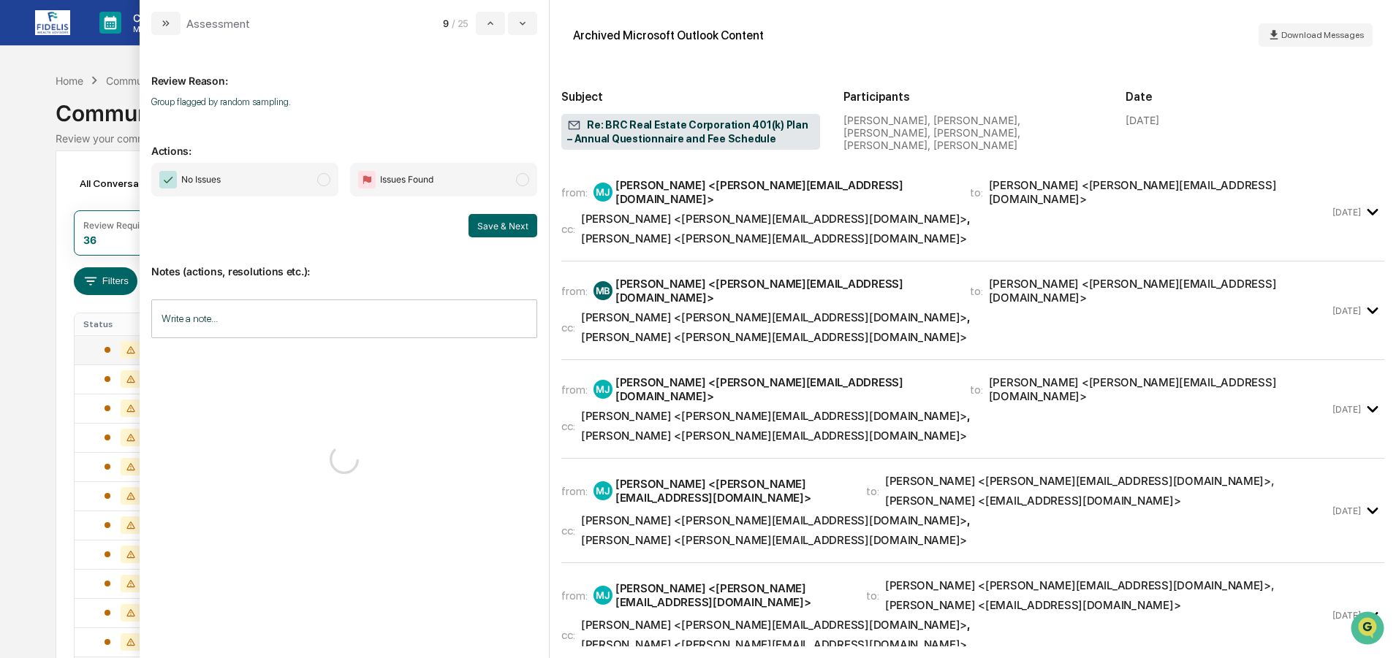
click at [251, 176] on span "No Issues" at bounding box center [244, 180] width 187 height 34
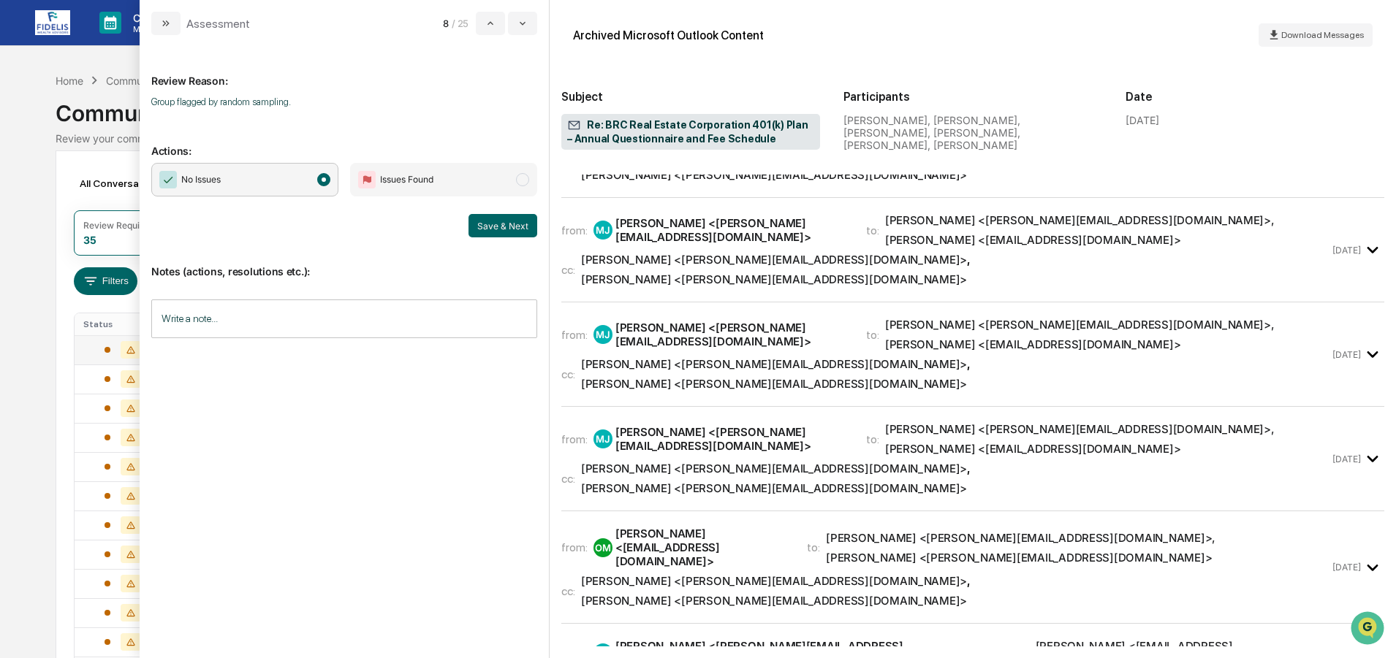
scroll to position [365, 0]
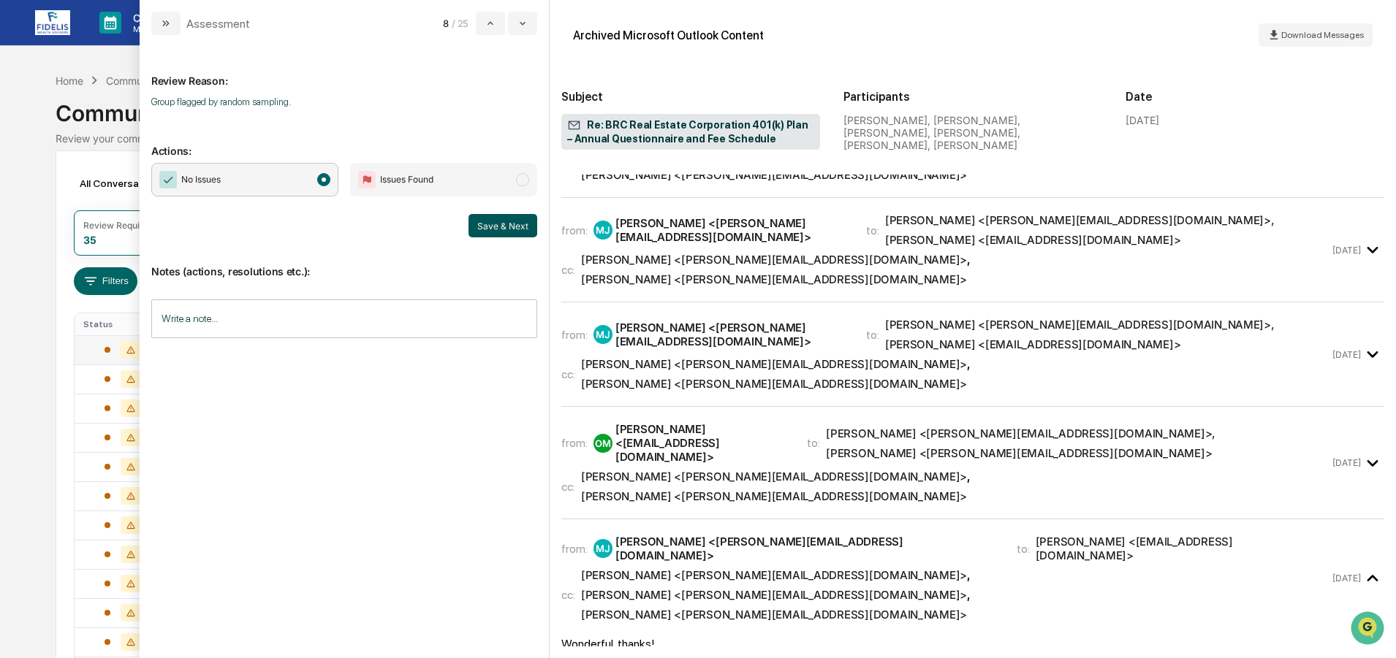
click at [500, 219] on button "Save & Next" at bounding box center [502, 225] width 69 height 23
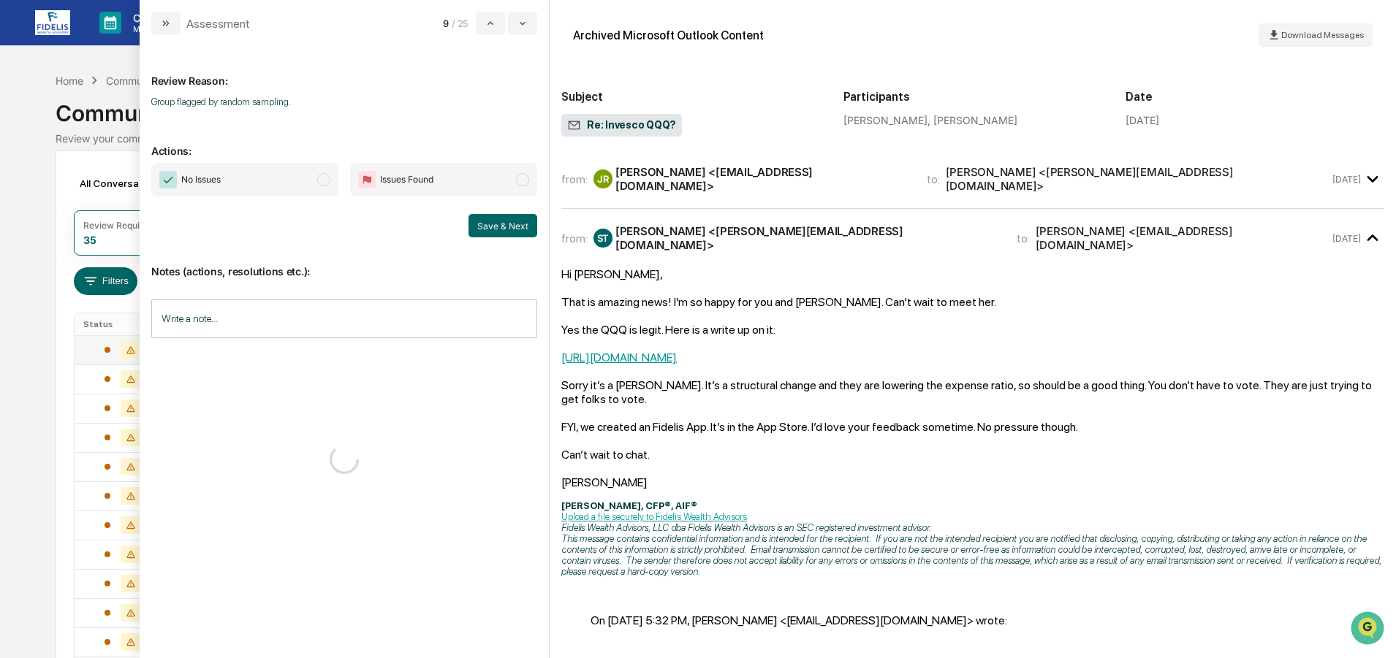
click at [214, 177] on span "No Issues" at bounding box center [200, 179] width 39 height 15
drag, startPoint x: 509, startPoint y: 224, endPoint x: 490, endPoint y: 232, distance: 21.3
click at [509, 224] on button "Save & Next" at bounding box center [502, 225] width 69 height 23
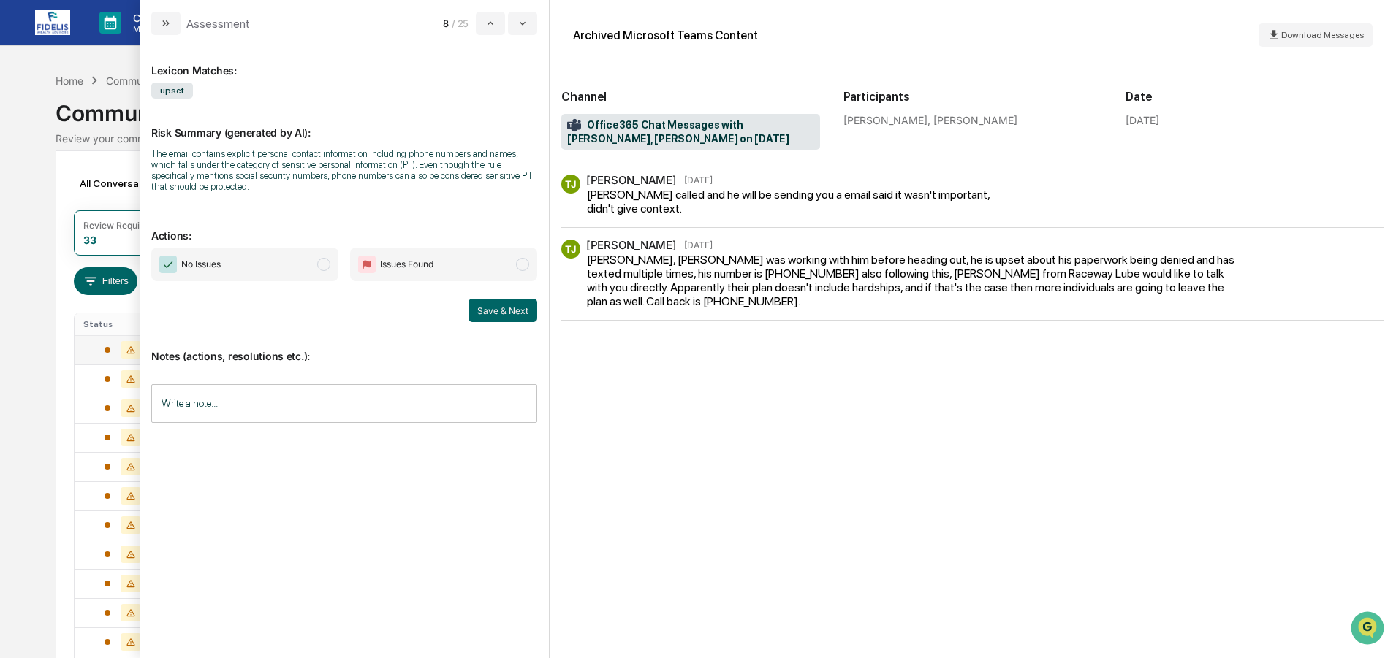
click at [272, 398] on input "Write a note..." at bounding box center [344, 403] width 386 height 39
paste div "To enrich screen reader interactions, please activate Accessibility in Grammarl…"
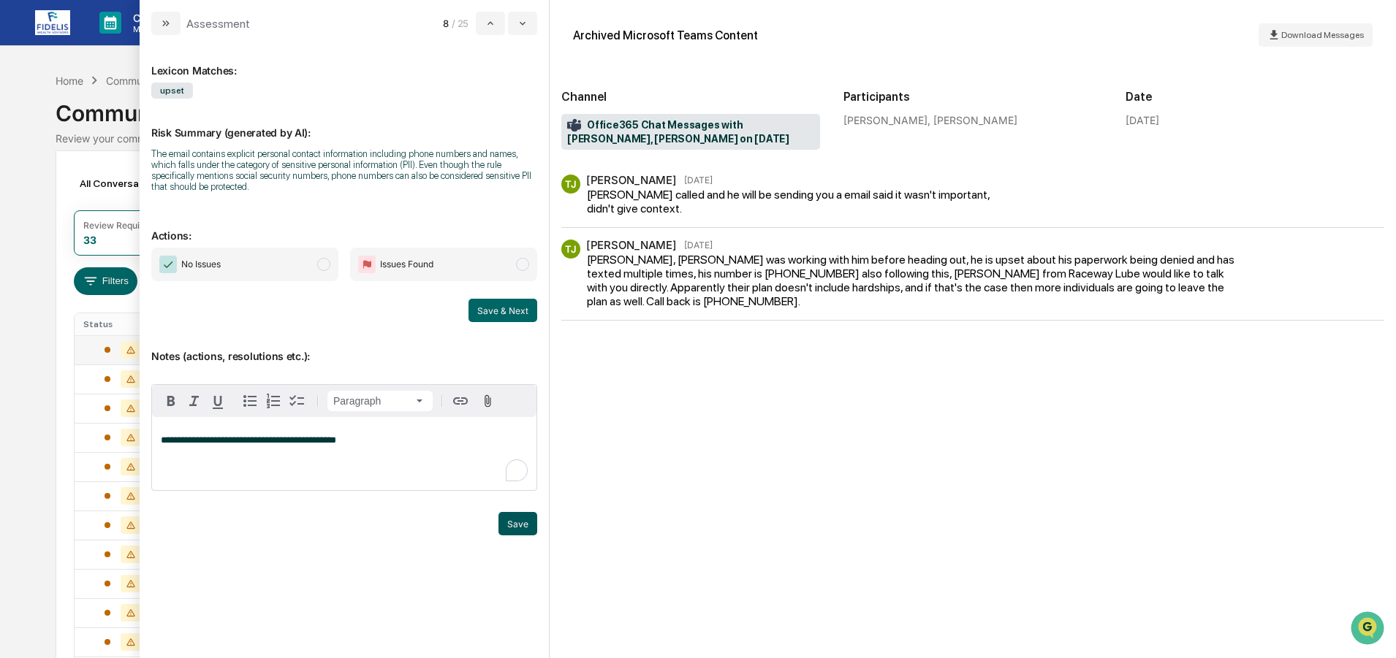
click at [525, 525] on button "Save" at bounding box center [517, 523] width 39 height 23
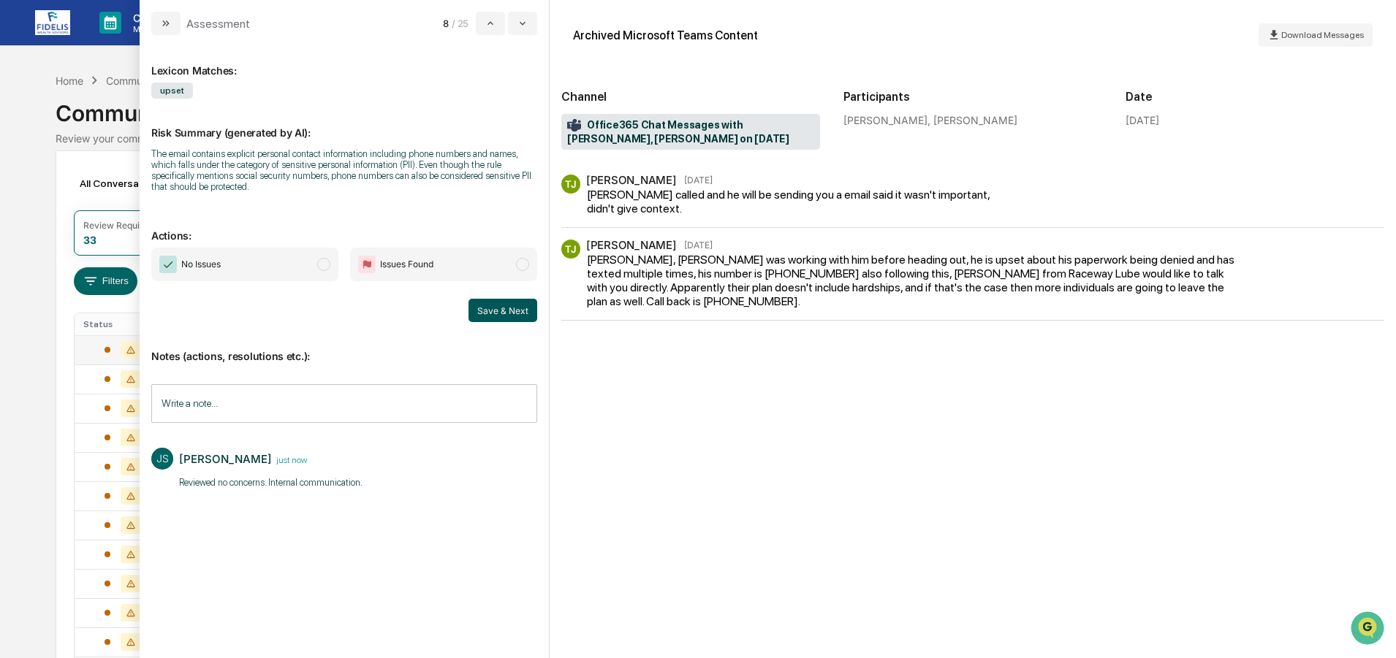
click at [491, 307] on button "Save & Next" at bounding box center [502, 310] width 69 height 23
click at [234, 262] on span "No Issues" at bounding box center [244, 265] width 187 height 34
click at [510, 314] on button "Save & Next" at bounding box center [502, 310] width 69 height 23
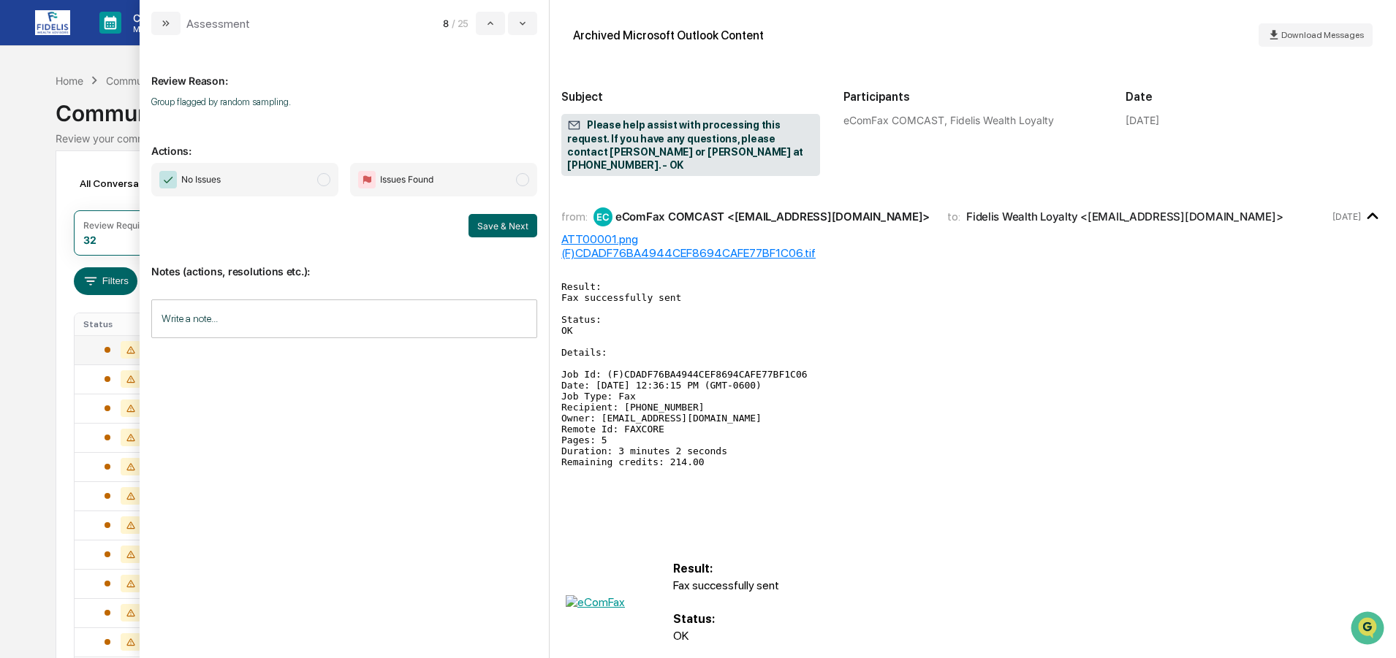
click at [224, 176] on span "No Issues" at bounding box center [244, 180] width 187 height 34
click at [501, 216] on button "Save & Next" at bounding box center [502, 225] width 69 height 23
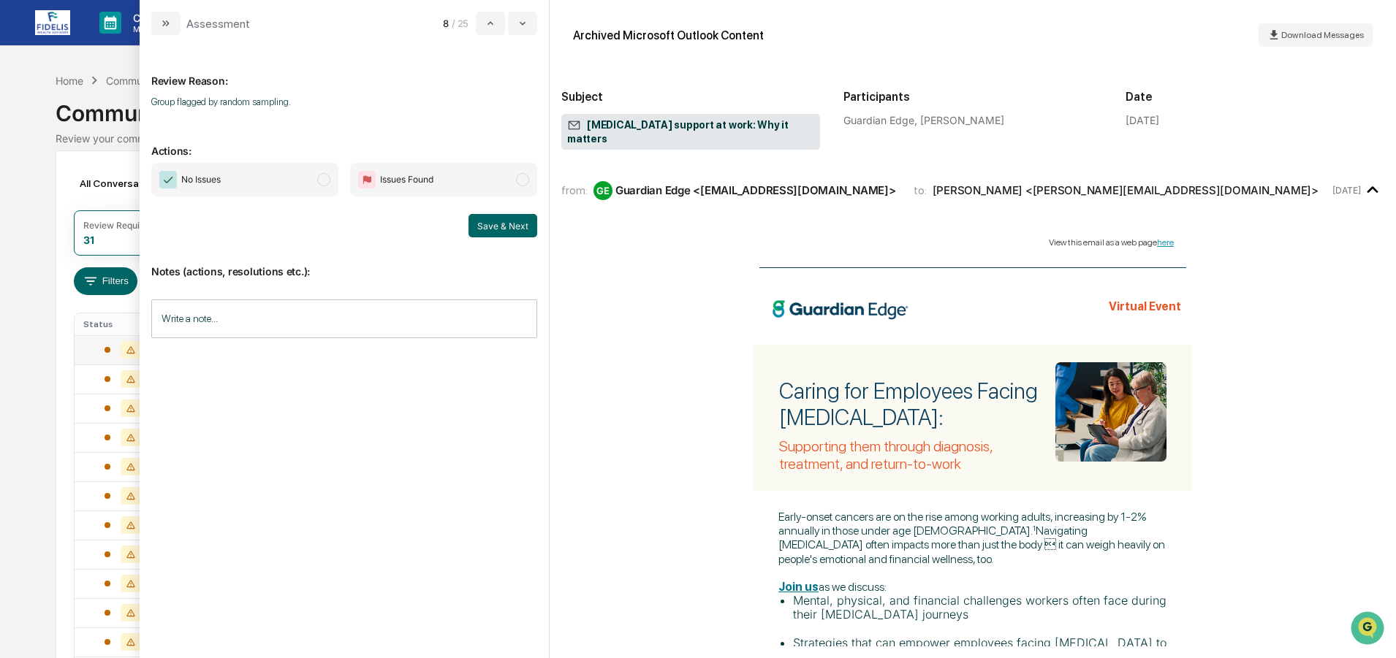
click at [236, 170] on span "No Issues" at bounding box center [244, 180] width 187 height 34
click at [498, 224] on button "Save & Next" at bounding box center [502, 225] width 69 height 23
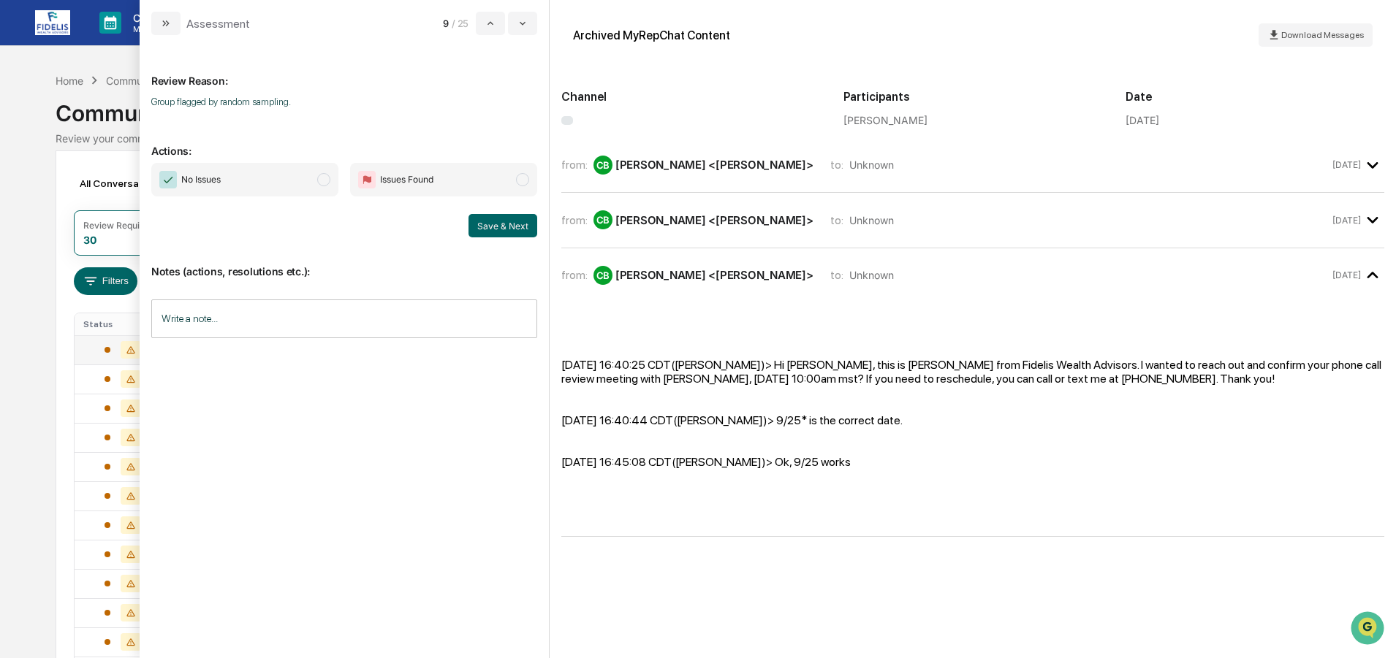
click at [257, 179] on span "No Issues" at bounding box center [244, 180] width 187 height 34
click at [495, 223] on button "Save & Next" at bounding box center [502, 225] width 69 height 23
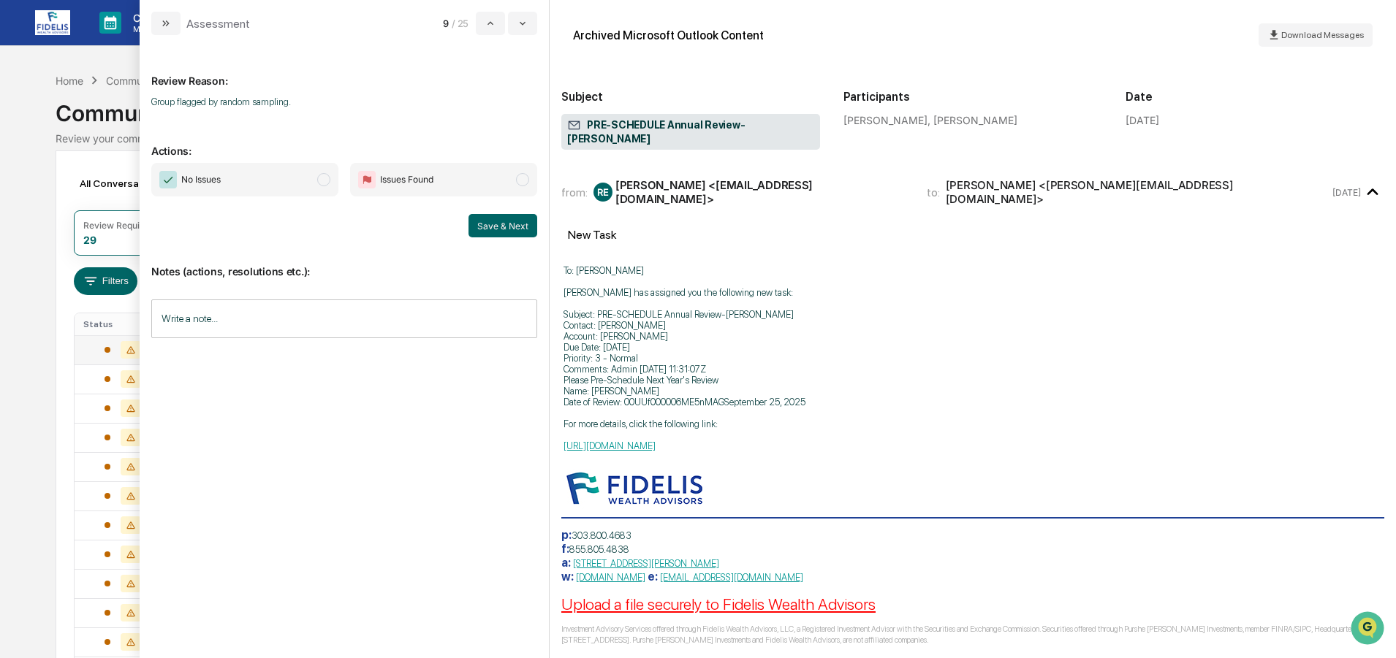
click at [240, 178] on span "No Issues" at bounding box center [244, 180] width 187 height 34
click at [514, 224] on button "Save & Next" at bounding box center [502, 225] width 69 height 23
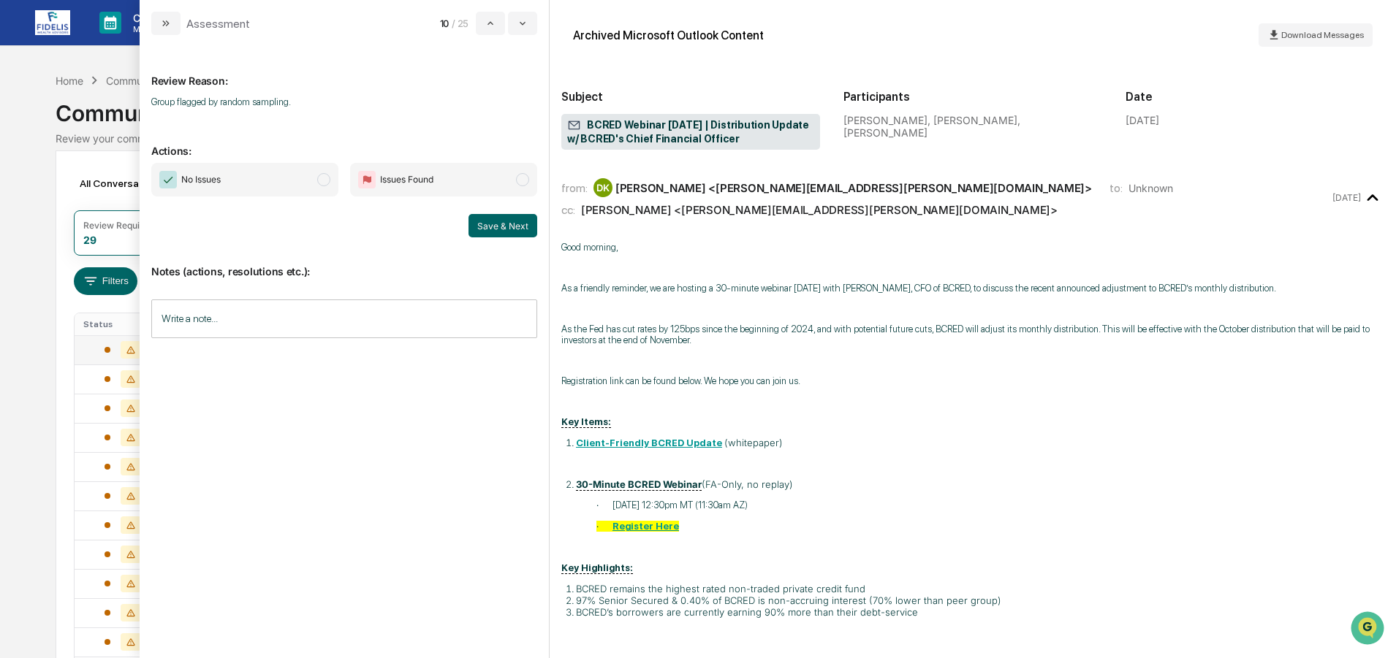
click at [239, 174] on span "No Issues" at bounding box center [244, 180] width 187 height 34
click at [506, 221] on button "Save & Next" at bounding box center [502, 225] width 69 height 23
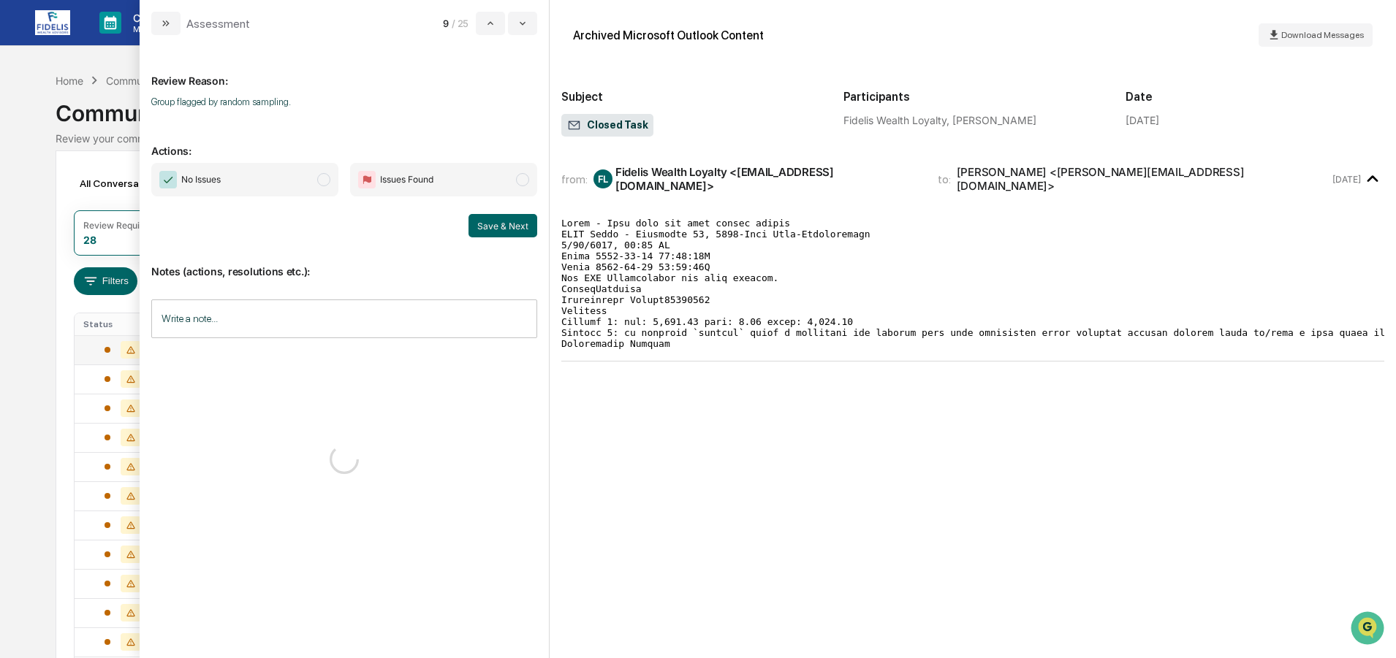
click at [257, 179] on span "No Issues" at bounding box center [244, 180] width 187 height 34
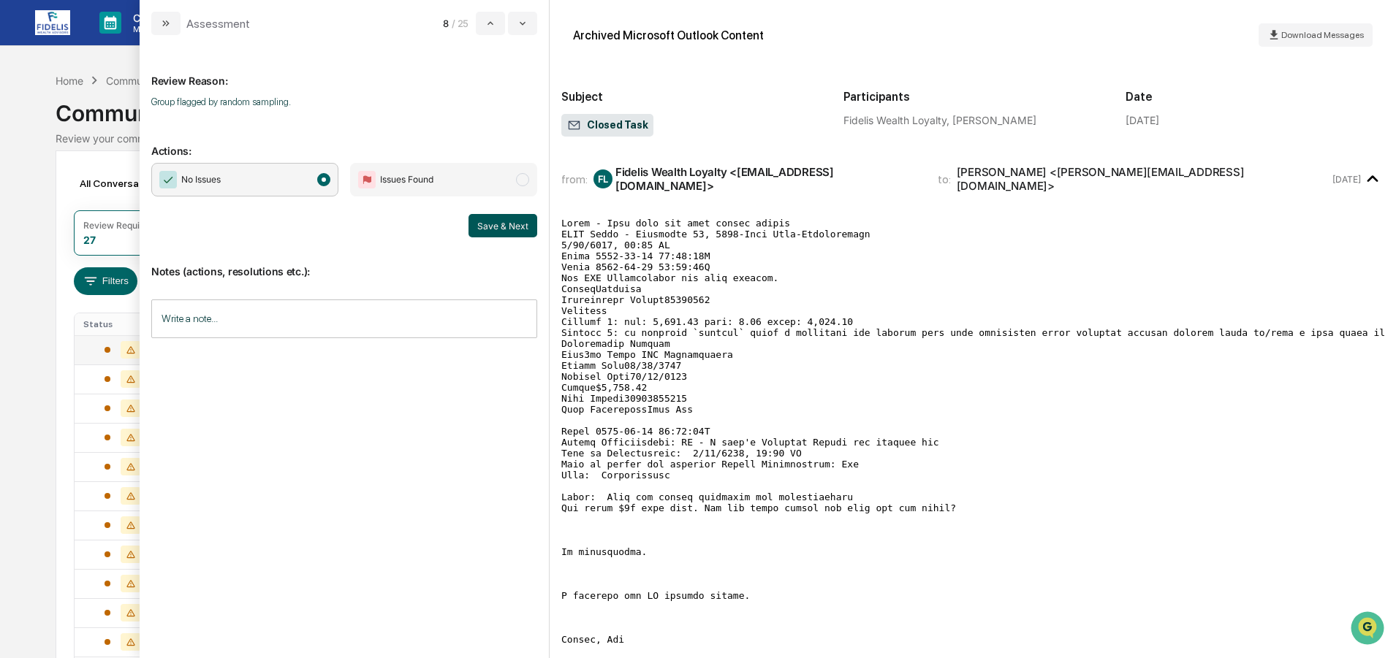
click at [509, 229] on button "Save & Next" at bounding box center [502, 225] width 69 height 23
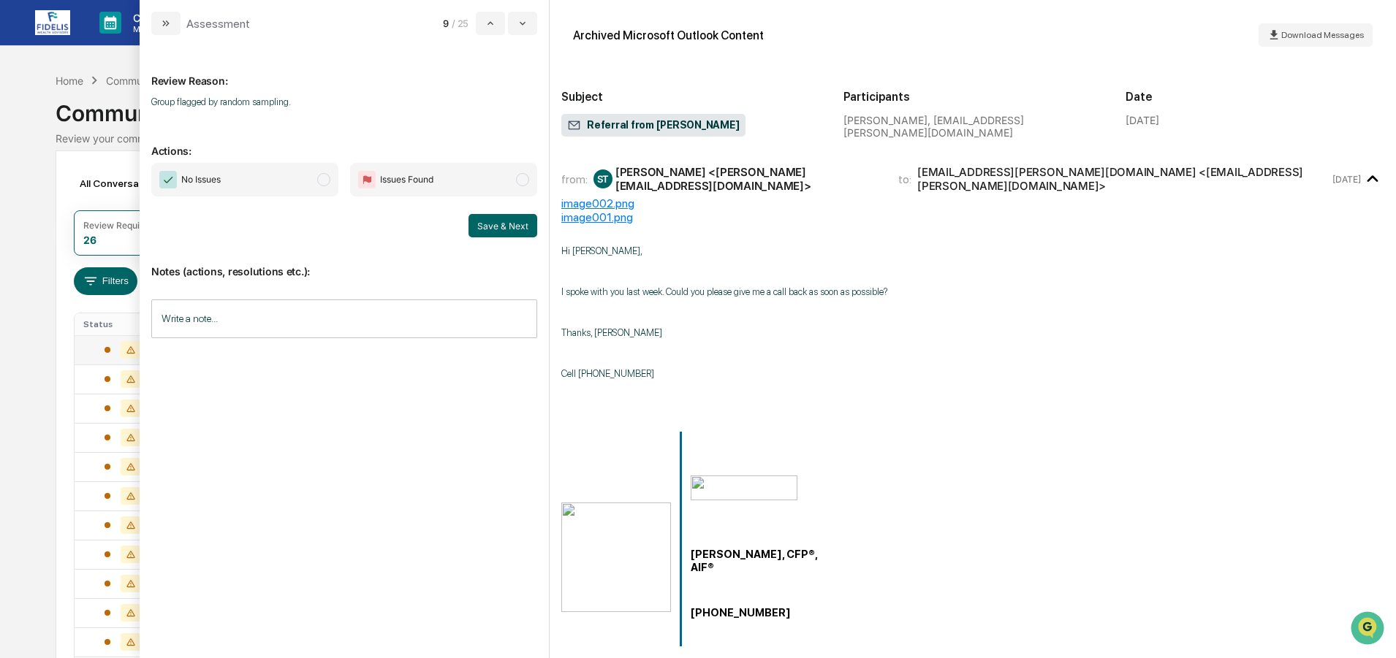
click at [244, 173] on span "No Issues" at bounding box center [244, 180] width 187 height 34
click at [505, 223] on button "Save & Next" at bounding box center [502, 225] width 69 height 23
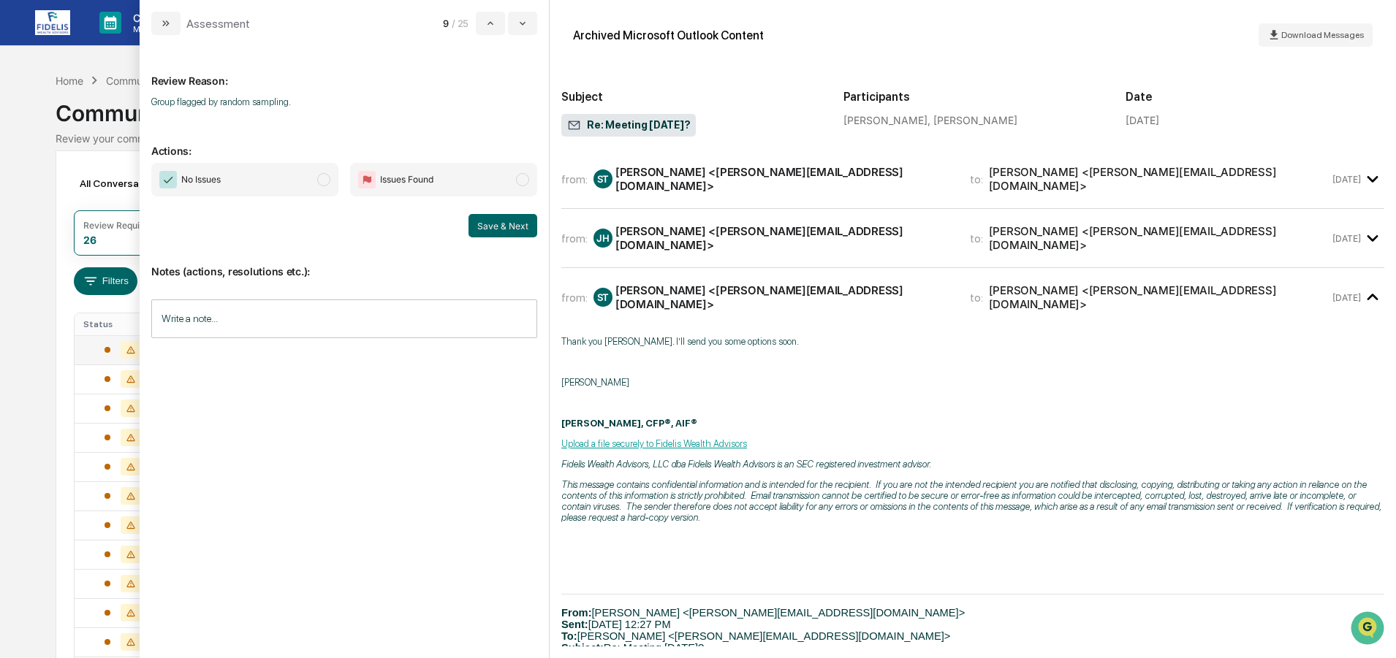
click at [238, 175] on span "No Issues" at bounding box center [244, 180] width 187 height 34
click at [517, 227] on button "Save & Next" at bounding box center [502, 225] width 69 height 23
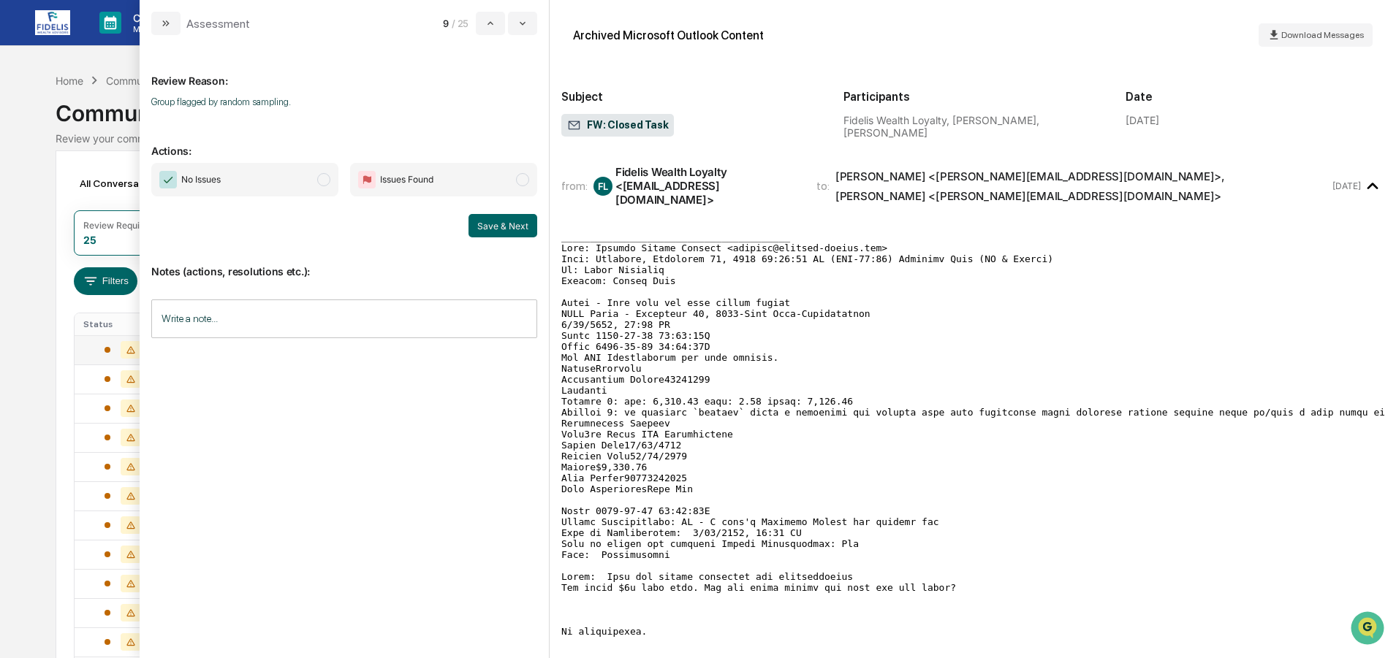
click at [256, 179] on span "No Issues" at bounding box center [244, 180] width 187 height 34
click at [498, 221] on button "Save & Next" at bounding box center [502, 225] width 69 height 23
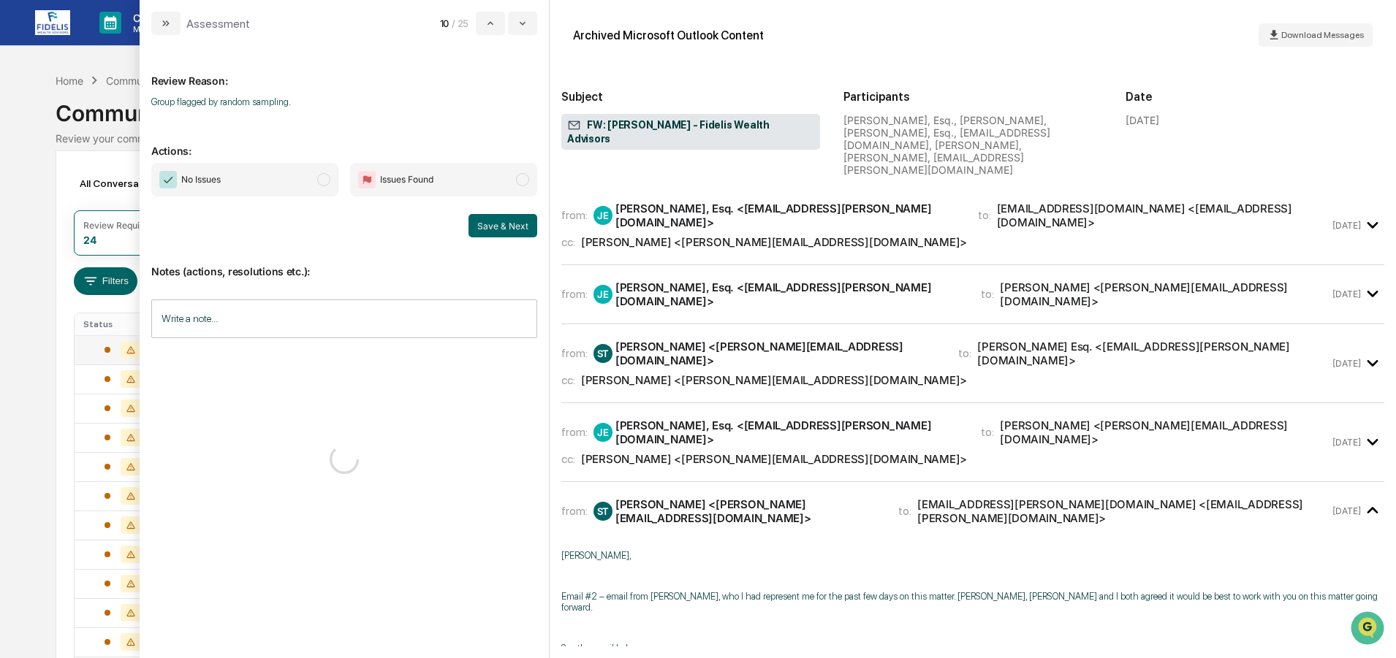
click at [239, 179] on span "No Issues" at bounding box center [244, 180] width 187 height 34
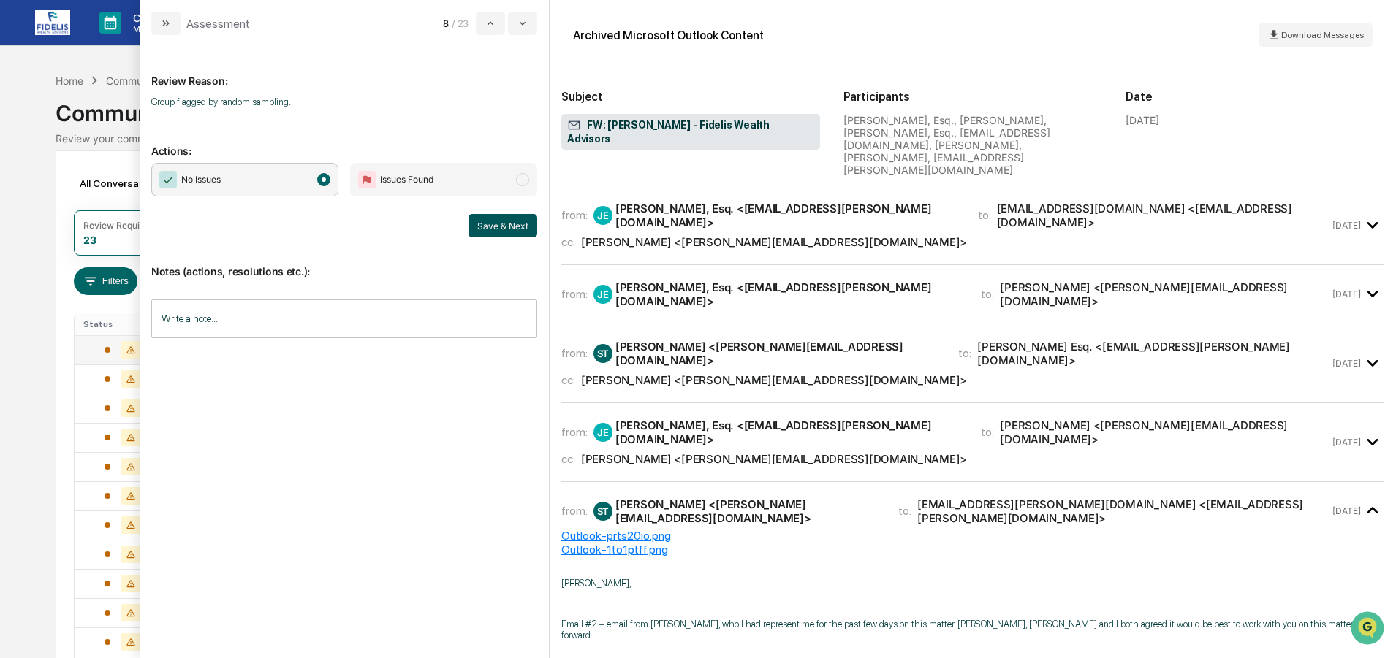
click at [515, 225] on button "Save & Next" at bounding box center [502, 225] width 69 height 23
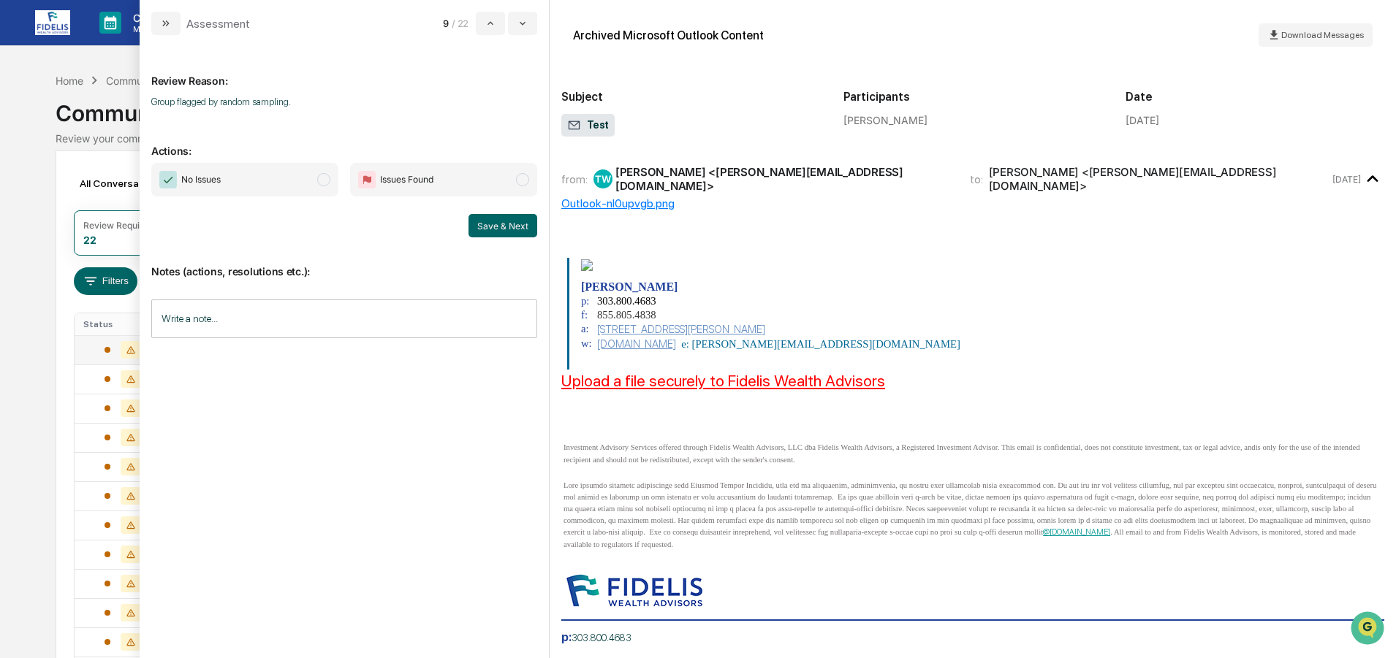
click at [260, 181] on span "No Issues" at bounding box center [244, 180] width 187 height 34
click at [501, 224] on button "Save & Next" at bounding box center [502, 225] width 69 height 23
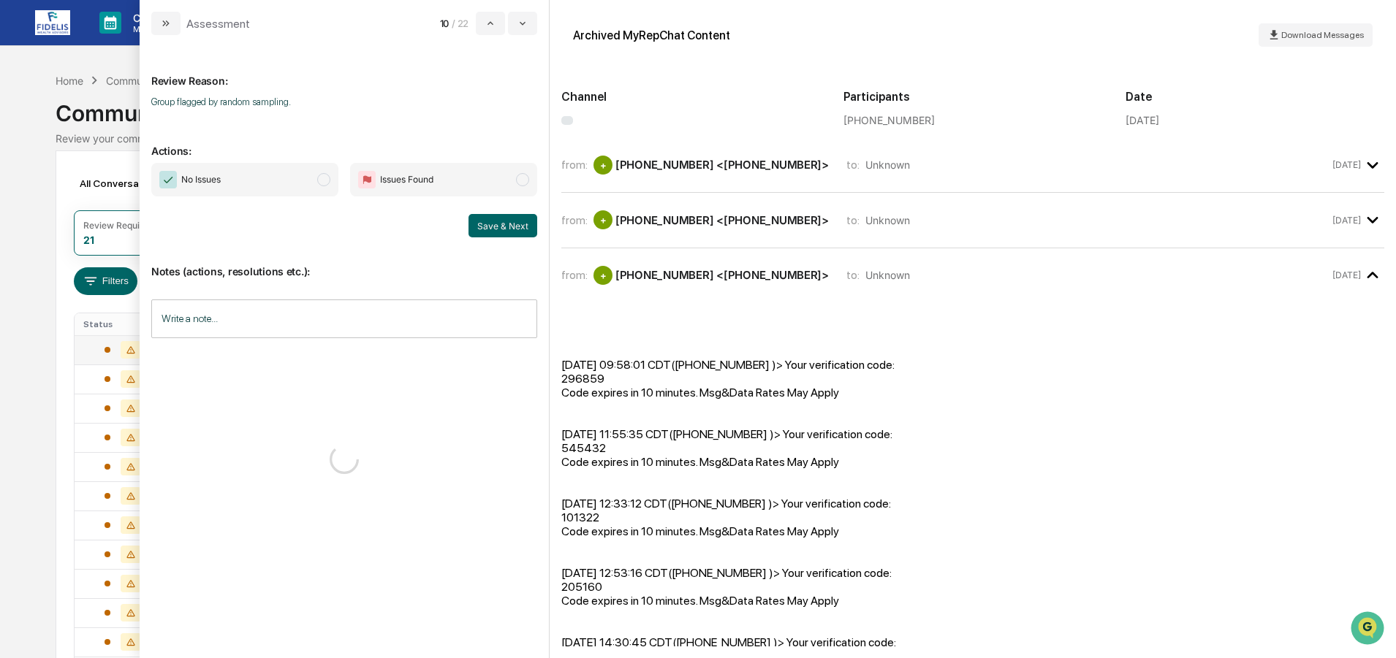
click at [225, 182] on span "No Issues" at bounding box center [244, 180] width 187 height 34
click at [514, 216] on button "Save & Next" at bounding box center [502, 225] width 69 height 23
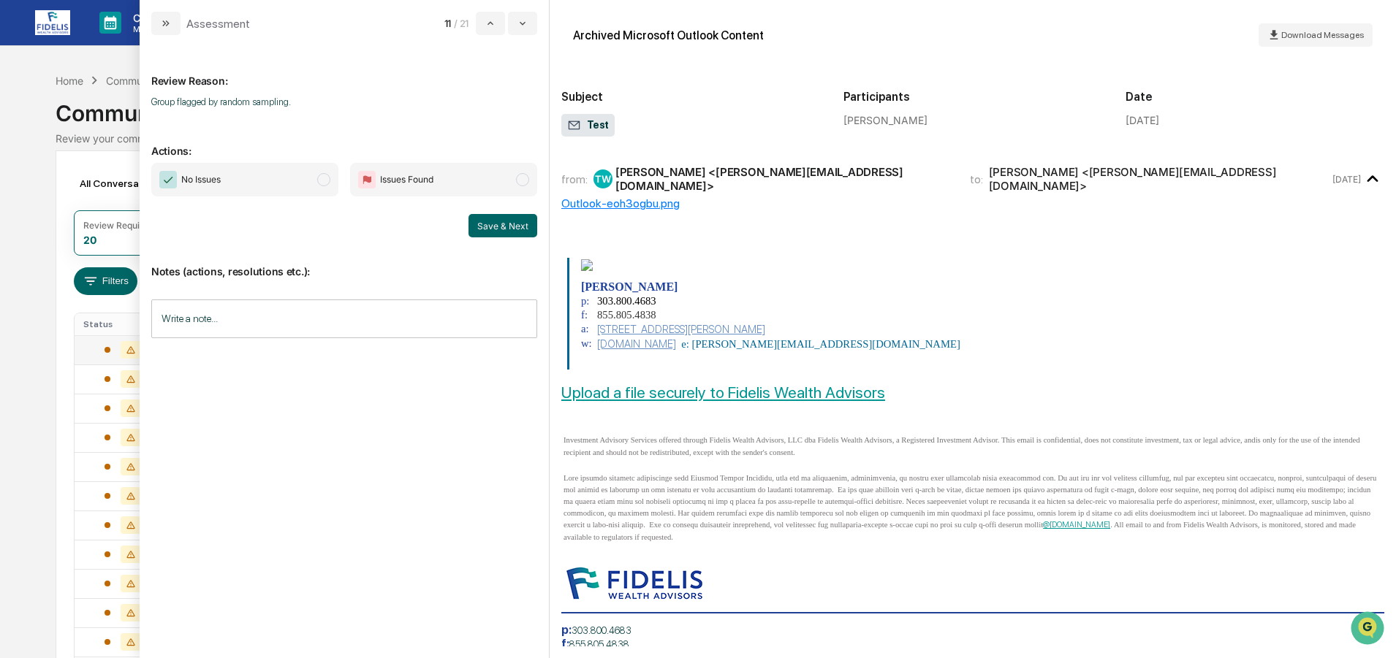
click at [213, 168] on span "No Issues" at bounding box center [244, 180] width 187 height 34
click at [509, 219] on button "Save & Next" at bounding box center [502, 225] width 69 height 23
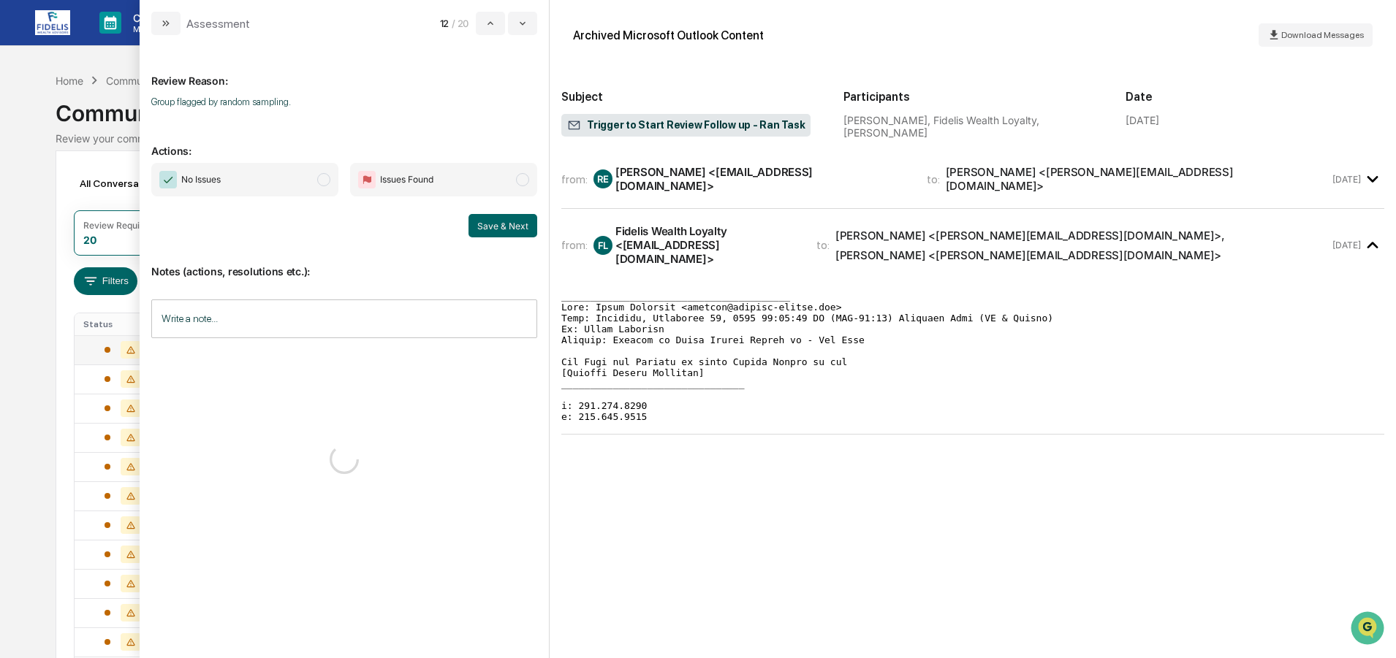
click at [240, 183] on span "No Issues" at bounding box center [244, 180] width 187 height 34
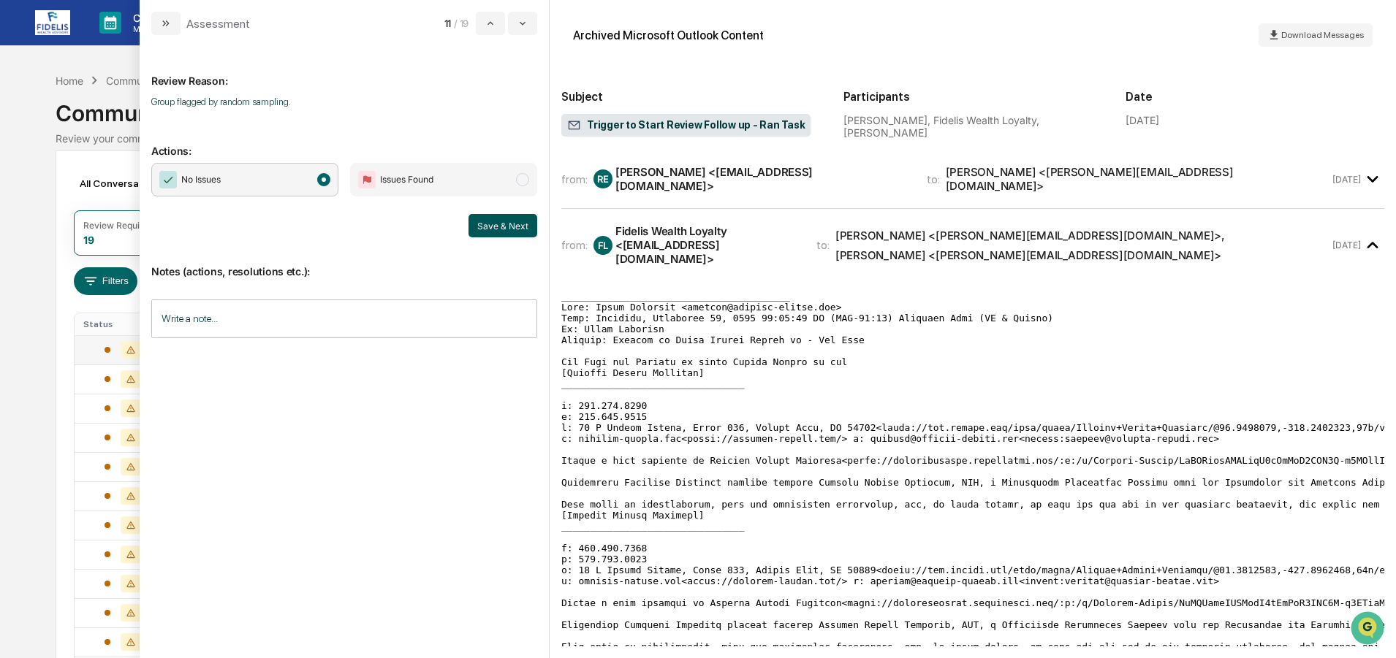
click at [503, 224] on button "Save & Next" at bounding box center [502, 225] width 69 height 23
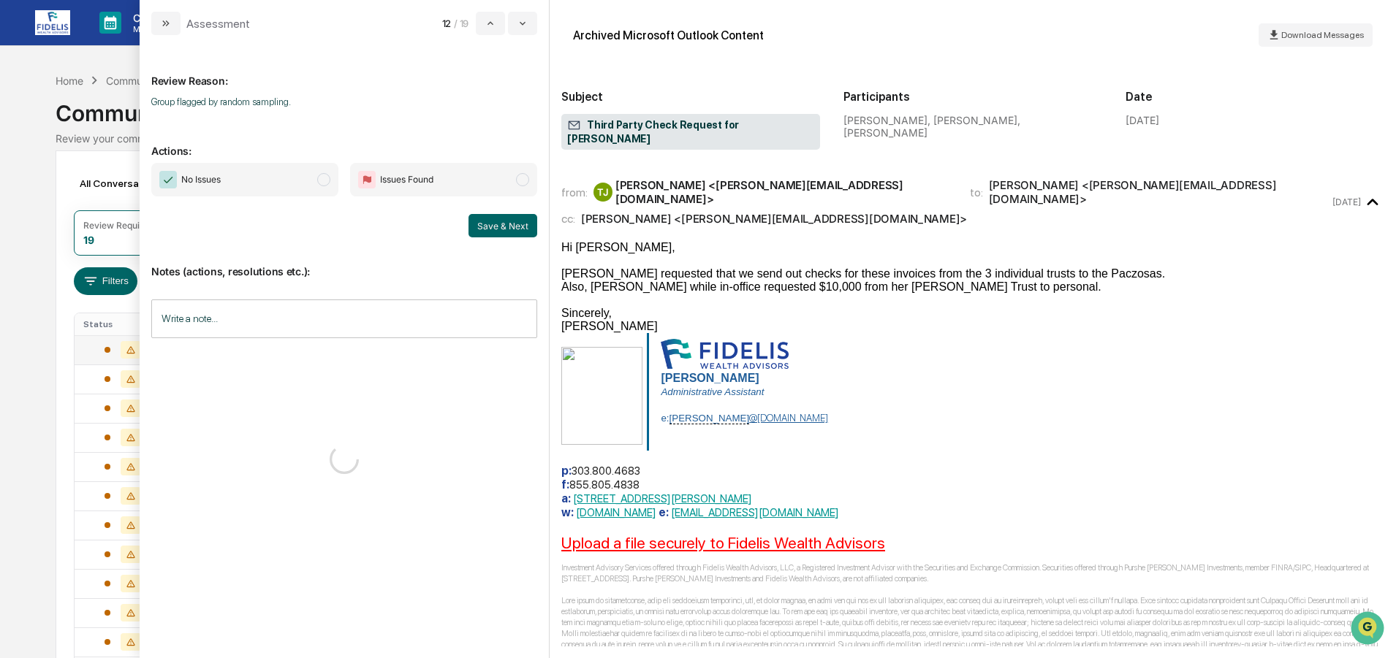
click at [258, 177] on span "No Issues" at bounding box center [244, 180] width 187 height 34
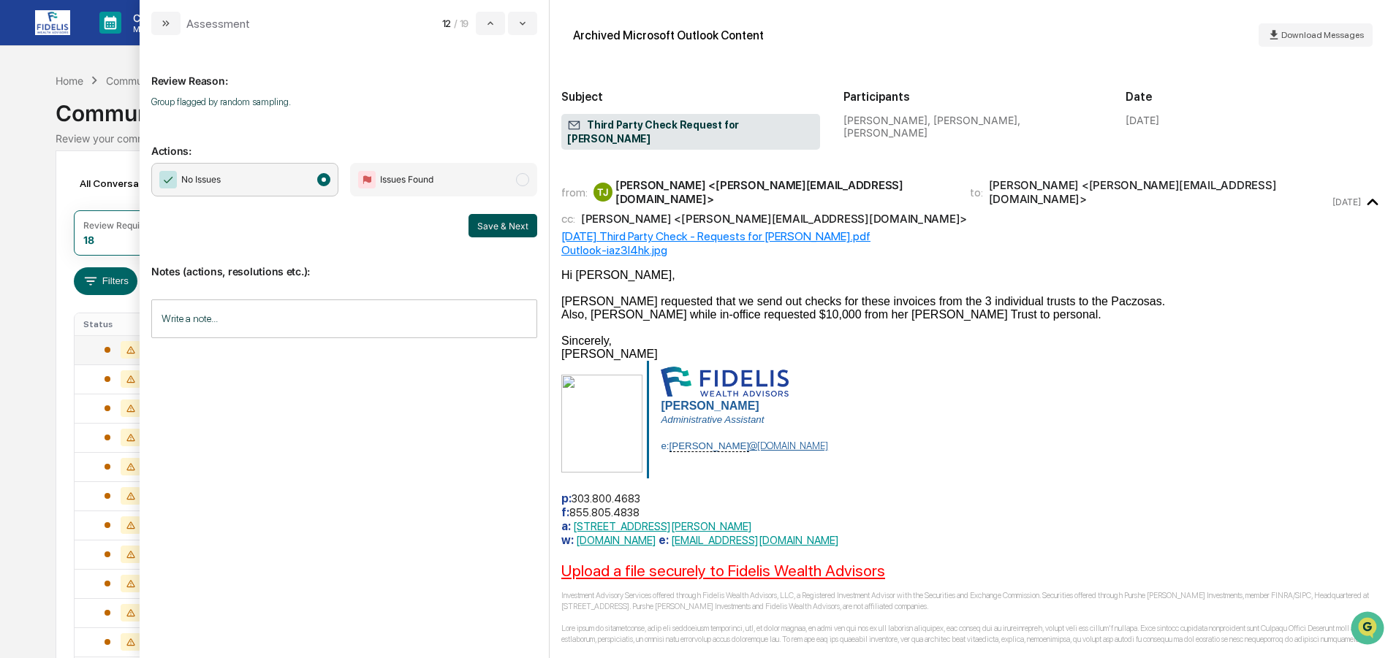
click at [505, 222] on button "Save & Next" at bounding box center [502, 225] width 69 height 23
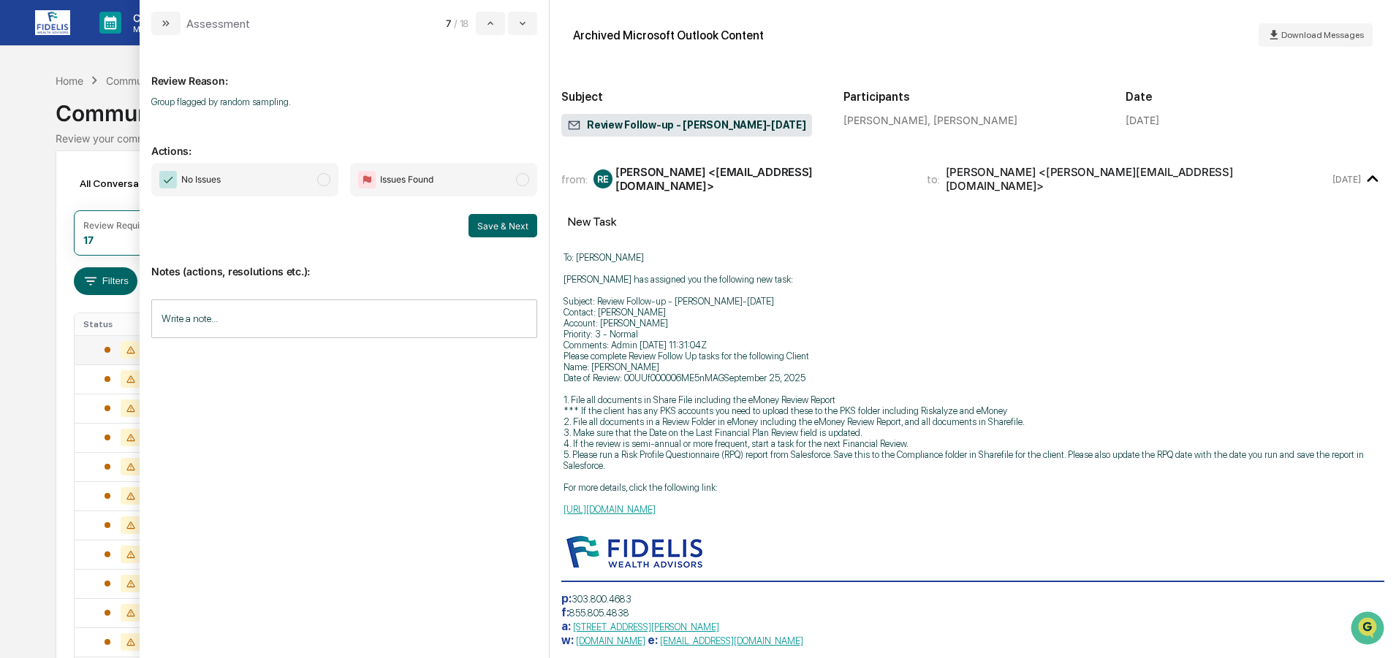
click at [226, 175] on span "No Issues" at bounding box center [244, 180] width 187 height 34
click at [496, 224] on button "Save & Next" at bounding box center [502, 225] width 69 height 23
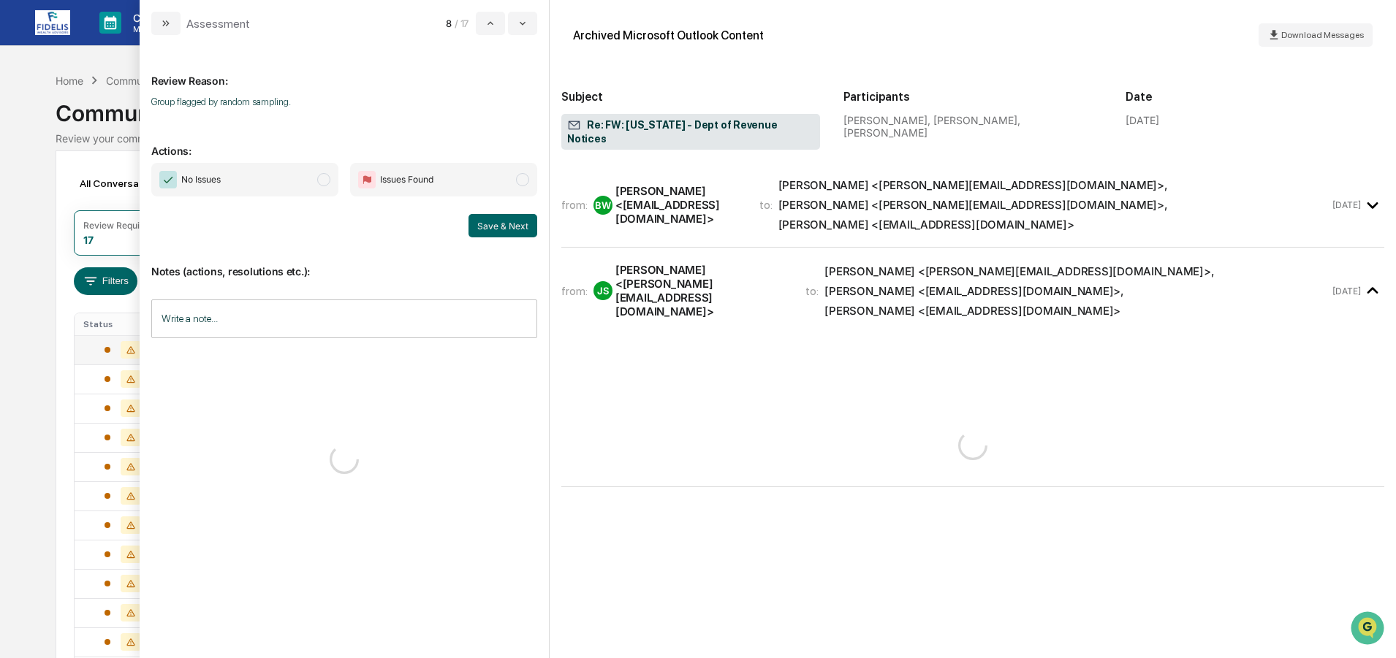
click at [246, 184] on span "No Issues" at bounding box center [244, 180] width 187 height 34
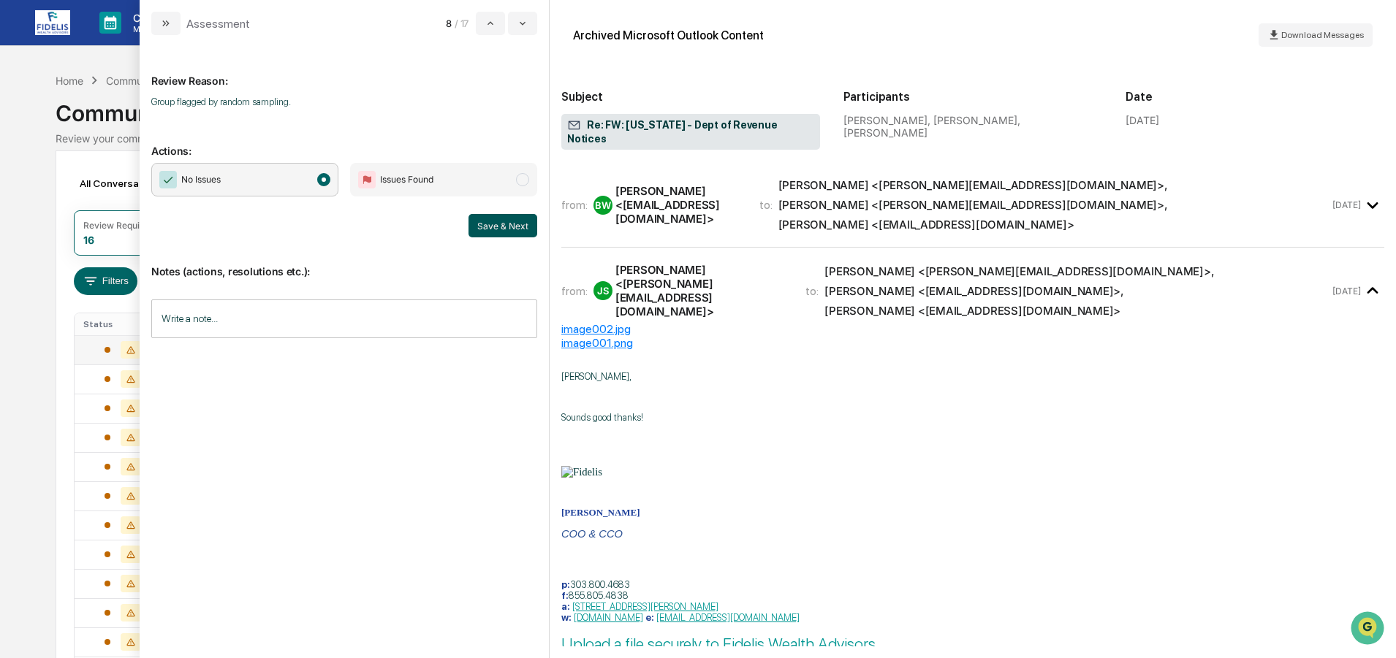
click at [505, 218] on button "Save & Next" at bounding box center [502, 225] width 69 height 23
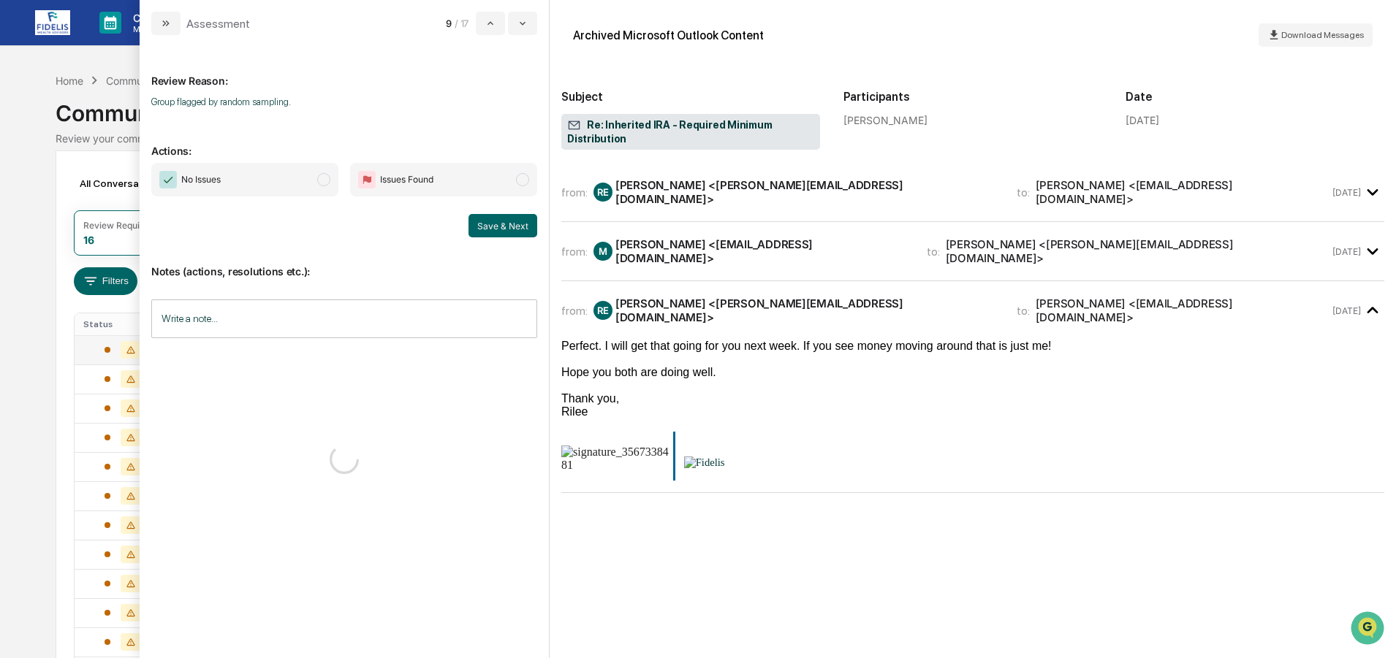
click at [221, 178] on span "No Issues" at bounding box center [200, 179] width 39 height 15
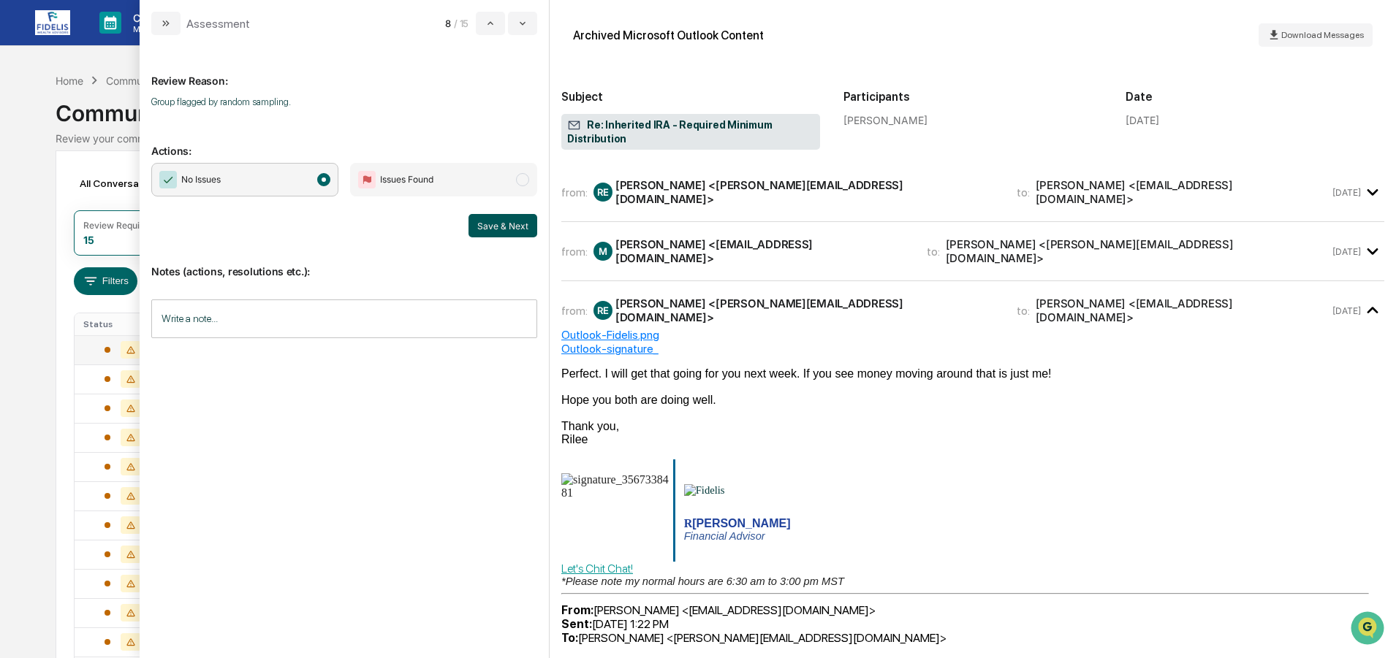
click at [498, 219] on button "Save & Next" at bounding box center [502, 225] width 69 height 23
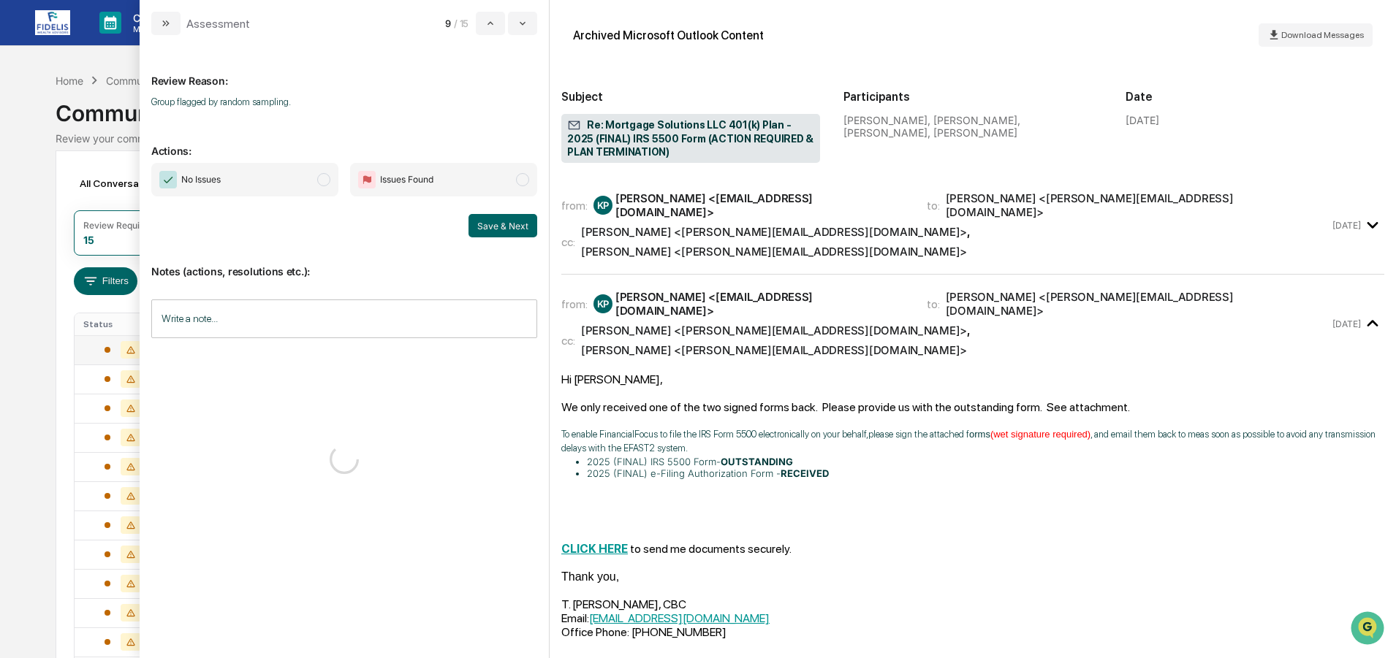
click at [217, 180] on span "No Issues" at bounding box center [200, 179] width 39 height 15
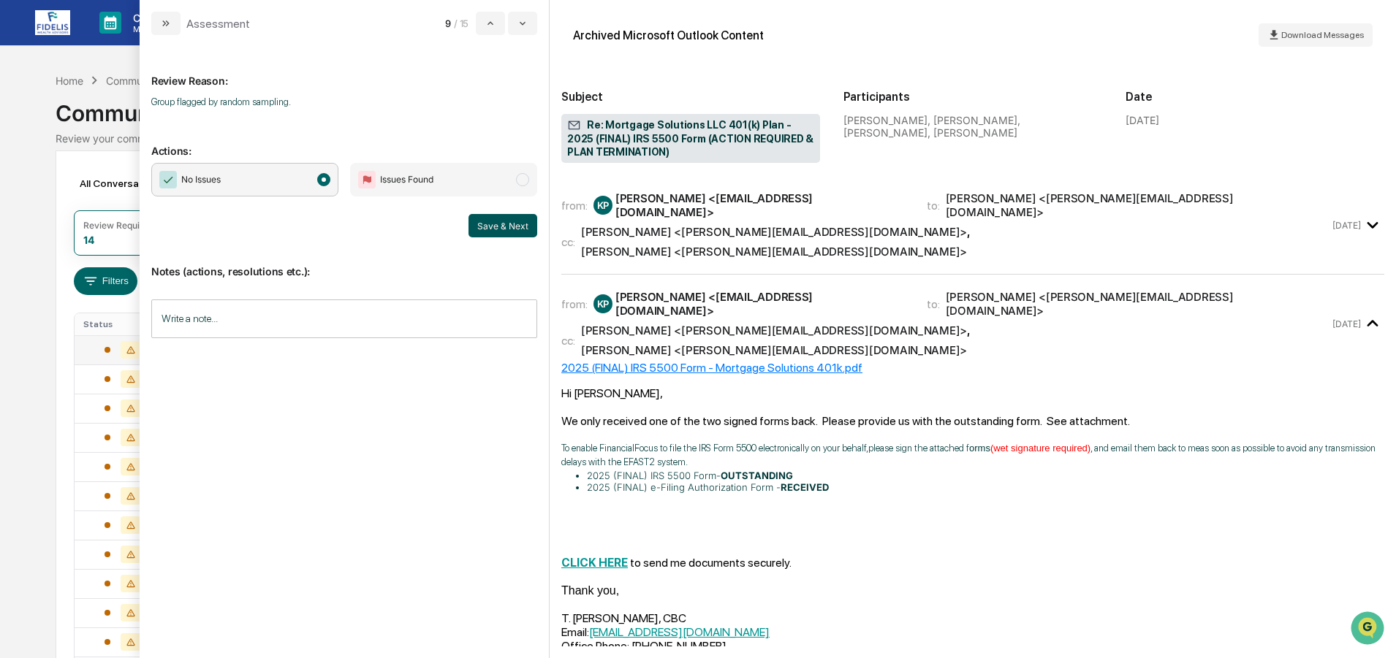
click at [486, 223] on button "Save & Next" at bounding box center [502, 225] width 69 height 23
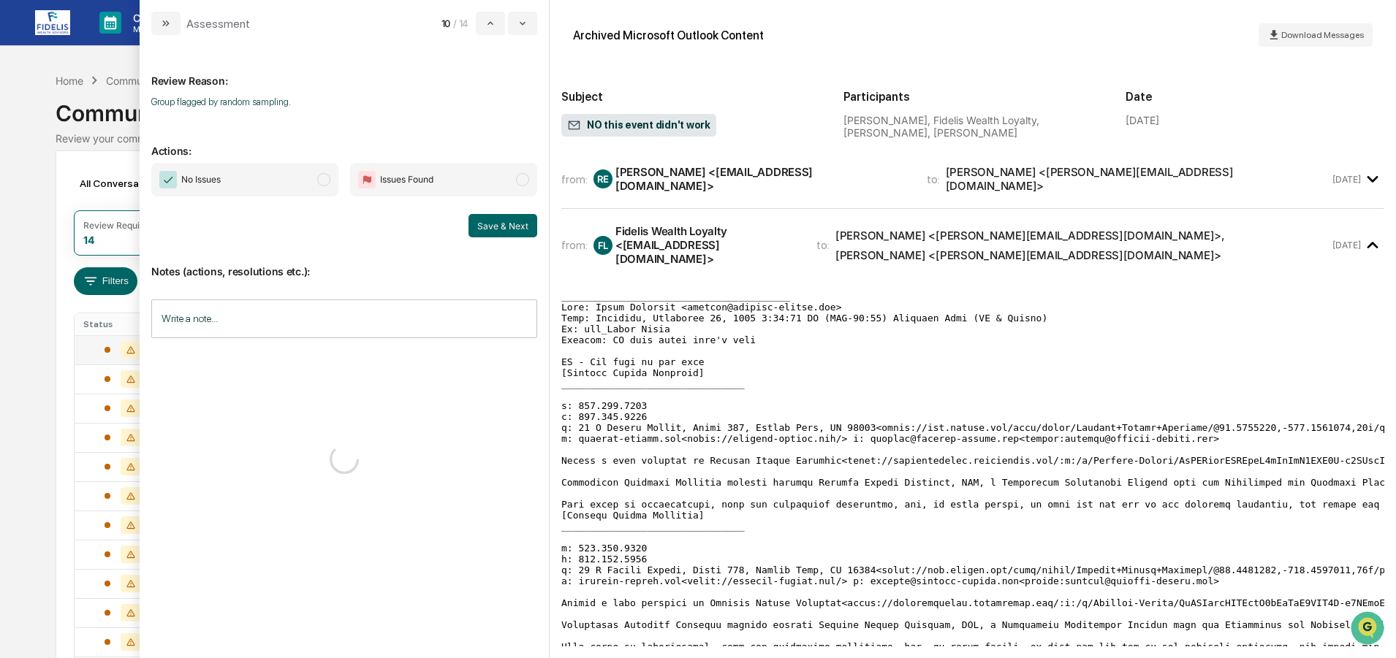
drag, startPoint x: 240, startPoint y: 177, endPoint x: 245, endPoint y: 186, distance: 10.2
click at [240, 180] on span "No Issues" at bounding box center [244, 180] width 187 height 34
click at [501, 219] on button "Save & Next" at bounding box center [502, 225] width 69 height 23
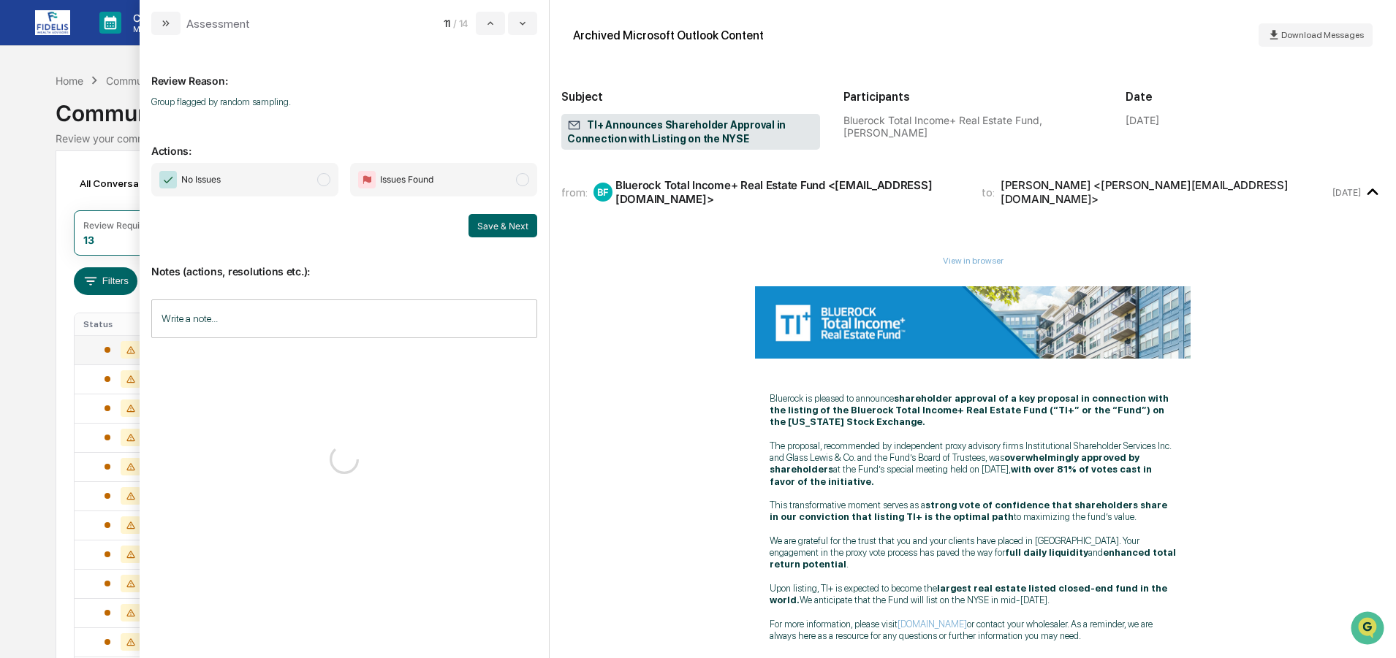
click at [238, 172] on span "No Issues" at bounding box center [244, 180] width 187 height 34
click at [507, 223] on button "Save & Next" at bounding box center [502, 225] width 69 height 23
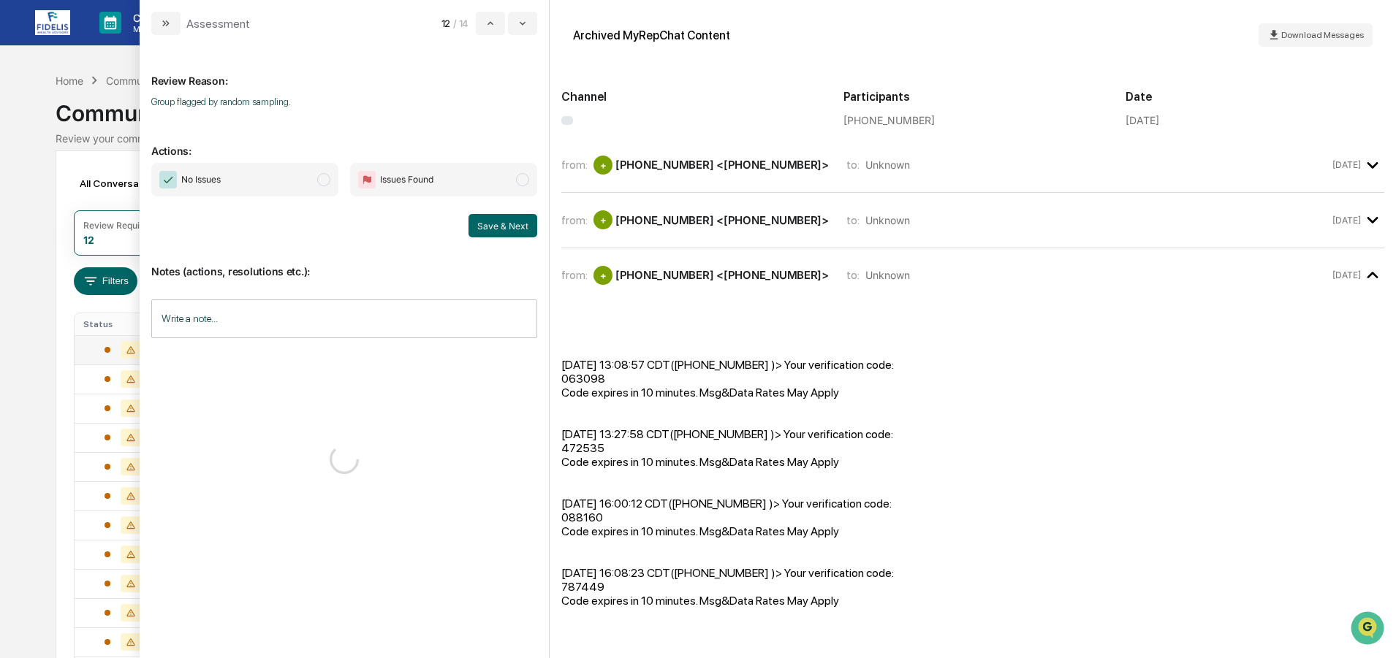
click at [230, 175] on span "No Issues" at bounding box center [244, 180] width 187 height 34
click at [493, 227] on button "Save & Next" at bounding box center [502, 225] width 69 height 23
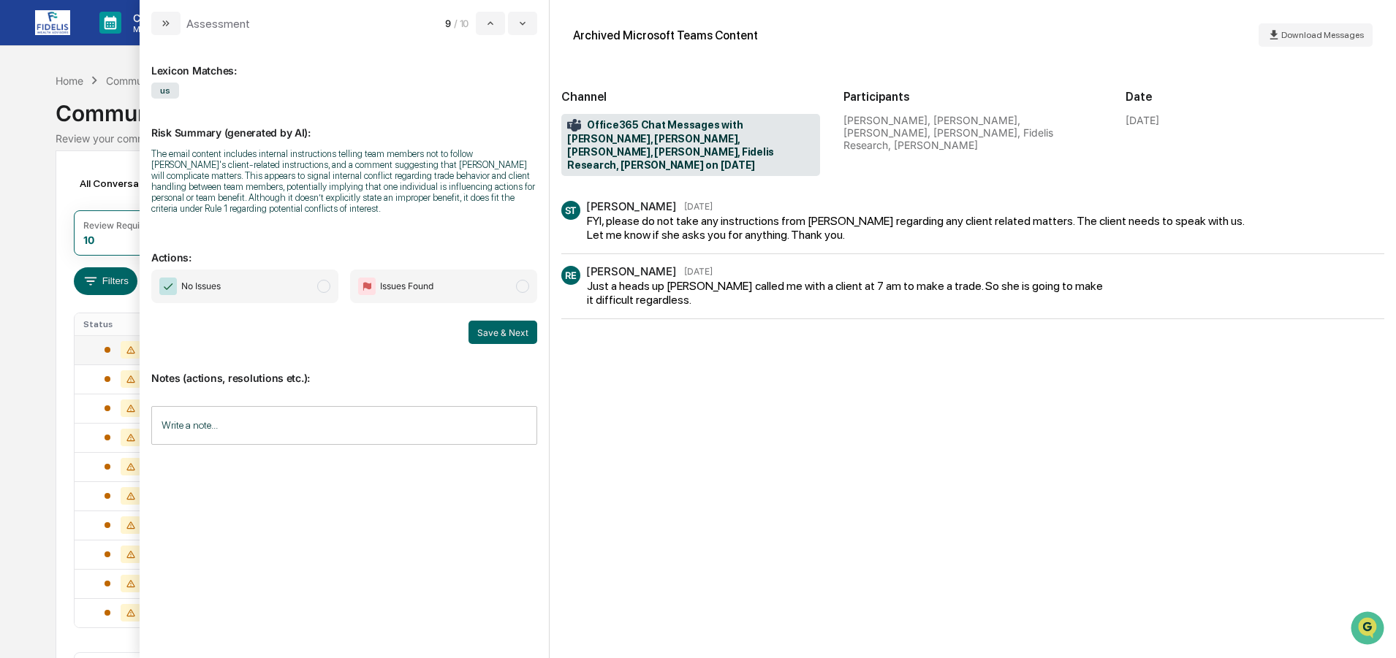
click at [277, 280] on span "No Issues" at bounding box center [244, 287] width 187 height 34
click at [232, 428] on input "Write a note..." at bounding box center [344, 425] width 386 height 39
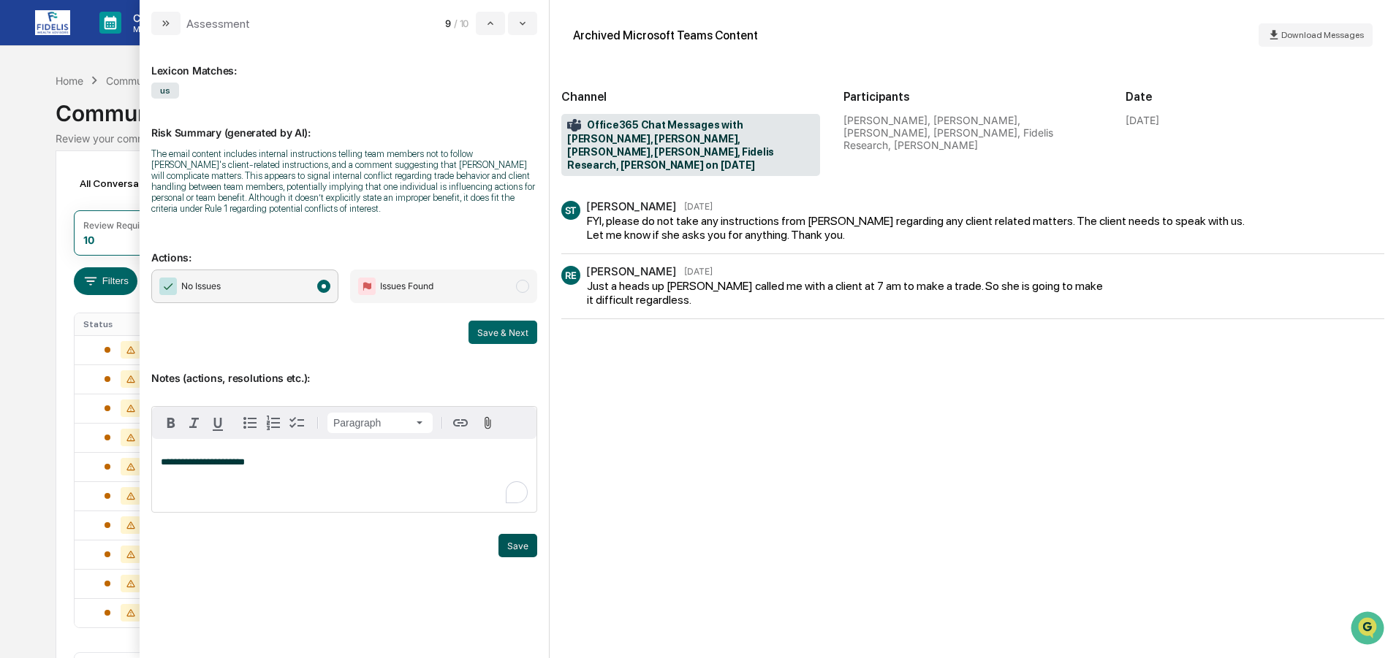
click at [525, 543] on button "Save" at bounding box center [517, 545] width 39 height 23
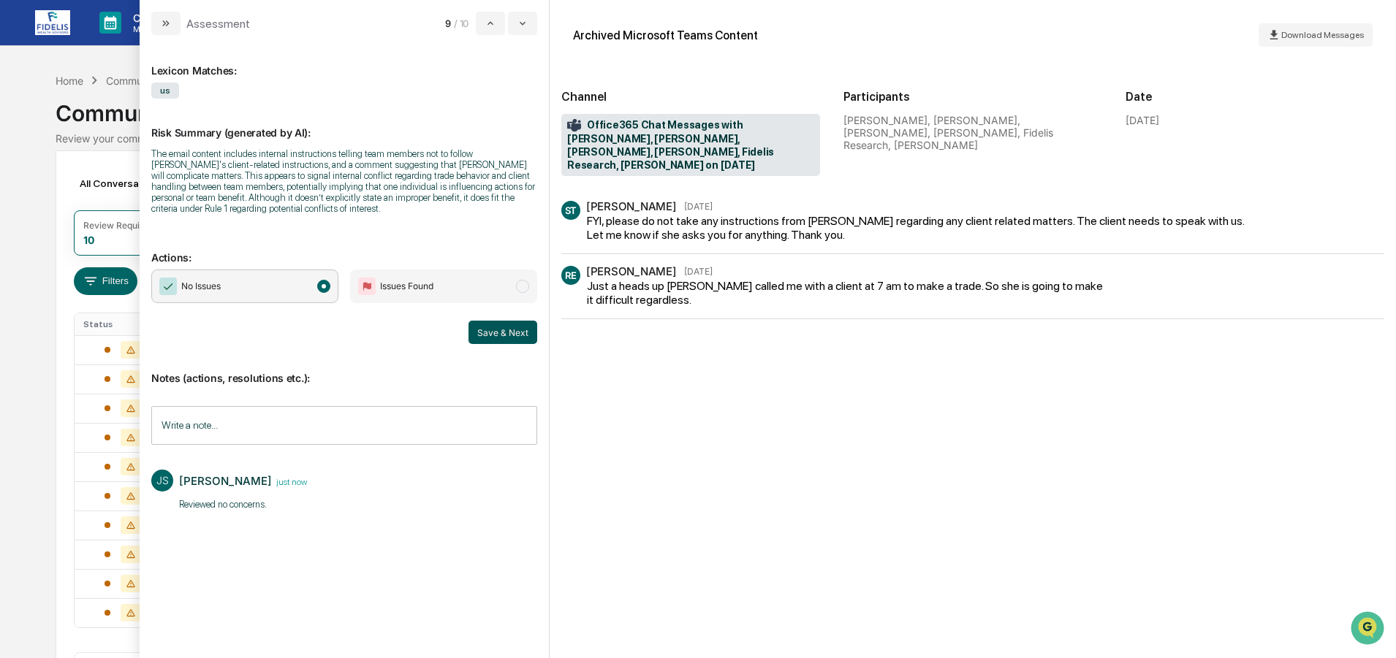
click at [499, 330] on button "Save & Next" at bounding box center [502, 332] width 69 height 23
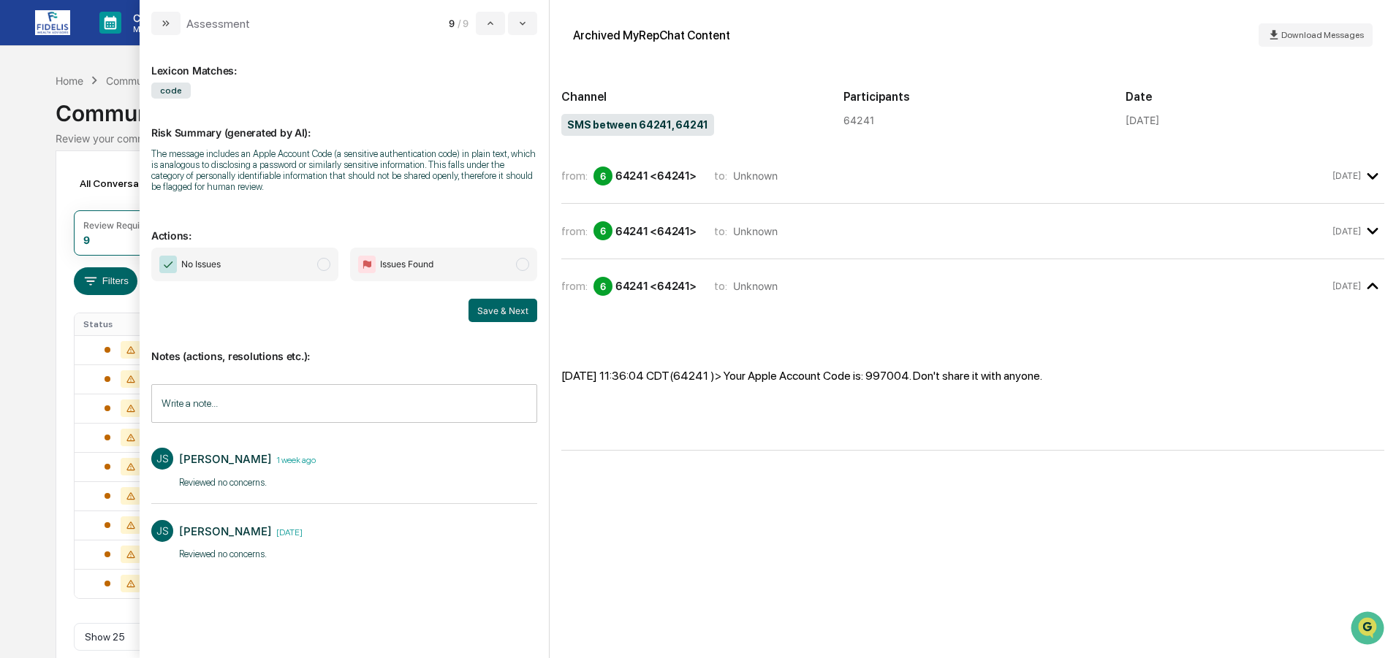
click at [243, 260] on span "No Issues" at bounding box center [244, 265] width 187 height 34
click at [496, 307] on button "Save & Next" at bounding box center [502, 310] width 69 height 23
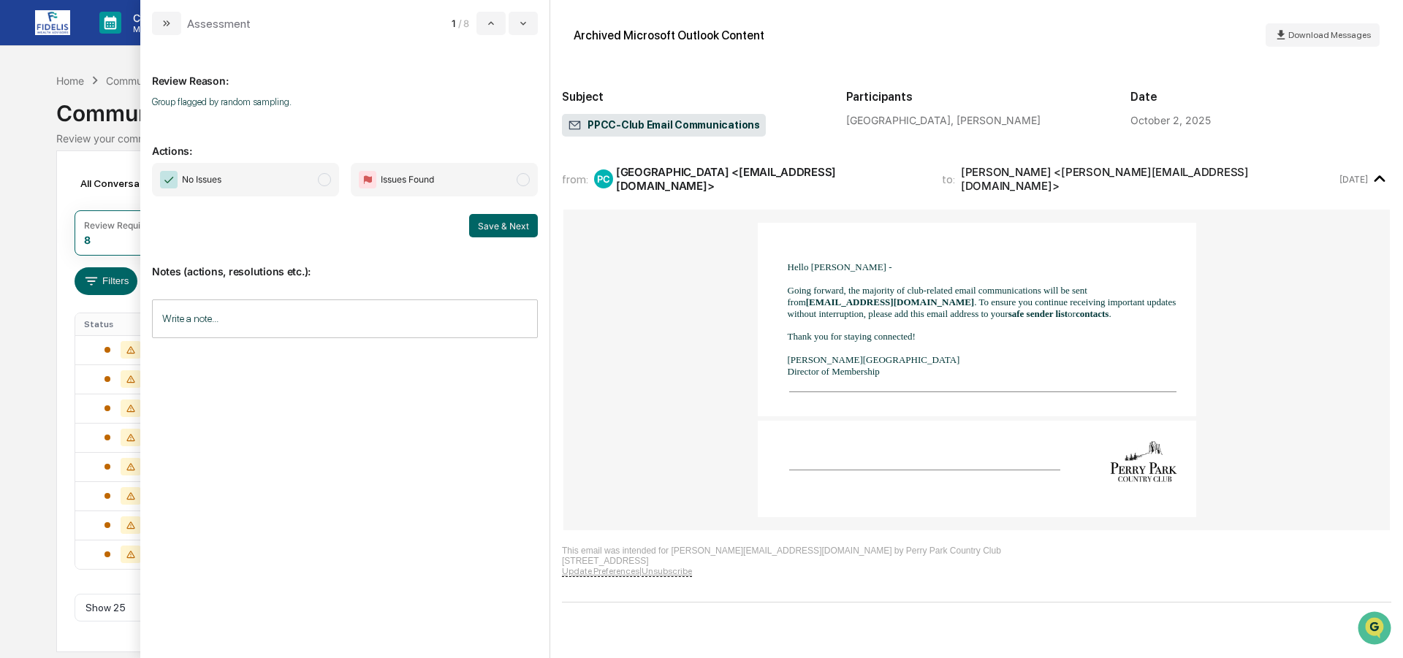
click at [272, 179] on span "No Issues" at bounding box center [245, 180] width 187 height 34
click at [499, 221] on button "Save & Next" at bounding box center [503, 225] width 69 height 23
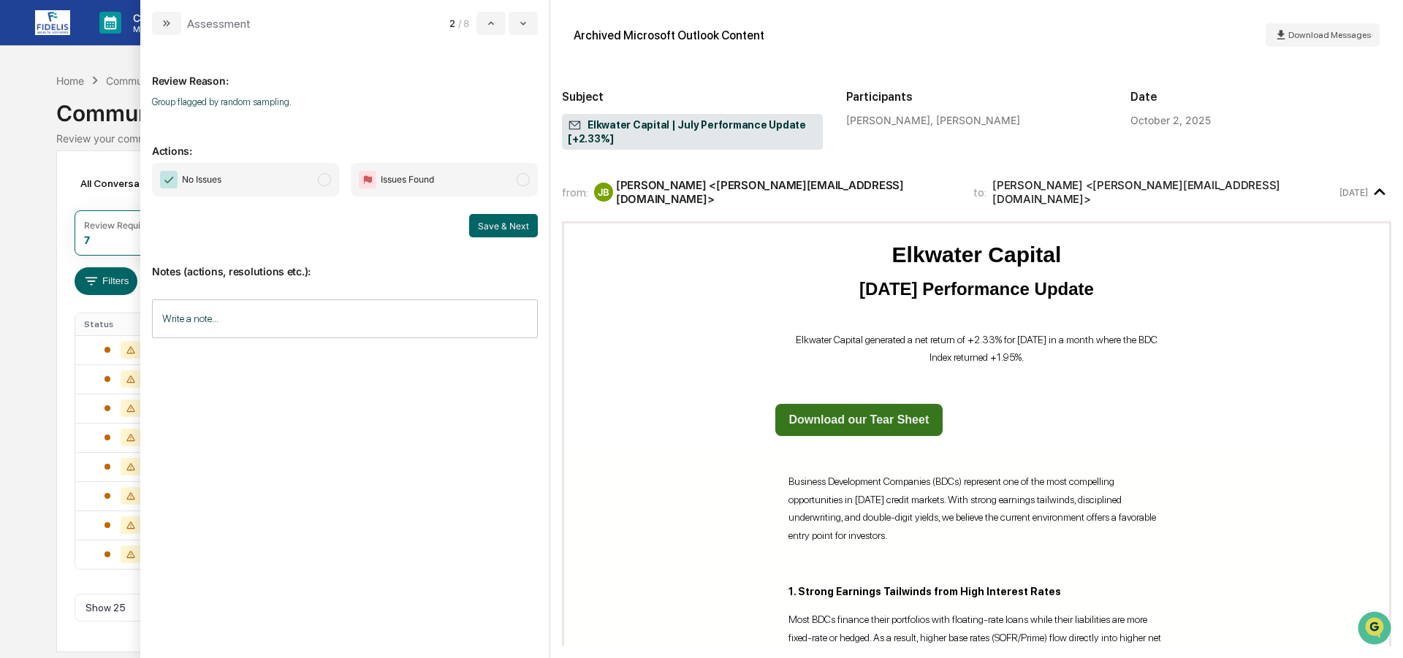
click at [257, 175] on span "No Issues" at bounding box center [245, 180] width 187 height 34
click at [501, 224] on button "Save & Next" at bounding box center [503, 225] width 69 height 23
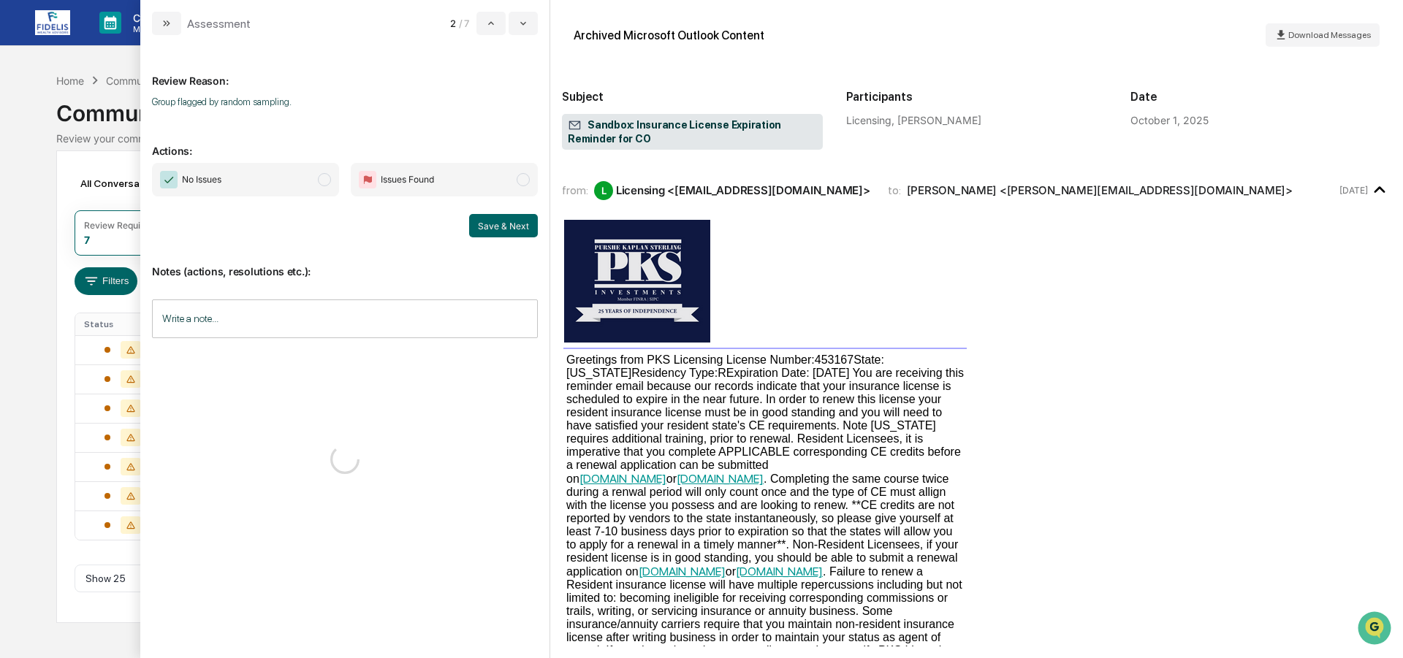
click at [246, 181] on span "No Issues" at bounding box center [245, 180] width 187 height 34
click at [499, 219] on button "Save & Next" at bounding box center [503, 225] width 69 height 23
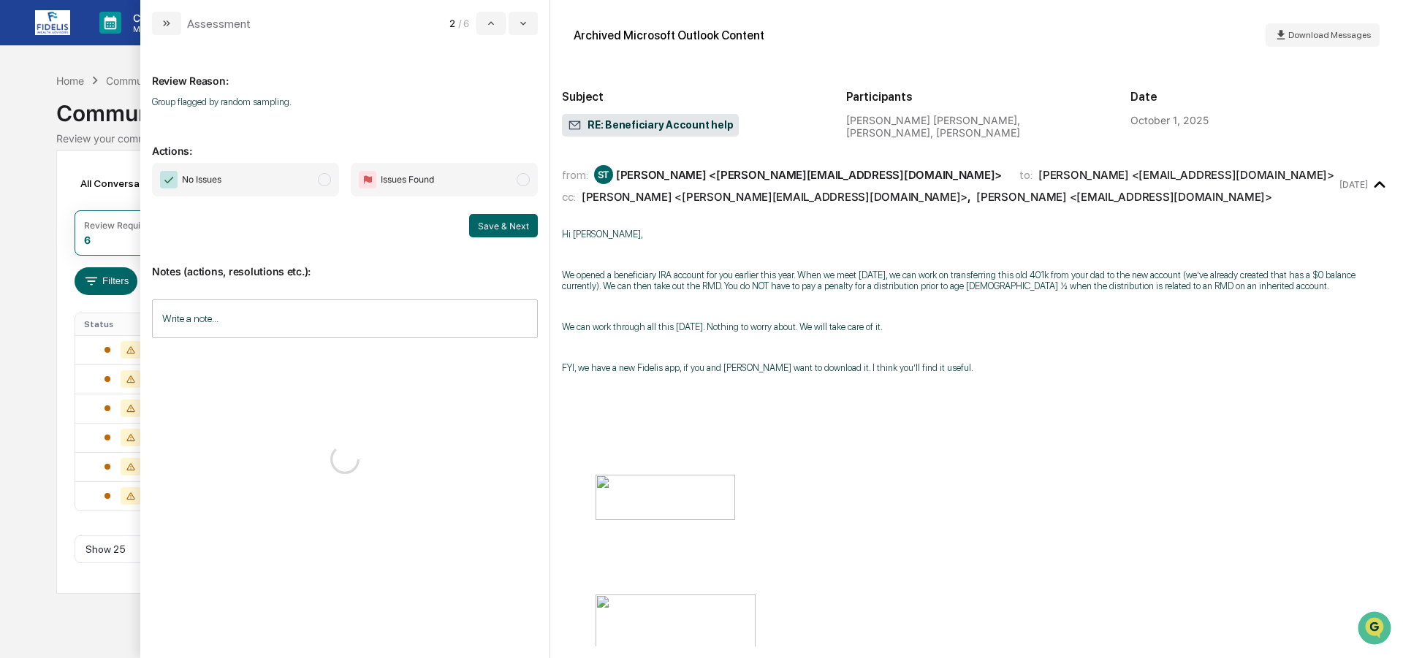
drag, startPoint x: 238, startPoint y: 175, endPoint x: 257, endPoint y: 187, distance: 22.3
click at [238, 175] on span "No Issues" at bounding box center [245, 180] width 187 height 34
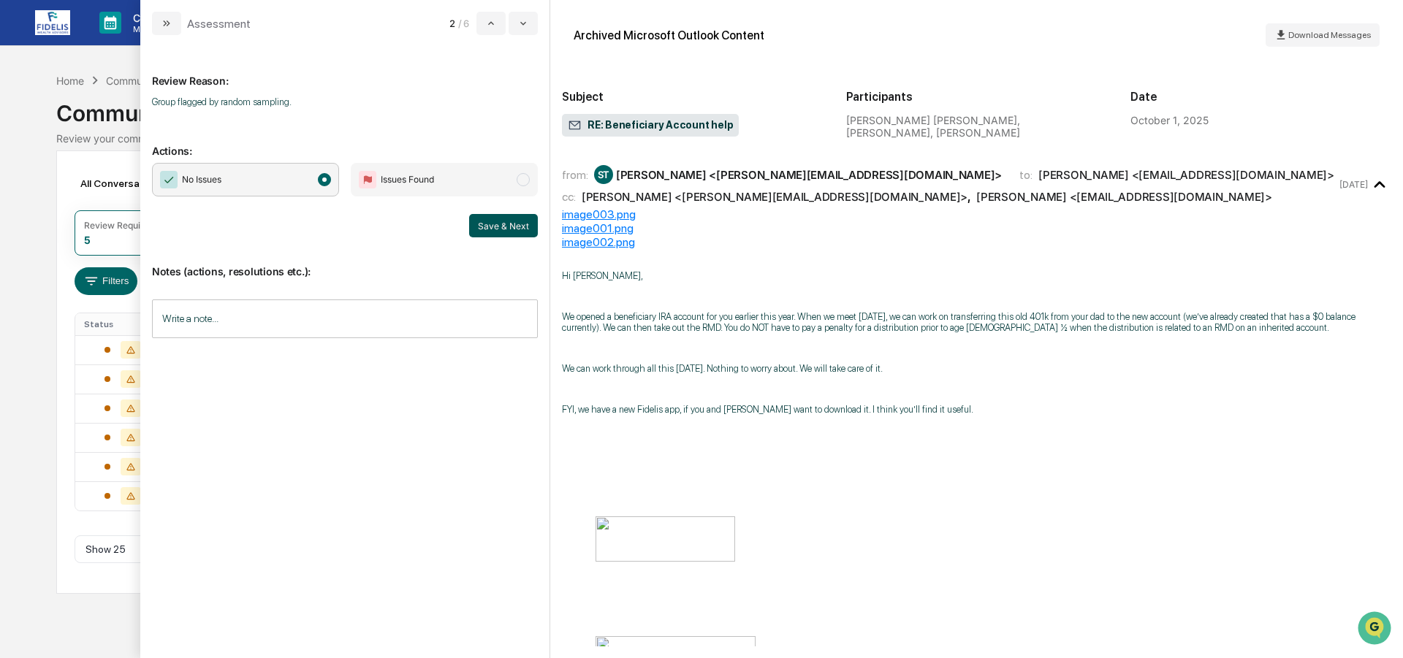
click at [505, 219] on button "Save & Next" at bounding box center [503, 225] width 69 height 23
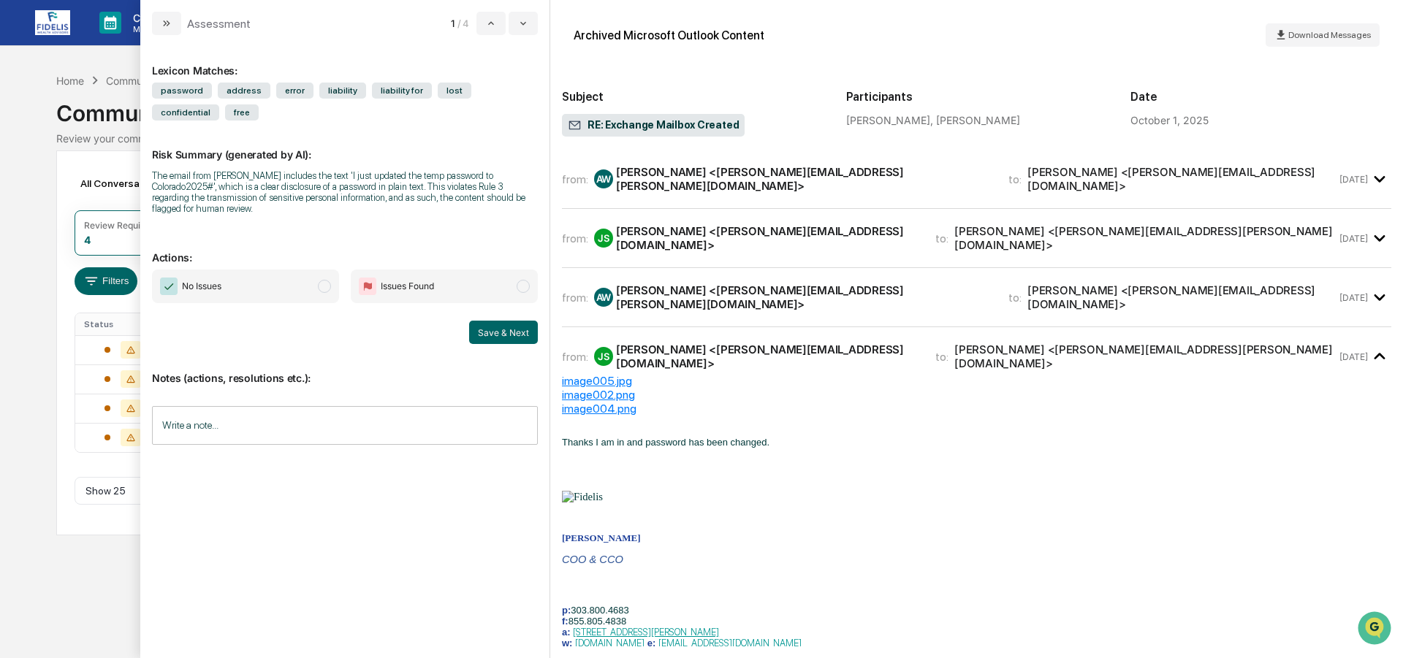
click at [258, 282] on span "No Issues" at bounding box center [245, 287] width 187 height 34
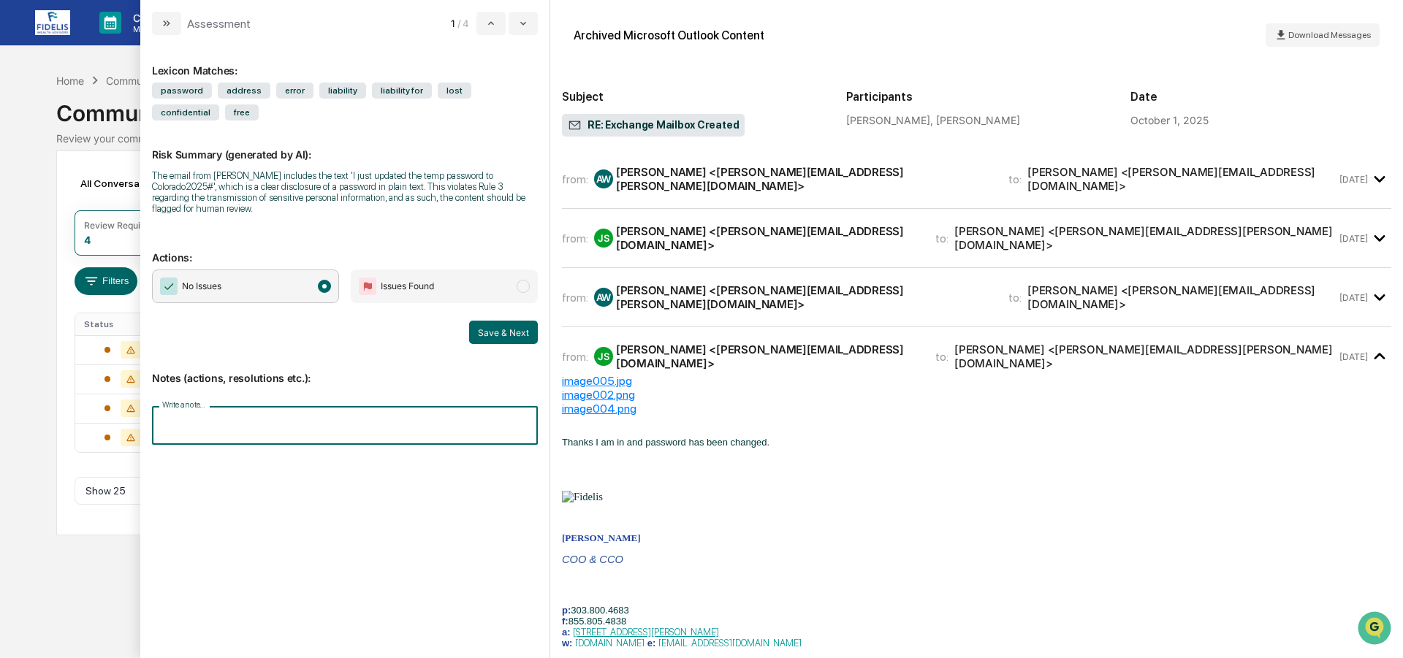
click at [341, 435] on input "Write a note..." at bounding box center [345, 425] width 386 height 39
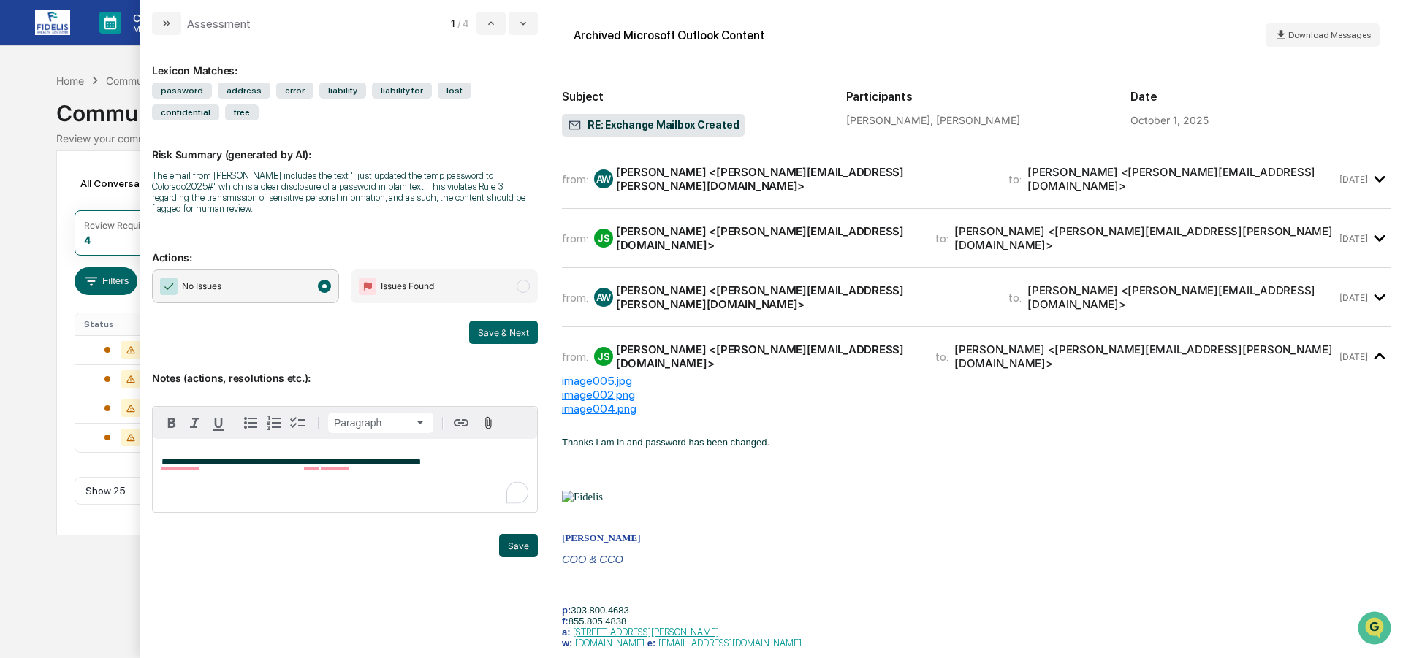
click at [514, 543] on button "Save" at bounding box center [518, 545] width 39 height 23
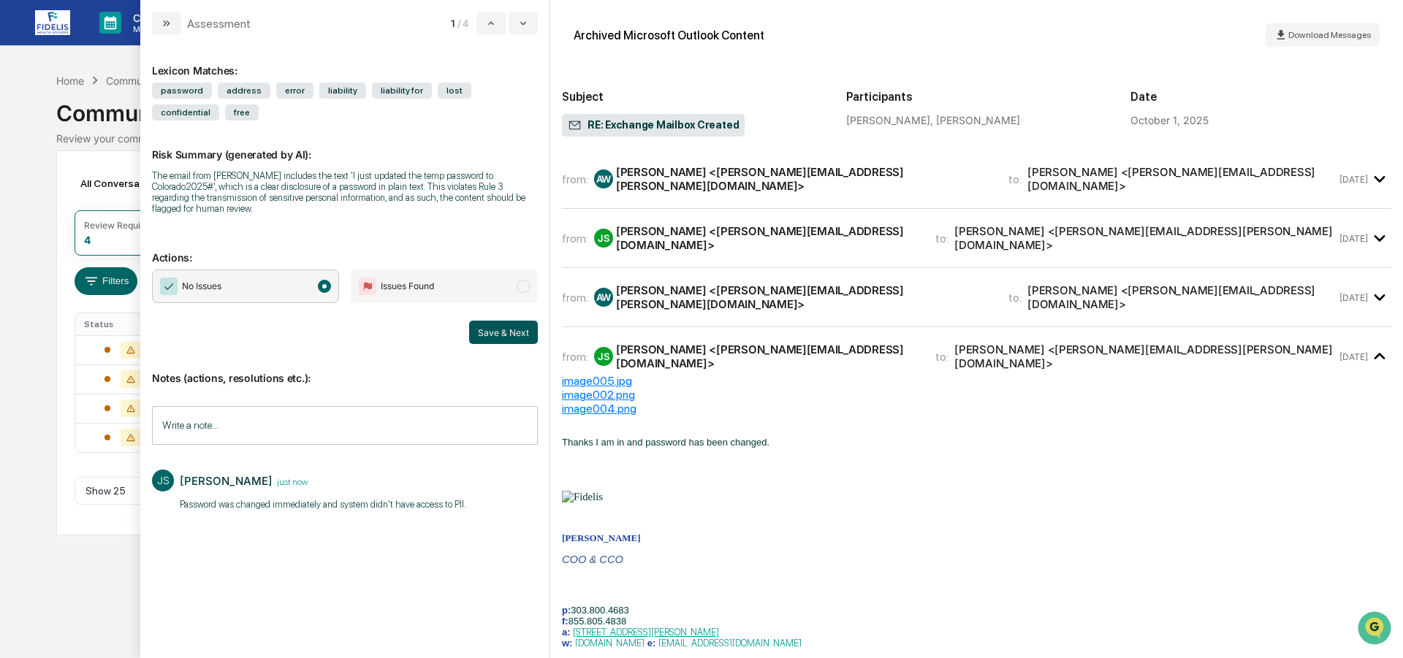
click at [498, 331] on button "Save & Next" at bounding box center [503, 332] width 69 height 23
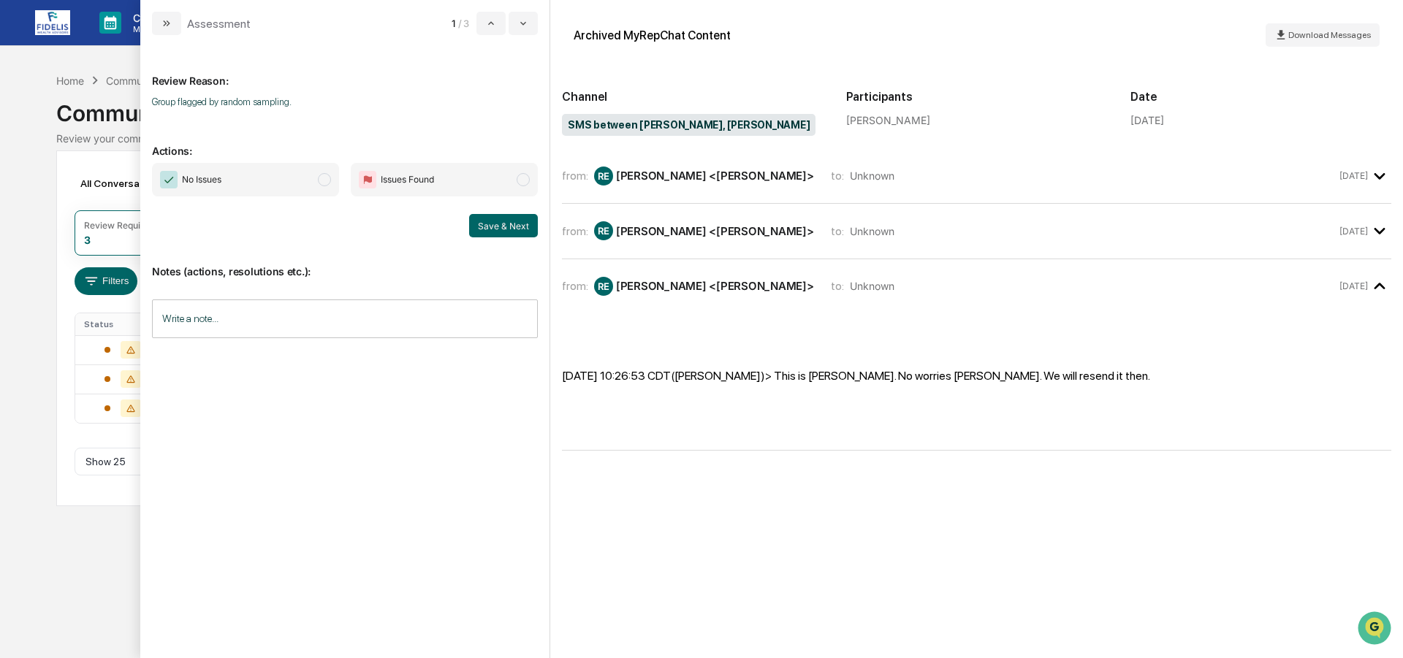
click at [217, 167] on span "No Issues" at bounding box center [245, 180] width 187 height 34
click at [496, 224] on button "Save & Next" at bounding box center [503, 225] width 69 height 23
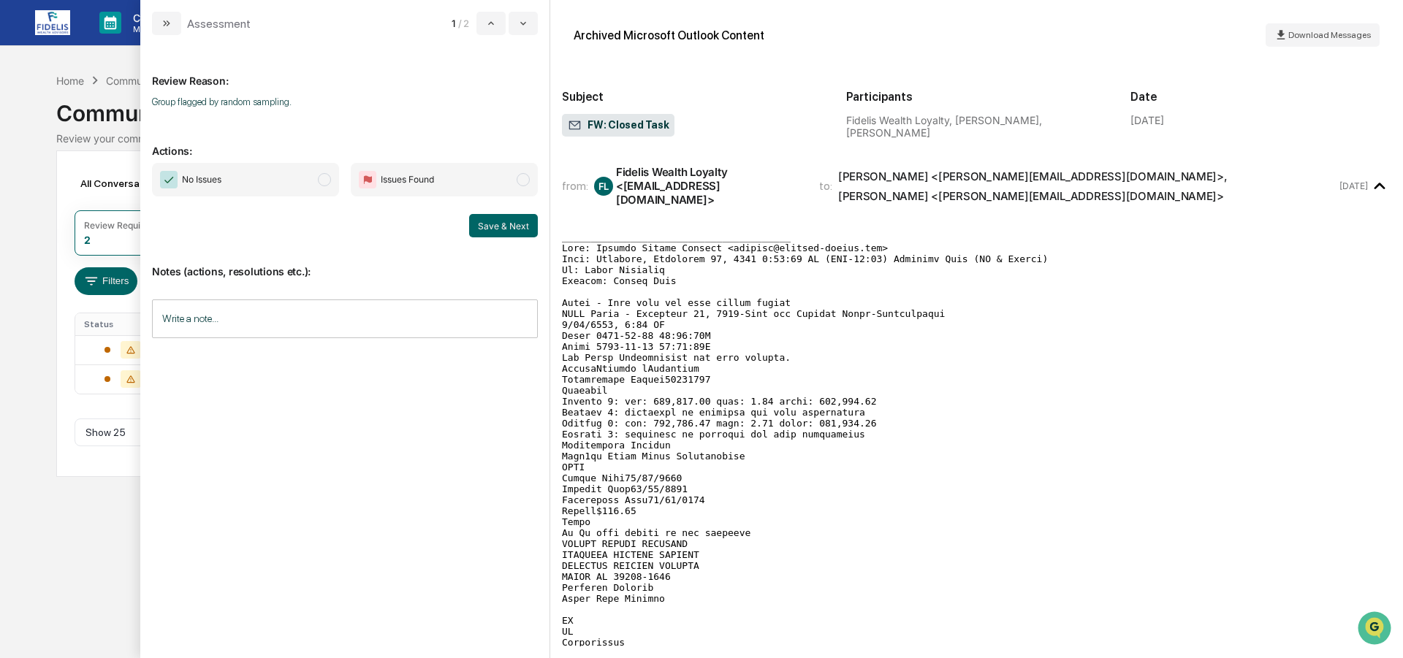
click at [261, 181] on span "No Issues" at bounding box center [245, 180] width 187 height 34
click at [493, 227] on button "Save & Next" at bounding box center [503, 225] width 69 height 23
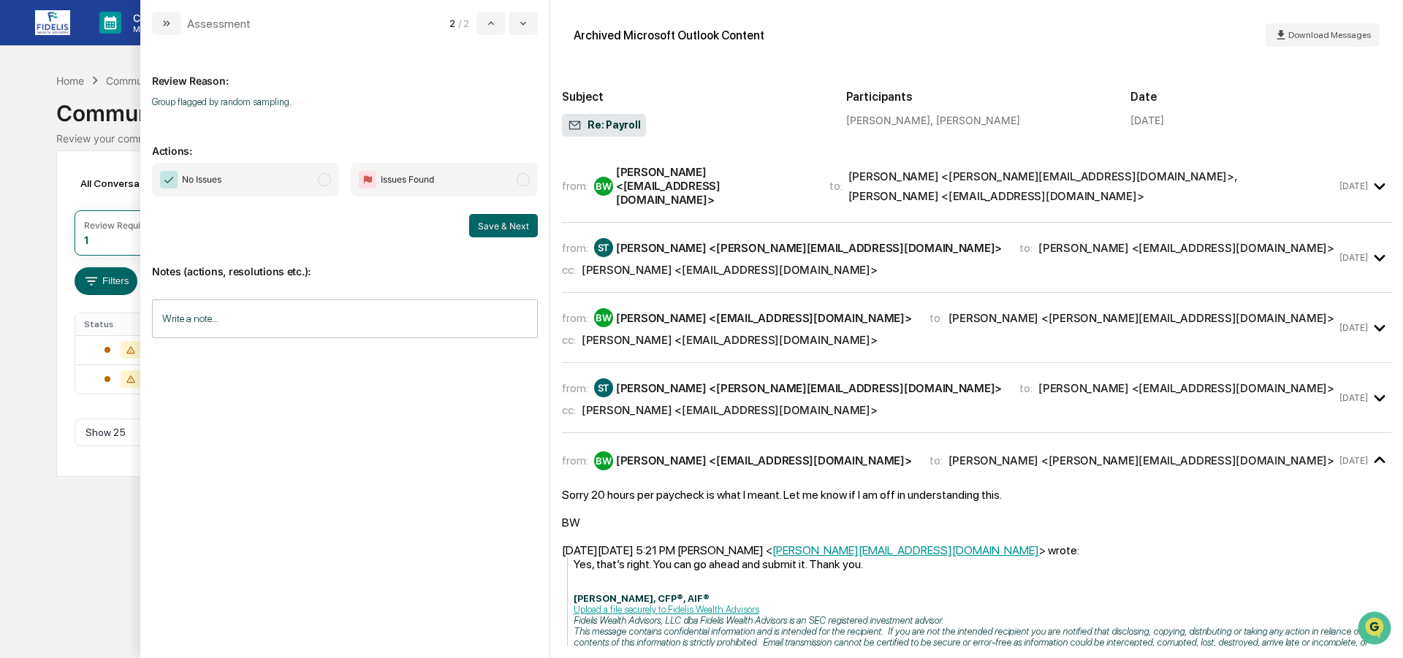
drag, startPoint x: 202, startPoint y: 170, endPoint x: 340, endPoint y: 229, distance: 150.0
click at [202, 170] on span "No Issues" at bounding box center [245, 180] width 187 height 34
click at [504, 221] on button "Save & Next" at bounding box center [503, 225] width 69 height 23
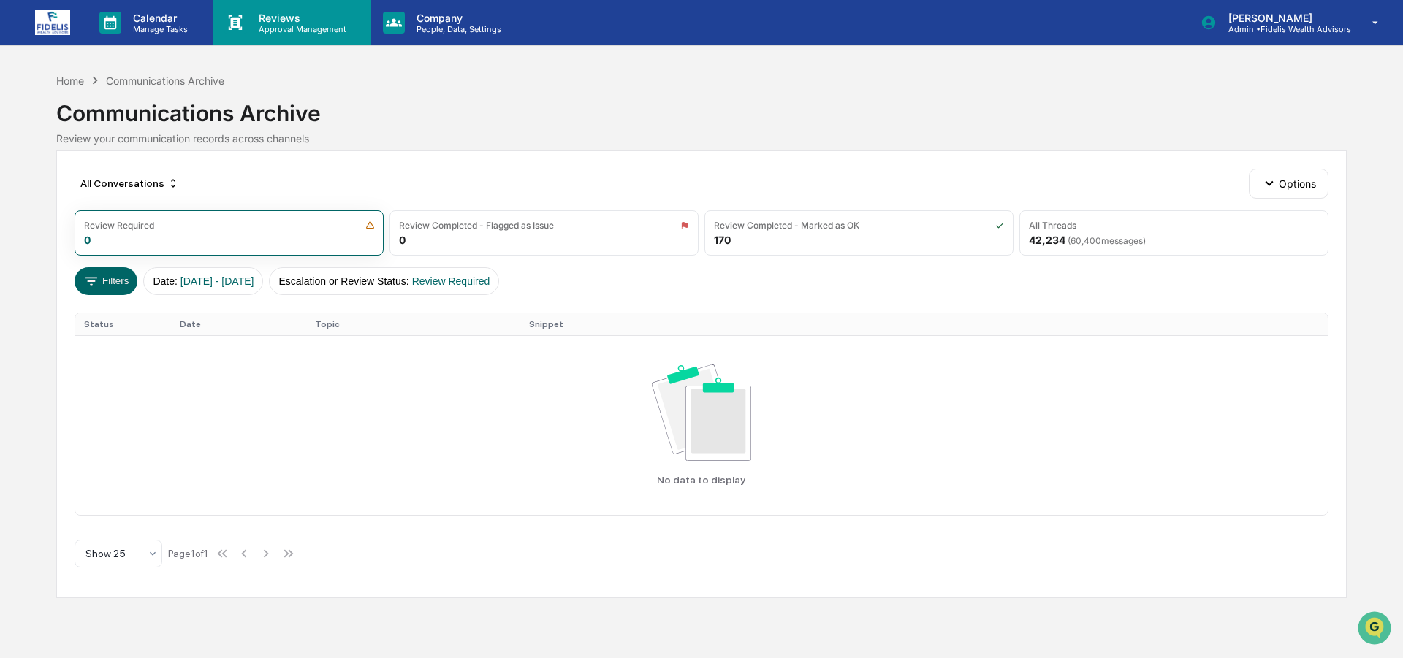
click at [259, 18] on p "Reviews" at bounding box center [300, 18] width 107 height 12
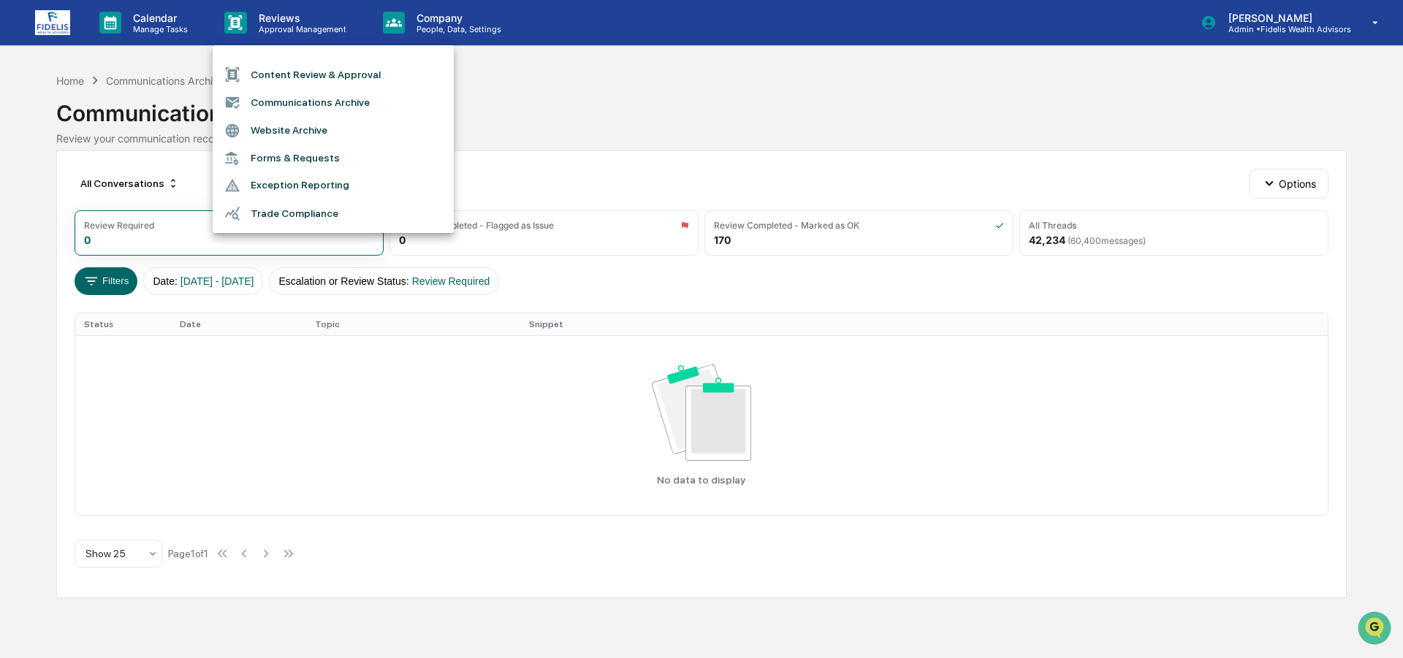
click at [281, 211] on li "Trade Compliance" at bounding box center [333, 214] width 241 height 28
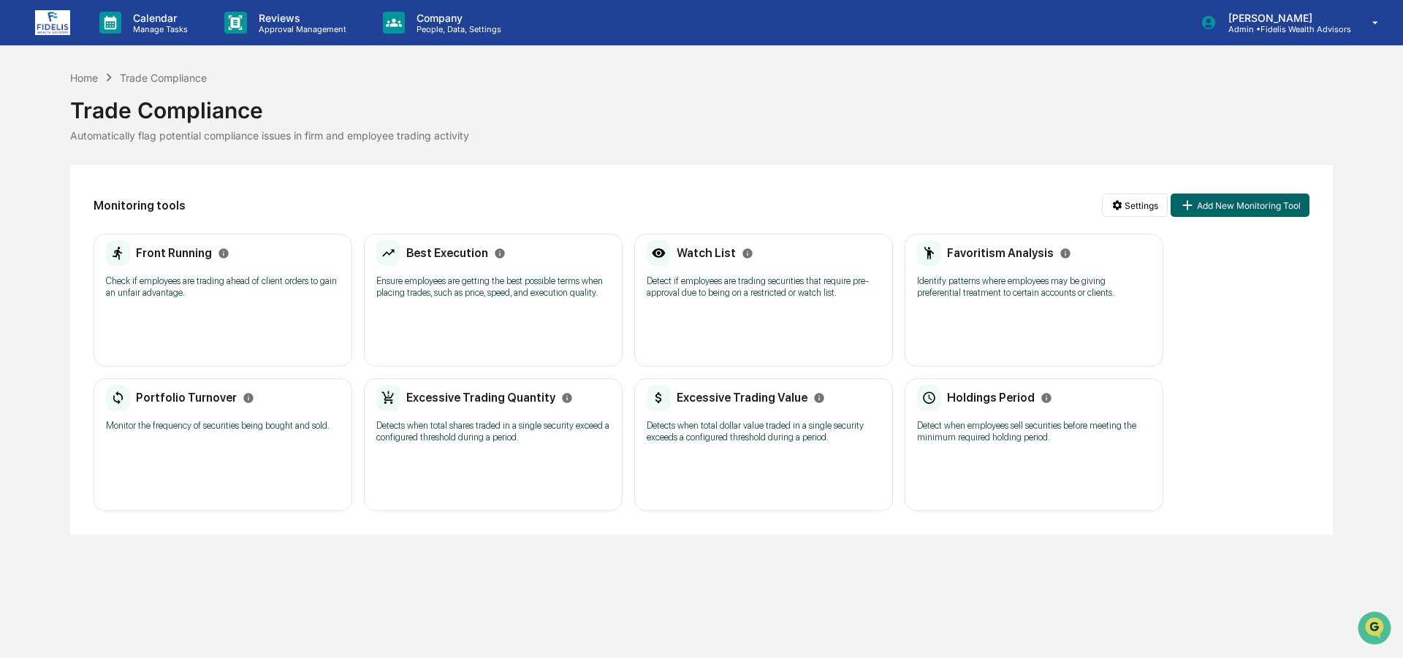
click at [245, 306] on div "Front Running Check if employees are trading ahead of client orders to gain an …" at bounding box center [223, 274] width 234 height 68
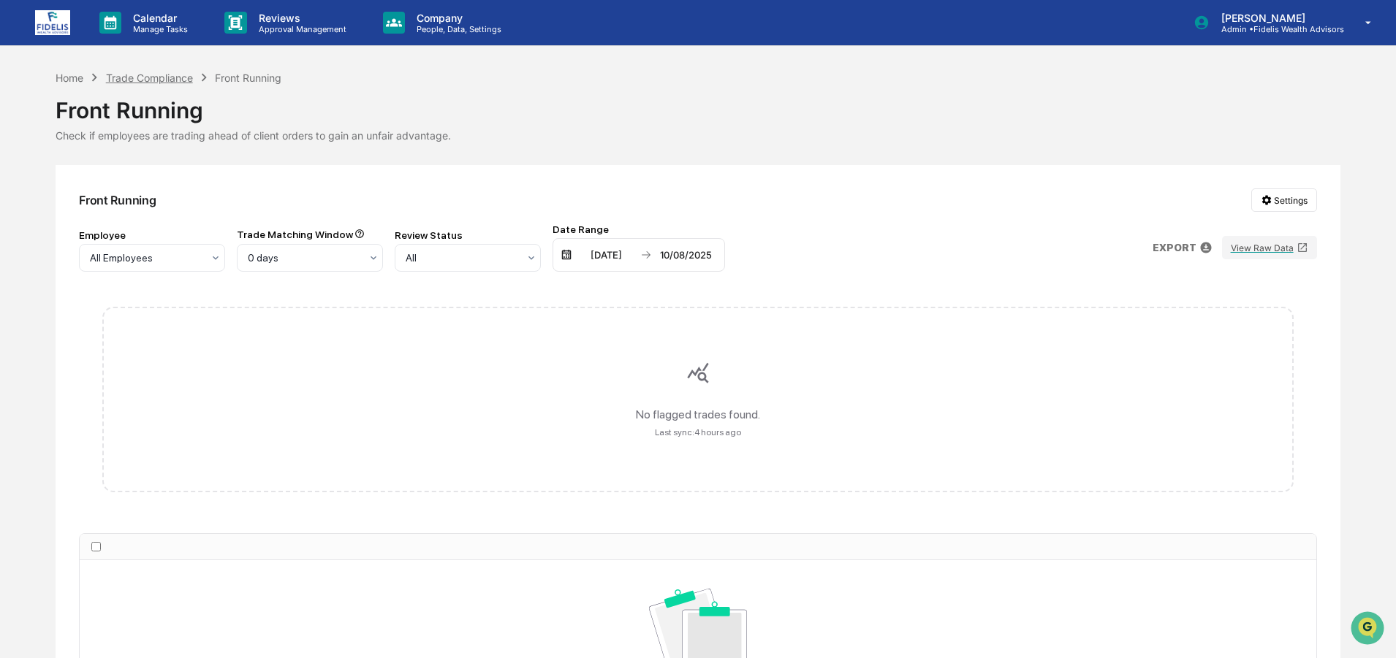
click at [157, 72] on div "Trade Compliance" at bounding box center [149, 78] width 87 height 12
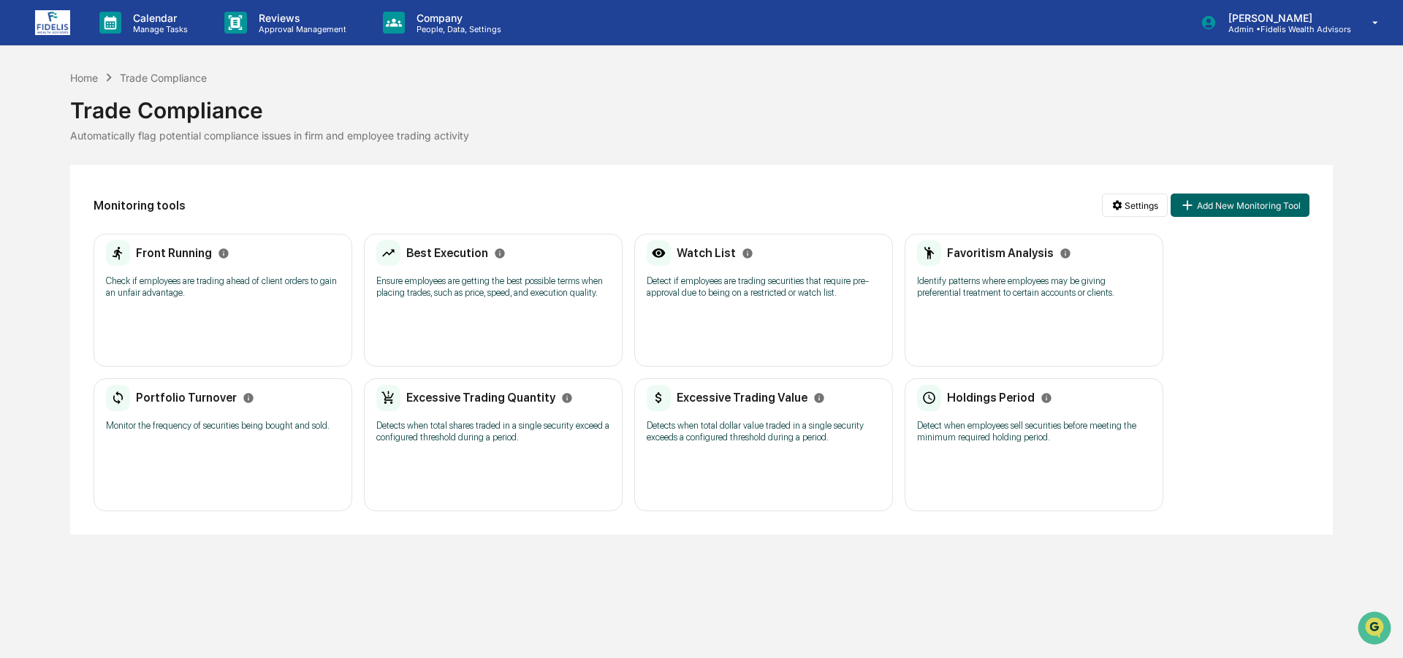
click at [495, 300] on div "Best Execution Ensure employees are getting the best possible terms when placin…" at bounding box center [493, 274] width 234 height 68
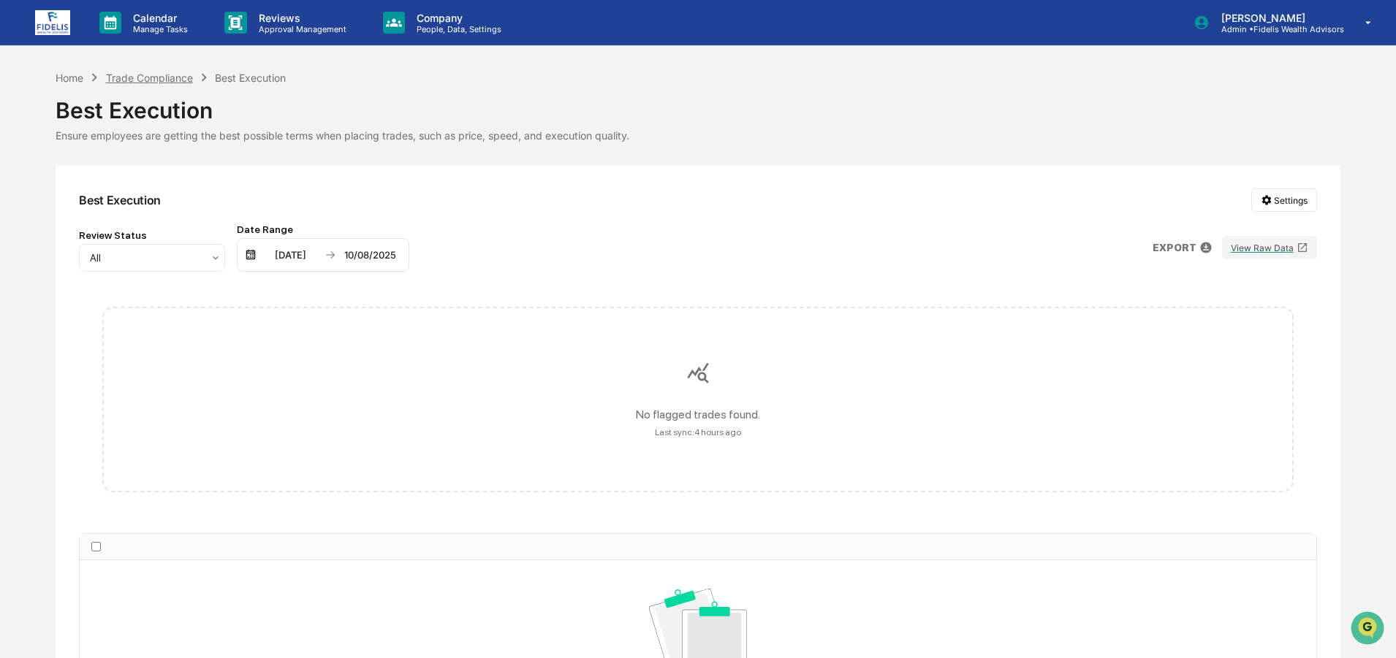
click at [160, 80] on div "Trade Compliance" at bounding box center [149, 78] width 87 height 12
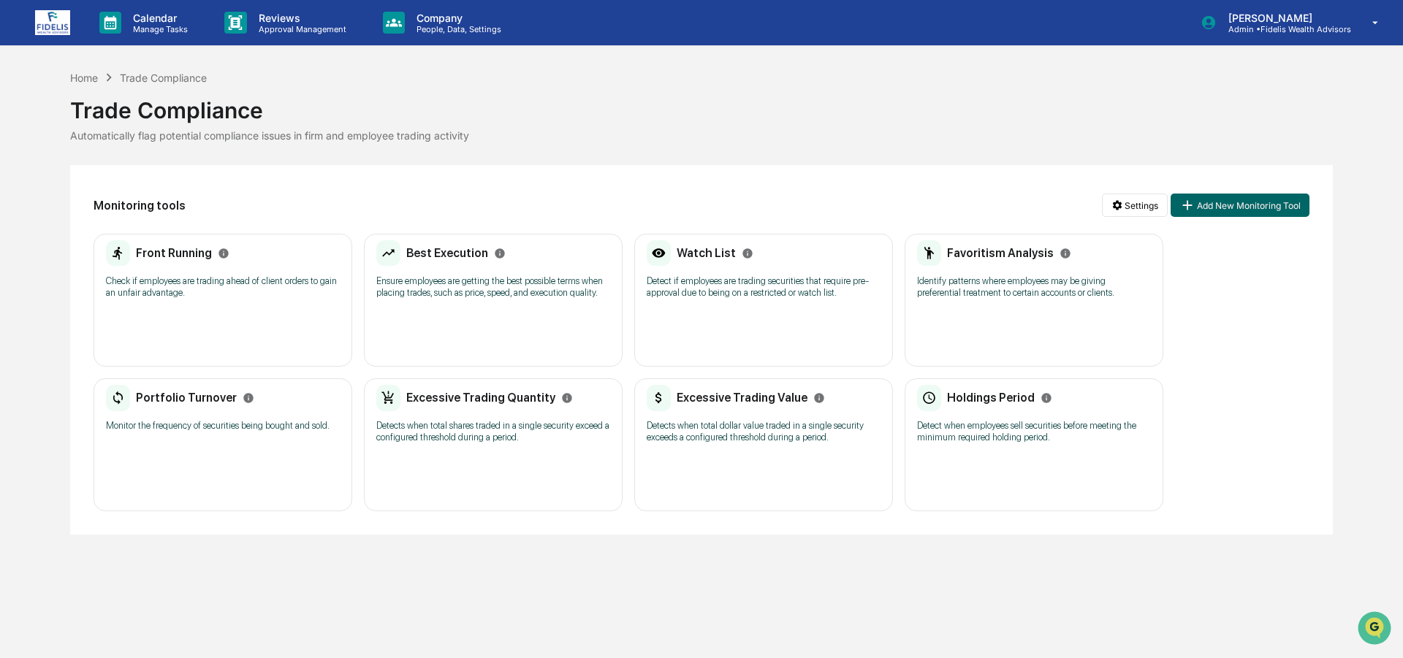
click at [735, 285] on p "Detect if employees are trading securities that require pre-approval due to bei…" at bounding box center [764, 287] width 234 height 23
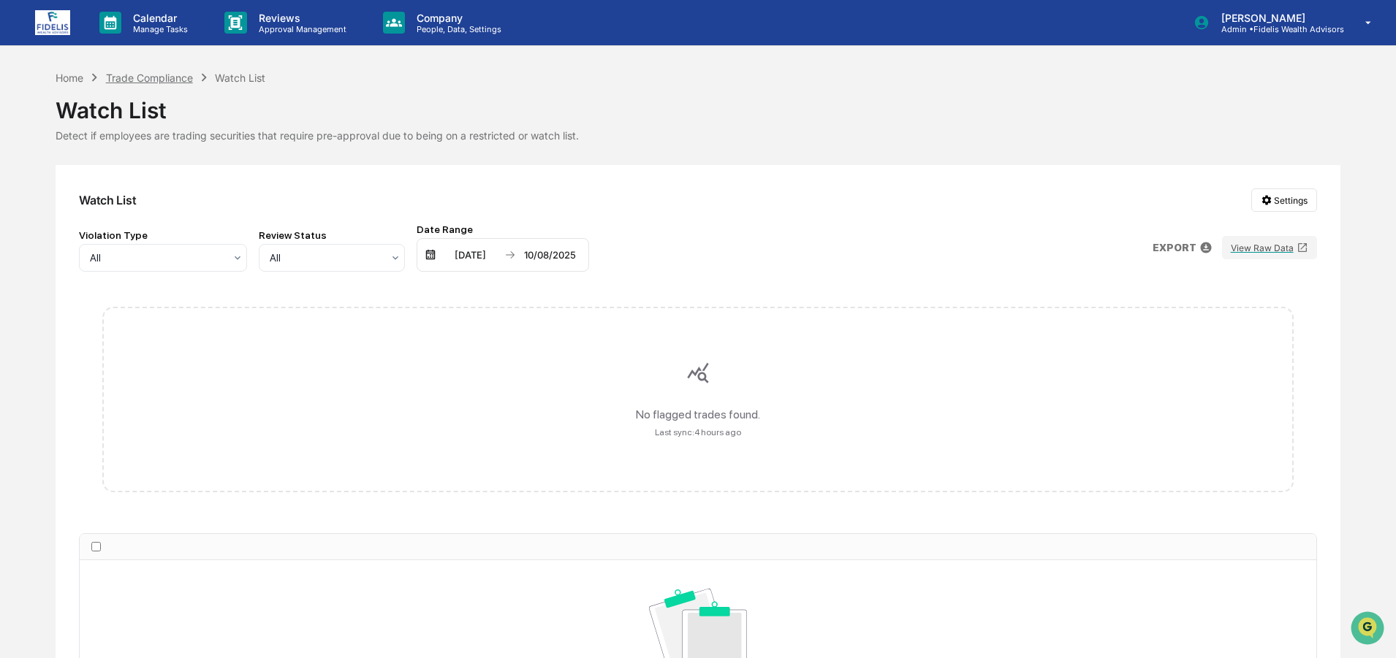
click at [152, 77] on div "Trade Compliance" at bounding box center [149, 78] width 87 height 12
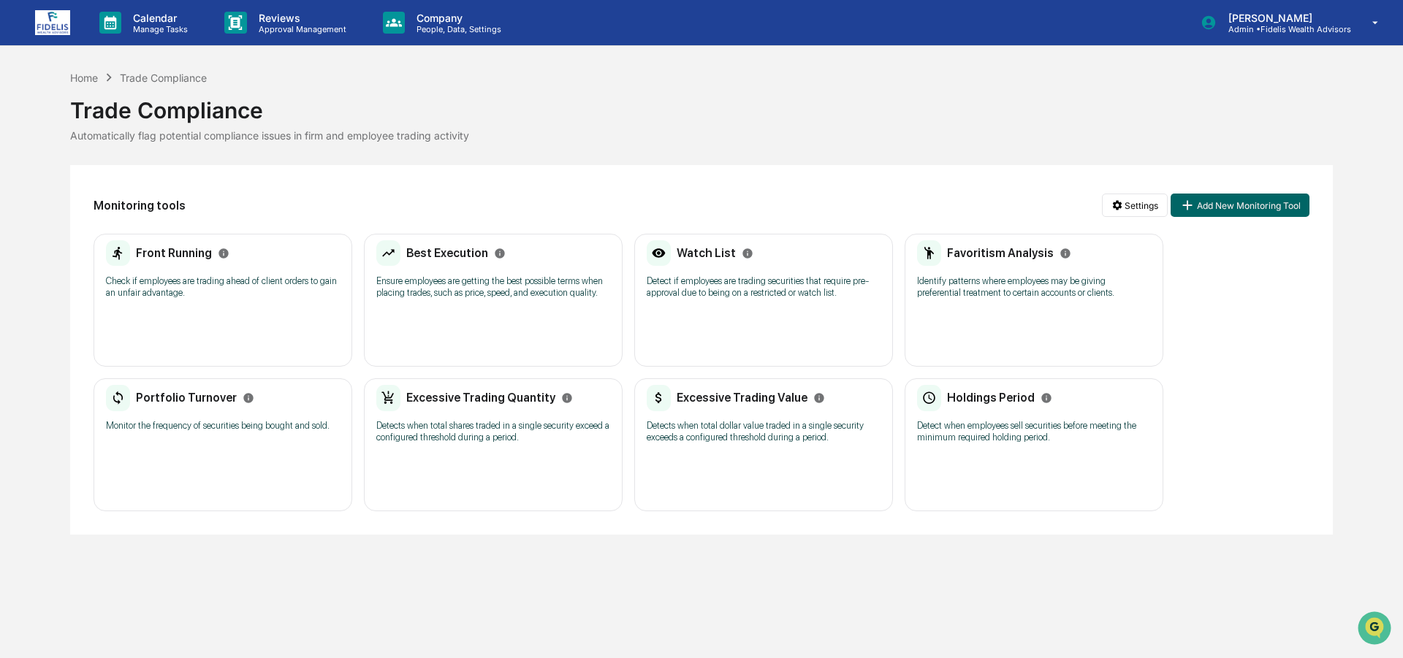
click at [1070, 296] on p "Identify patterns where employees may be giving preferential treatment to certa…" at bounding box center [1034, 287] width 234 height 23
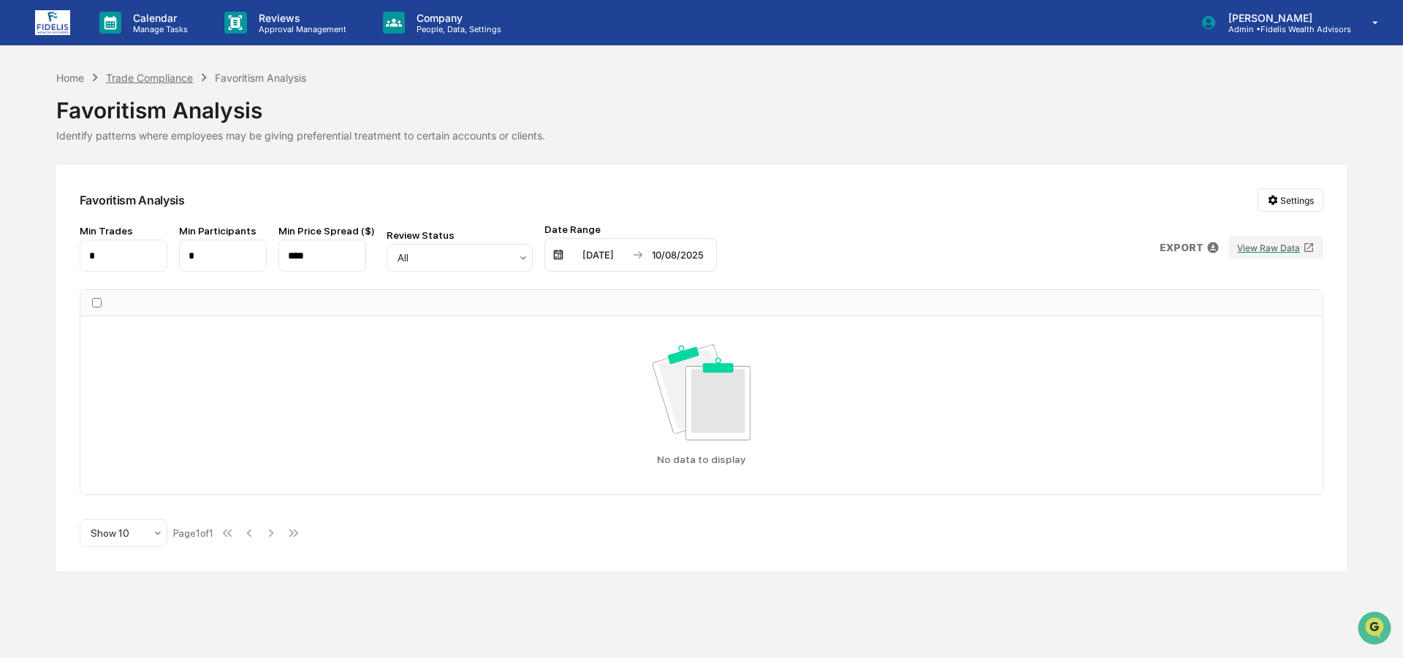
click at [168, 79] on div "Trade Compliance" at bounding box center [149, 78] width 87 height 12
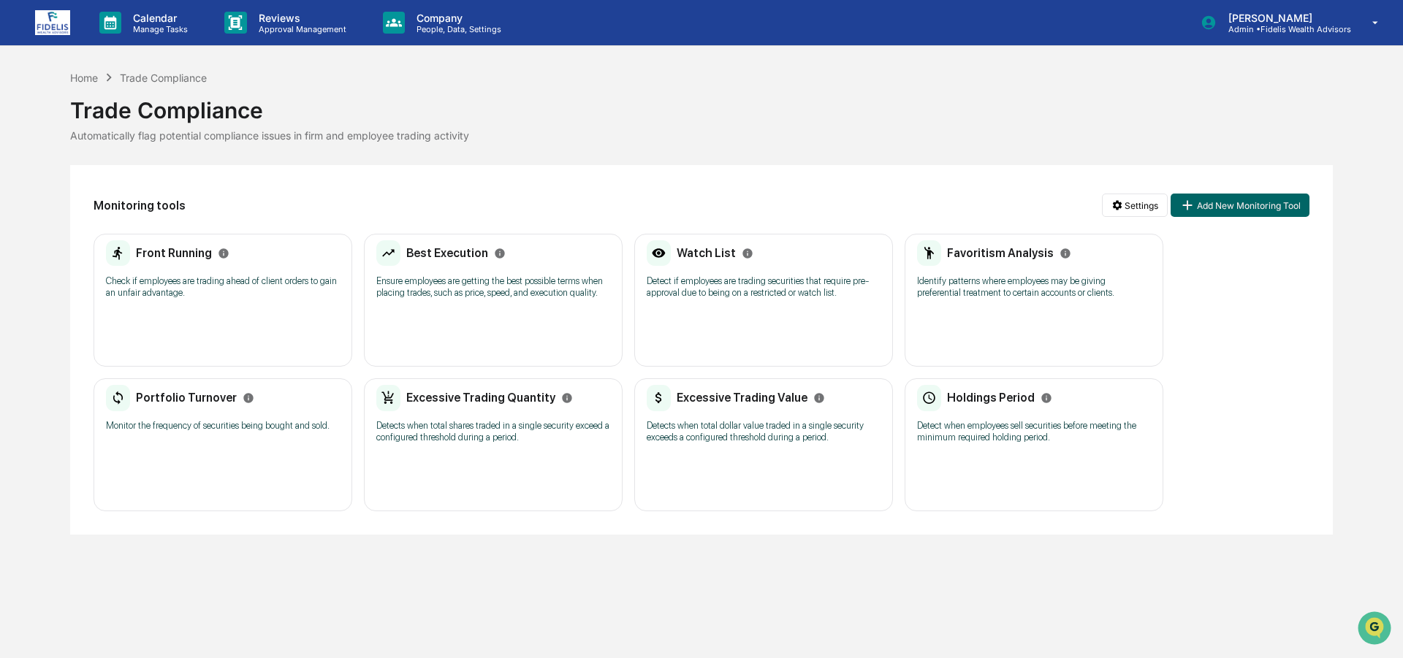
click at [205, 436] on div "Portfolio Turnover Monitor the frequency of securities being bought and sold." at bounding box center [223, 413] width 234 height 56
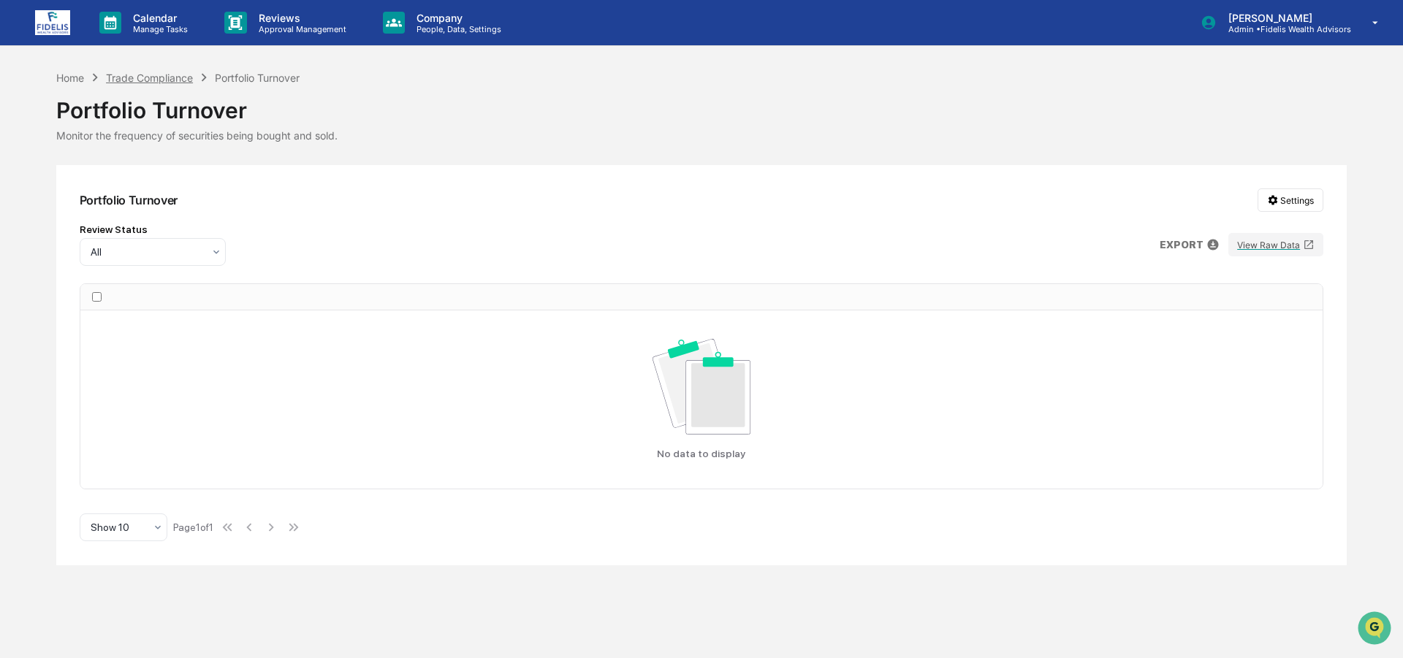
click at [148, 75] on div "Trade Compliance" at bounding box center [149, 78] width 87 height 12
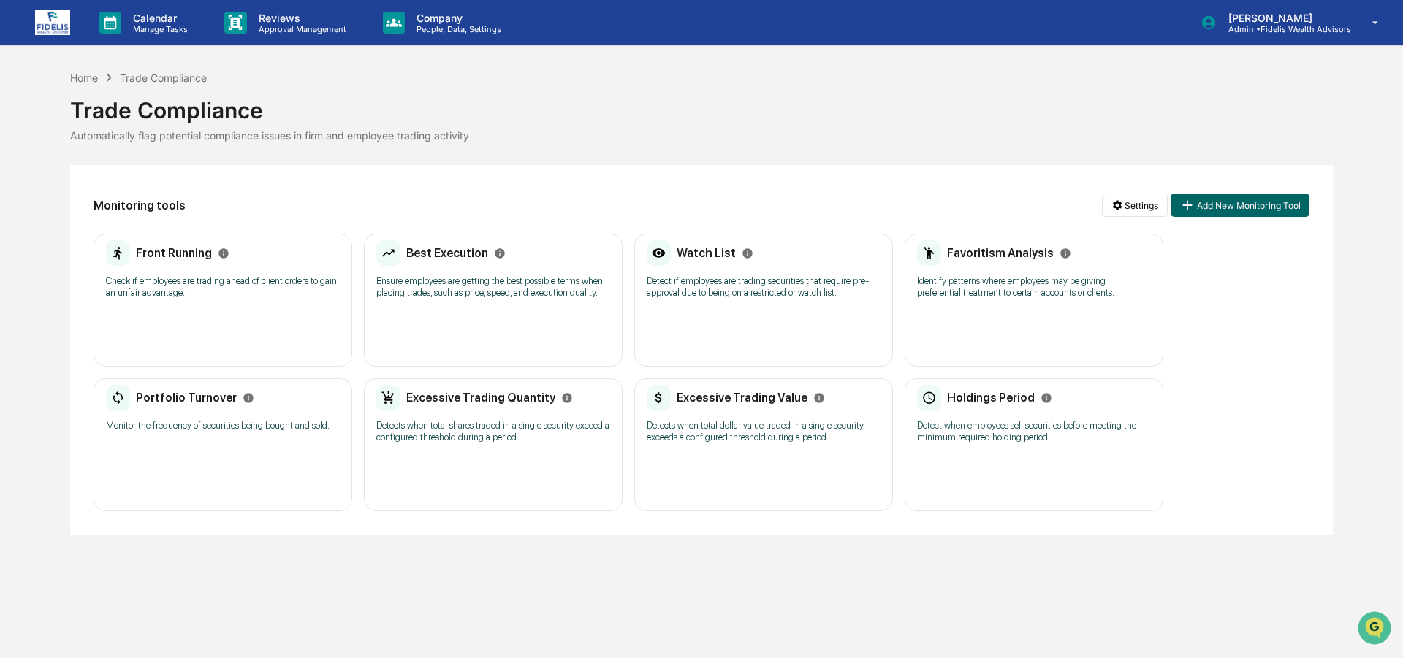
click at [481, 421] on p "Detects when total shares traded in a single security exceed a configured thres…" at bounding box center [493, 431] width 234 height 23
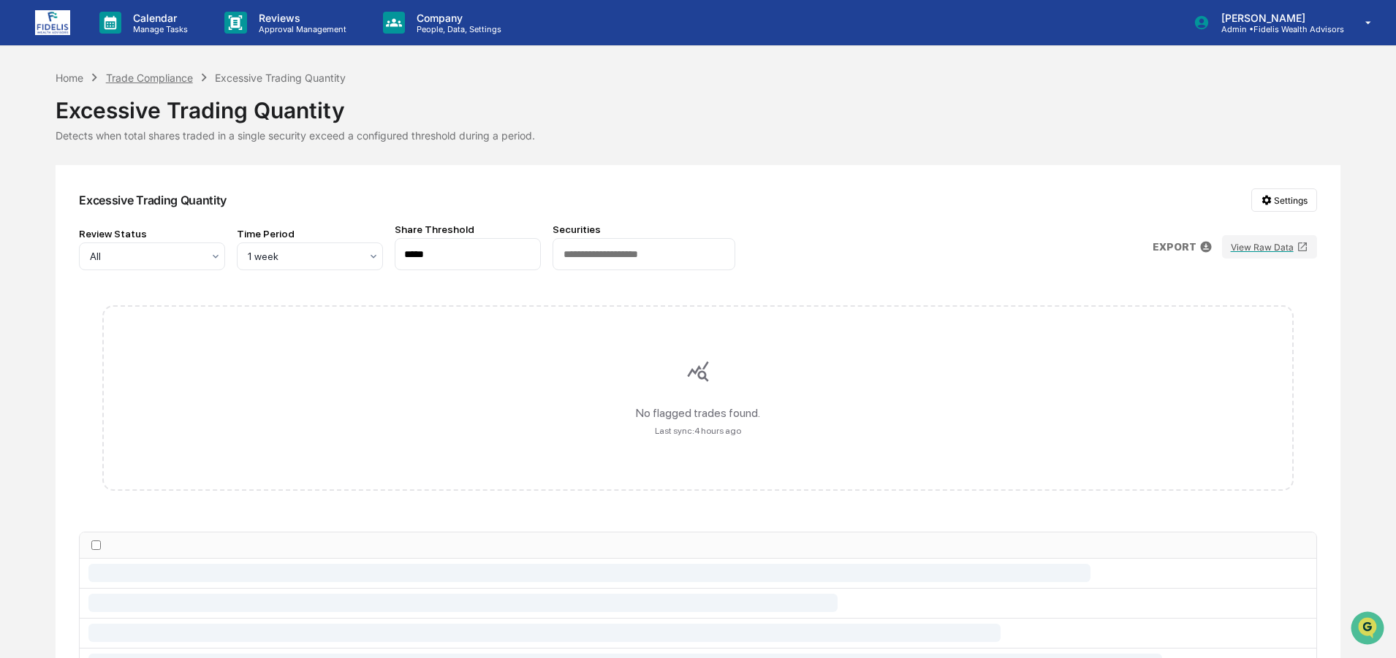
click at [161, 82] on div "Trade Compliance" at bounding box center [149, 78] width 87 height 12
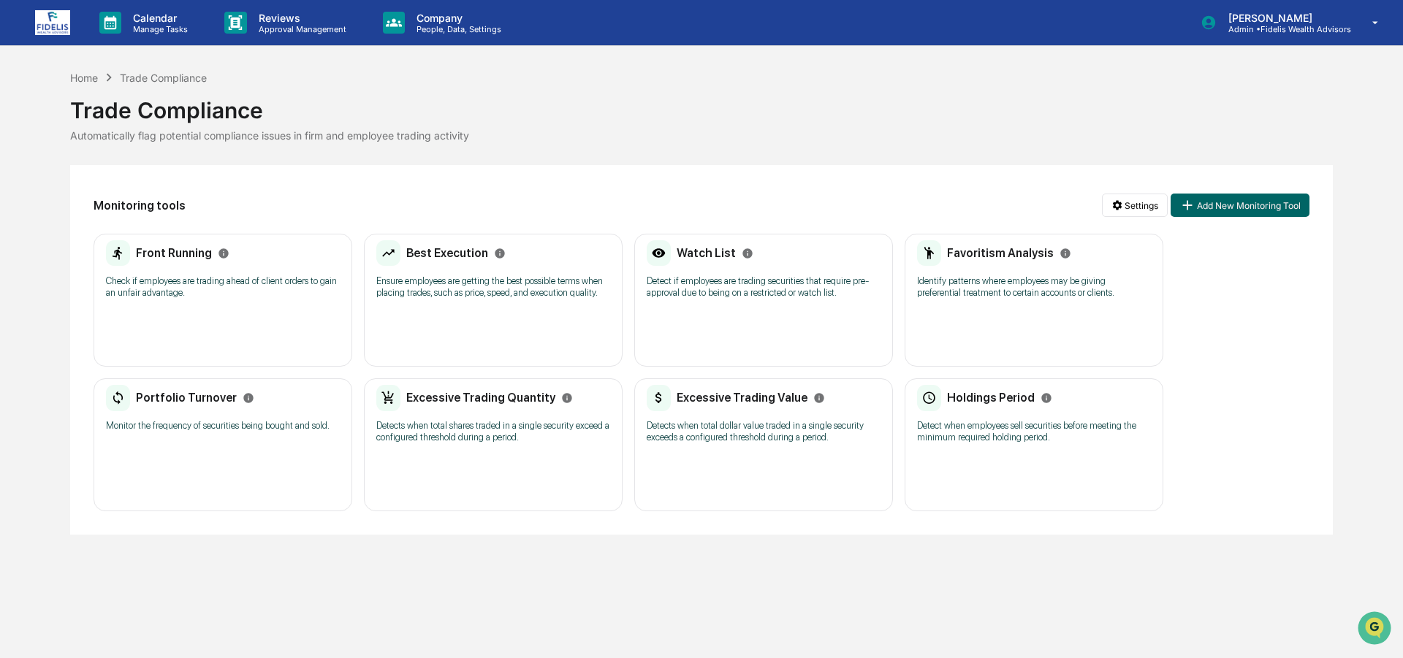
click at [512, 414] on div "Excessive Trading Quantity Detects when total shares traded in a single securit…" at bounding box center [493, 419] width 234 height 68
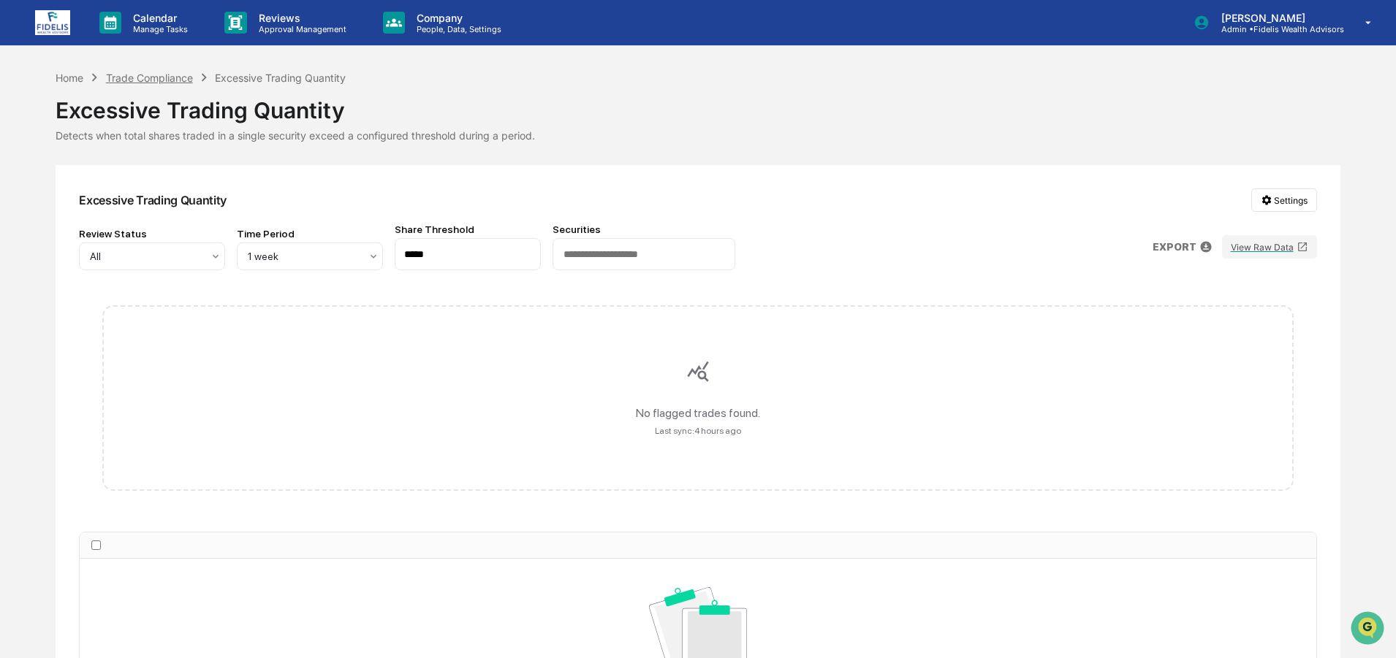
click at [152, 81] on div "Trade Compliance" at bounding box center [149, 78] width 87 height 12
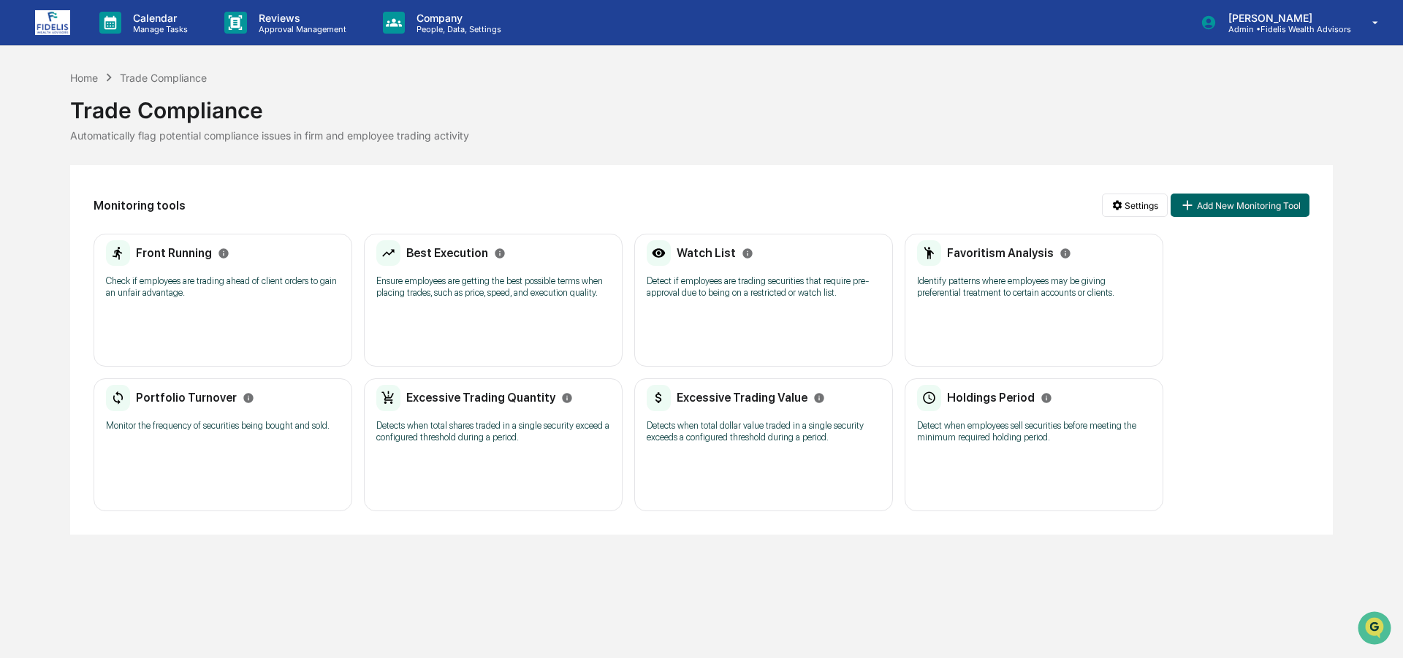
click at [731, 419] on div "Excessive Trading Value Detects when total dollar value traded in a single secu…" at bounding box center [764, 419] width 234 height 68
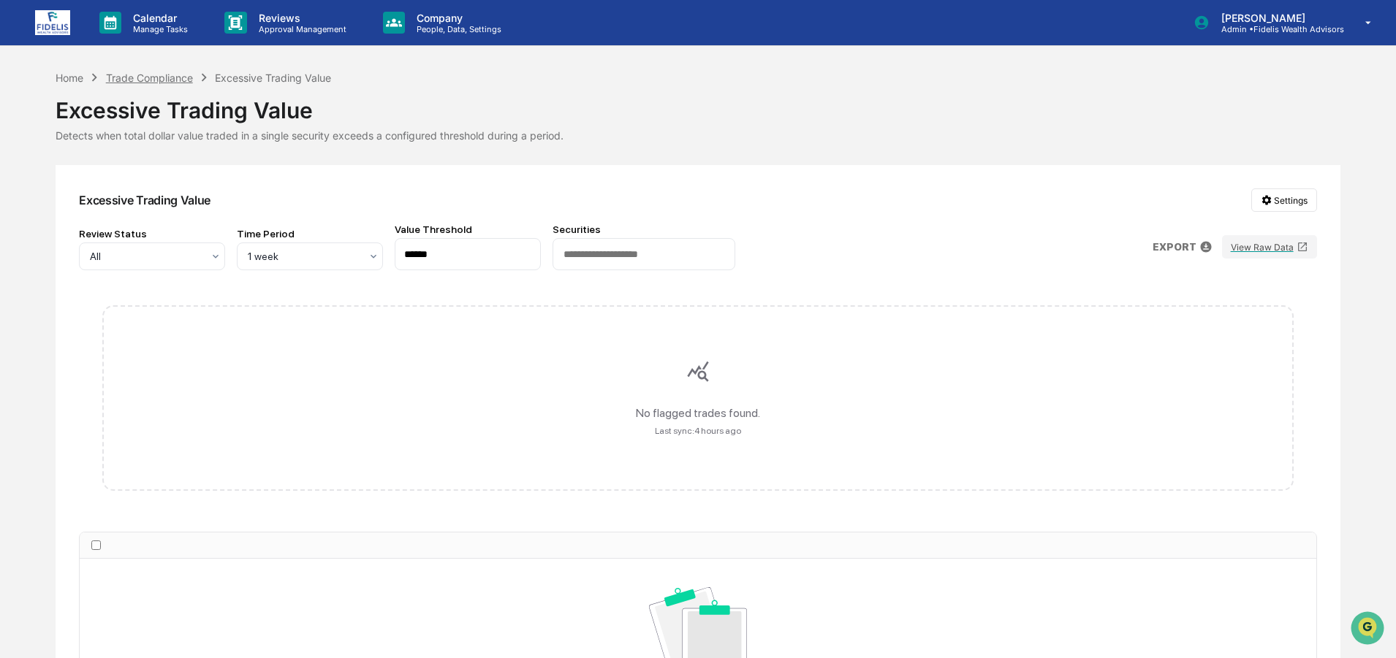
click at [156, 80] on div "Trade Compliance" at bounding box center [149, 78] width 87 height 12
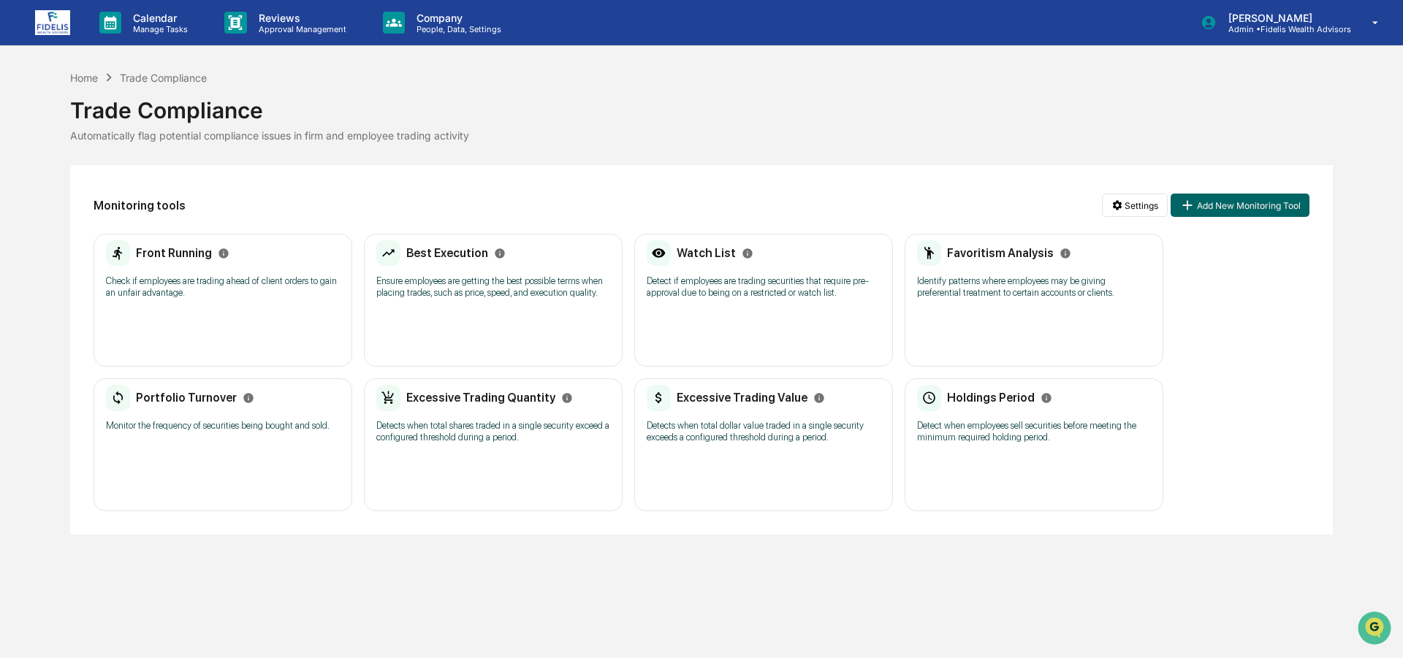
click at [1030, 458] on div "Holdings Period Detect when employees sell securities before meeting the minimu…" at bounding box center [1034, 445] width 259 height 133
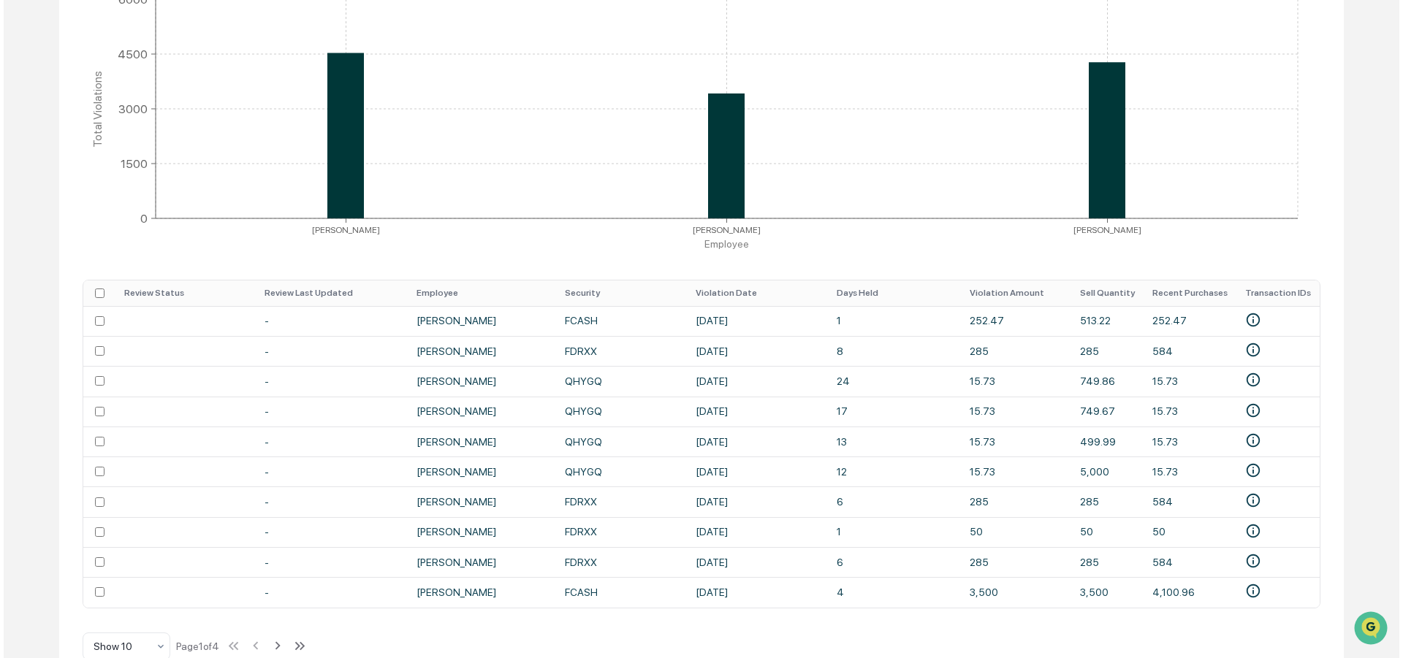
scroll to position [346, 0]
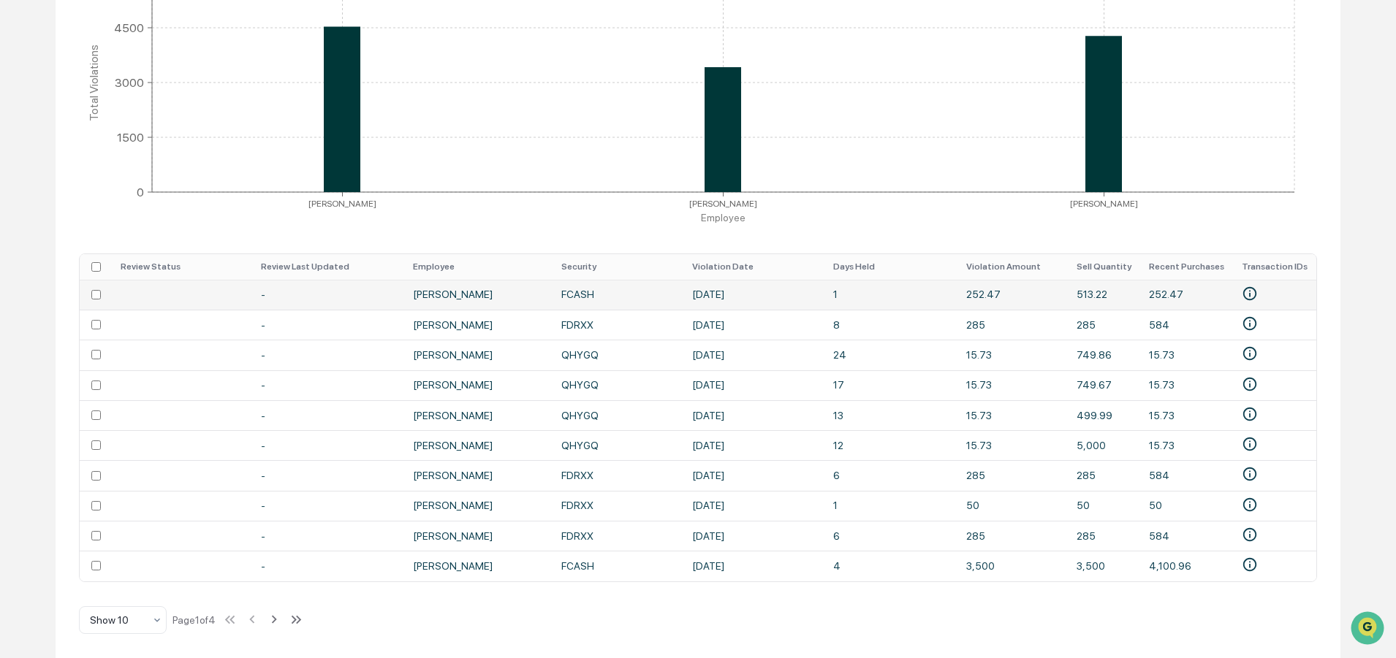
click at [91, 292] on td at bounding box center [96, 295] width 32 height 30
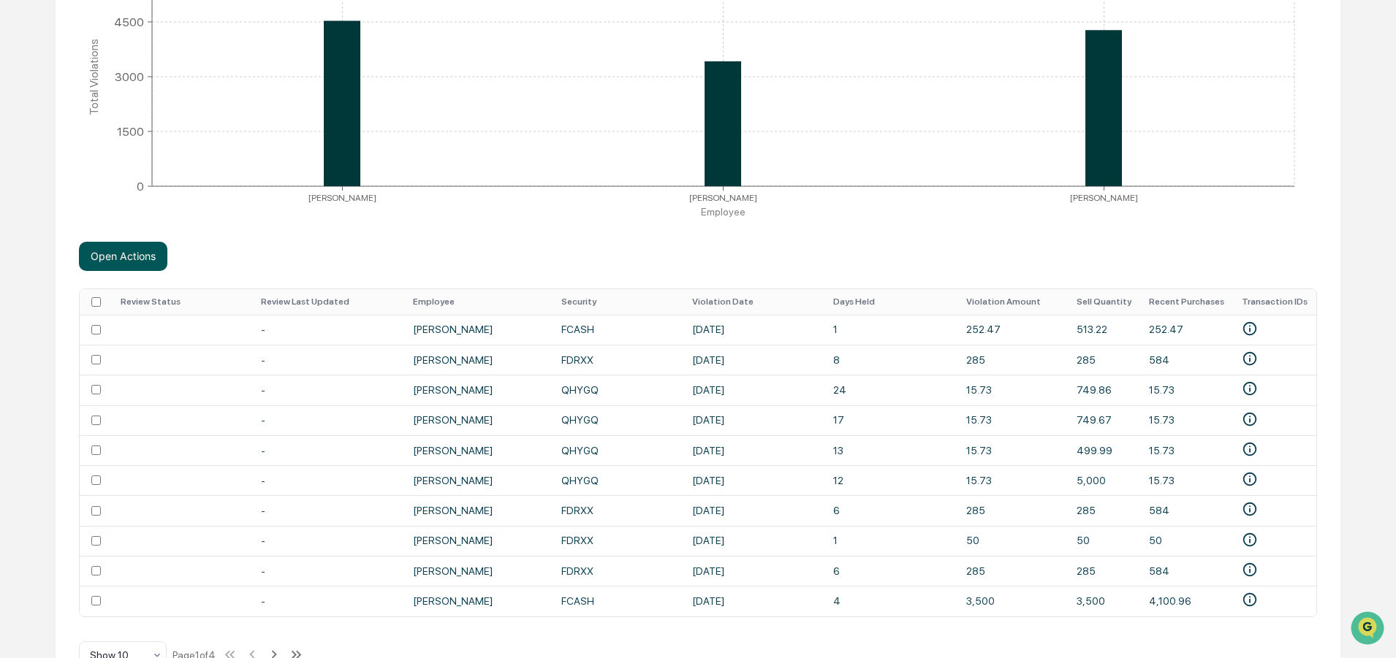
click at [140, 246] on button "Open Actions" at bounding box center [123, 256] width 88 height 29
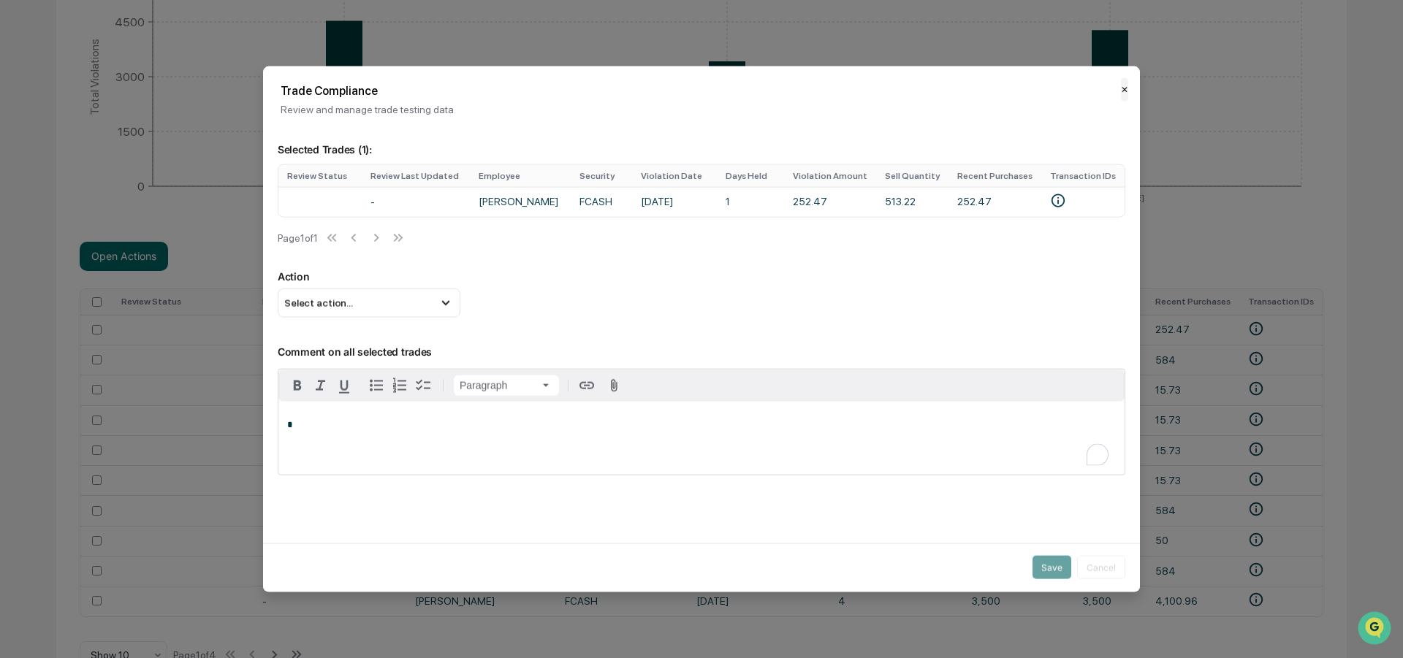
click at [1121, 90] on button "✕" at bounding box center [1124, 88] width 7 height 23
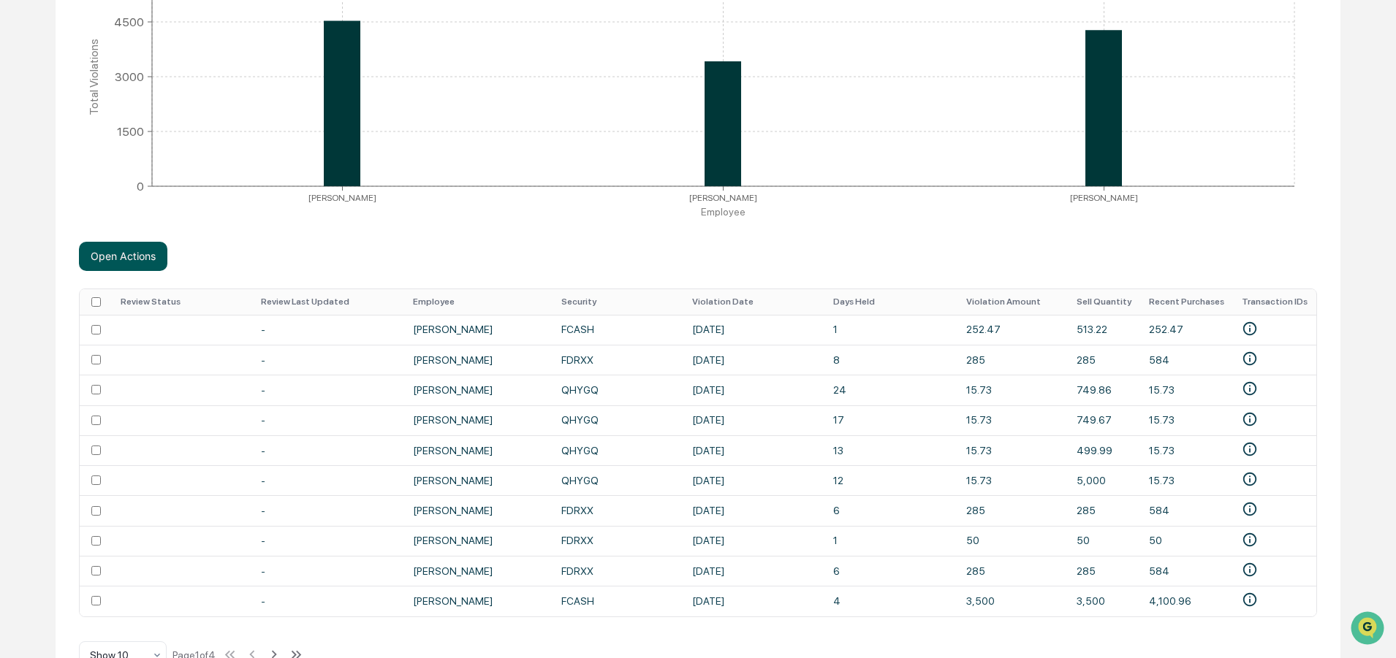
click at [126, 256] on button "Open Actions" at bounding box center [123, 256] width 88 height 29
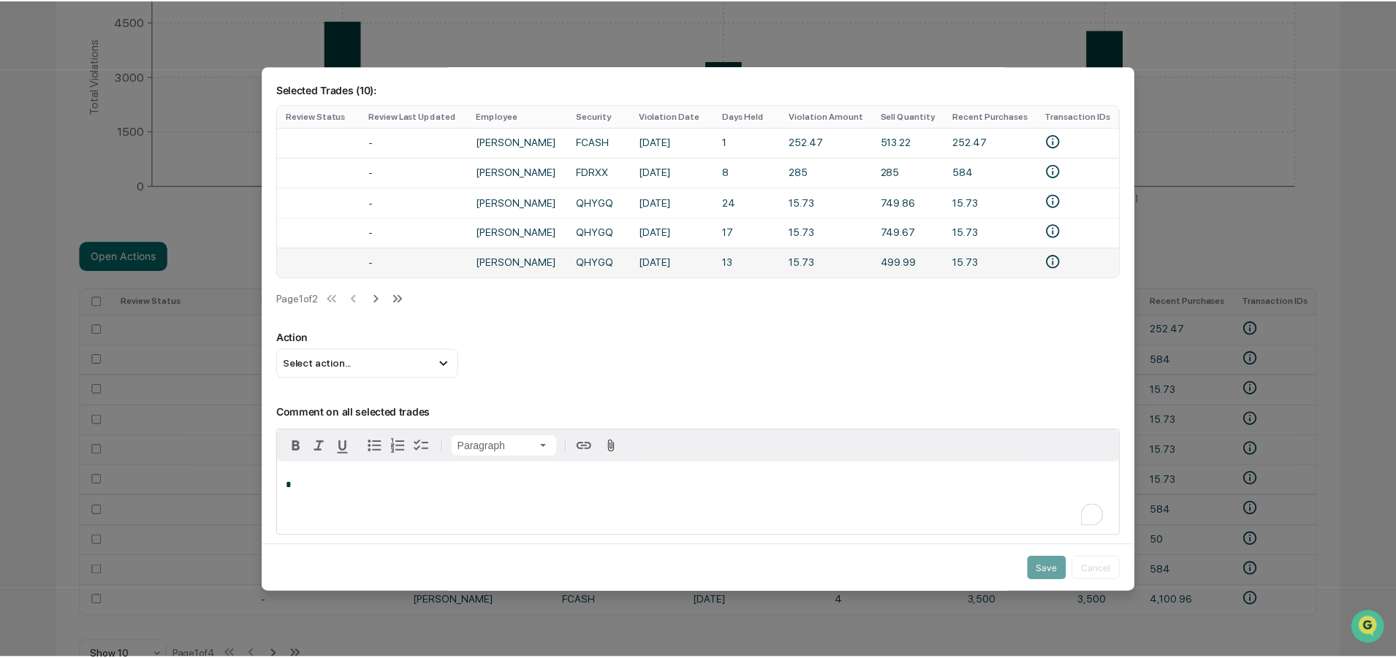
scroll to position [0, 0]
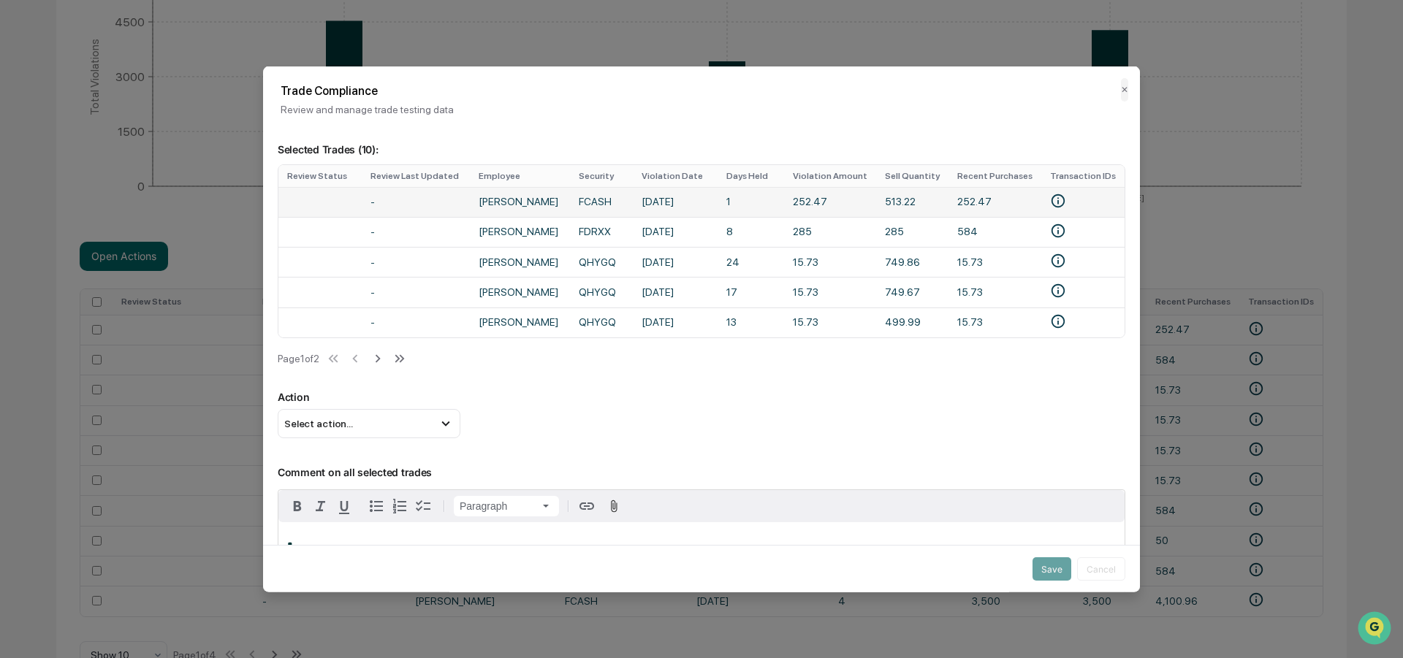
click at [360, 208] on td at bounding box center [319, 201] width 83 height 30
click at [444, 424] on icon at bounding box center [446, 424] width 16 height 16
click at [1121, 90] on button "✕" at bounding box center [1124, 88] width 7 height 23
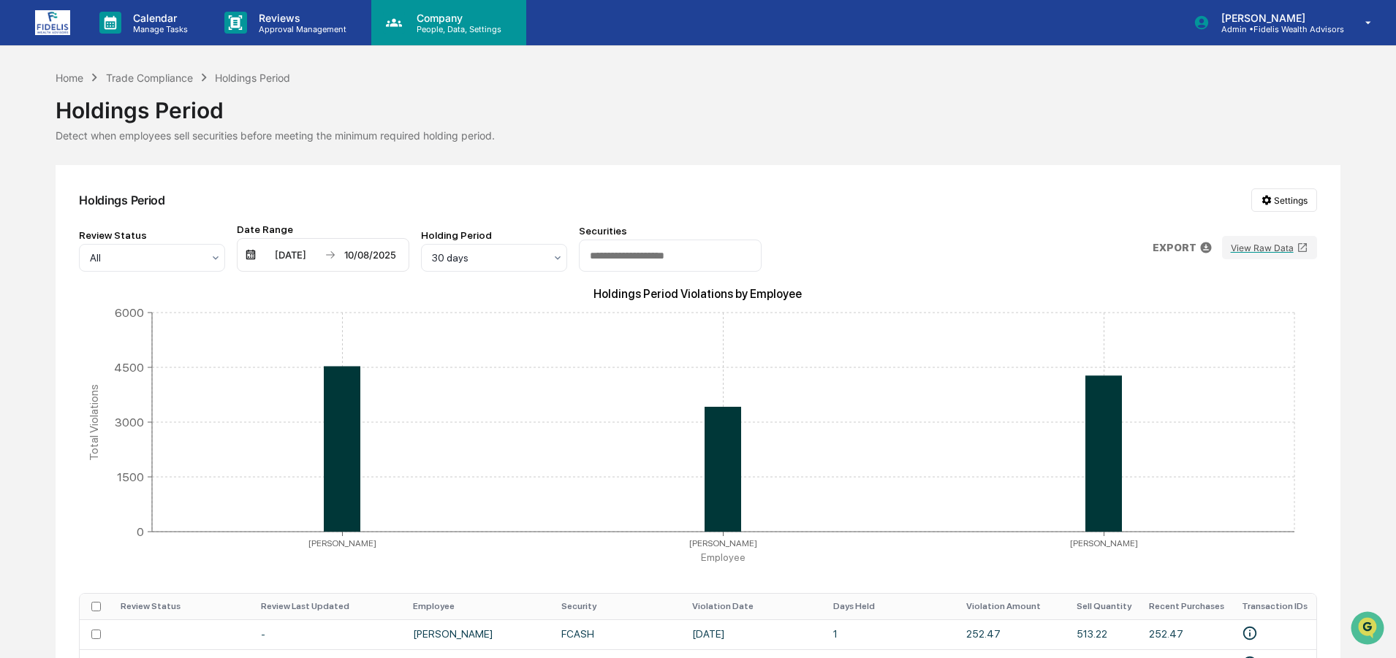
click at [436, 23] on p "Company" at bounding box center [457, 18] width 104 height 12
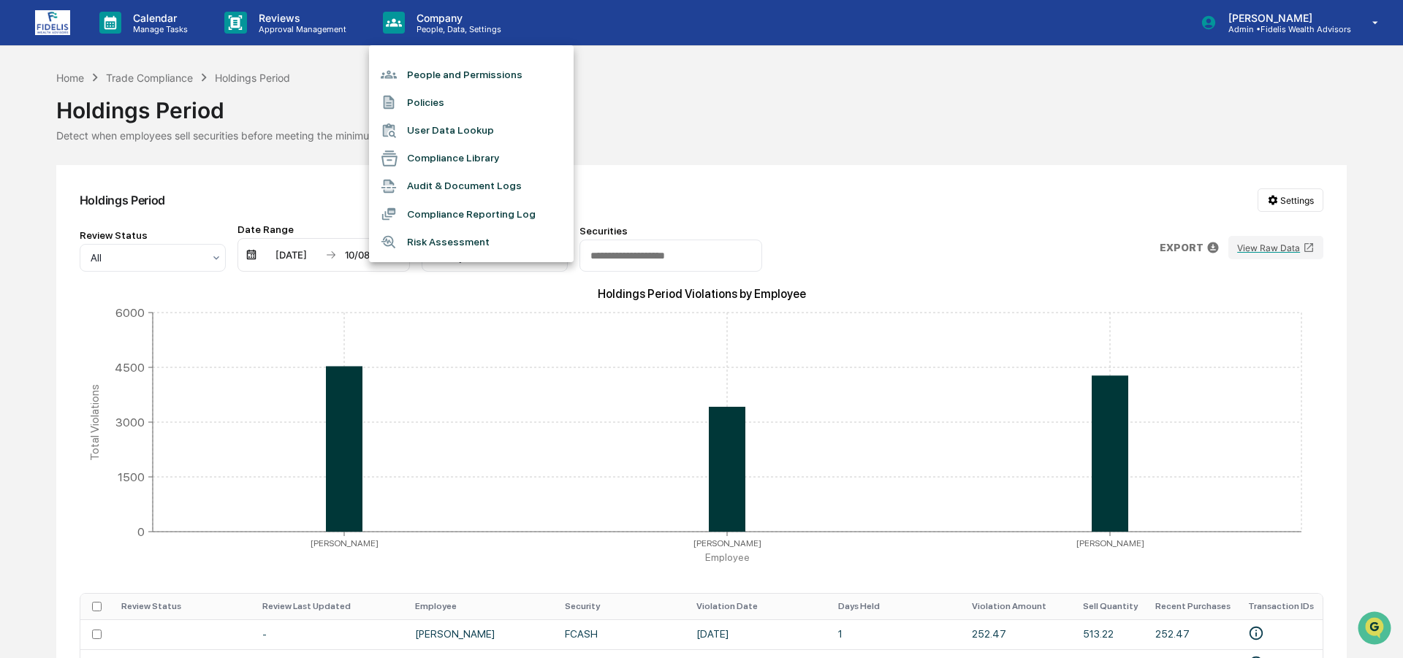
click at [453, 219] on li "Compliance Reporting Log" at bounding box center [471, 214] width 205 height 28
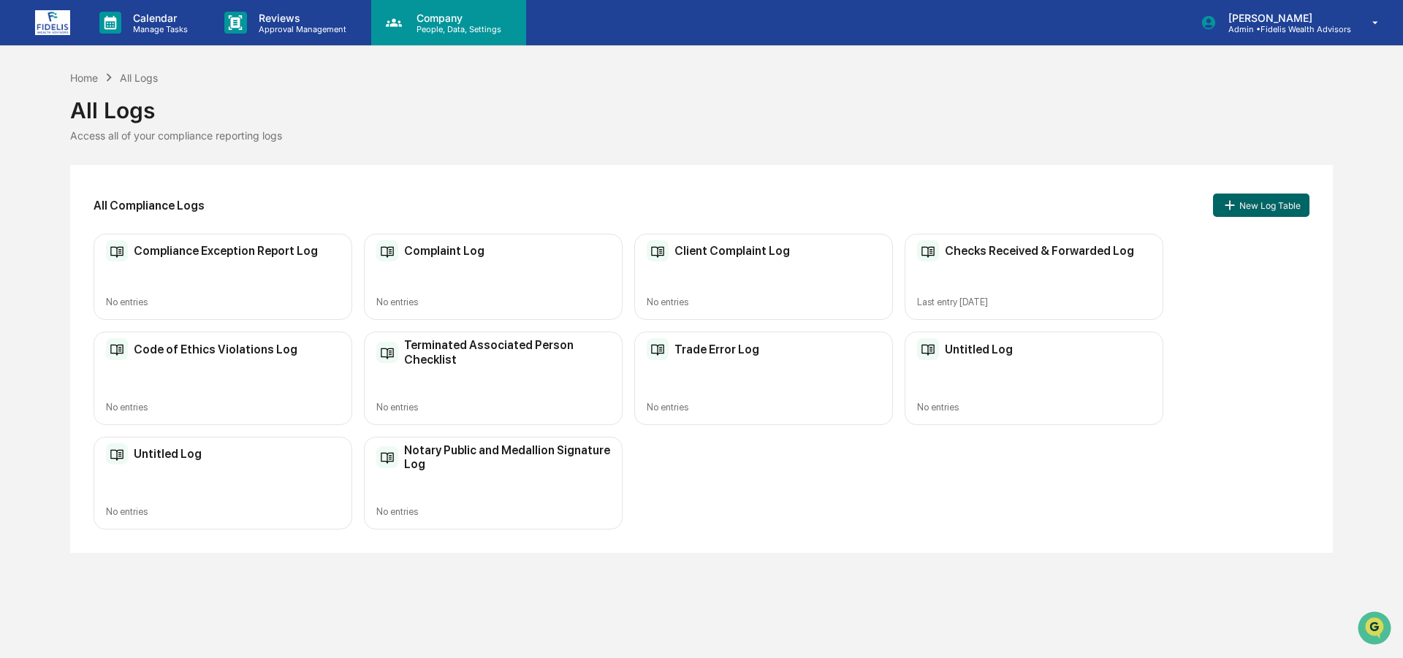
click at [426, 22] on p "Company" at bounding box center [457, 18] width 104 height 12
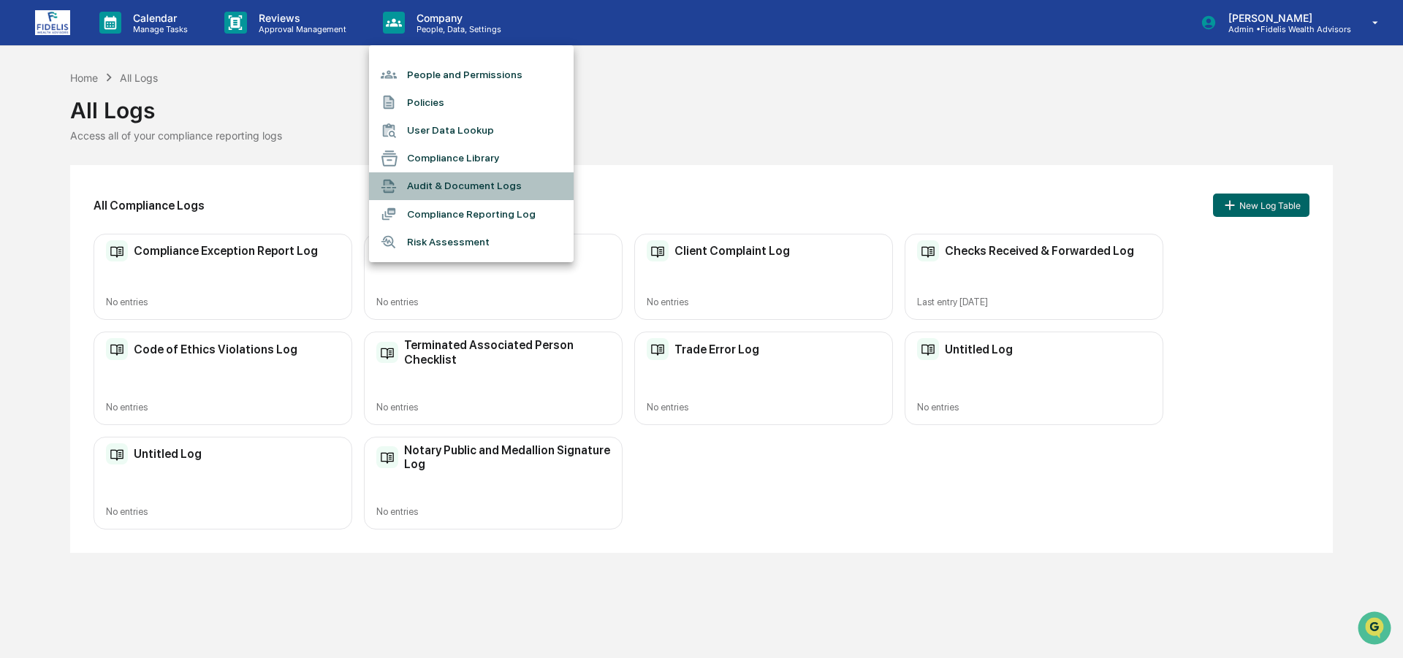
click at [455, 181] on li "Audit & Document Logs" at bounding box center [471, 186] width 205 height 28
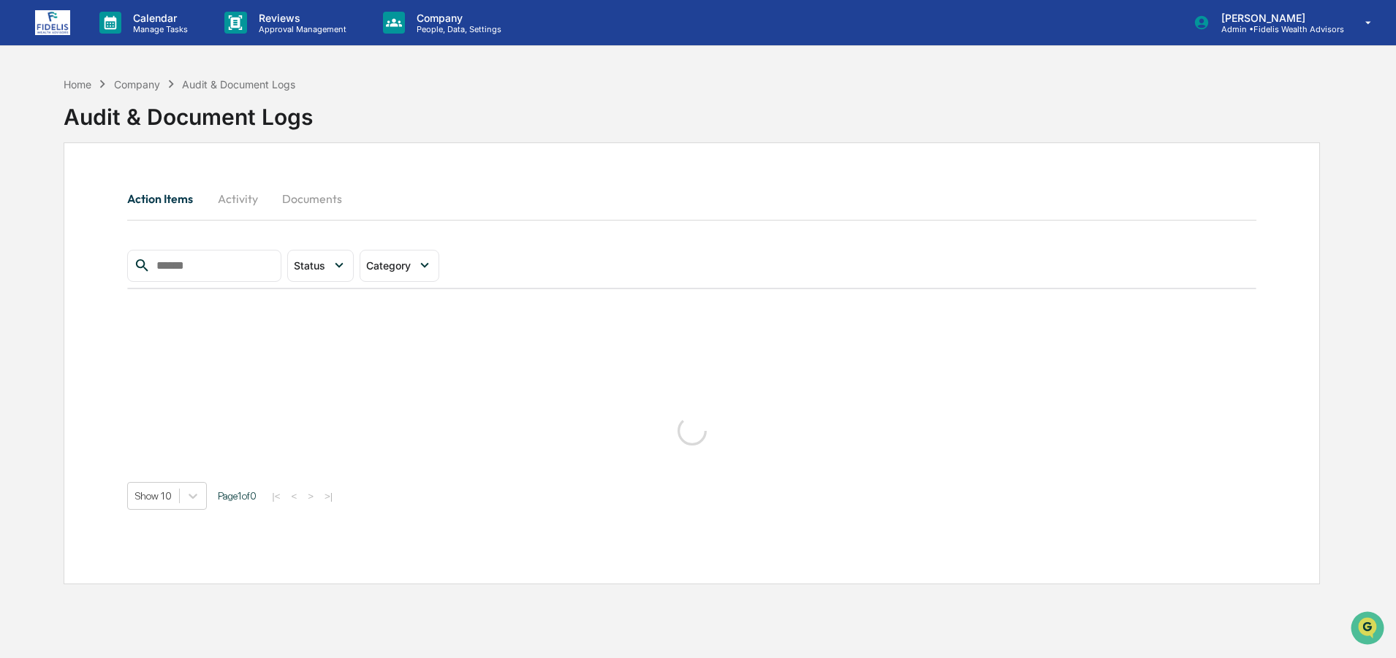
click at [254, 199] on button "Activity" at bounding box center [238, 198] width 66 height 35
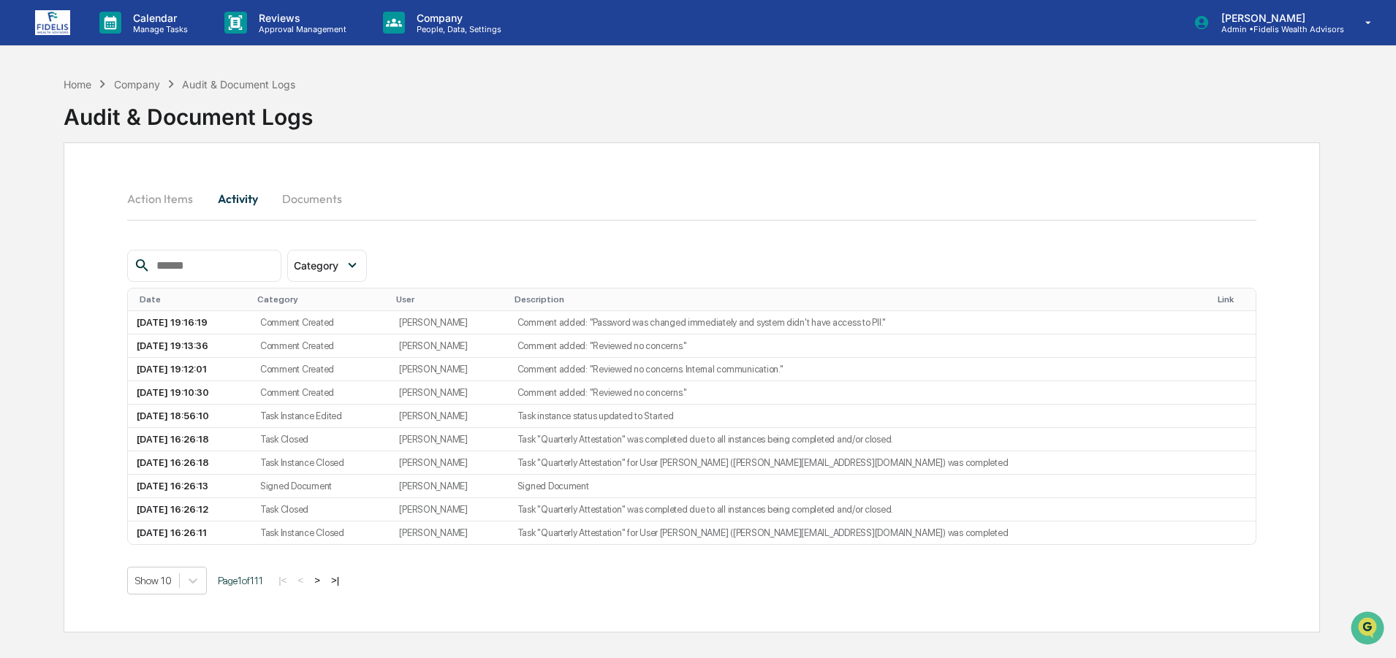
click at [314, 188] on button "Documents" at bounding box center [311, 198] width 83 height 35
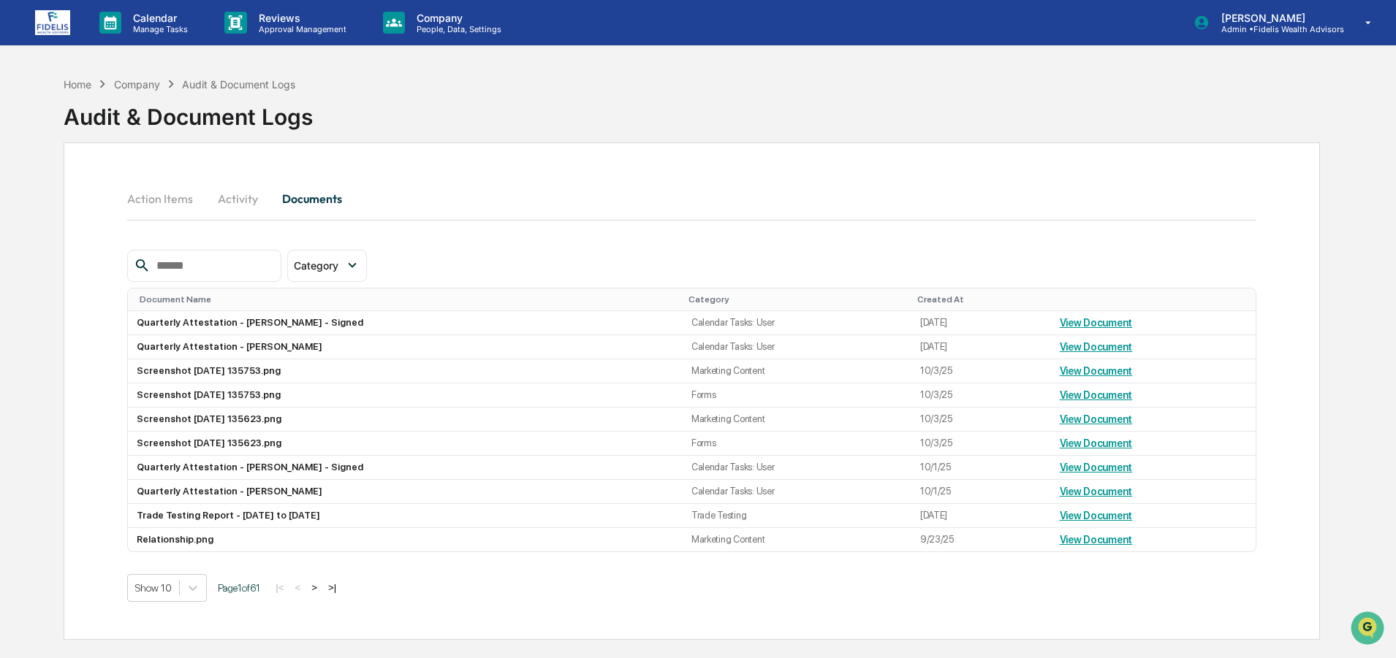
click at [159, 202] on button "Action Items" at bounding box center [165, 198] width 77 height 35
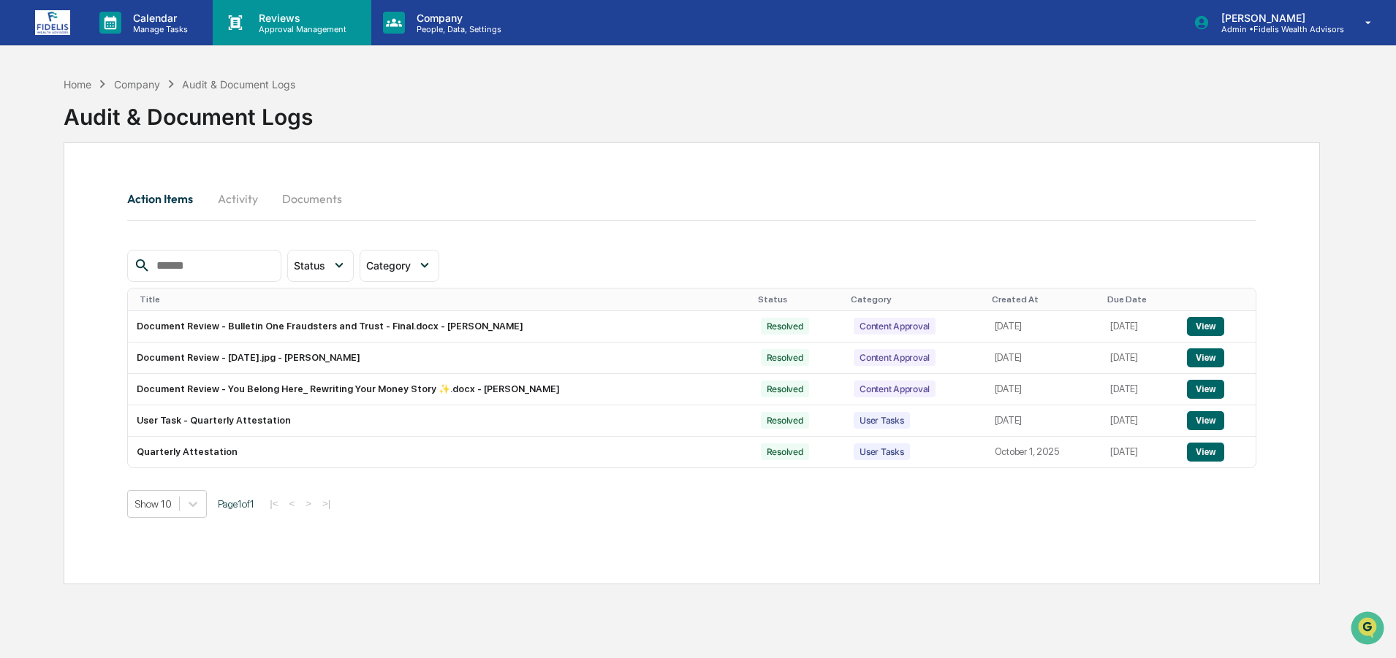
click at [276, 23] on p "Reviews" at bounding box center [300, 18] width 107 height 12
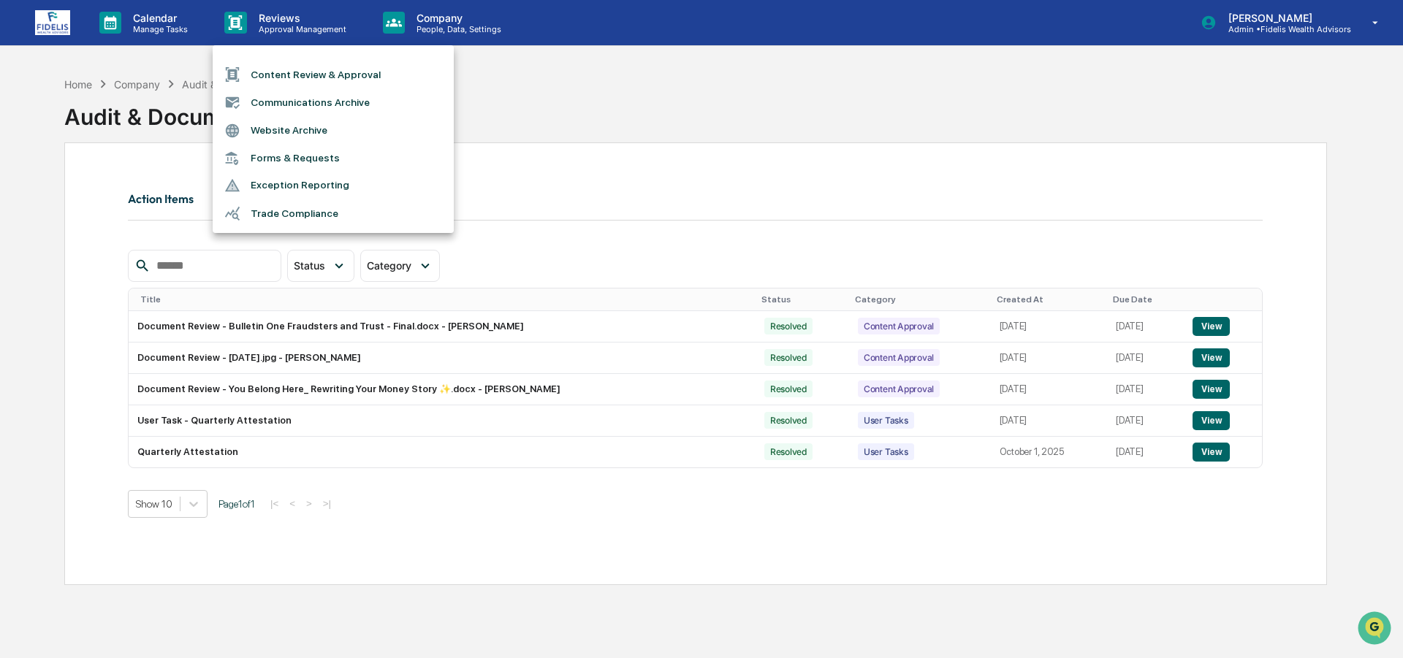
click at [277, 72] on li "Content Review & Approval" at bounding box center [333, 75] width 241 height 28
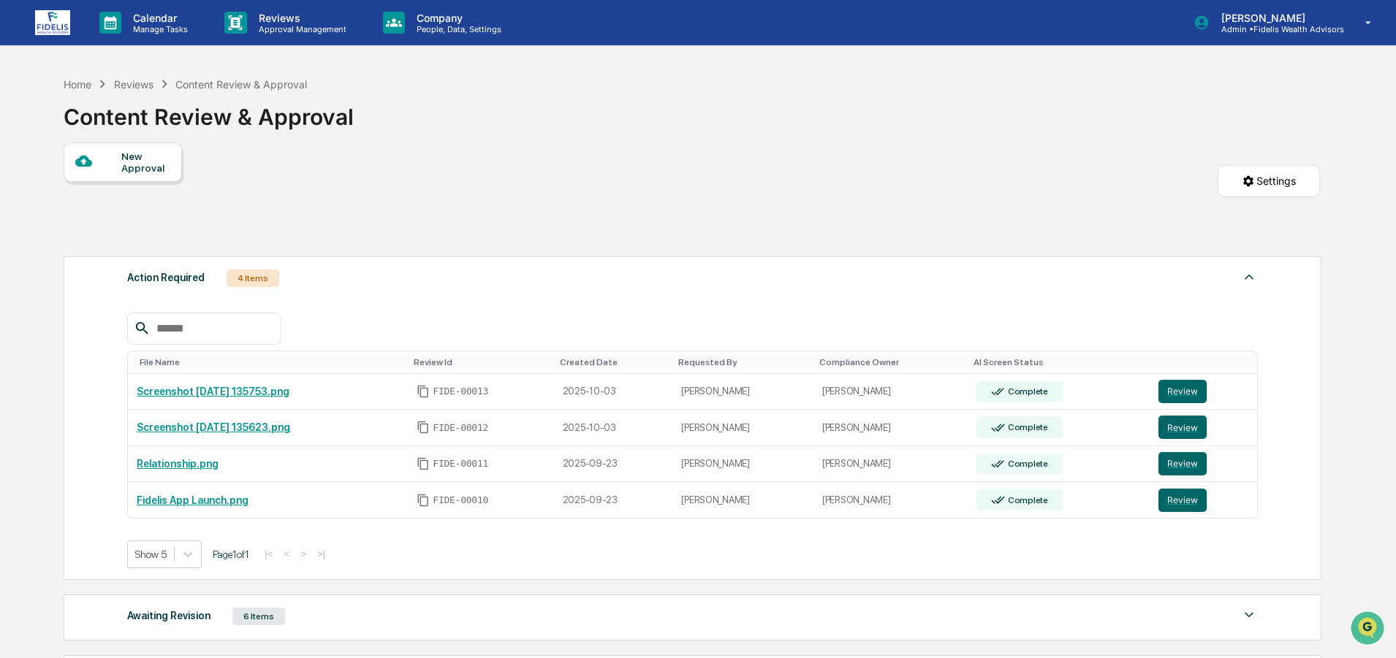
click at [246, 277] on div "4 Items" at bounding box center [253, 279] width 53 height 18
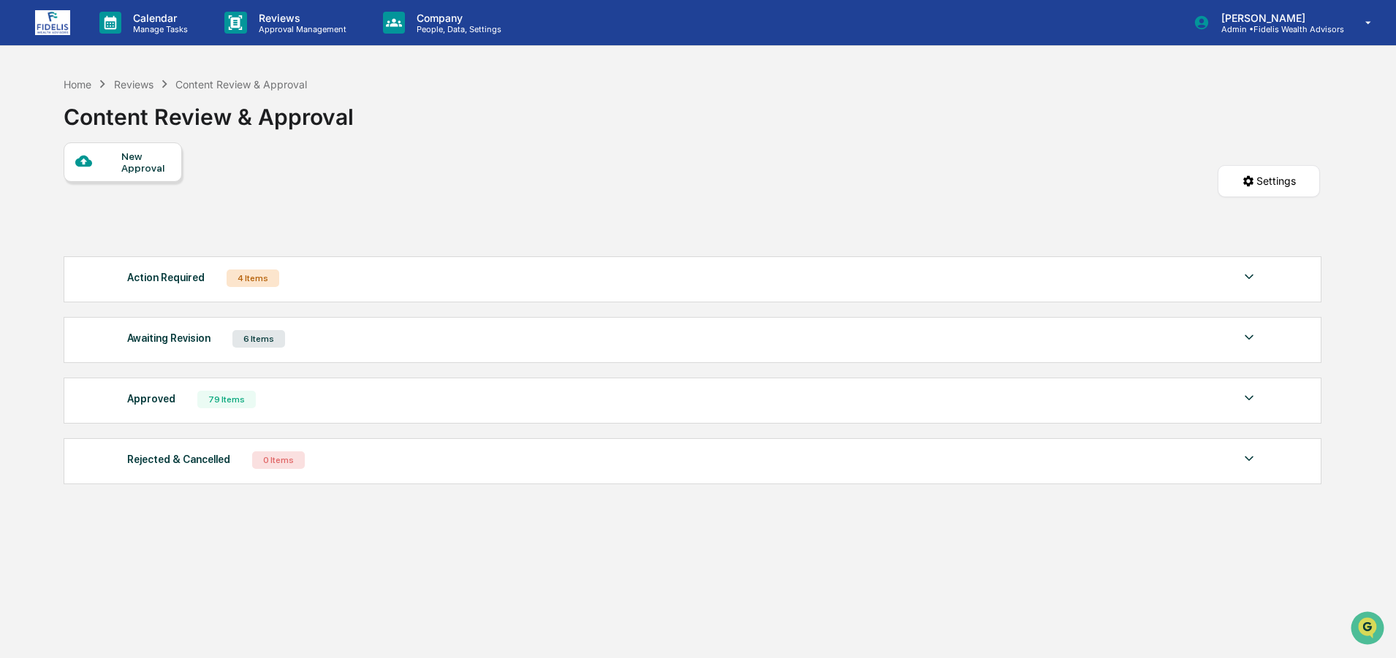
click at [298, 341] on div "Awaiting Revision 6 Items" at bounding box center [692, 339] width 1131 height 20
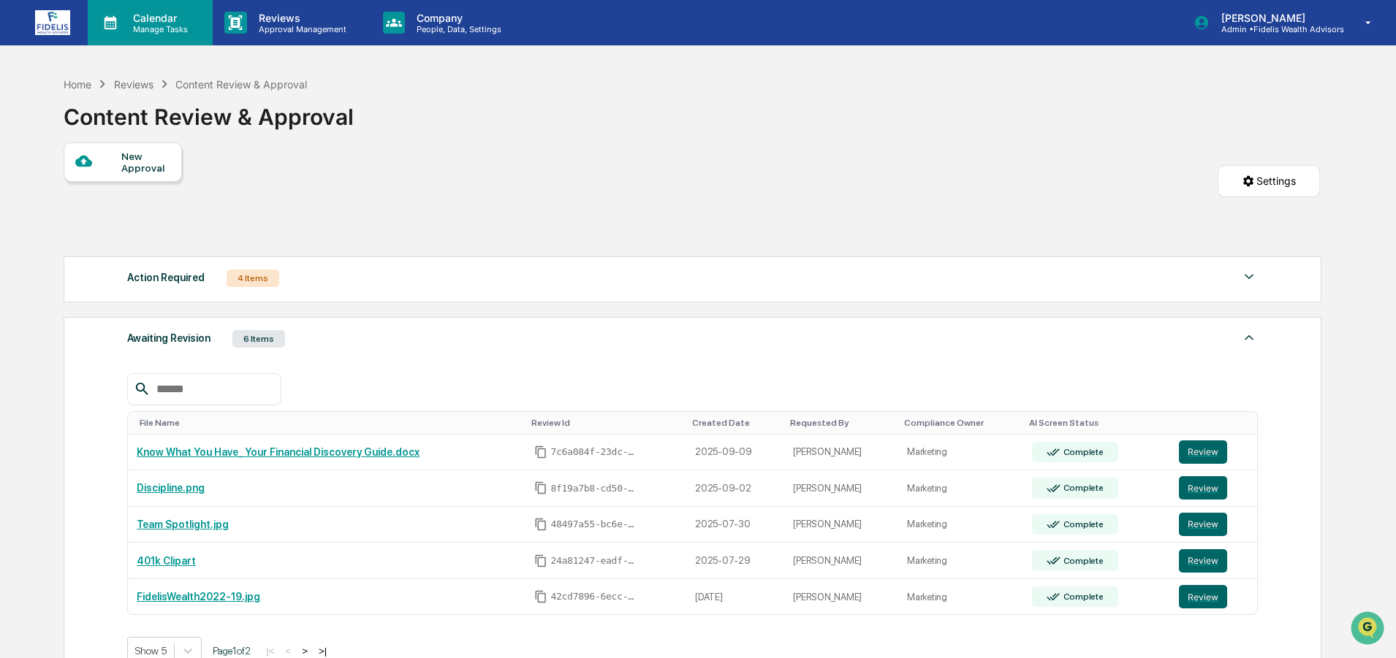
click at [177, 25] on p "Manage Tasks" at bounding box center [158, 29] width 74 height 10
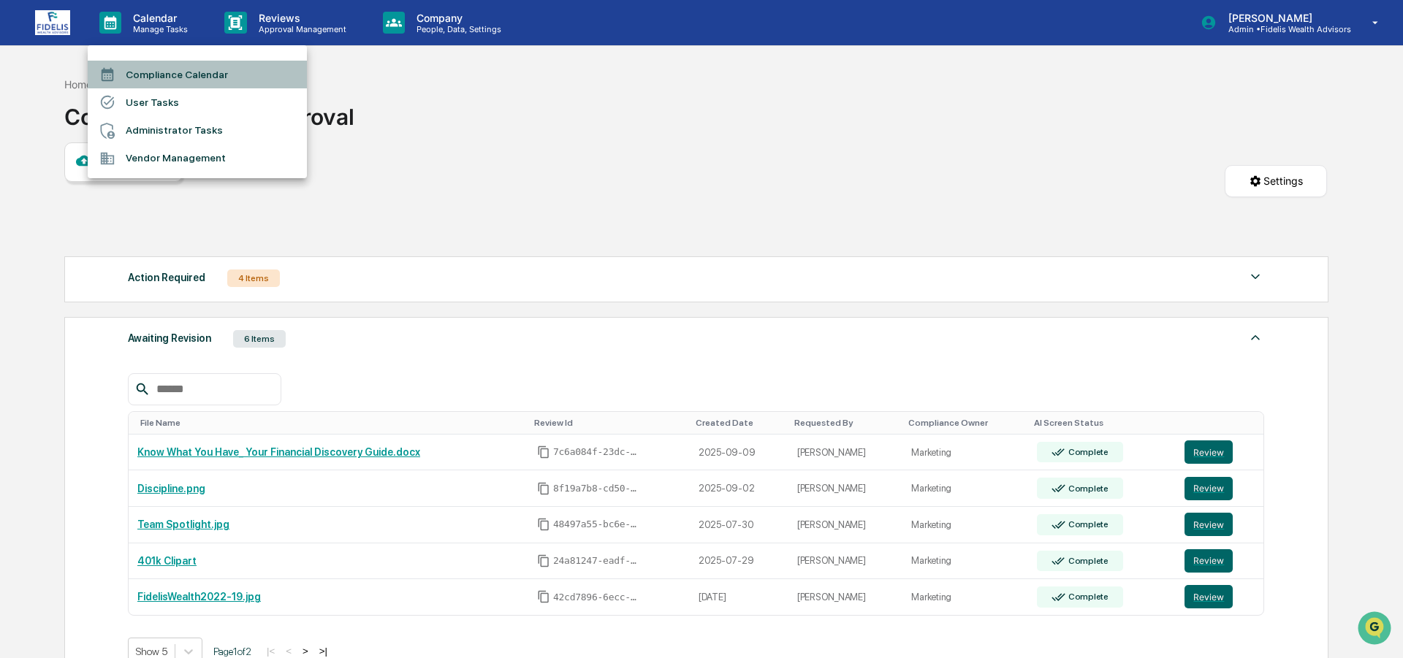
click at [176, 72] on li "Compliance Calendar" at bounding box center [197, 75] width 219 height 28
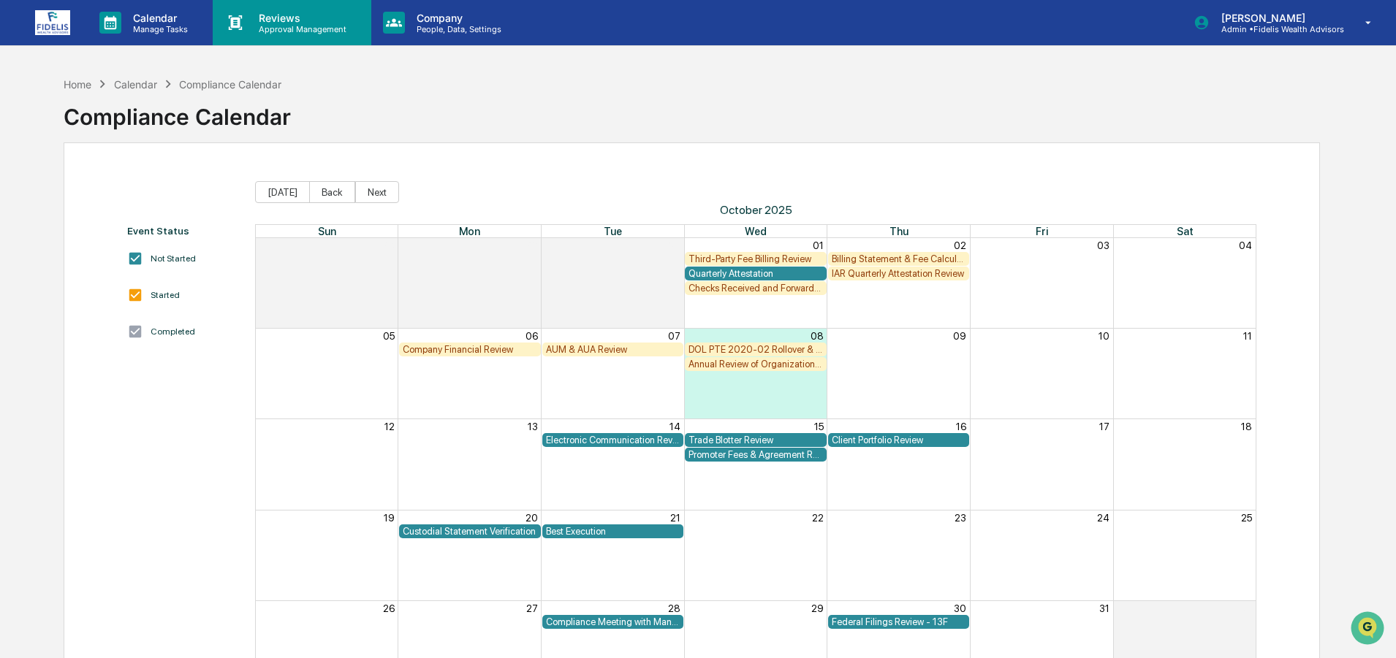
click at [278, 23] on p "Reviews" at bounding box center [300, 18] width 107 height 12
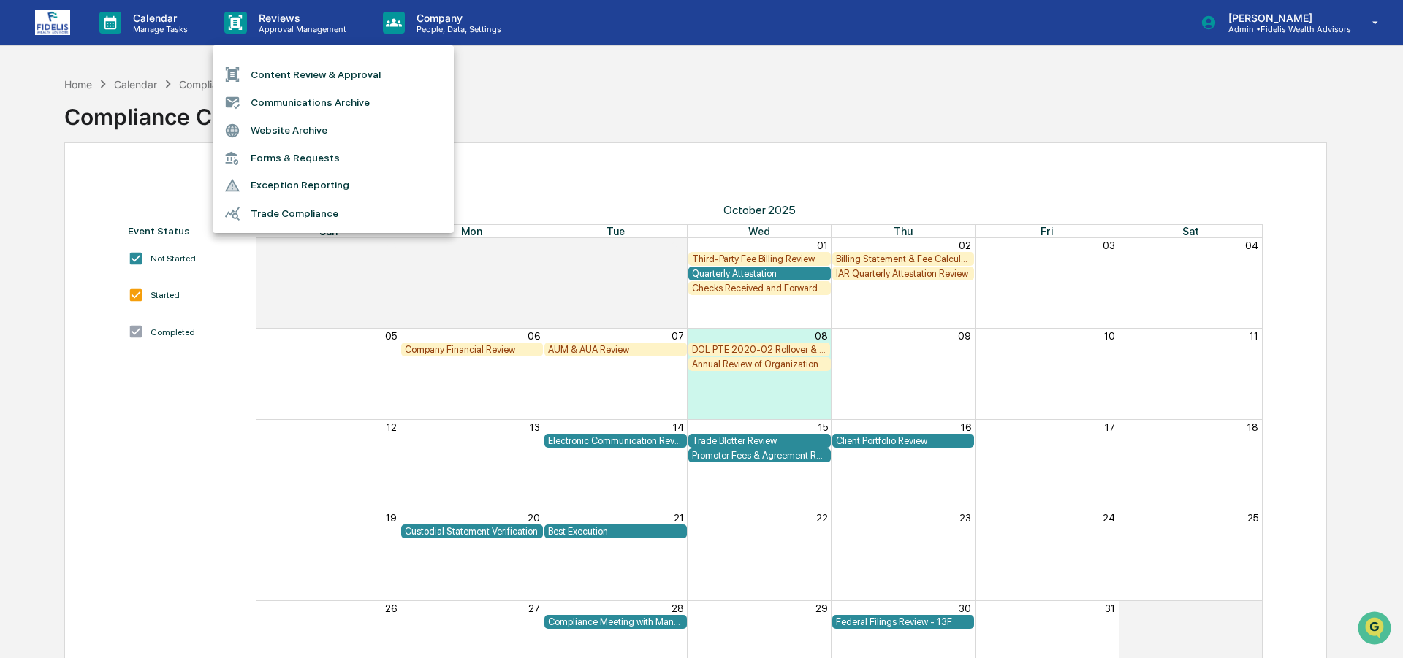
click at [295, 207] on li "Trade Compliance" at bounding box center [333, 214] width 241 height 28
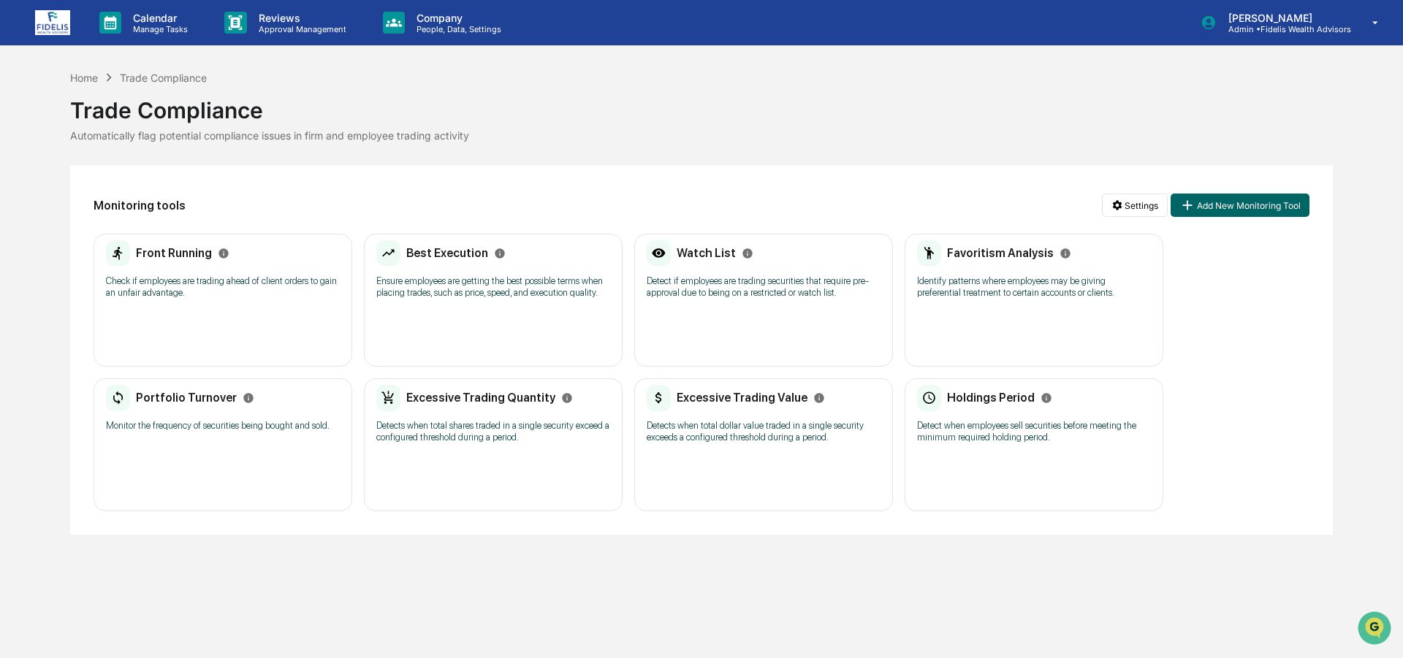
click at [995, 414] on div "Holdings Period Detect when employees sell securities before meeting the minimu…" at bounding box center [1034, 419] width 234 height 68
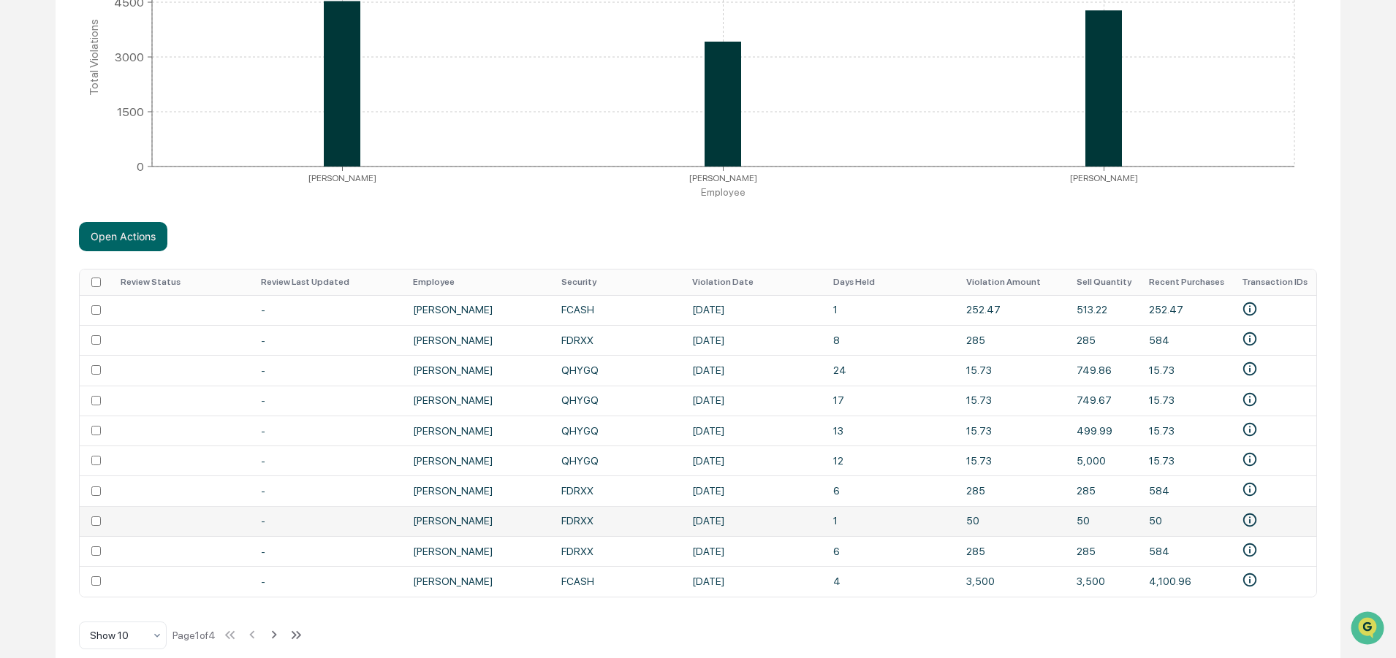
scroll to position [387, 0]
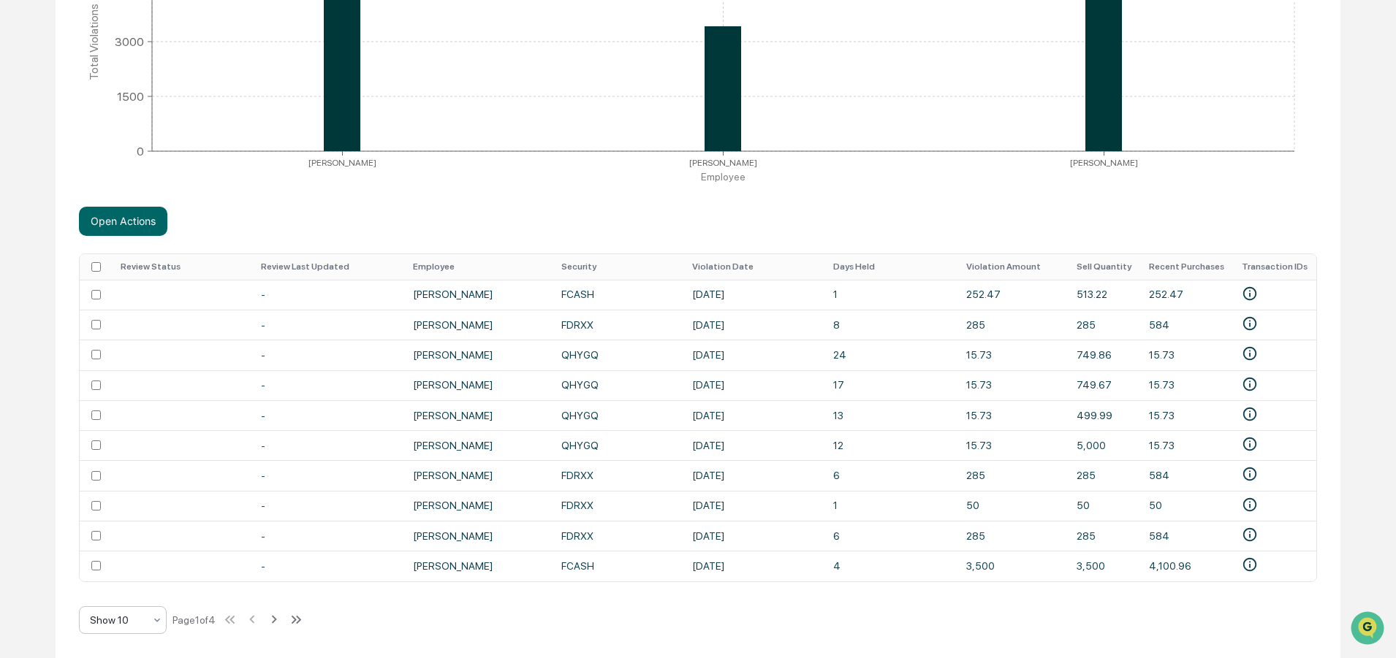
click at [148, 622] on div "Show 10" at bounding box center [117, 620] width 69 height 20
click at [127, 577] on div "Show 100" at bounding box center [123, 582] width 86 height 29
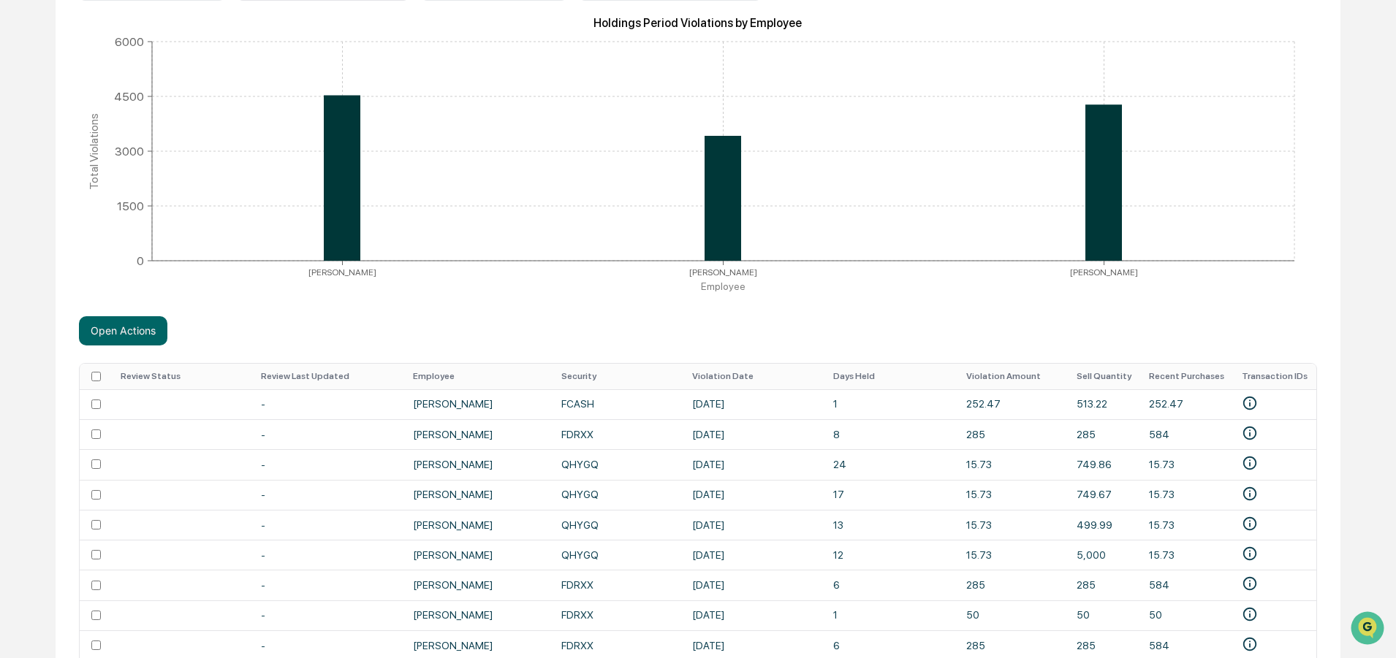
scroll to position [240, 0]
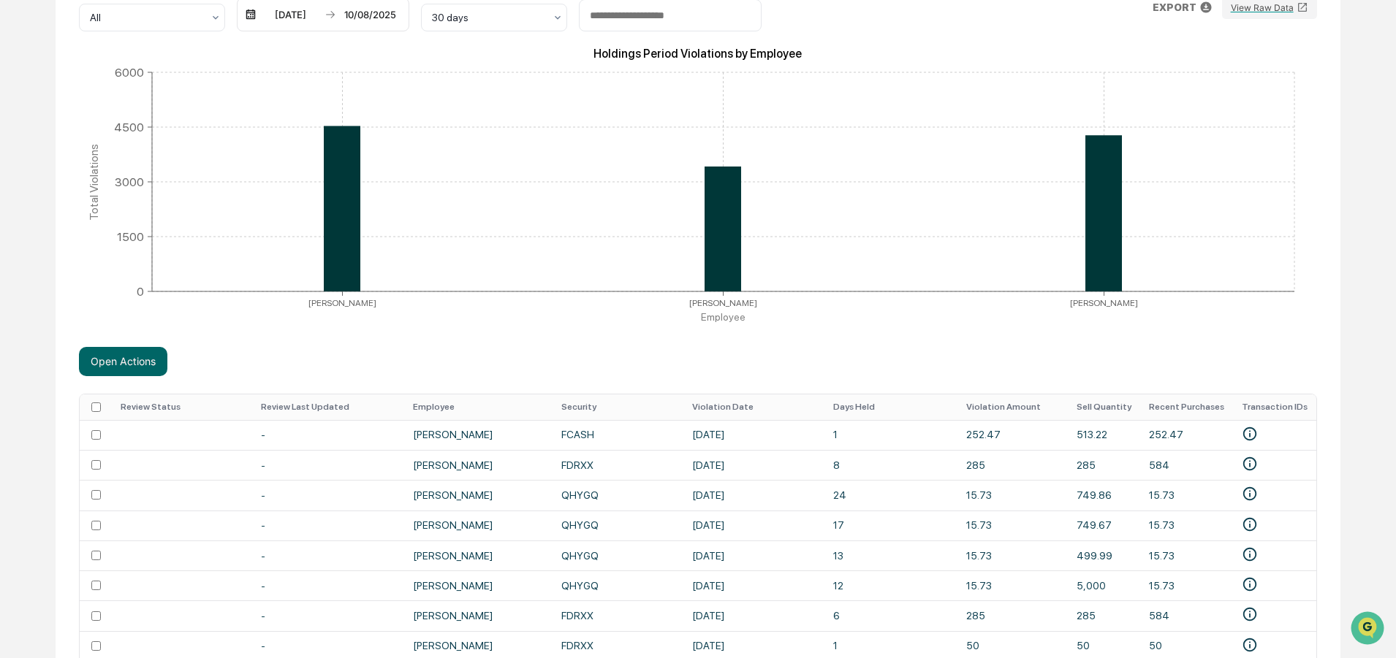
click at [584, 403] on th "Security" at bounding box center [617, 408] width 131 height 26
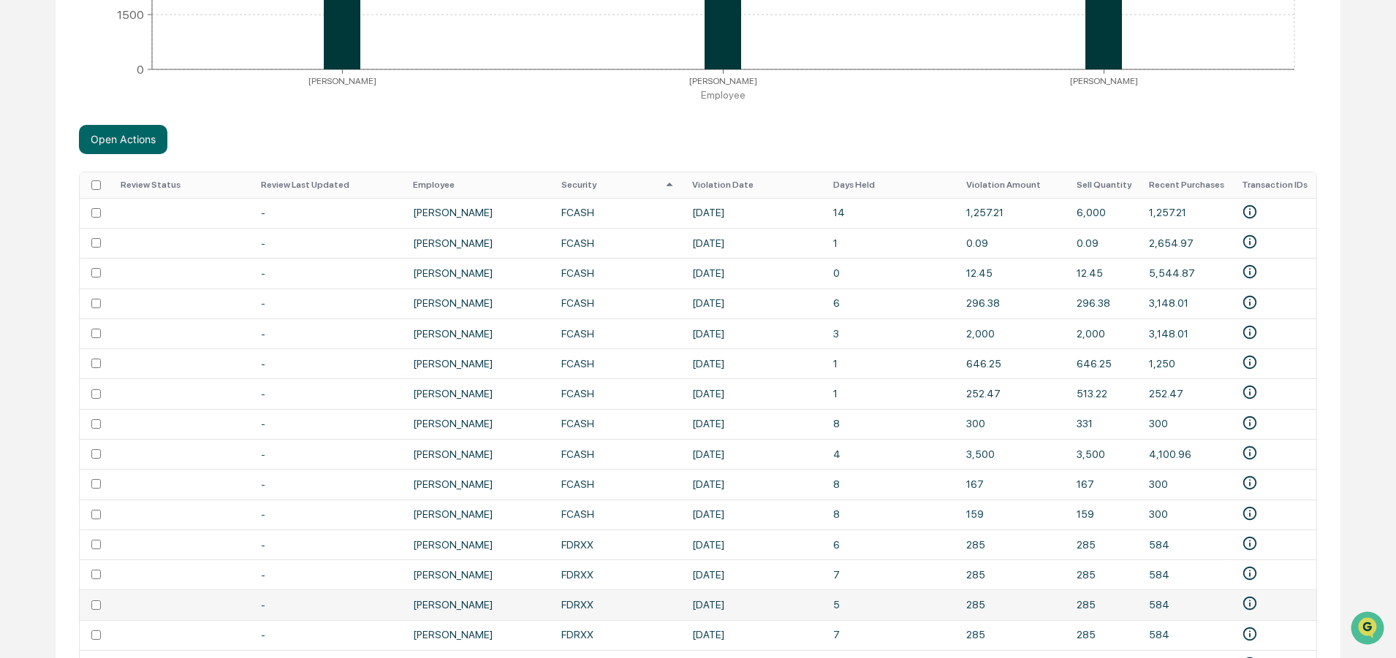
scroll to position [606, 0]
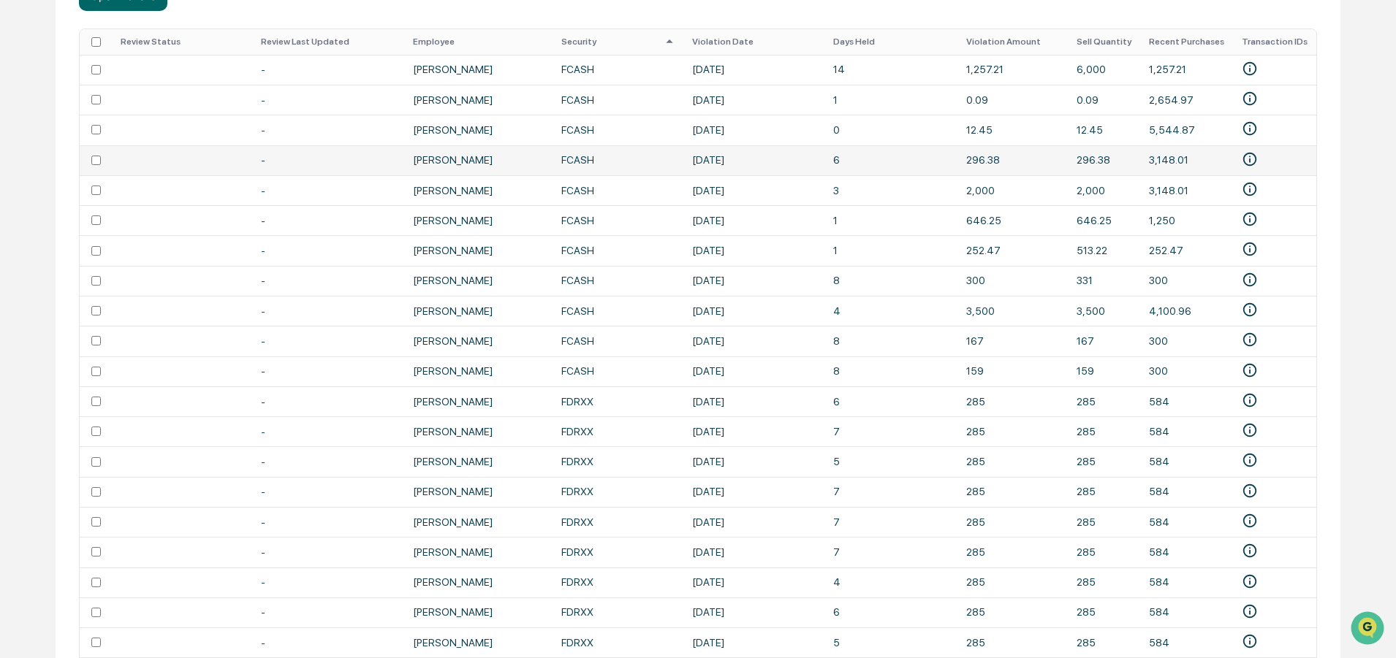
click at [96, 171] on td at bounding box center [96, 160] width 32 height 30
click at [97, 64] on td at bounding box center [96, 70] width 32 height 30
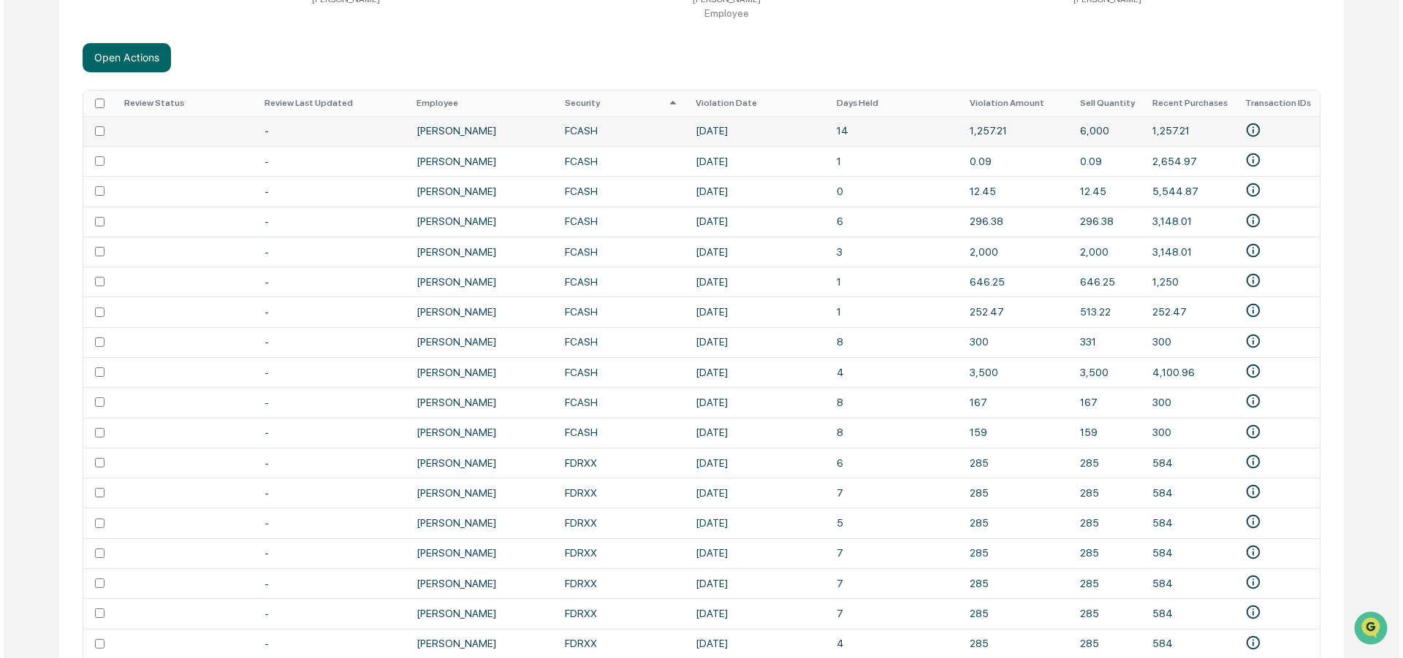
scroll to position [460, 0]
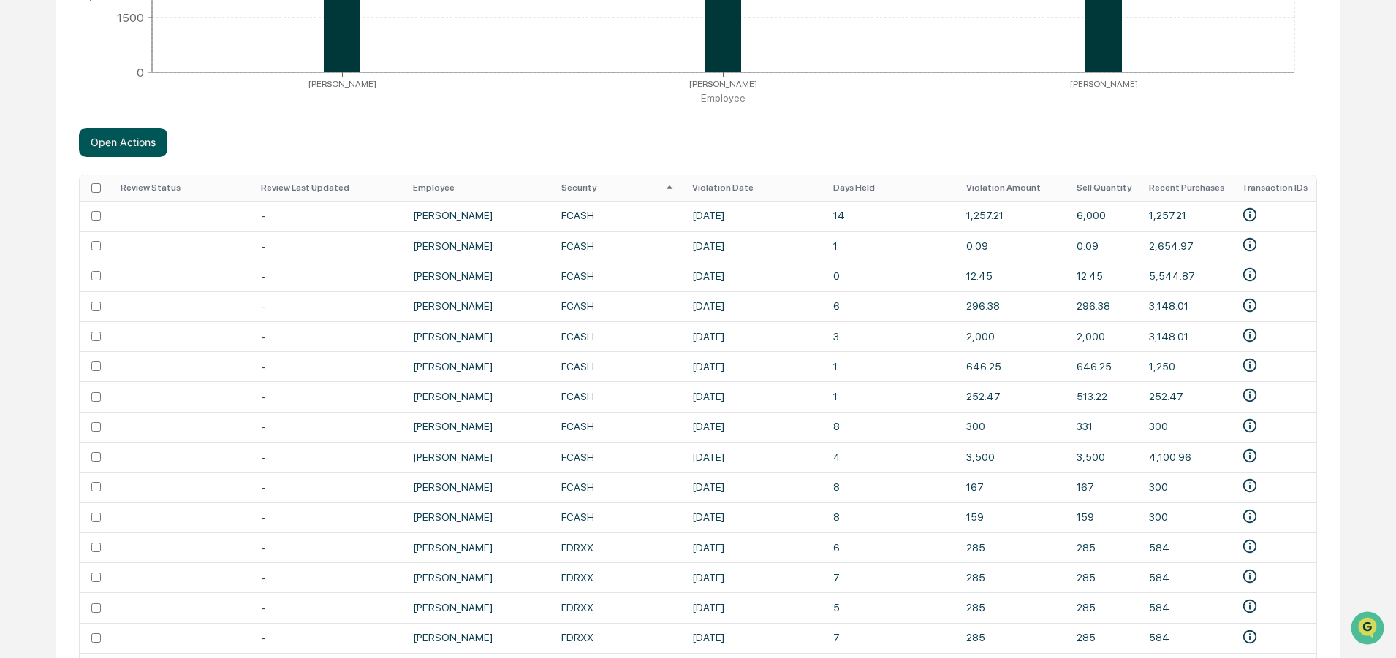
click at [124, 137] on button "Open Actions" at bounding box center [123, 142] width 88 height 29
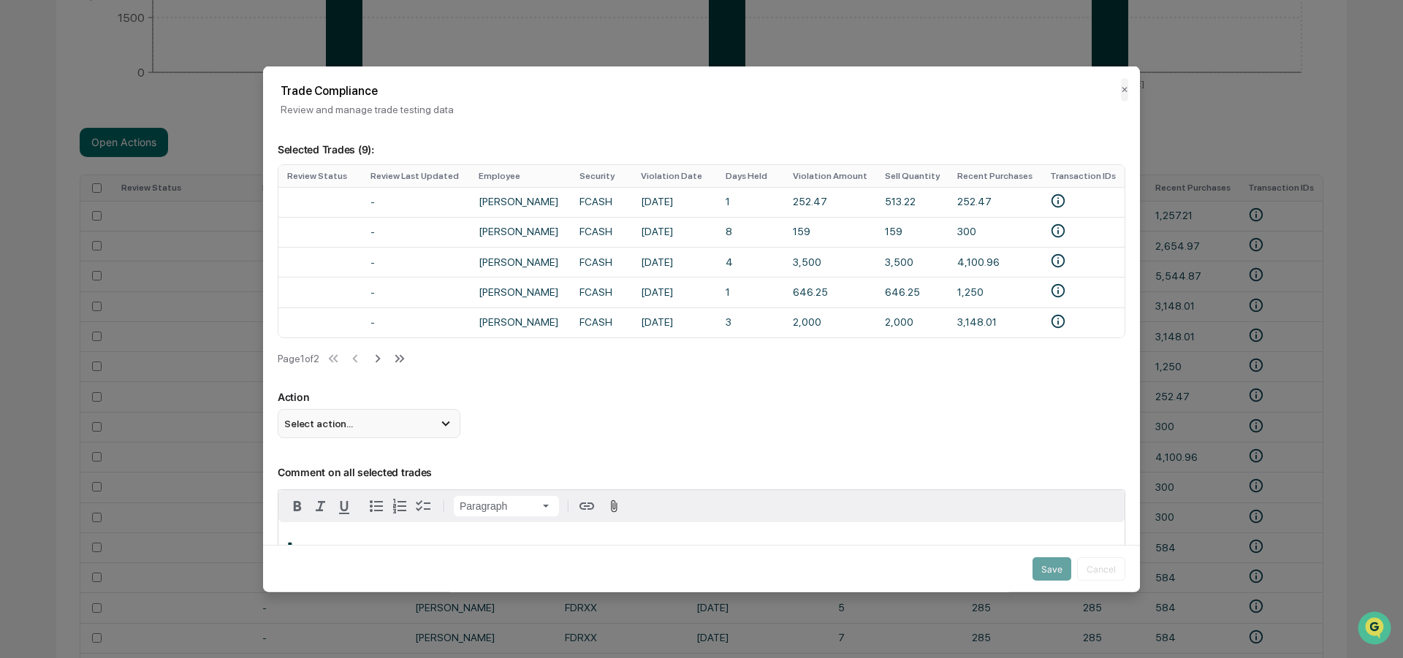
click at [430, 432] on div "Select action..." at bounding box center [369, 423] width 183 height 29
click at [340, 487] on div "Mark Not Item of Interest" at bounding box center [369, 482] width 171 height 16
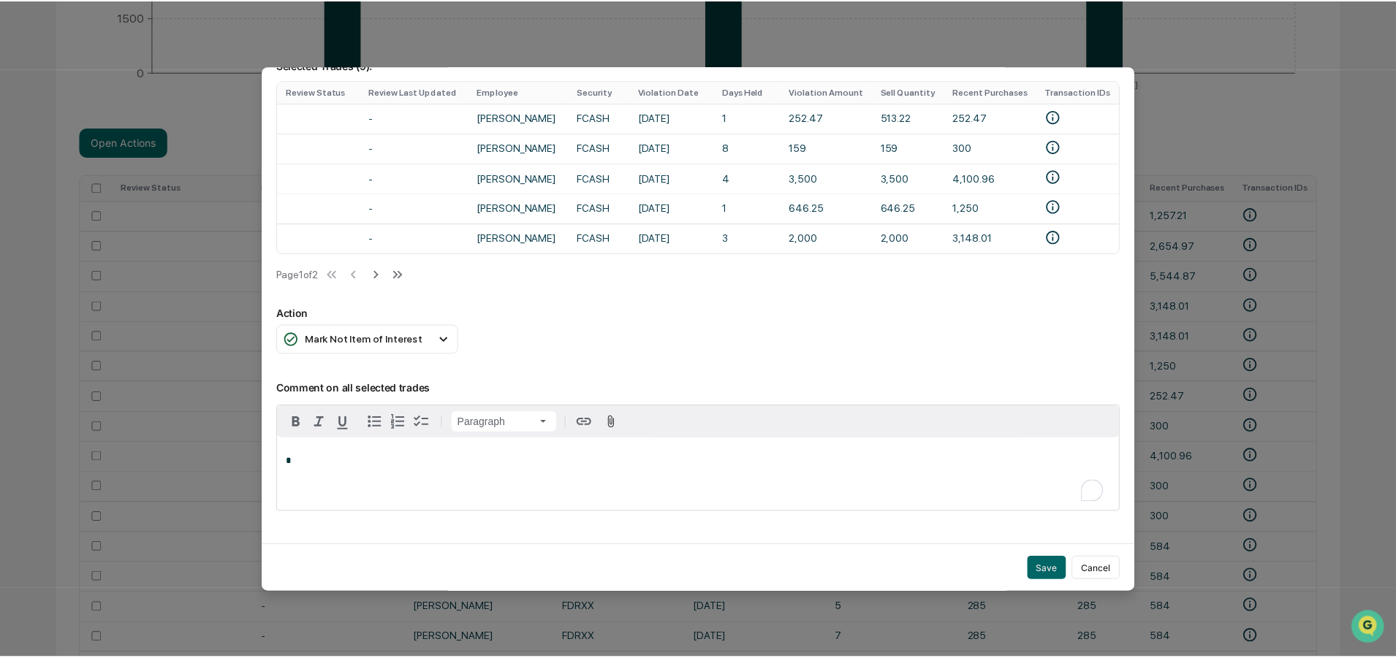
scroll to position [132, 0]
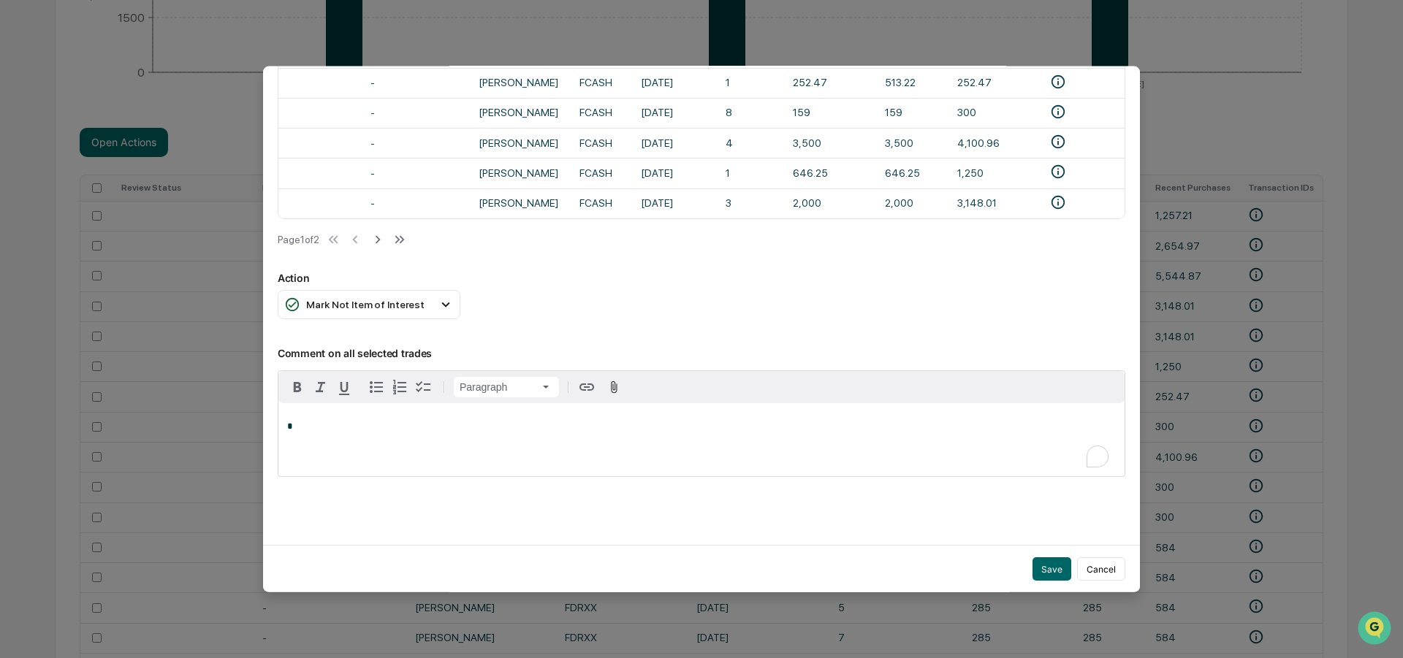
drag, startPoint x: 393, startPoint y: 434, endPoint x: 403, endPoint y: 446, distance: 15.5
click at [393, 433] on div "*" at bounding box center [701, 439] width 846 height 73
click at [1041, 558] on button "Save" at bounding box center [1052, 569] width 39 height 23
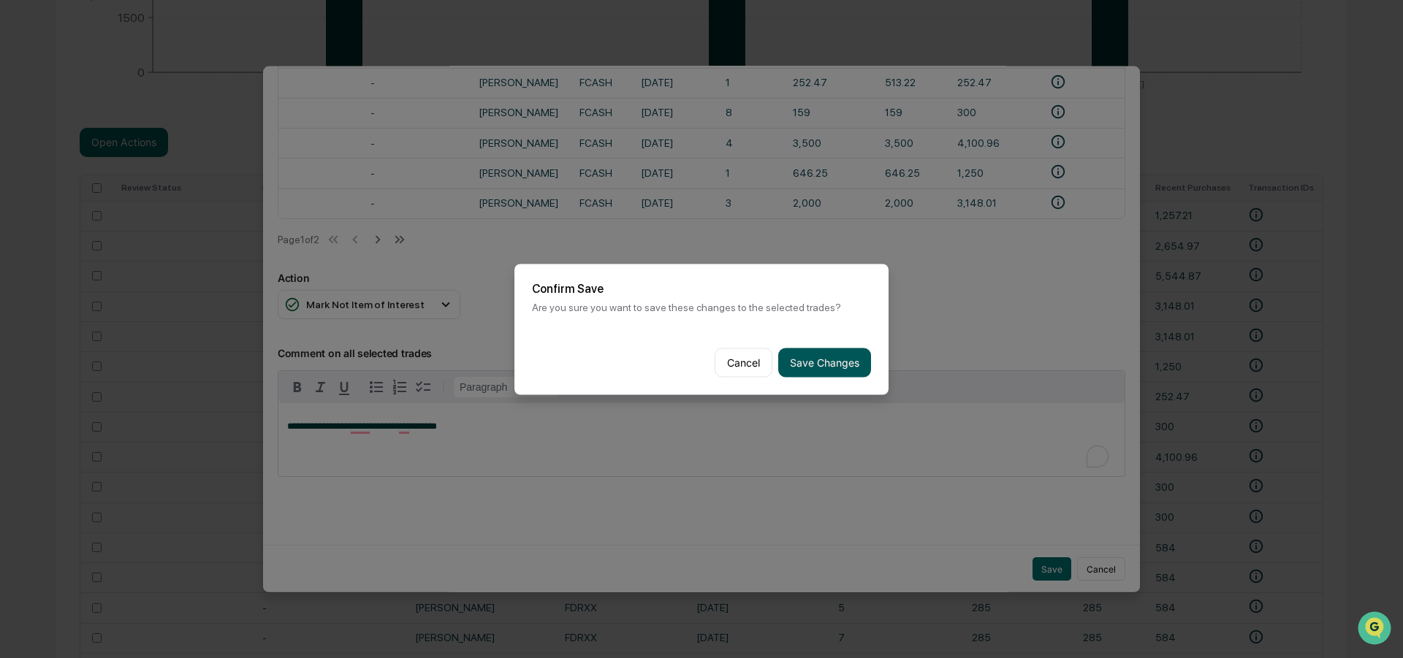
click at [817, 354] on button "Save Changes" at bounding box center [824, 362] width 93 height 29
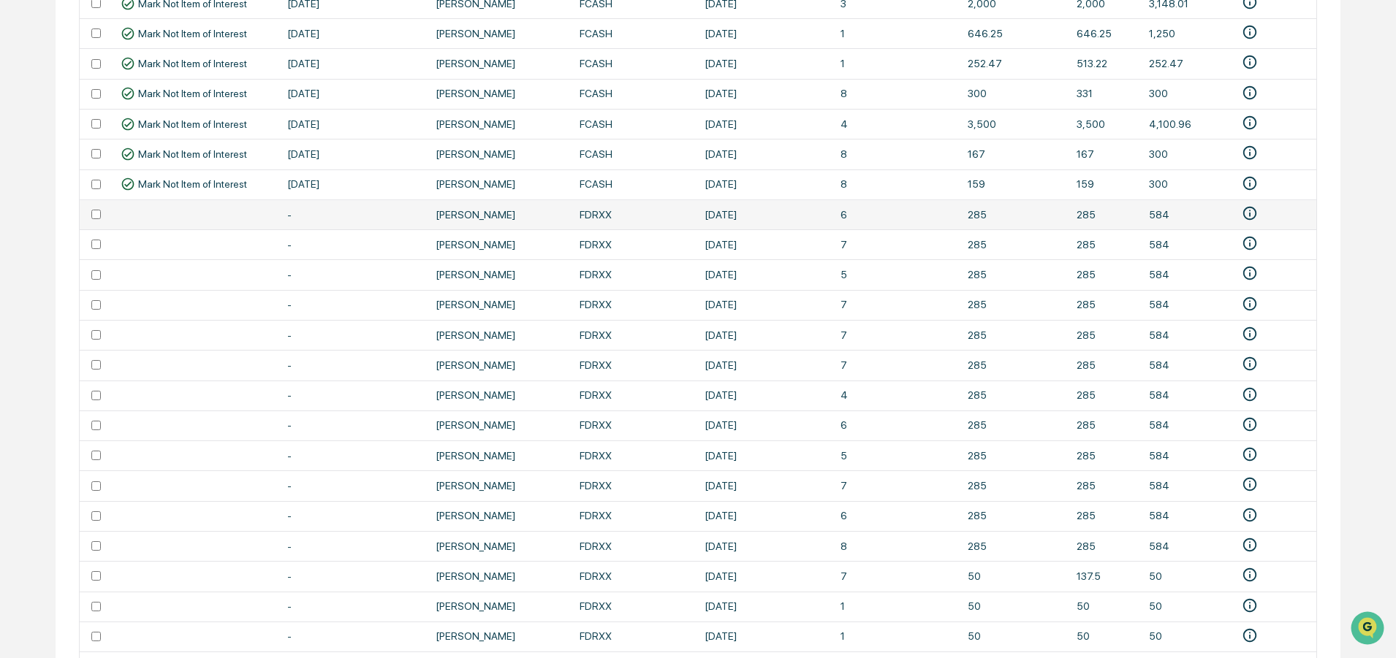
scroll to position [793, 0]
click at [96, 430] on td at bounding box center [96, 426] width 32 height 30
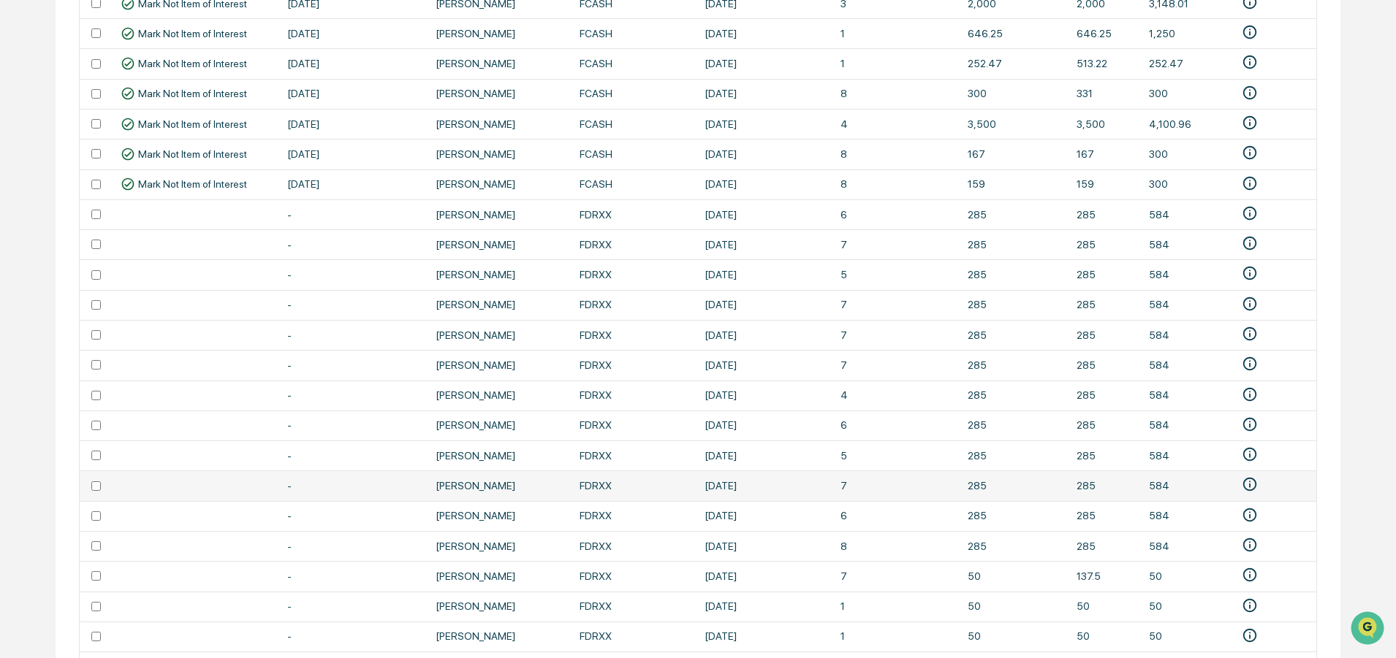
click at [95, 466] on td at bounding box center [96, 456] width 32 height 30
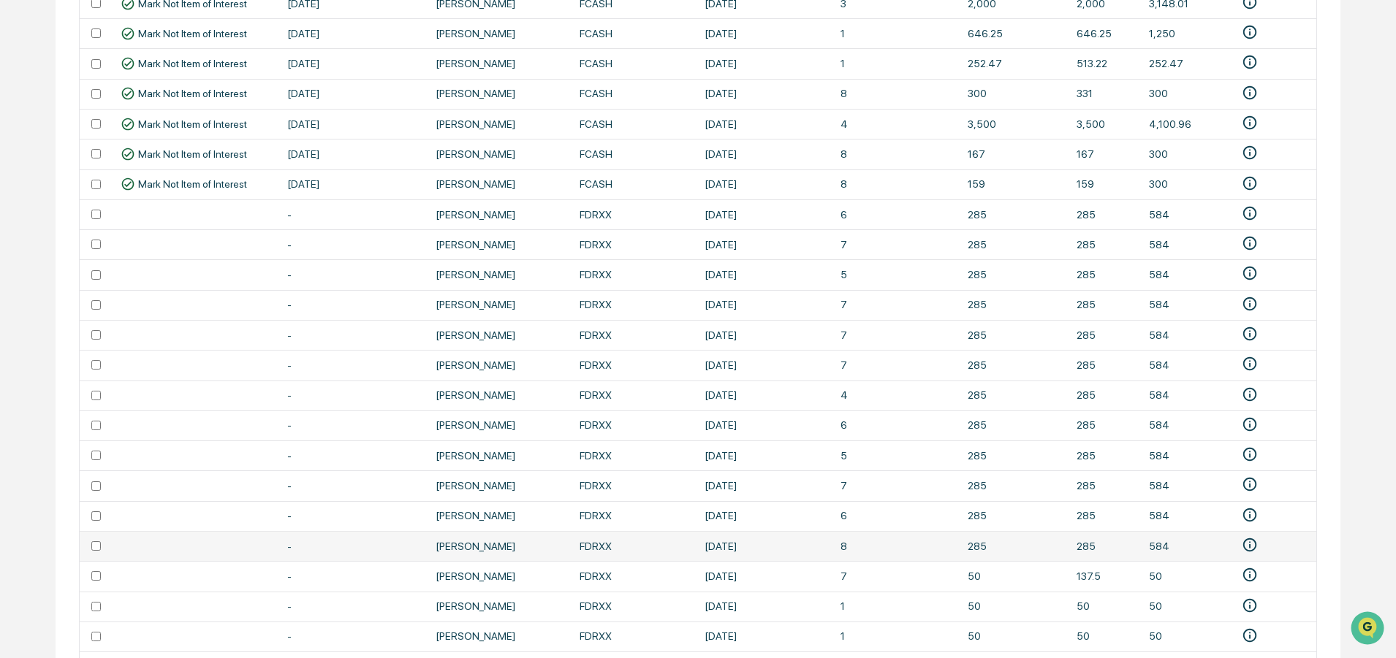
click at [96, 553] on td at bounding box center [96, 546] width 32 height 30
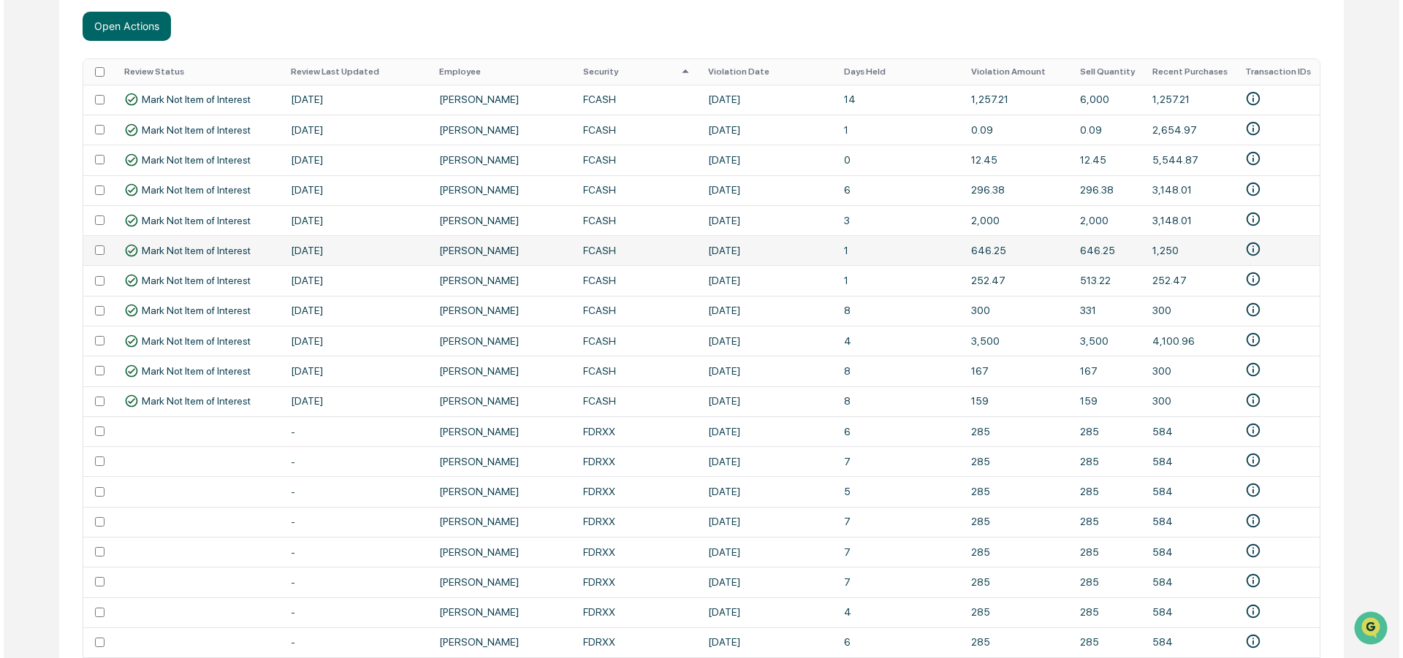
scroll to position [574, 0]
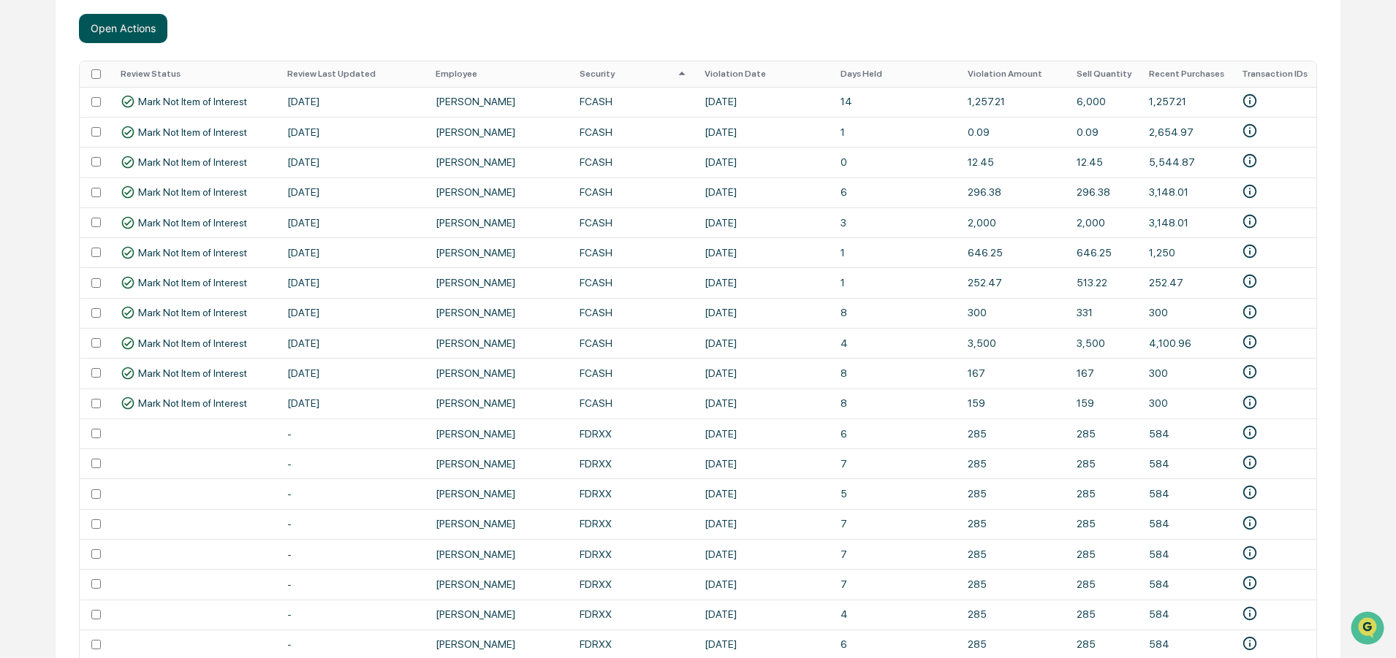
click at [126, 22] on button "Open Actions" at bounding box center [123, 28] width 88 height 29
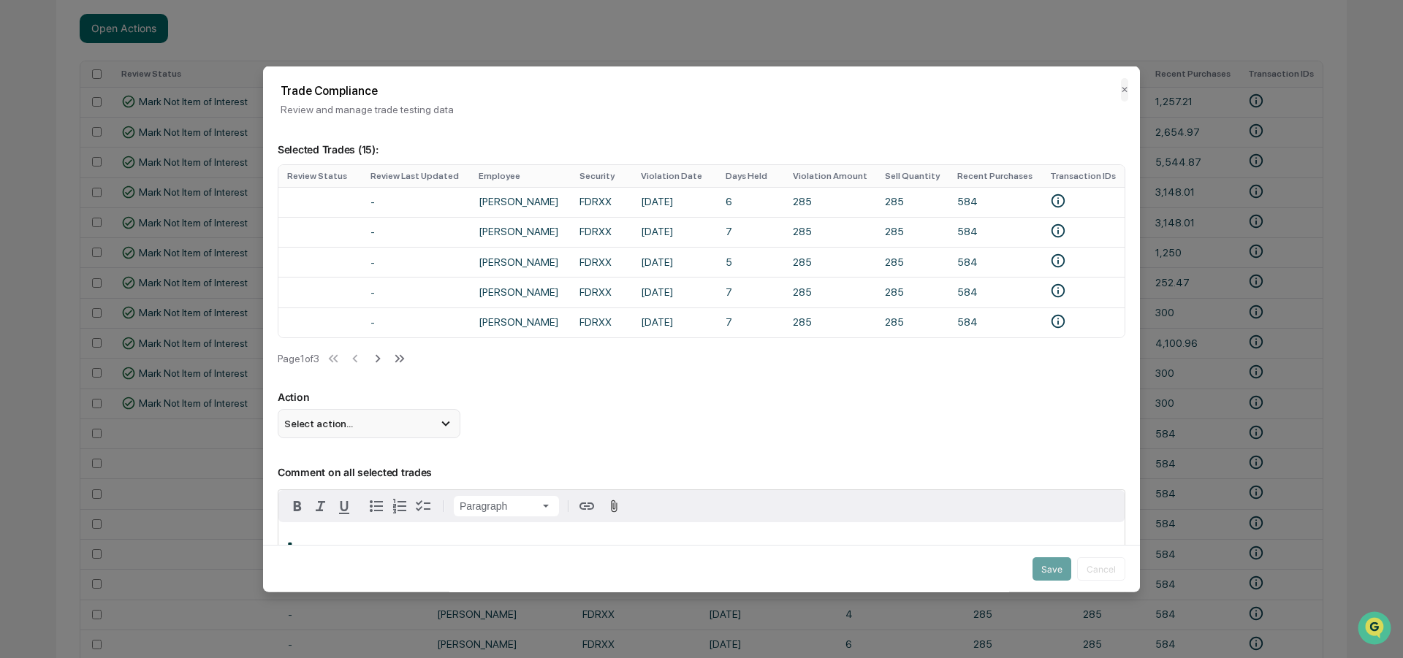
click at [346, 416] on div "Select action..." at bounding box center [369, 423] width 183 height 29
click at [348, 426] on span "Select action..." at bounding box center [318, 424] width 69 height 12
click at [346, 429] on span "Select action..." at bounding box center [318, 424] width 69 height 12
click at [339, 486] on div "Mark Not Item of Interest" at bounding box center [369, 482] width 171 height 16
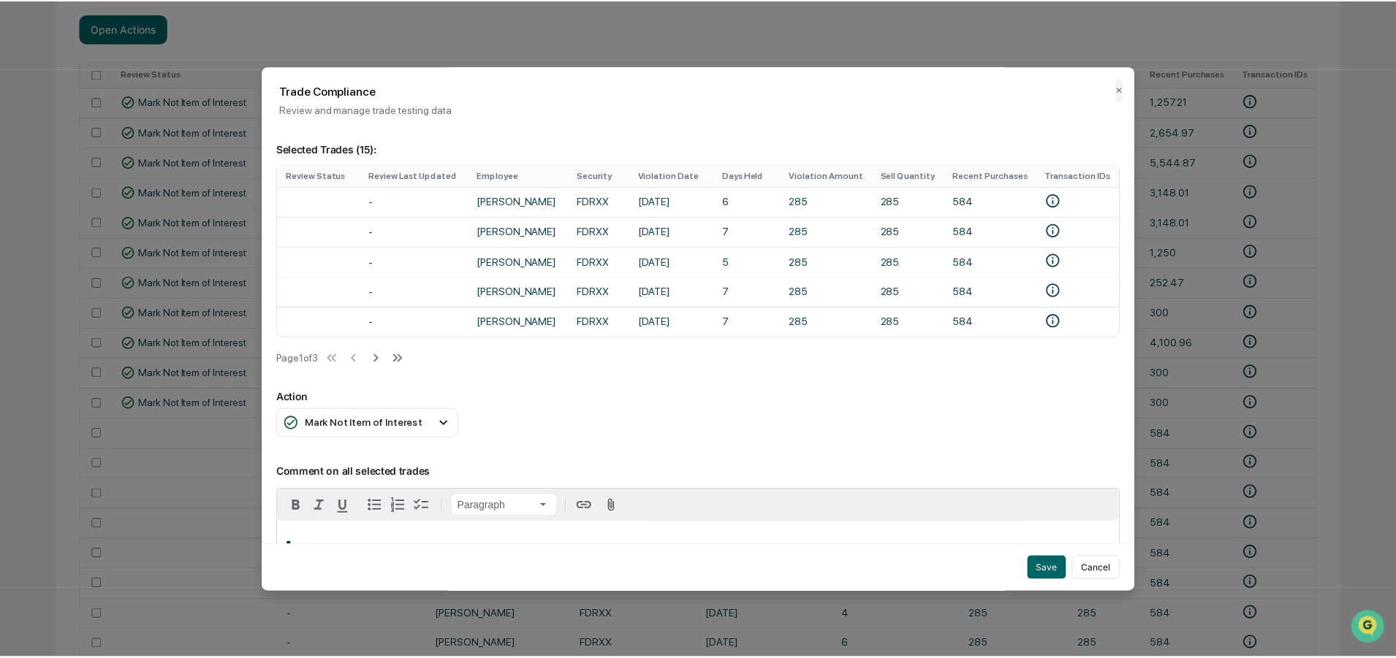
scroll to position [132, 0]
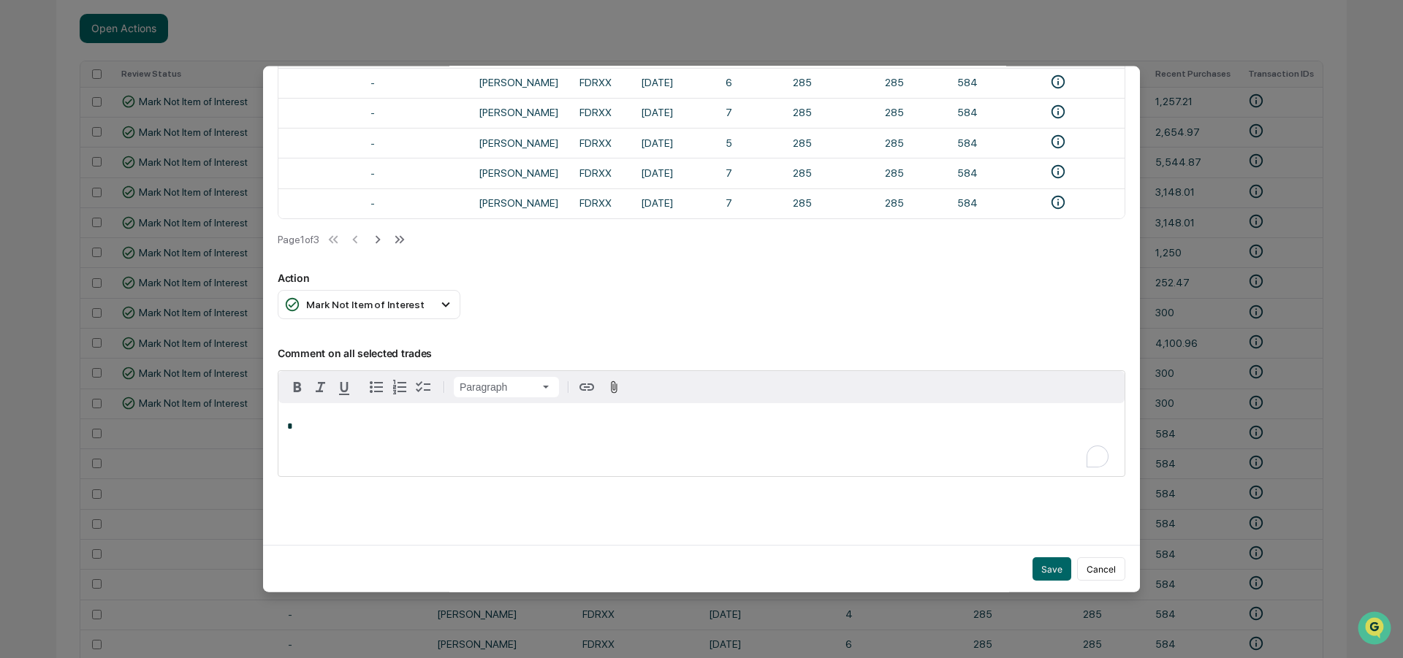
click at [380, 430] on div "*" at bounding box center [701, 439] width 846 height 73
click at [1047, 558] on button "Save" at bounding box center [1052, 569] width 39 height 23
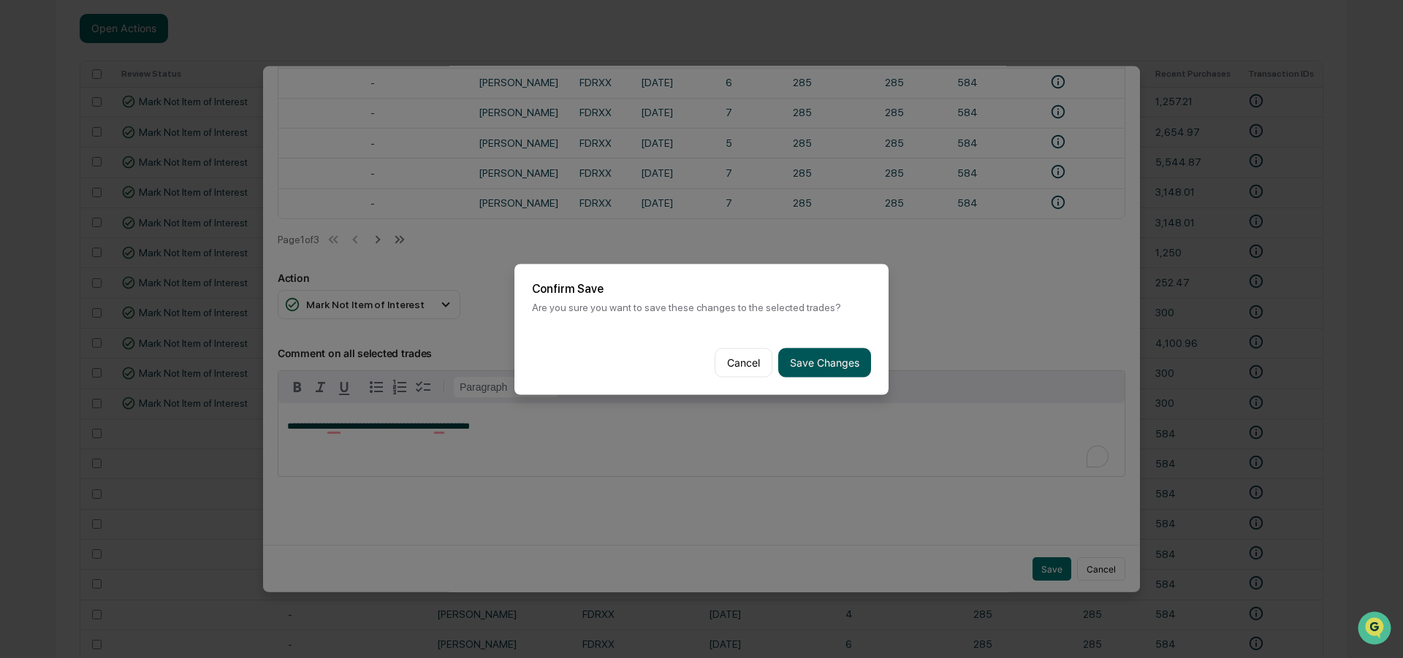
click at [810, 354] on button "Save Changes" at bounding box center [824, 362] width 93 height 29
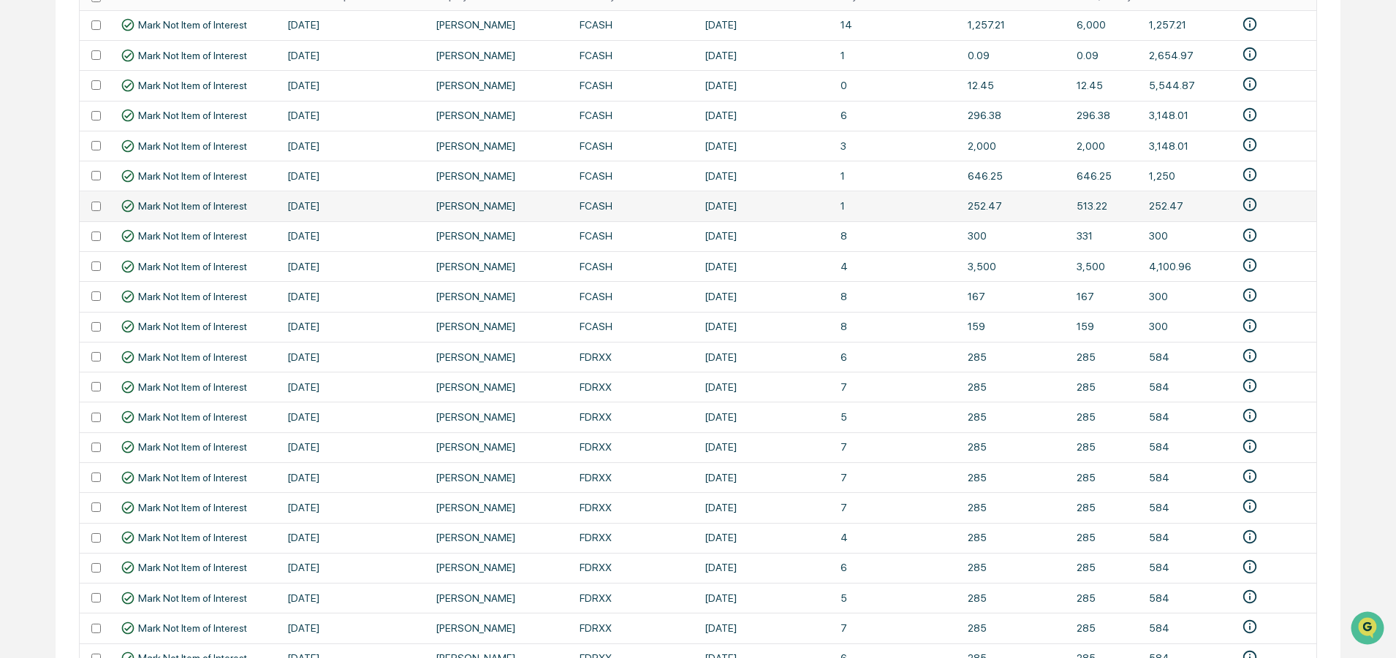
scroll to position [216, 0]
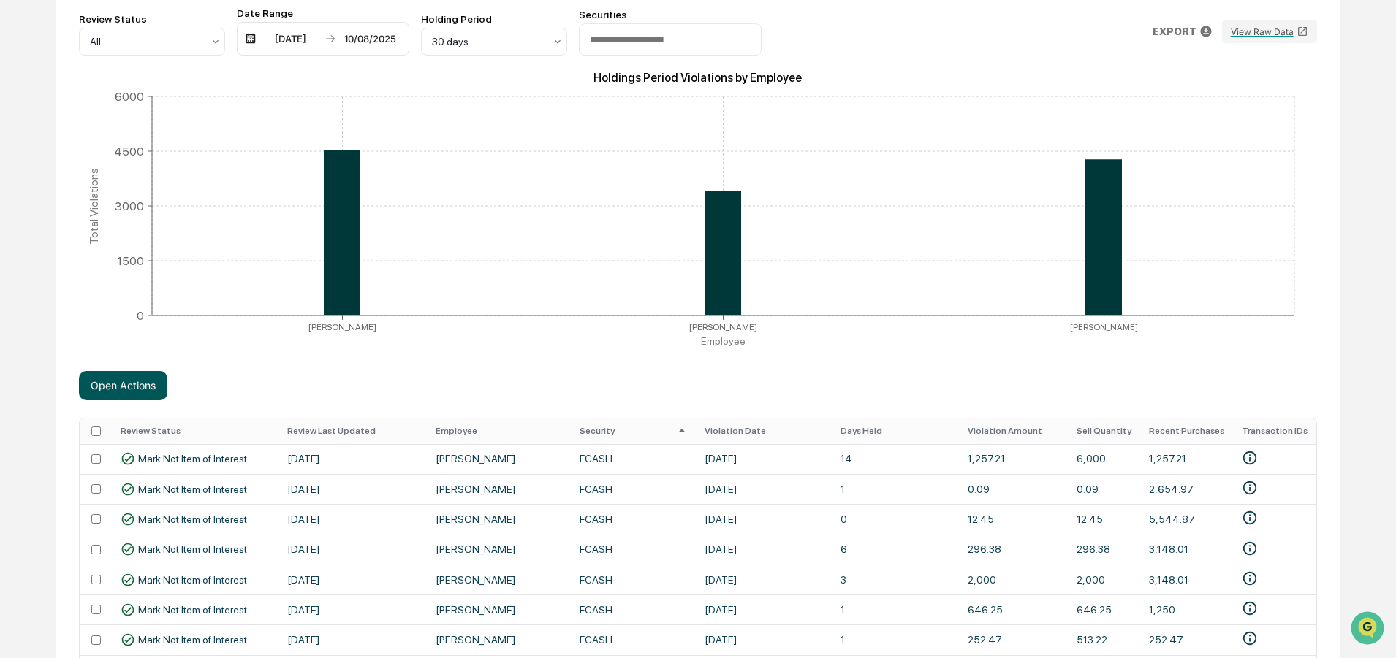
click at [115, 381] on button "Open Actions" at bounding box center [123, 385] width 88 height 29
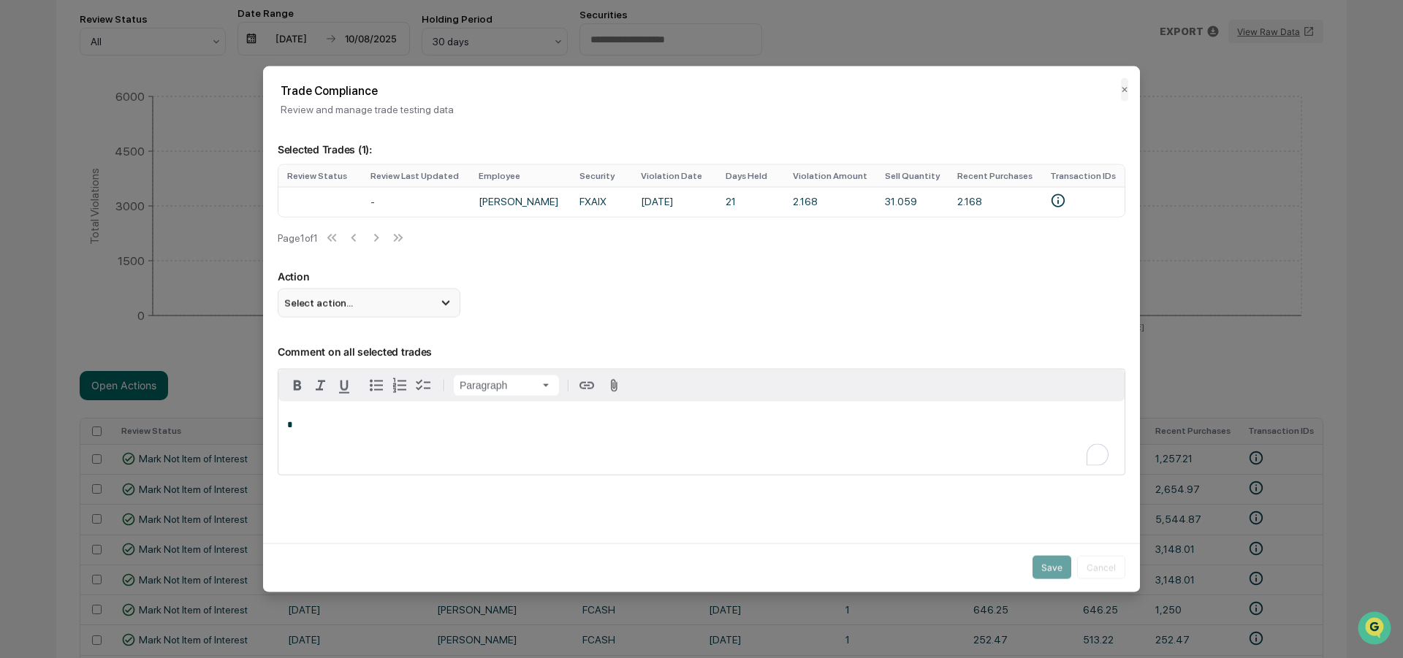
click at [373, 309] on div "Select action..." at bounding box center [369, 302] width 183 height 29
click at [328, 364] on div "Mark Not Item of Interest" at bounding box center [369, 361] width 171 height 16
click at [373, 446] on div "*" at bounding box center [701, 438] width 846 height 73
click at [1047, 558] on button "Save" at bounding box center [1052, 567] width 39 height 23
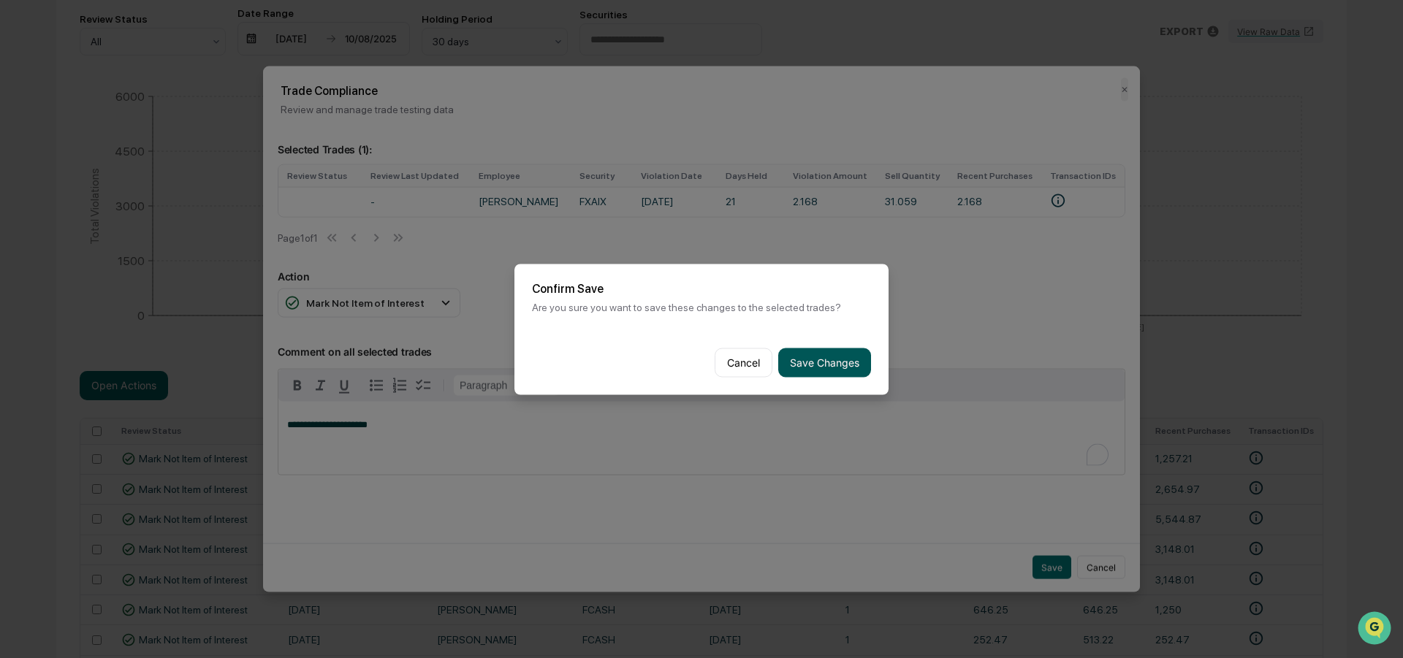
click at [816, 359] on button "Save Changes" at bounding box center [824, 362] width 93 height 29
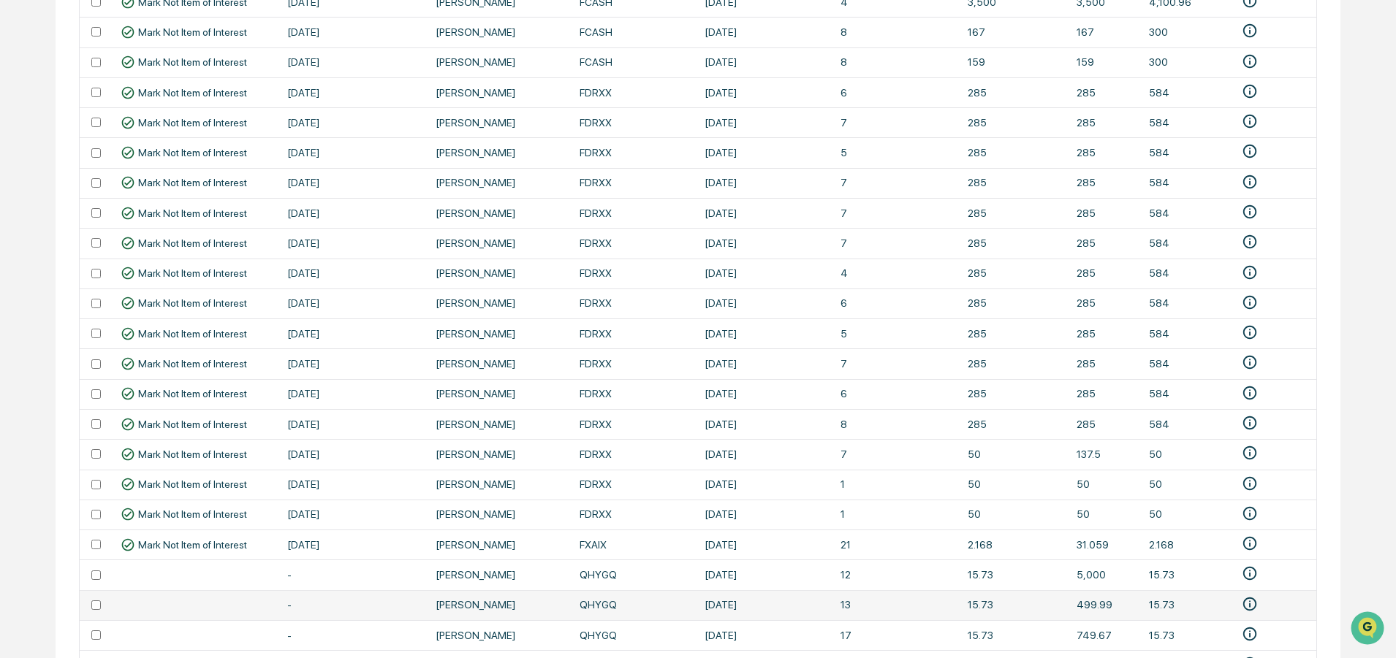
scroll to position [979, 0]
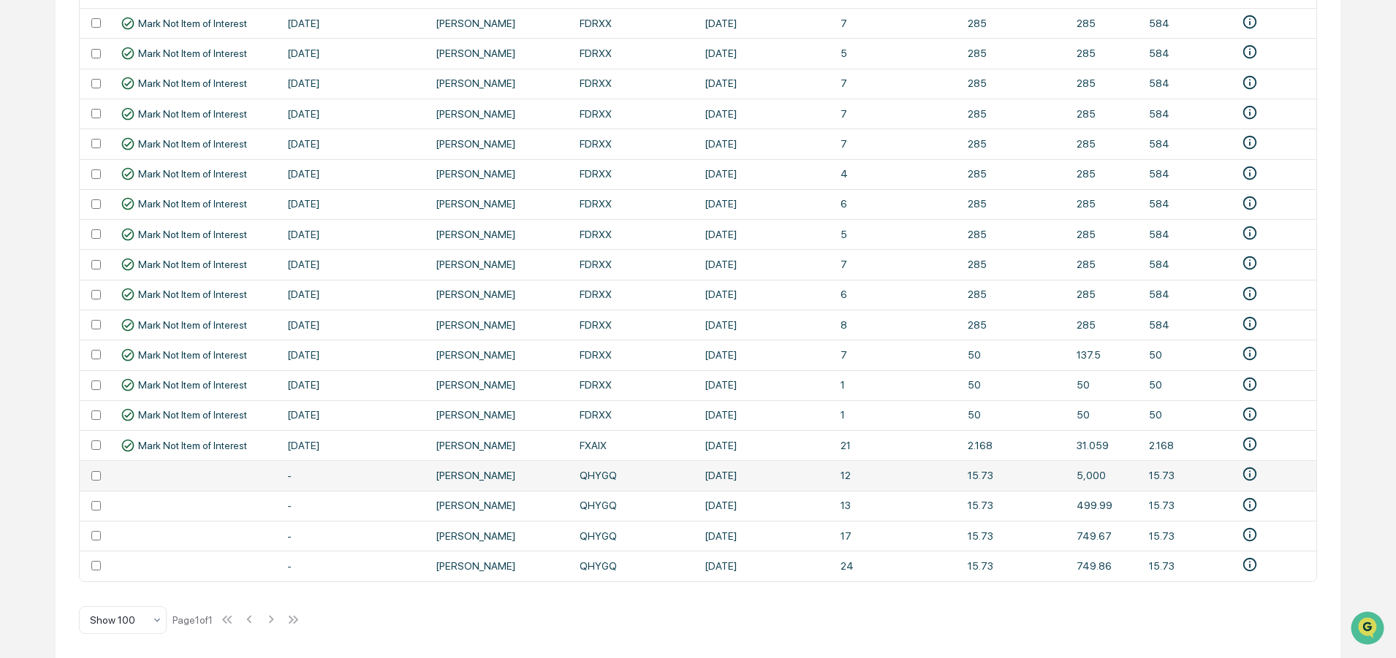
click at [598, 466] on td "QHYGQ" at bounding box center [633, 475] width 125 height 30
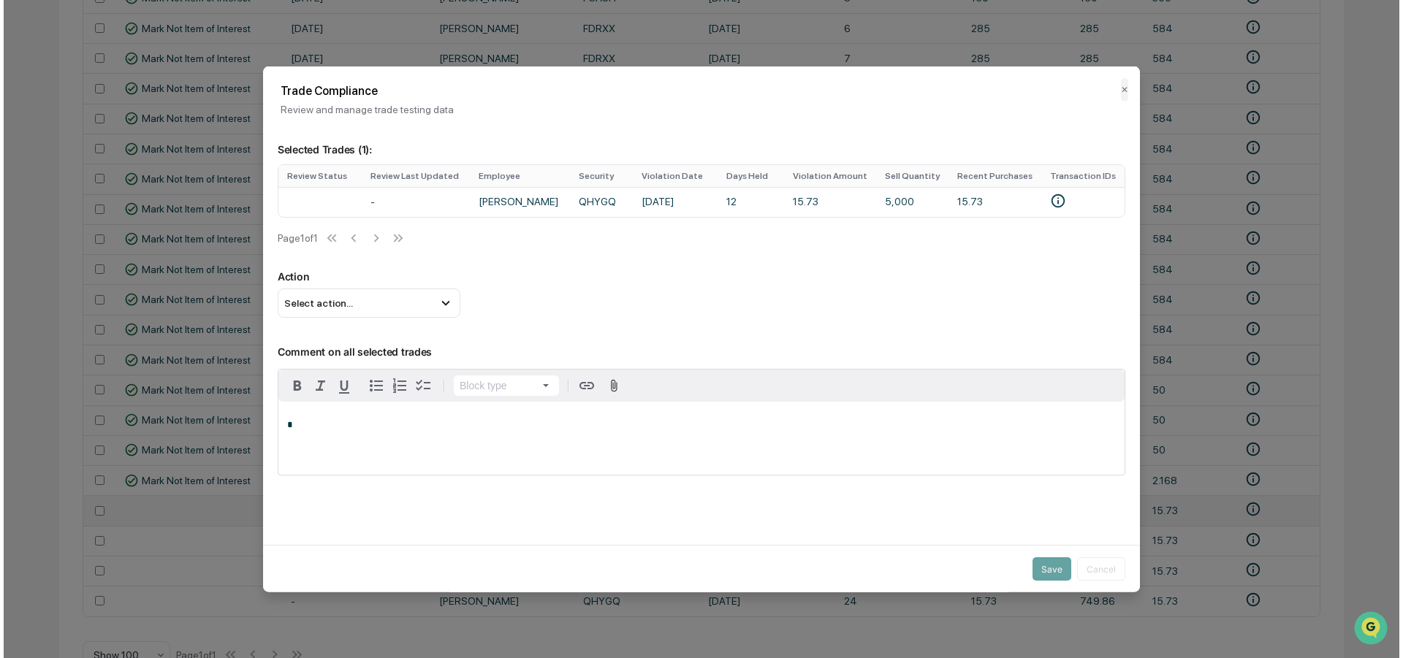
scroll to position [1020, 0]
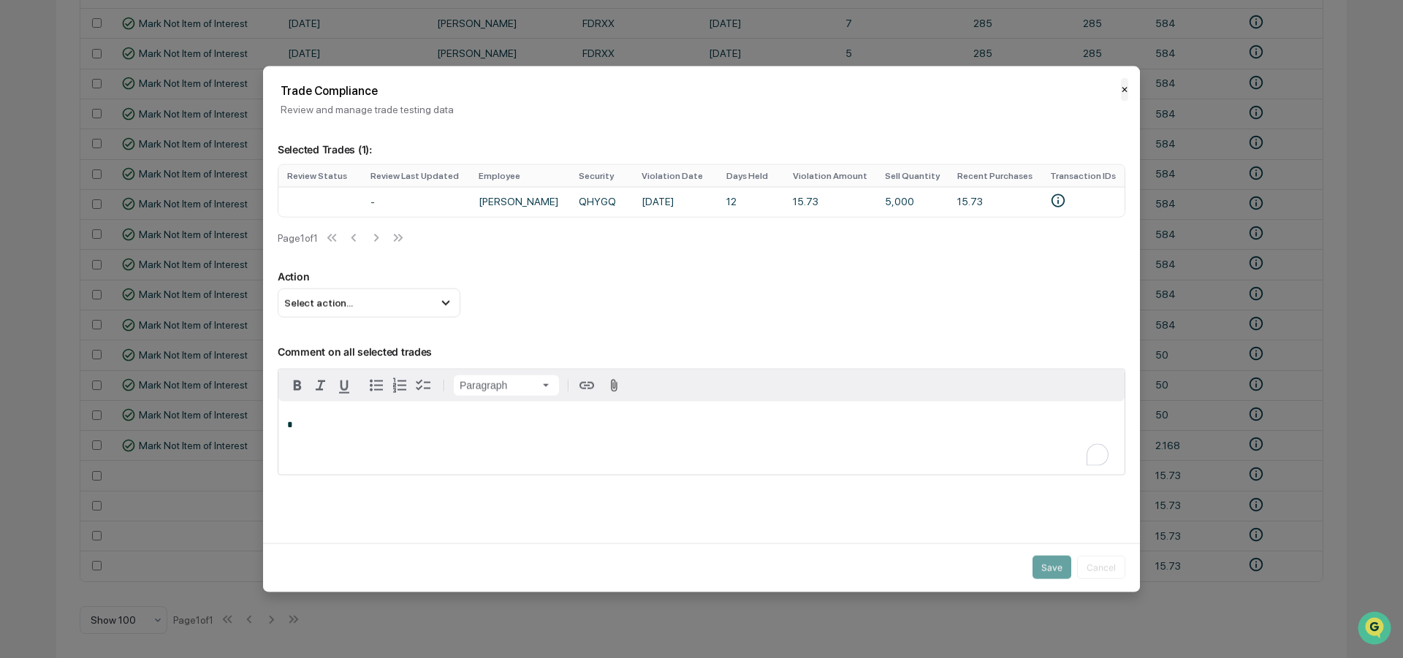
click at [1121, 91] on button "✕" at bounding box center [1124, 88] width 7 height 23
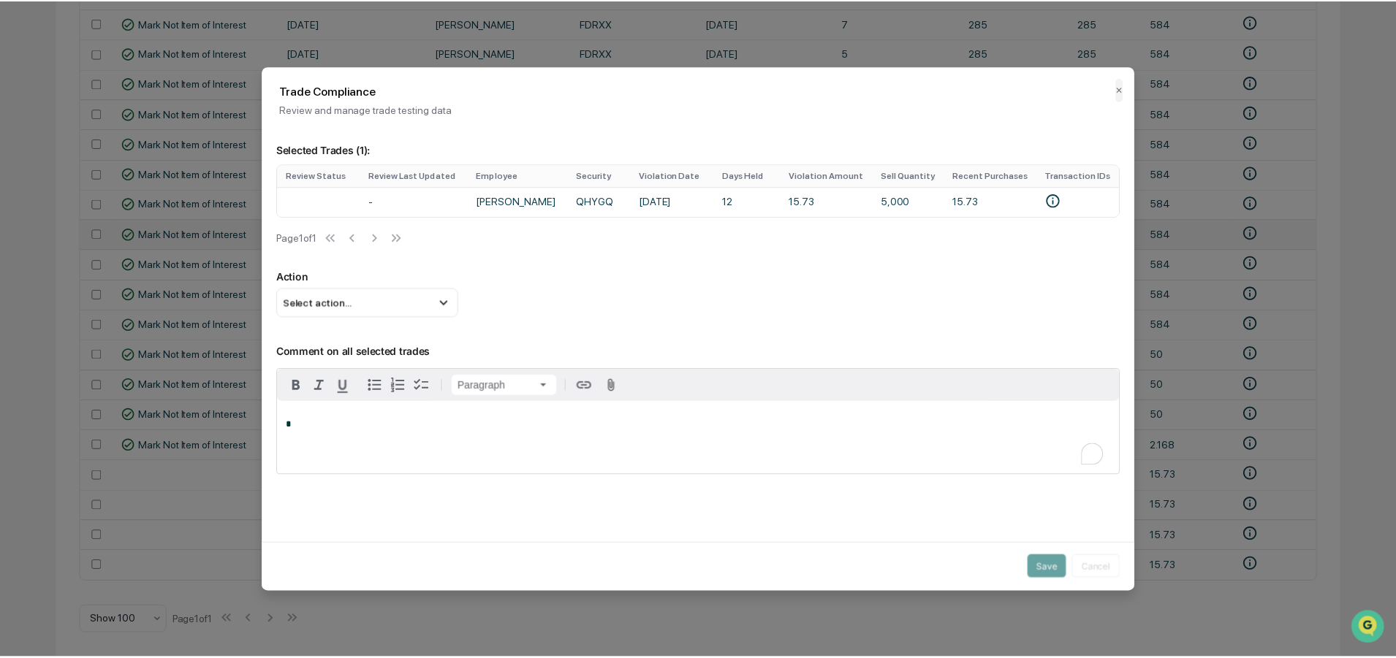
scroll to position [979, 0]
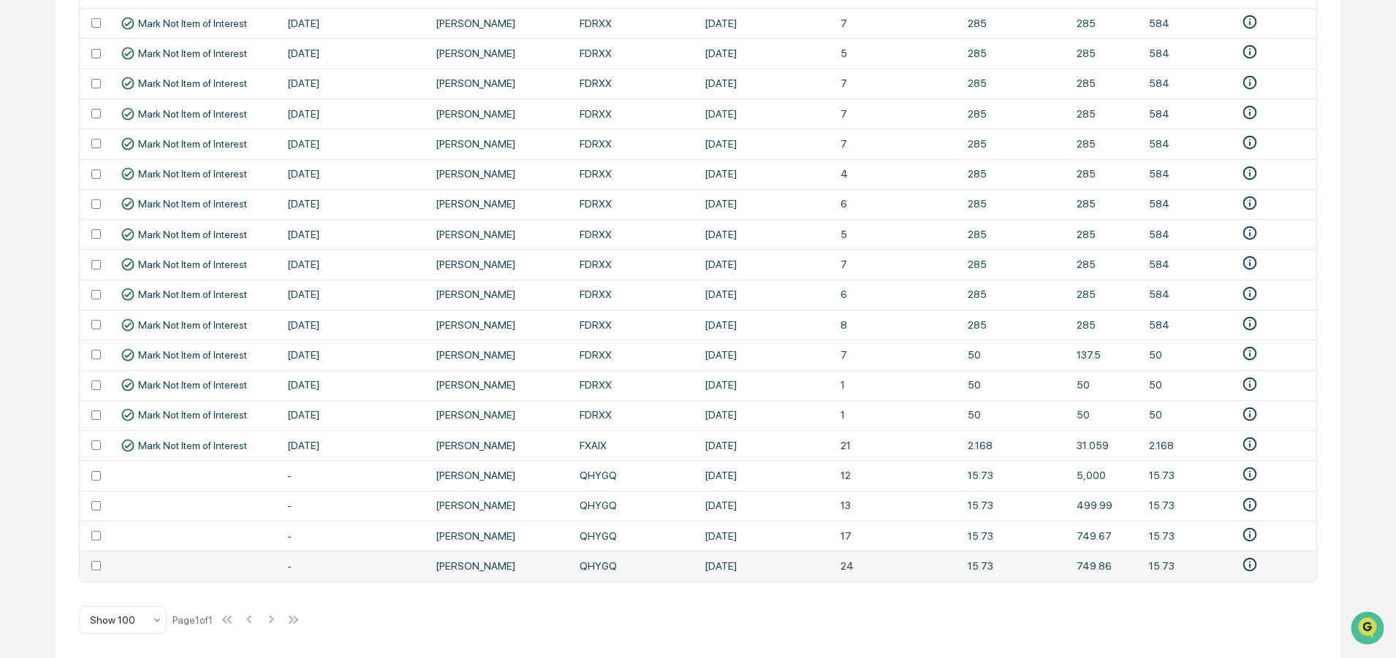
drag, startPoint x: 624, startPoint y: 559, endPoint x: 574, endPoint y: 559, distance: 49.7
click at [574, 559] on td "QHYGQ" at bounding box center [633, 566] width 125 height 30
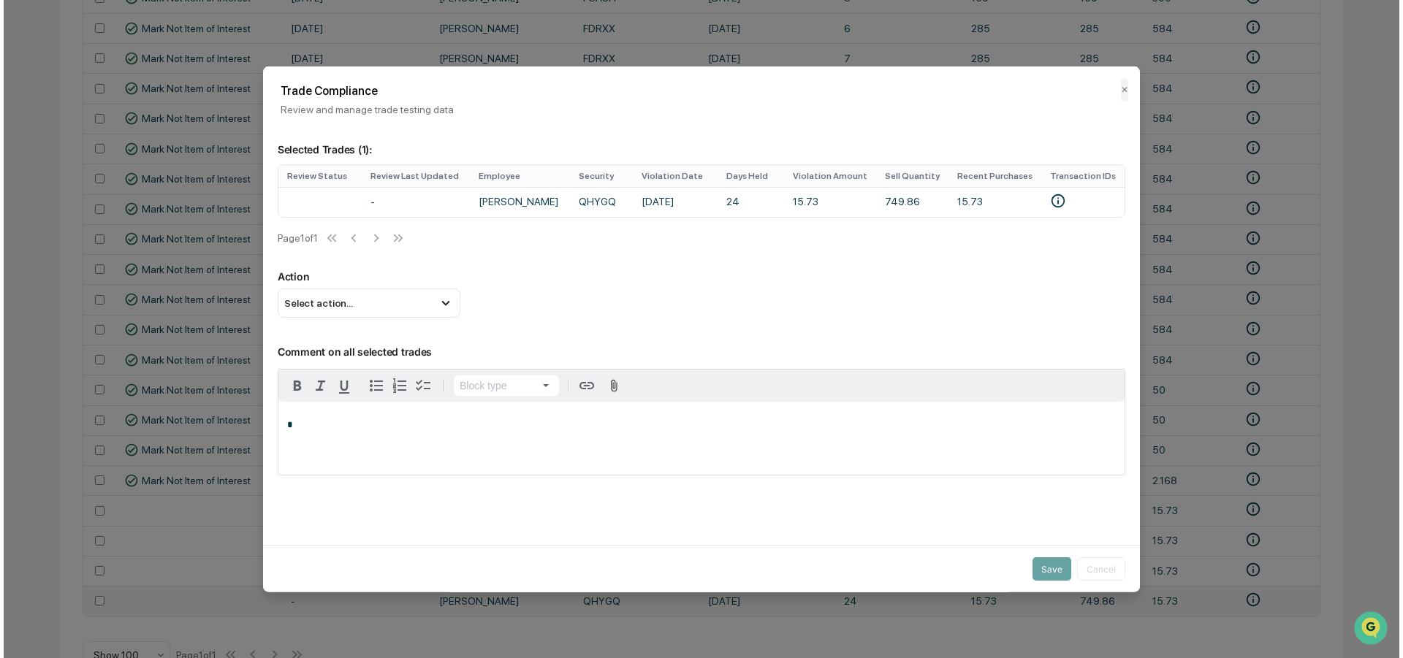
scroll to position [1020, 0]
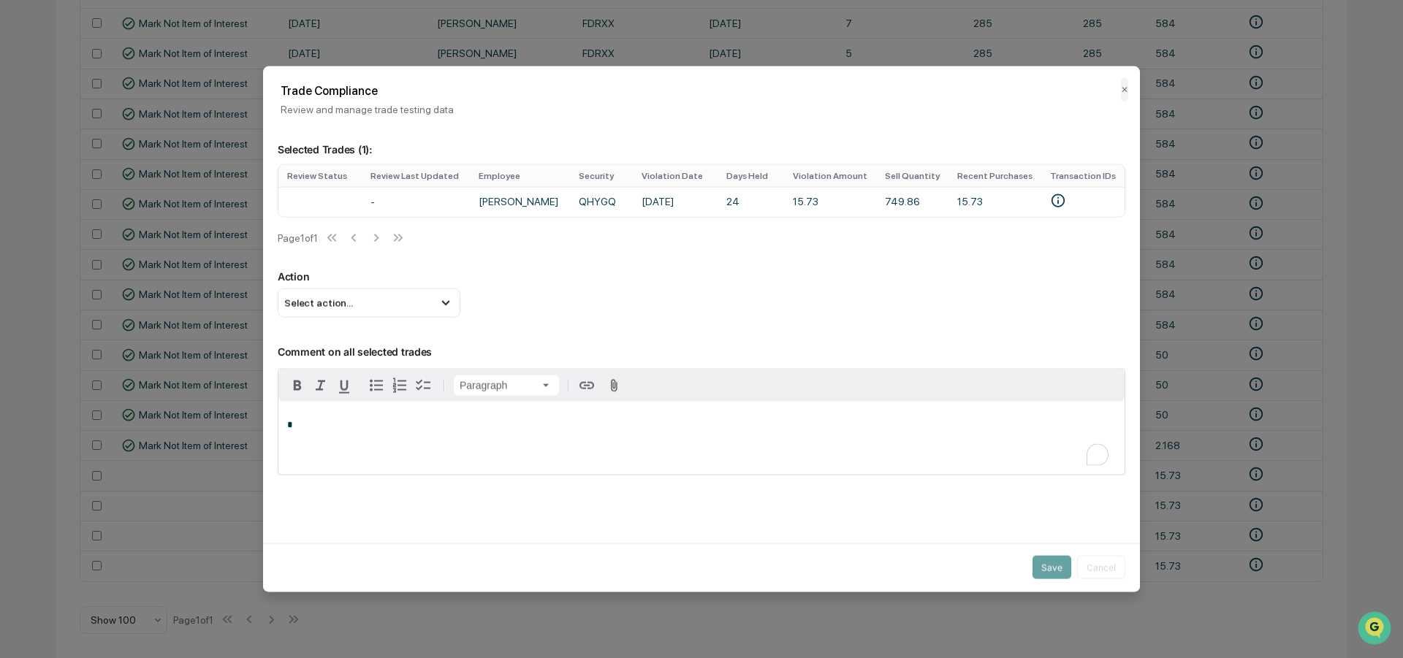
drag, startPoint x: 574, startPoint y: 560, endPoint x: 588, endPoint y: 561, distance: 14.0
click at [588, 561] on div "Save Cancel" at bounding box center [701, 568] width 877 height 48
drag, startPoint x: 609, startPoint y: 200, endPoint x: 580, endPoint y: 200, distance: 28.5
click at [580, 200] on td "QHYGQ" at bounding box center [601, 201] width 63 height 30
click at [1121, 88] on button "✕" at bounding box center [1124, 88] width 7 height 23
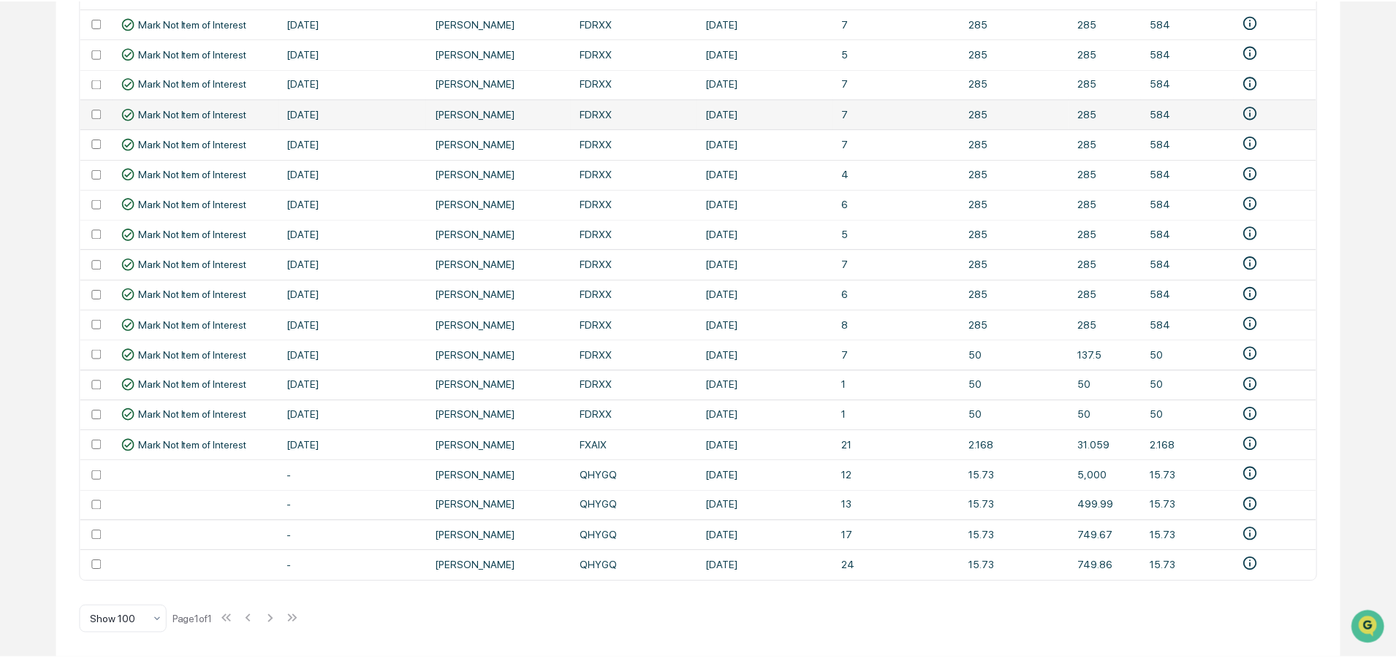
scroll to position [979, 0]
